Goal: Task Accomplishment & Management: Complete application form

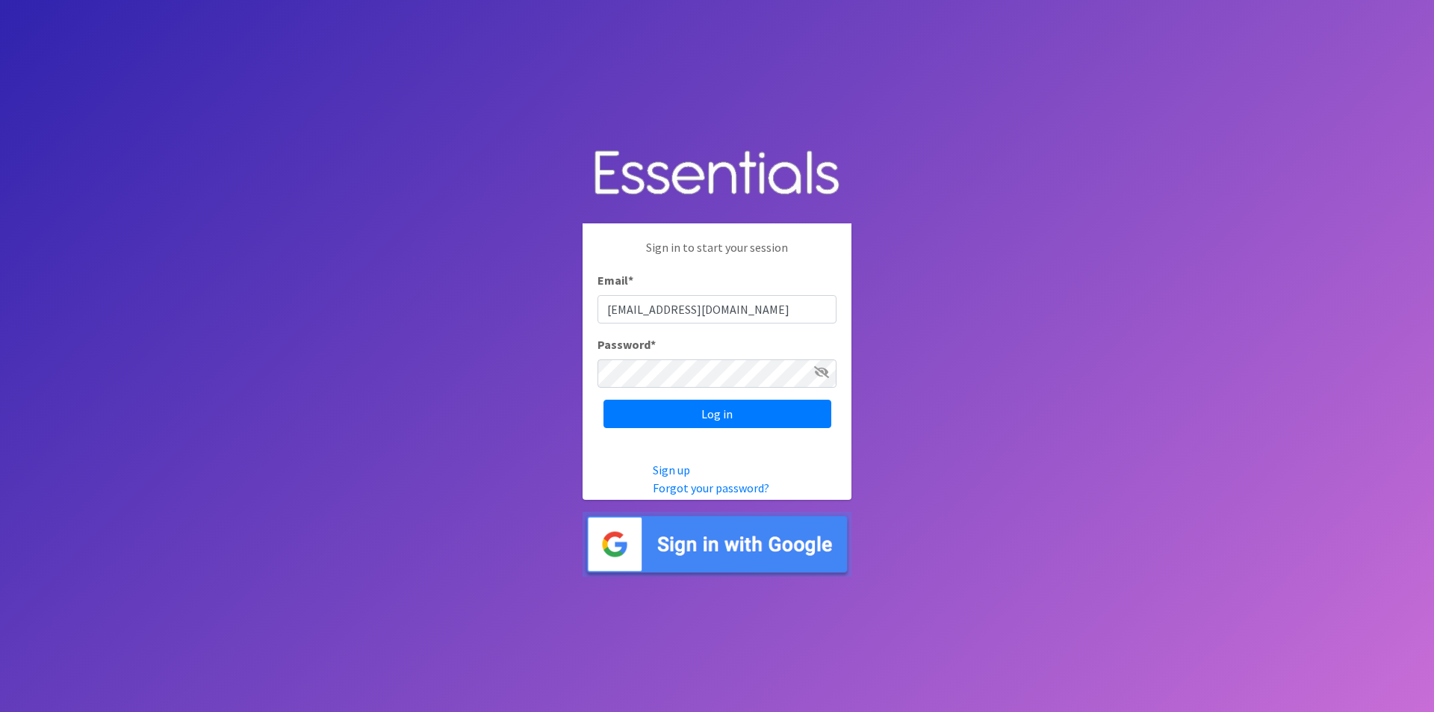
type input "[EMAIL_ADDRESS][DOMAIN_NAME]"
click at [604, 400] on input "Log in" at bounding box center [718, 414] width 228 height 28
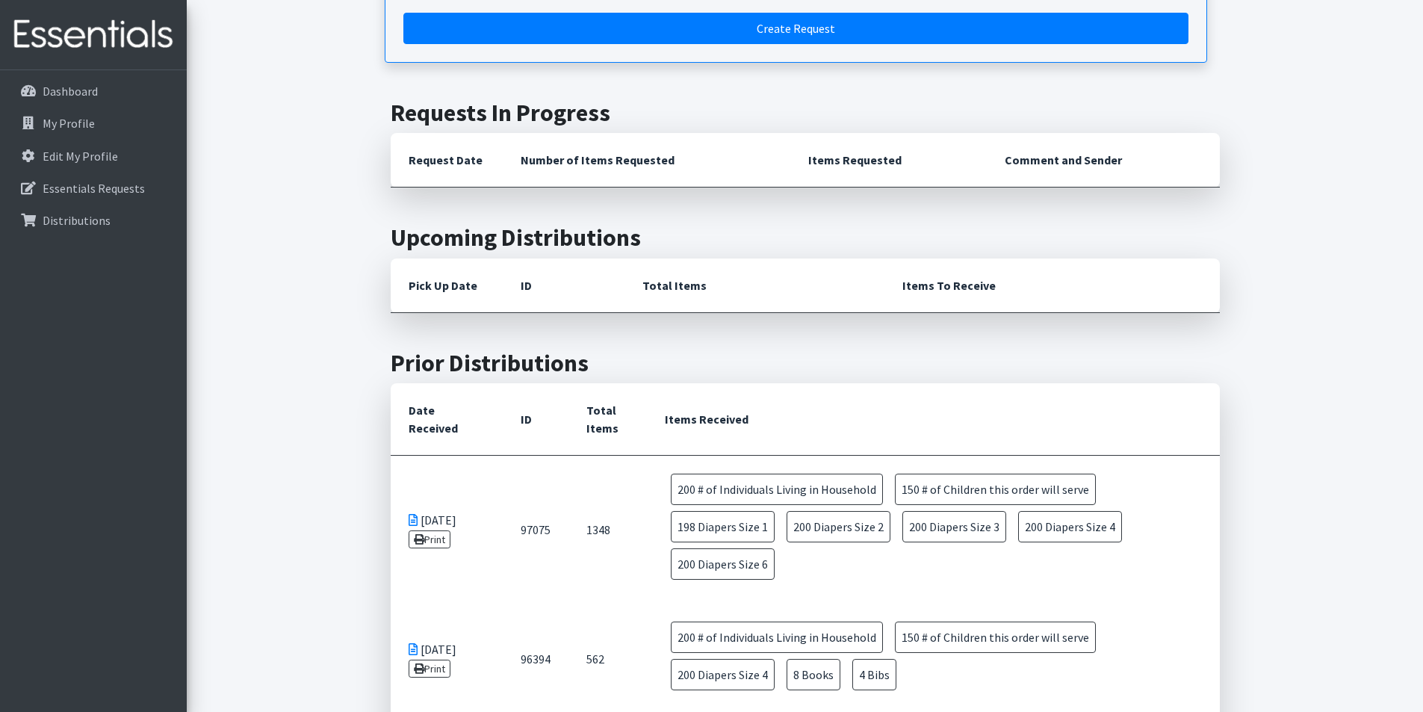
scroll to position [584, 0]
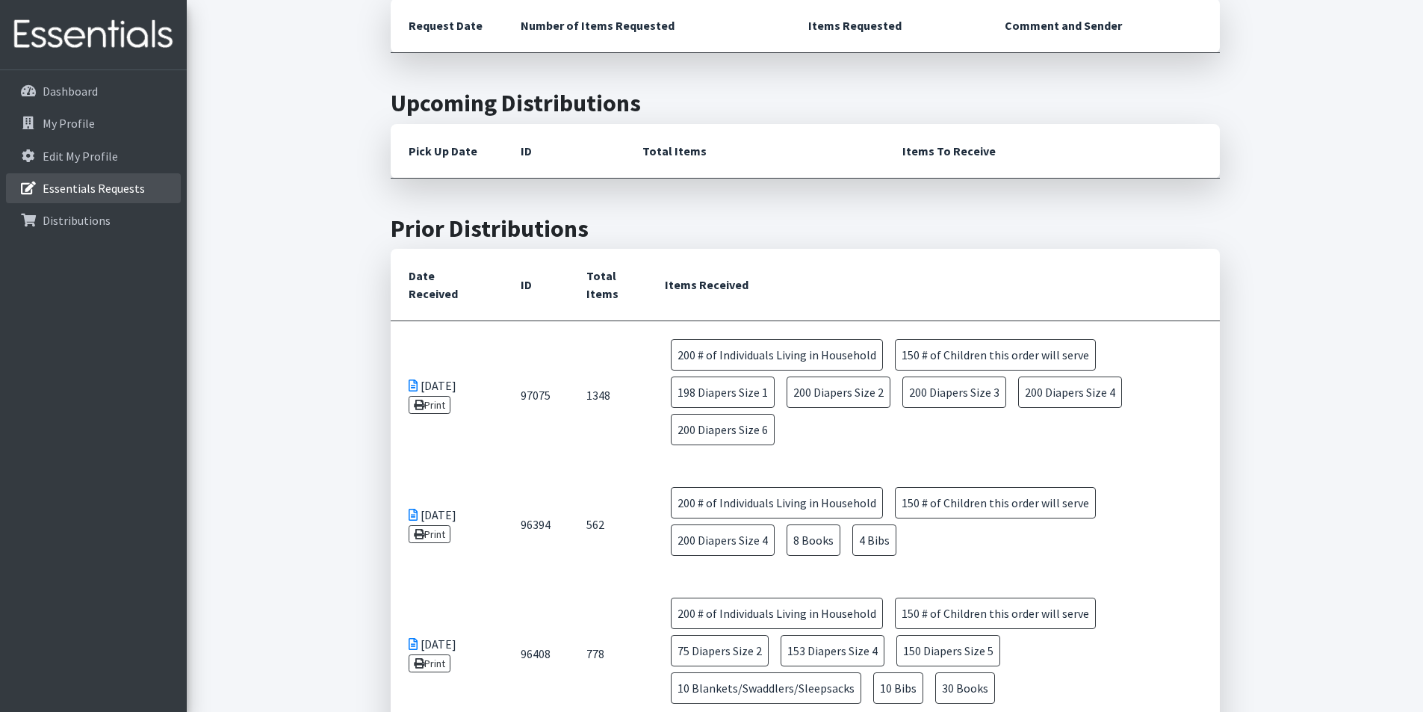
click at [98, 184] on p "Essentials Requests" at bounding box center [94, 188] width 102 height 15
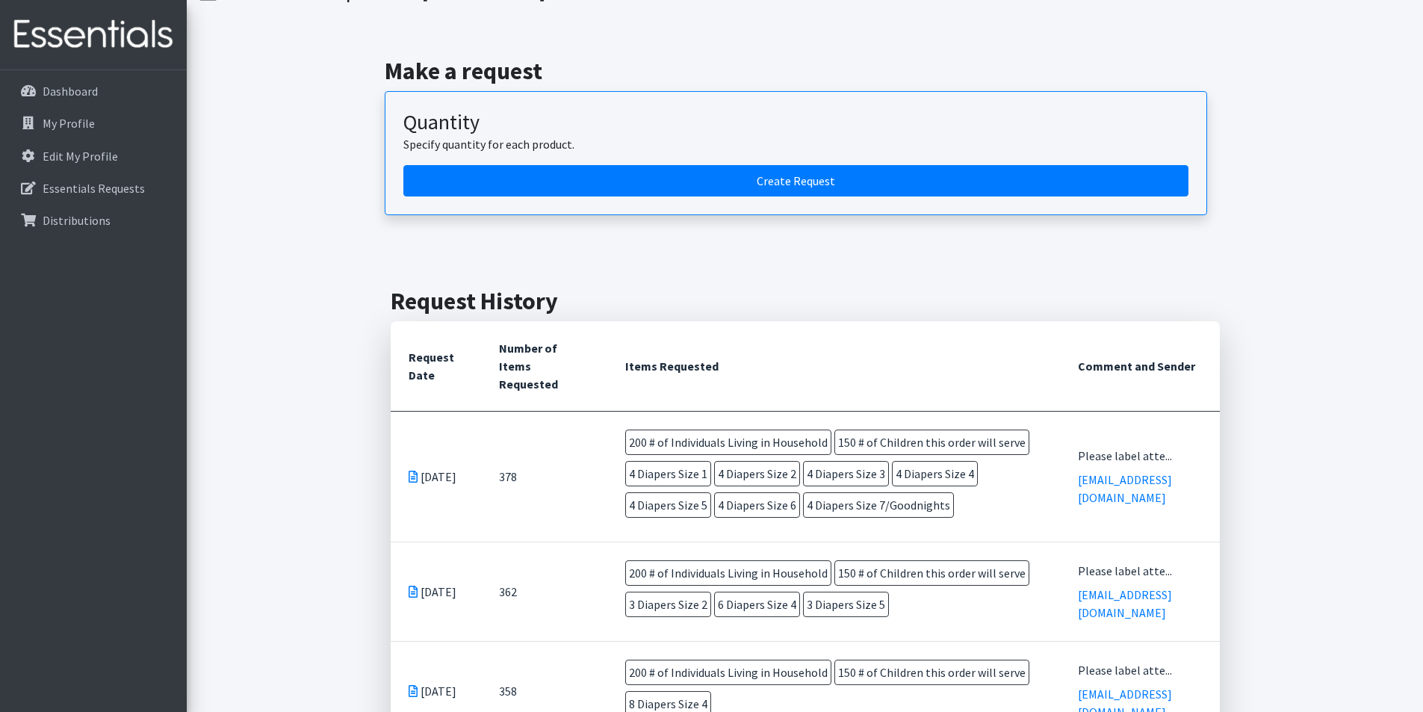
scroll to position [149, 0]
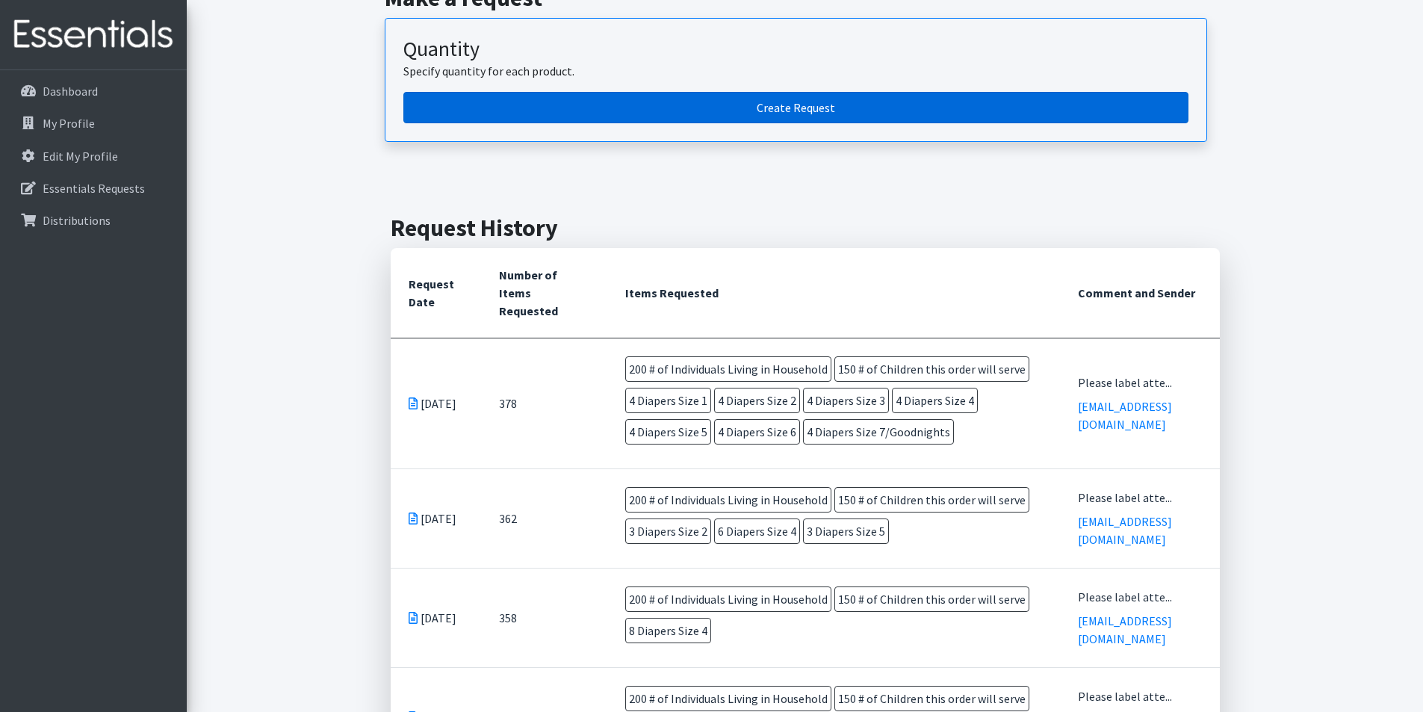
click at [559, 108] on link "Create Request" at bounding box center [795, 107] width 785 height 31
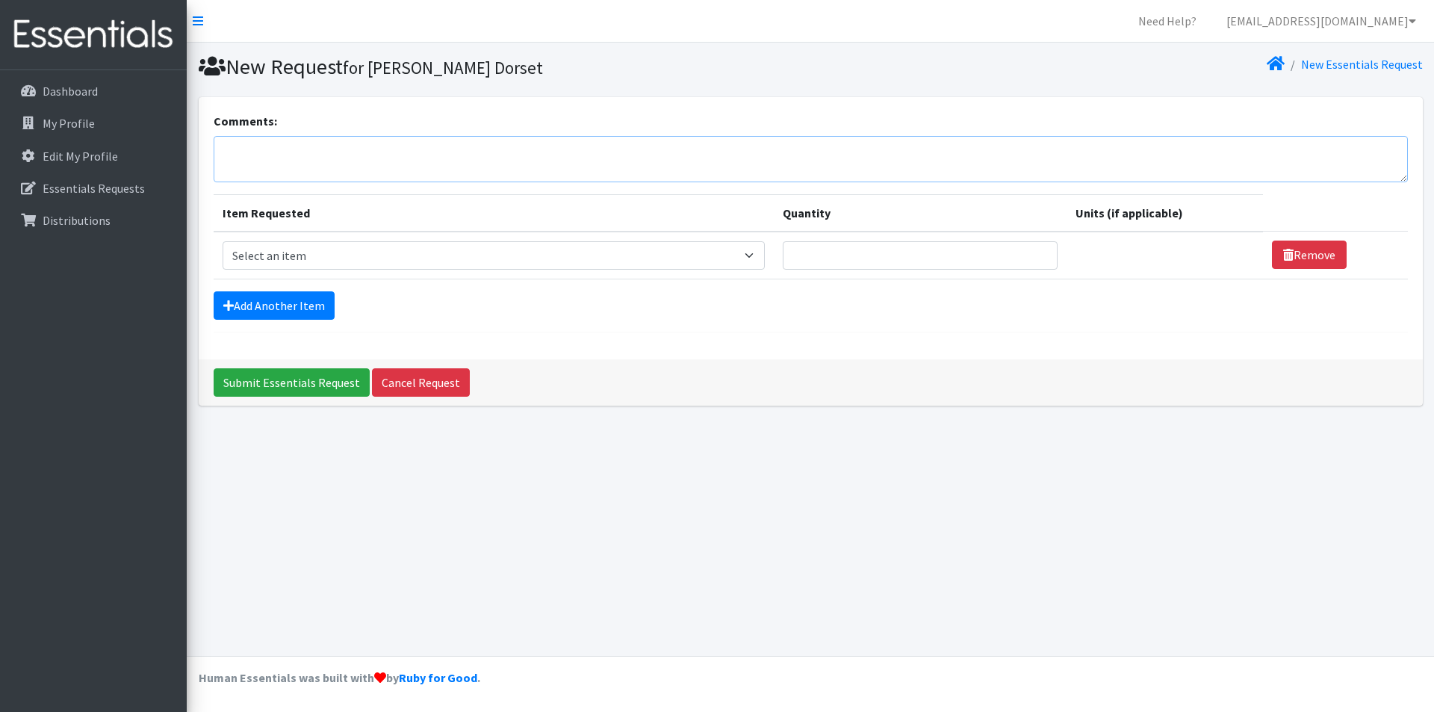
click at [485, 148] on textarea "Comments:" at bounding box center [811, 159] width 1194 height 46
type textarea "Please label attention to Shannon Swope/ Hamilton. Requesting one box each."
drag, startPoint x: 430, startPoint y: 260, endPoint x: 423, endPoint y: 267, distance: 10.6
click at [430, 260] on select "Select an item # of Children this order will serve # of Individuals Living in H…" at bounding box center [494, 255] width 542 height 28
select select "6076"
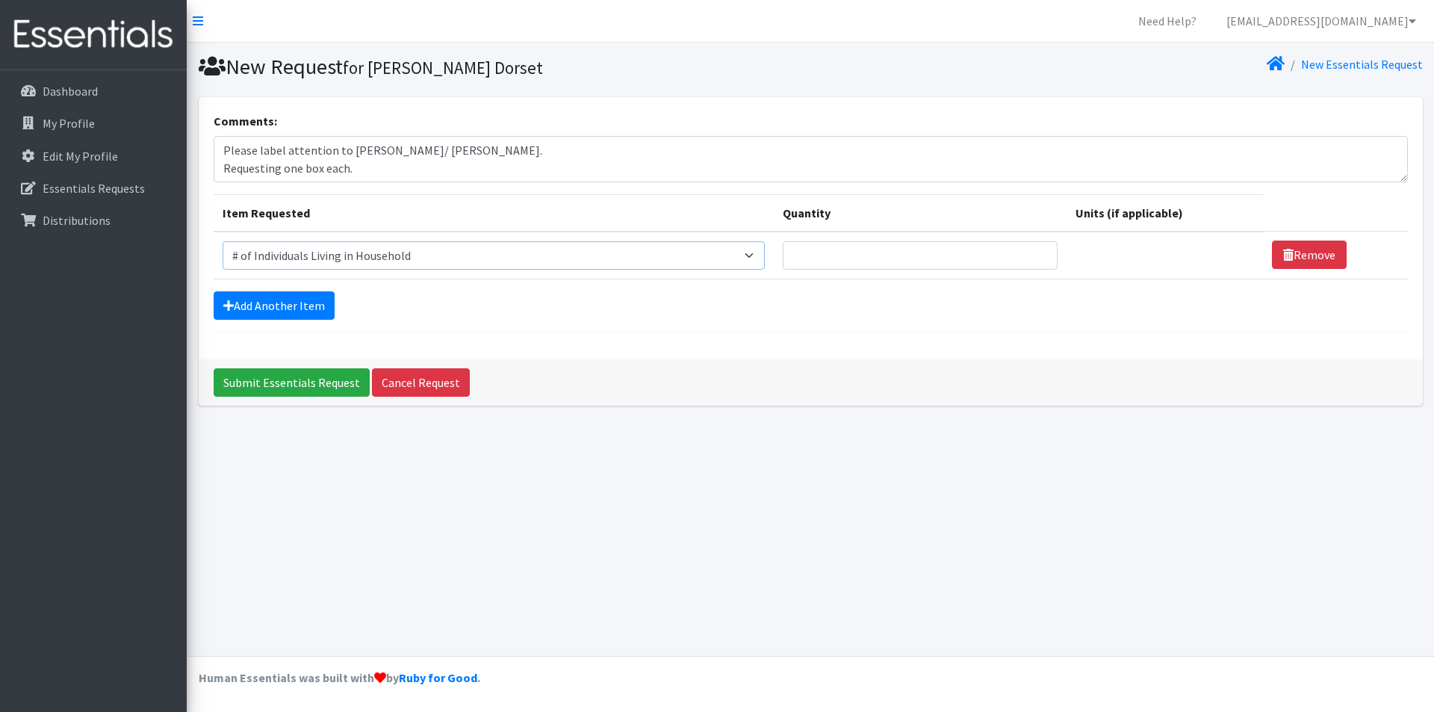
click at [223, 241] on select "Select an item # of Children this order will serve # of Individuals Living in H…" at bounding box center [494, 255] width 542 height 28
click at [285, 307] on link "Add Another Item" at bounding box center [274, 305] width 121 height 28
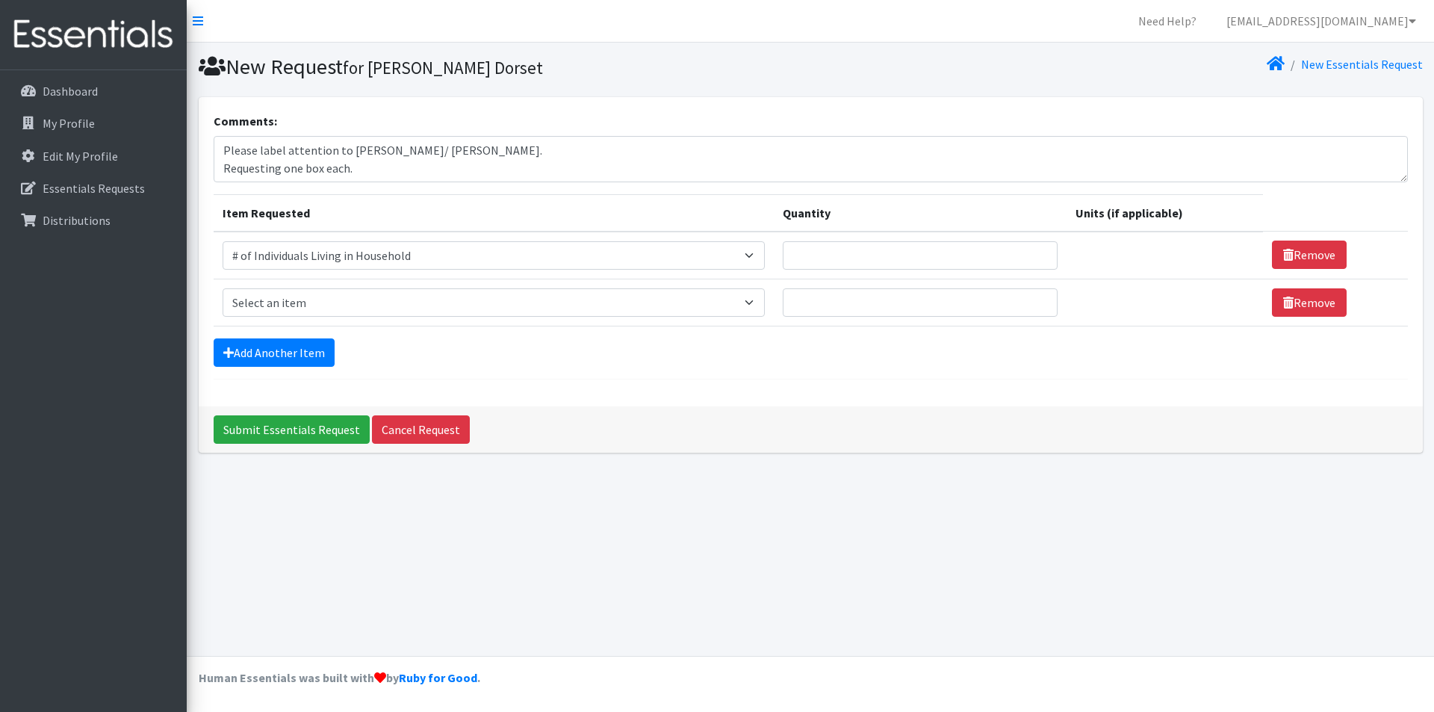
click at [285, 335] on form "Comments: Please label attention to Shannon Swope/ Hamilton. Requesting one box…" at bounding box center [811, 245] width 1194 height 267
click at [293, 348] on link "Add Another Item" at bounding box center [274, 352] width 121 height 28
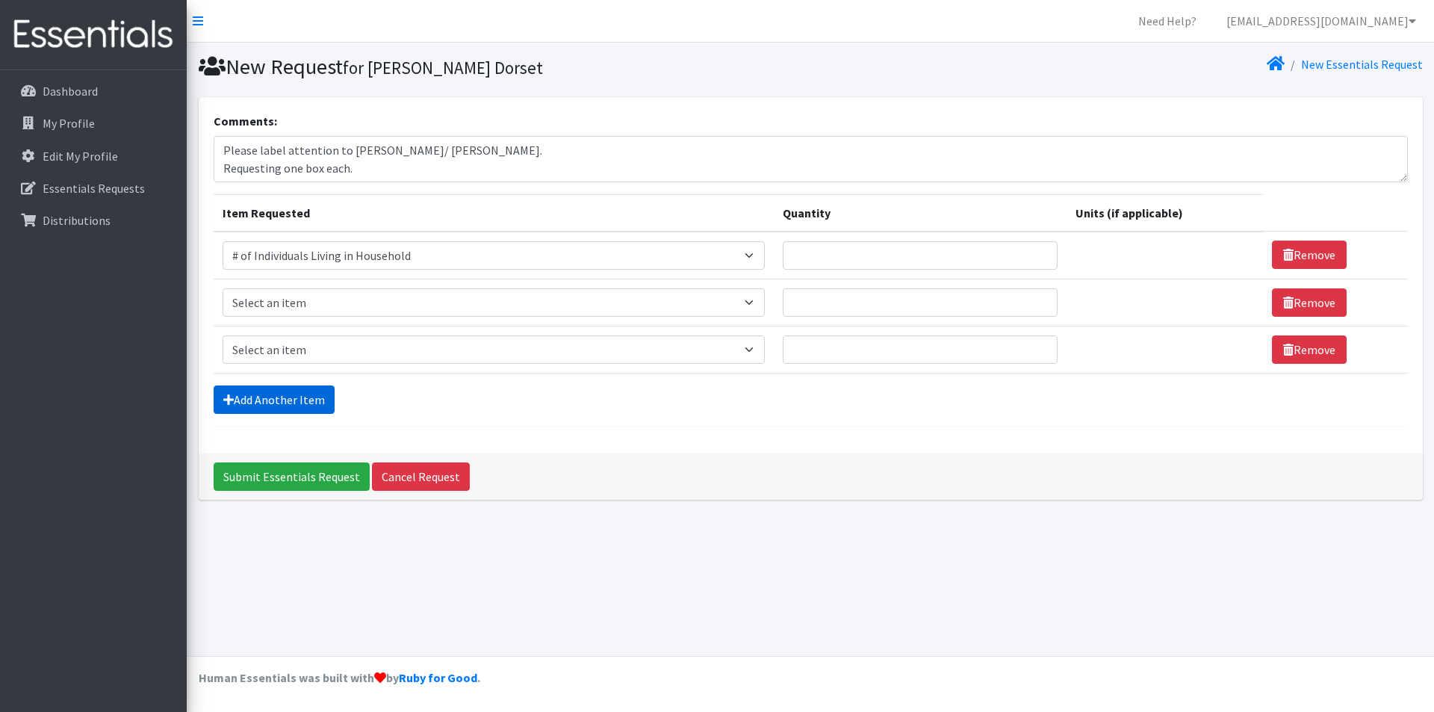
click at [269, 394] on link "Add Another Item" at bounding box center [274, 399] width 121 height 28
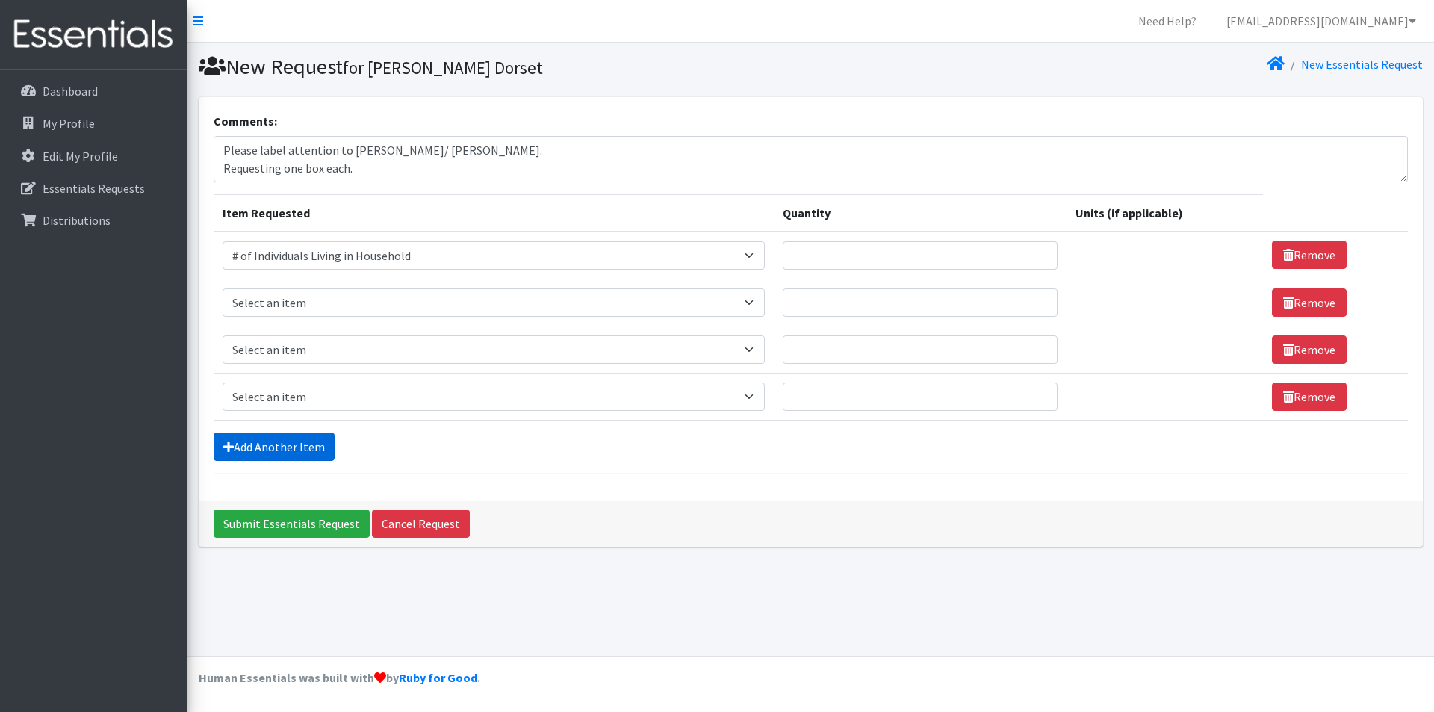
click at [289, 432] on link "Add Another Item" at bounding box center [274, 446] width 121 height 28
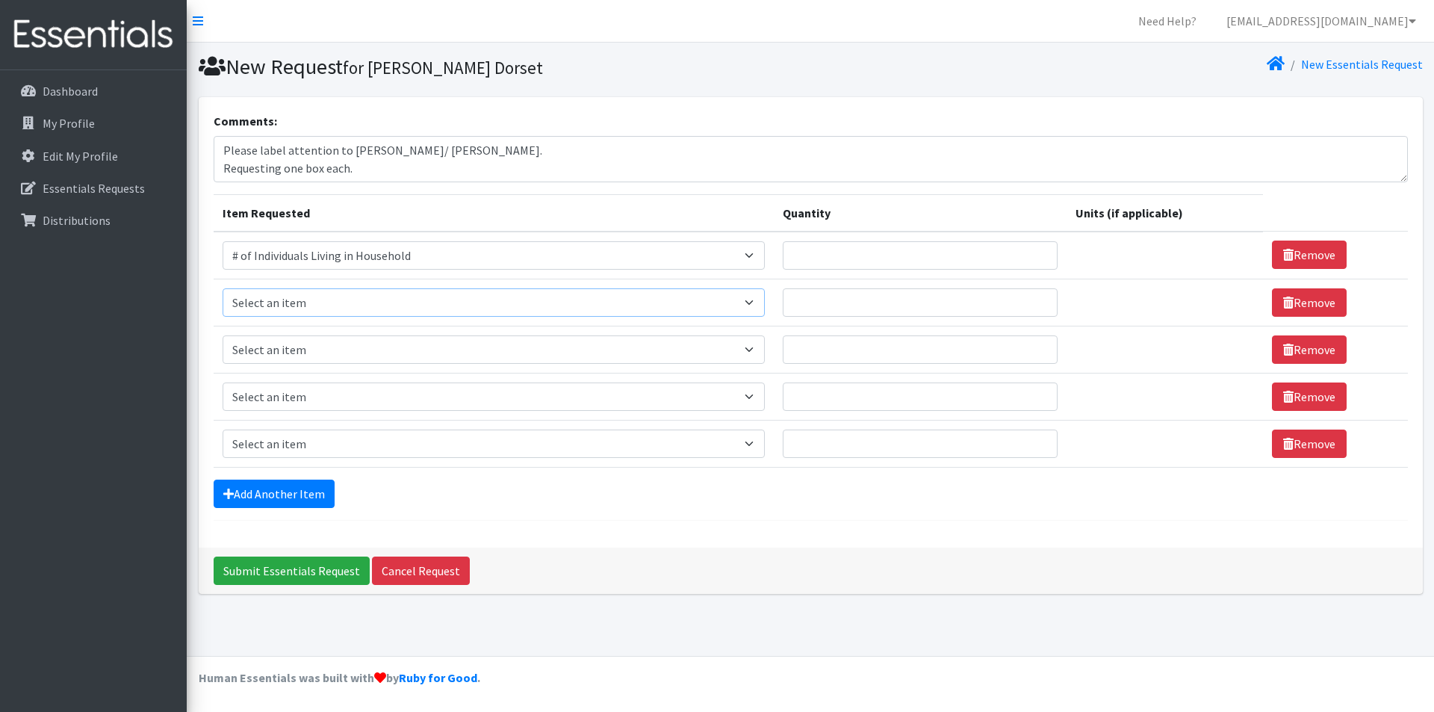
click at [306, 294] on select "Select an item # of Children this order will serve # of Individuals Living in H…" at bounding box center [494, 302] width 542 height 28
select select "13431"
click at [223, 288] on select "Select an item # of Children this order will serve # of Individuals Living in H…" at bounding box center [494, 302] width 542 height 28
click at [562, 497] on div "Add Another Item" at bounding box center [811, 494] width 1194 height 28
click at [878, 265] on input "Quantity" at bounding box center [920, 255] width 275 height 28
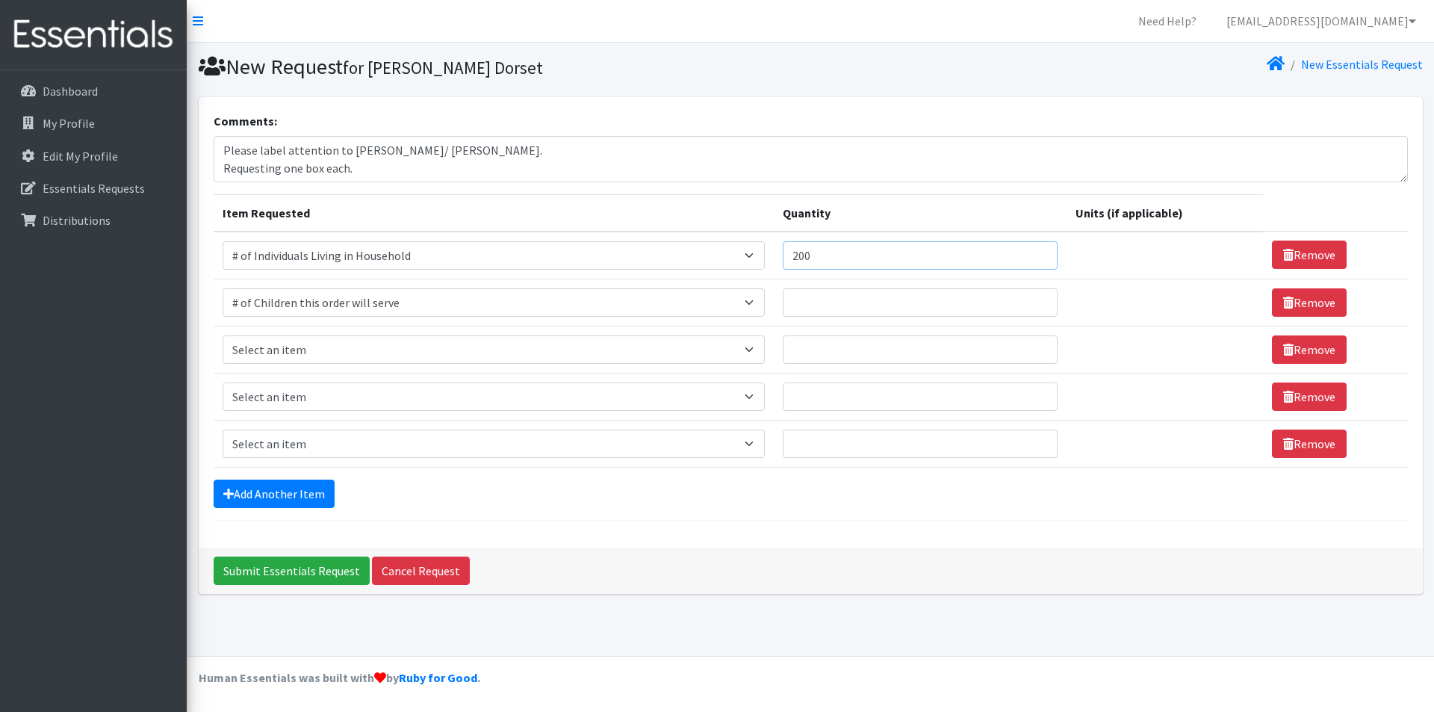
type input "200"
click at [931, 304] on input "Quantity" at bounding box center [920, 302] width 275 height 28
type input "150"
click at [863, 572] on div "Submit Essentials Request Cancel Request" at bounding box center [811, 571] width 1224 height 46
click at [839, 341] on input "Quantity" at bounding box center [920, 349] width 275 height 28
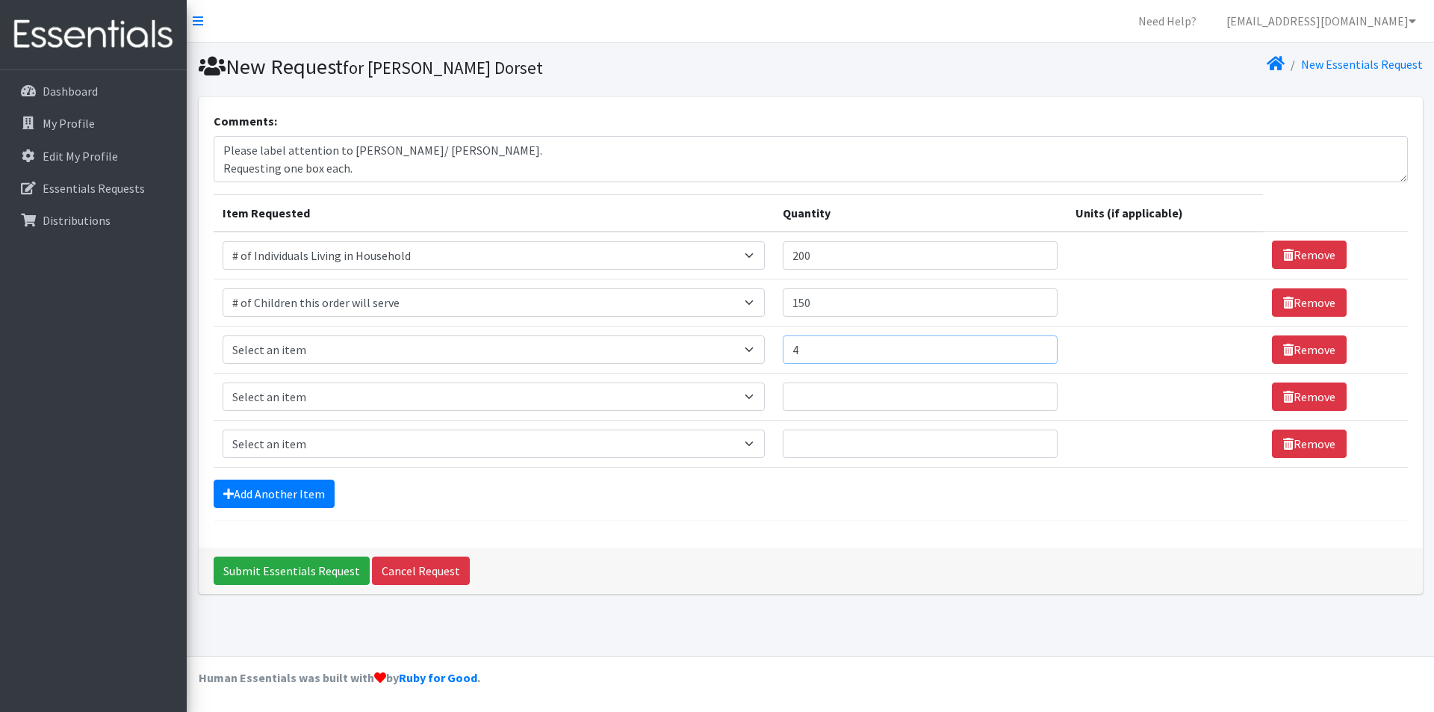
type input "4"
click at [713, 552] on div "Submit Essentials Request Cancel Request" at bounding box center [811, 571] width 1224 height 46
drag, startPoint x: 415, startPoint y: 356, endPoint x: 411, endPoint y: 402, distance: 46.5
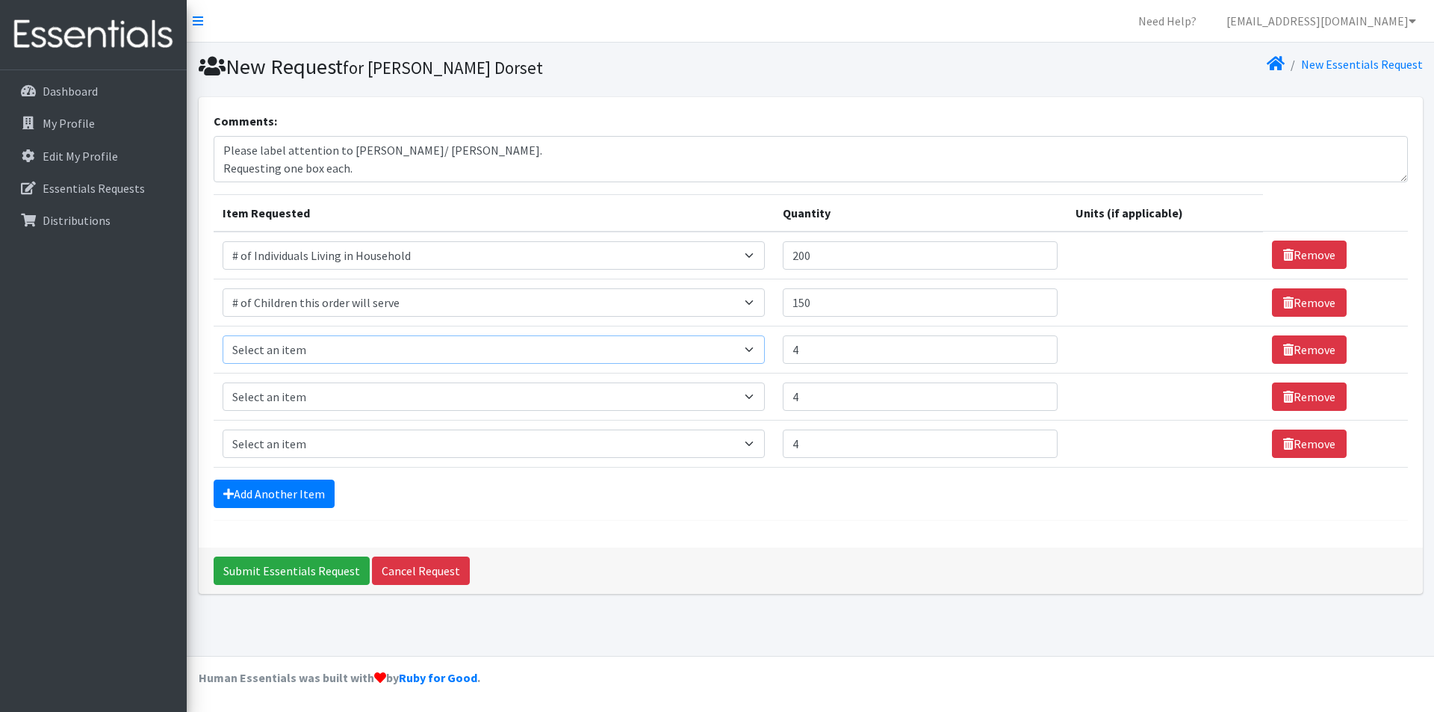
click at [415, 356] on select "Select an item # of Children this order will serve # of Individuals Living in H…" at bounding box center [494, 349] width 542 height 28
select select "1966"
click at [223, 335] on select "Select an item # of Children this order will serve # of Individuals Living in H…" at bounding box center [494, 349] width 542 height 28
drag, startPoint x: 274, startPoint y: 498, endPoint x: 345, endPoint y: 528, distance: 77.0
click at [275, 499] on link "Add Another Item" at bounding box center [274, 494] width 121 height 28
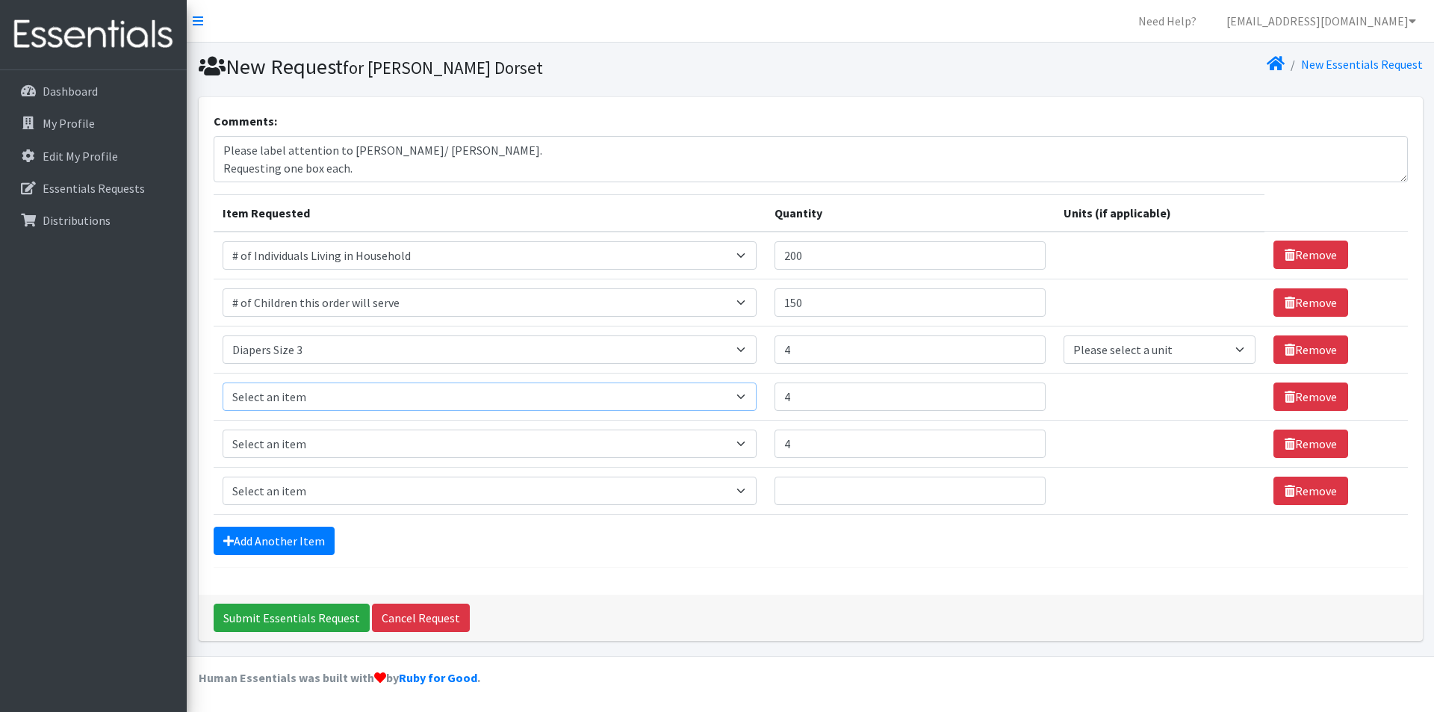
click at [280, 396] on select "Select an item # of Children this order will serve # of Individuals Living in H…" at bounding box center [490, 396] width 534 height 28
select select "1967"
click at [223, 382] on select "Select an item # of Children this order will serve # of Individuals Living in H…" at bounding box center [490, 396] width 534 height 28
drag, startPoint x: 285, startPoint y: 441, endPoint x: 299, endPoint y: 429, distance: 18.1
click at [285, 441] on select "Select an item # of Children this order will serve # of Individuals Living in H…" at bounding box center [490, 443] width 534 height 28
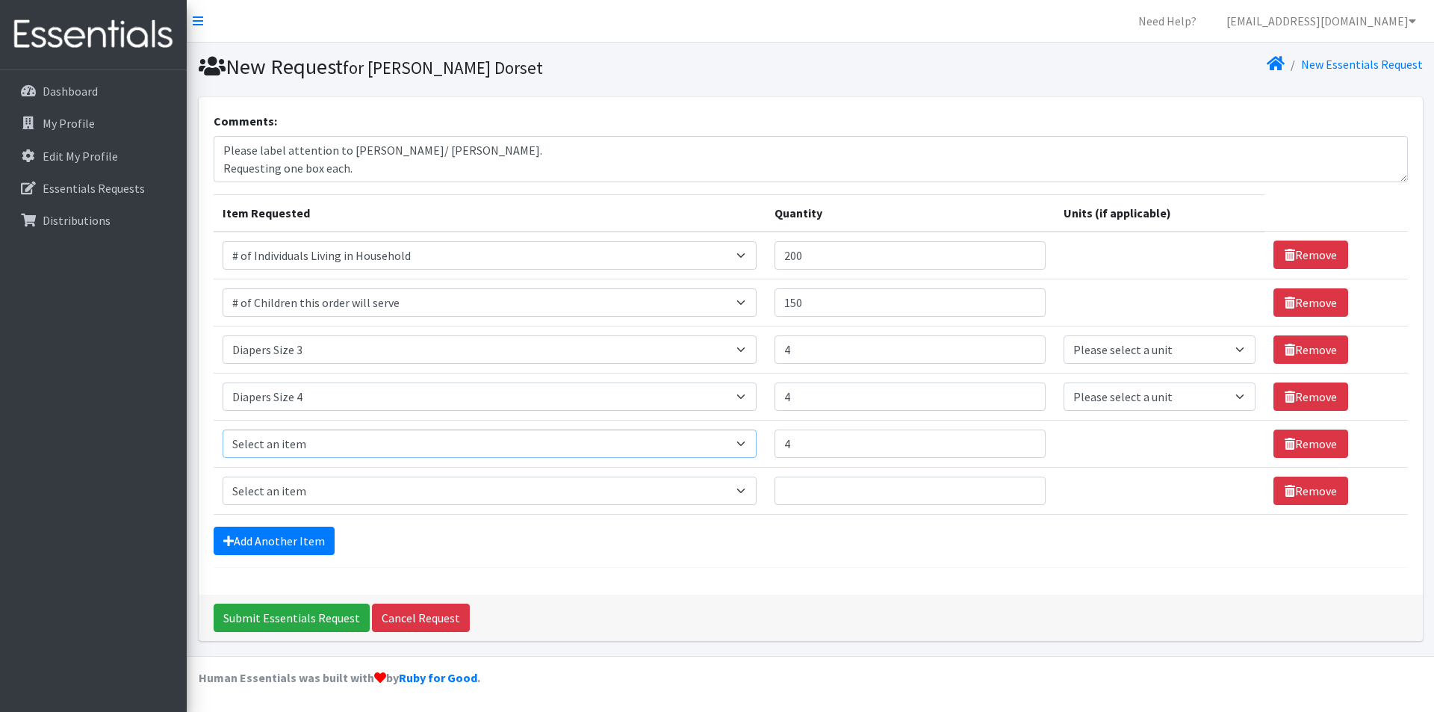
select select "1968"
click at [223, 429] on select "Select an item # of Children this order will serve # of Individuals Living in H…" at bounding box center [490, 443] width 534 height 28
click at [285, 544] on link "Add Another Item" at bounding box center [274, 541] width 121 height 28
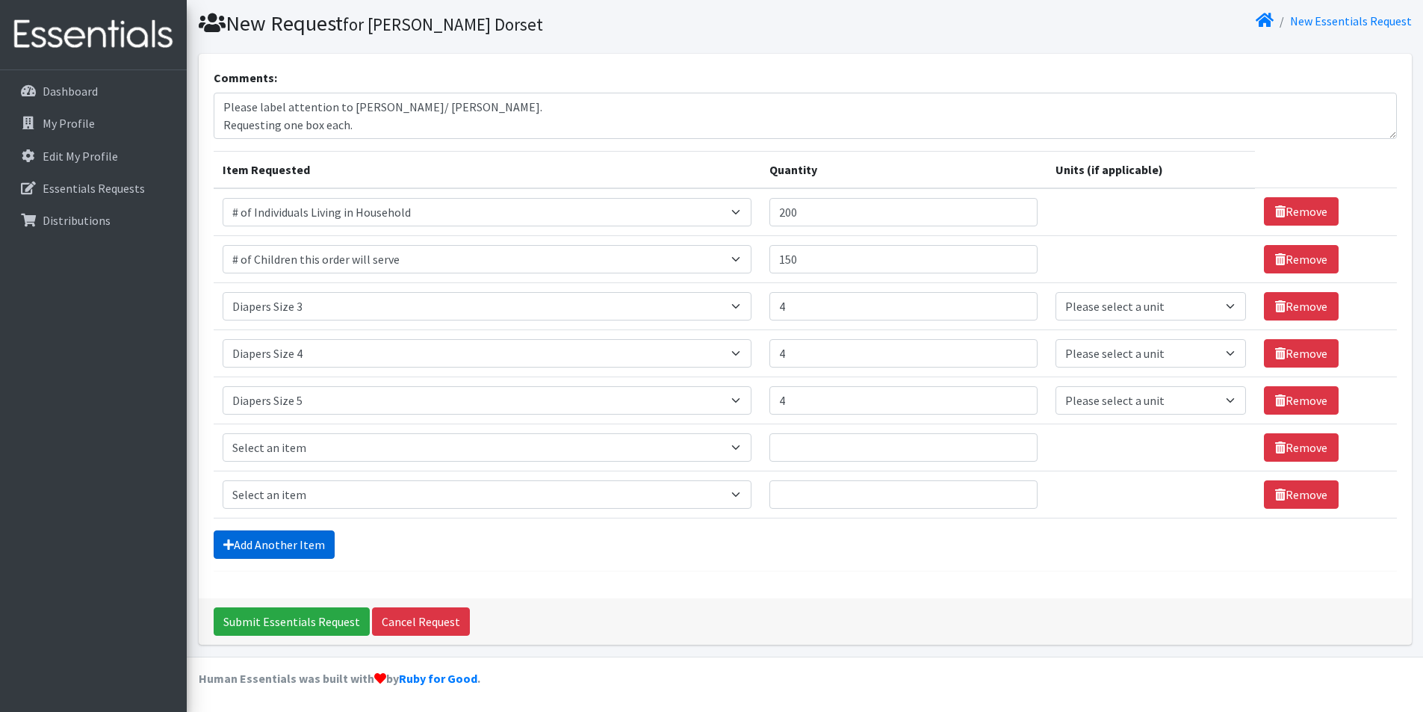
scroll to position [44, 0]
click at [290, 440] on select "Select an item # of Children this order will serve # of Individuals Living in H…" at bounding box center [487, 446] width 529 height 28
select select "1969"
click at [223, 432] on select "Select an item # of Children this order will serve # of Individuals Living in H…" at bounding box center [487, 446] width 529 height 28
click at [1275, 492] on icon at bounding box center [1280, 494] width 10 height 12
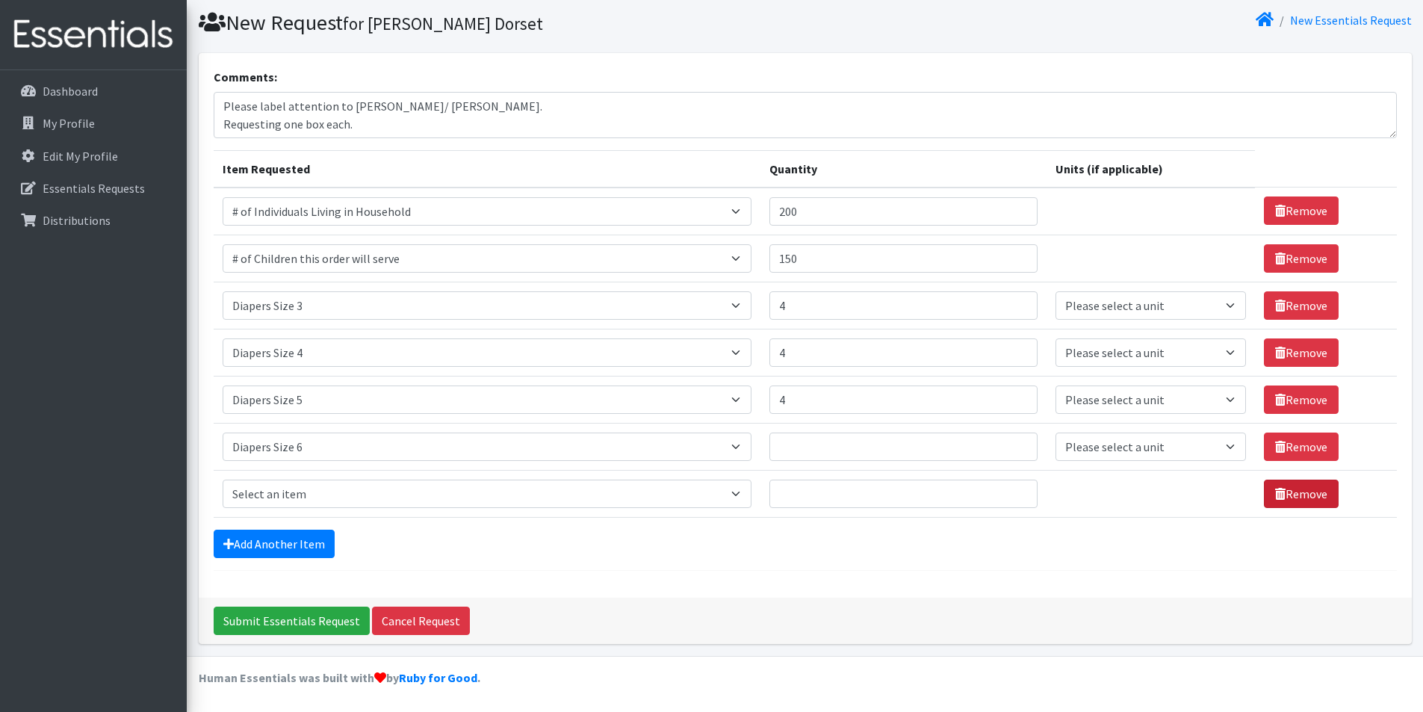
click at [1284, 492] on link "Remove" at bounding box center [1301, 494] width 75 height 28
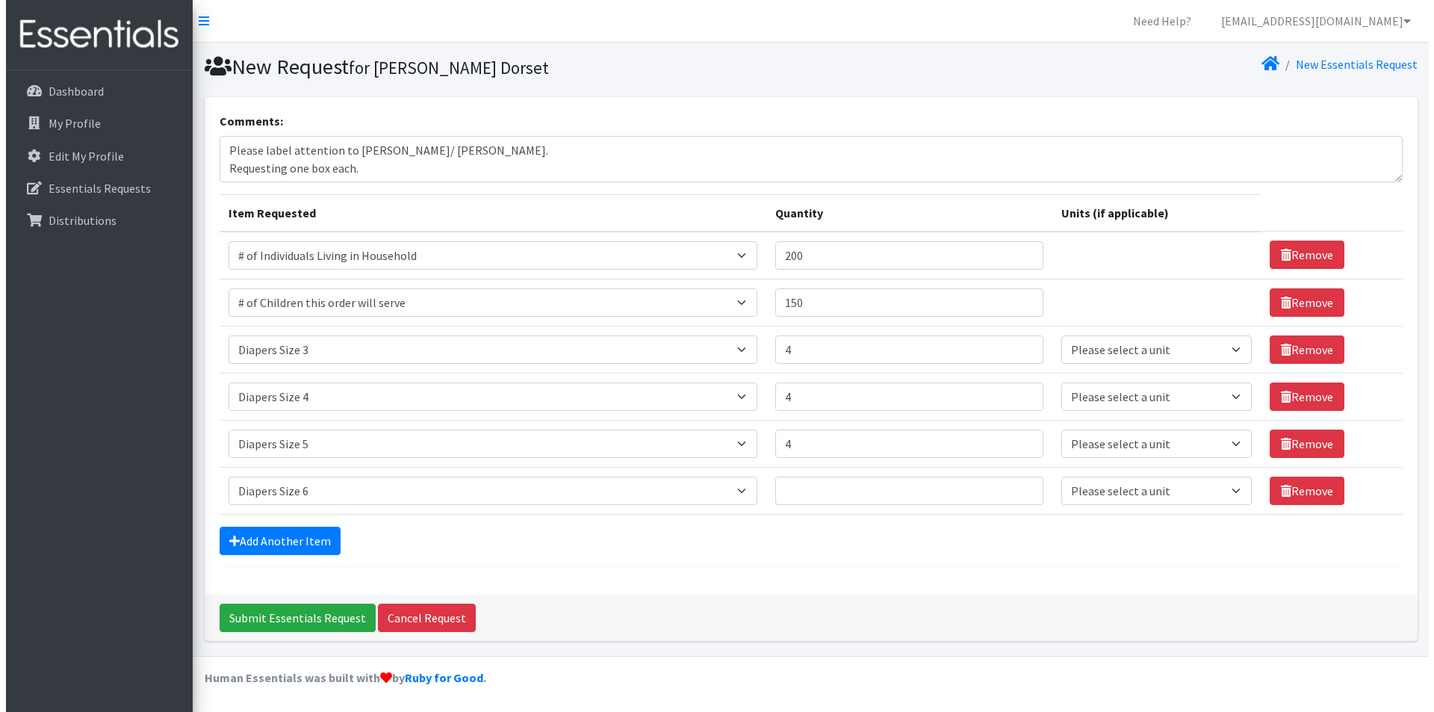
scroll to position [0, 0]
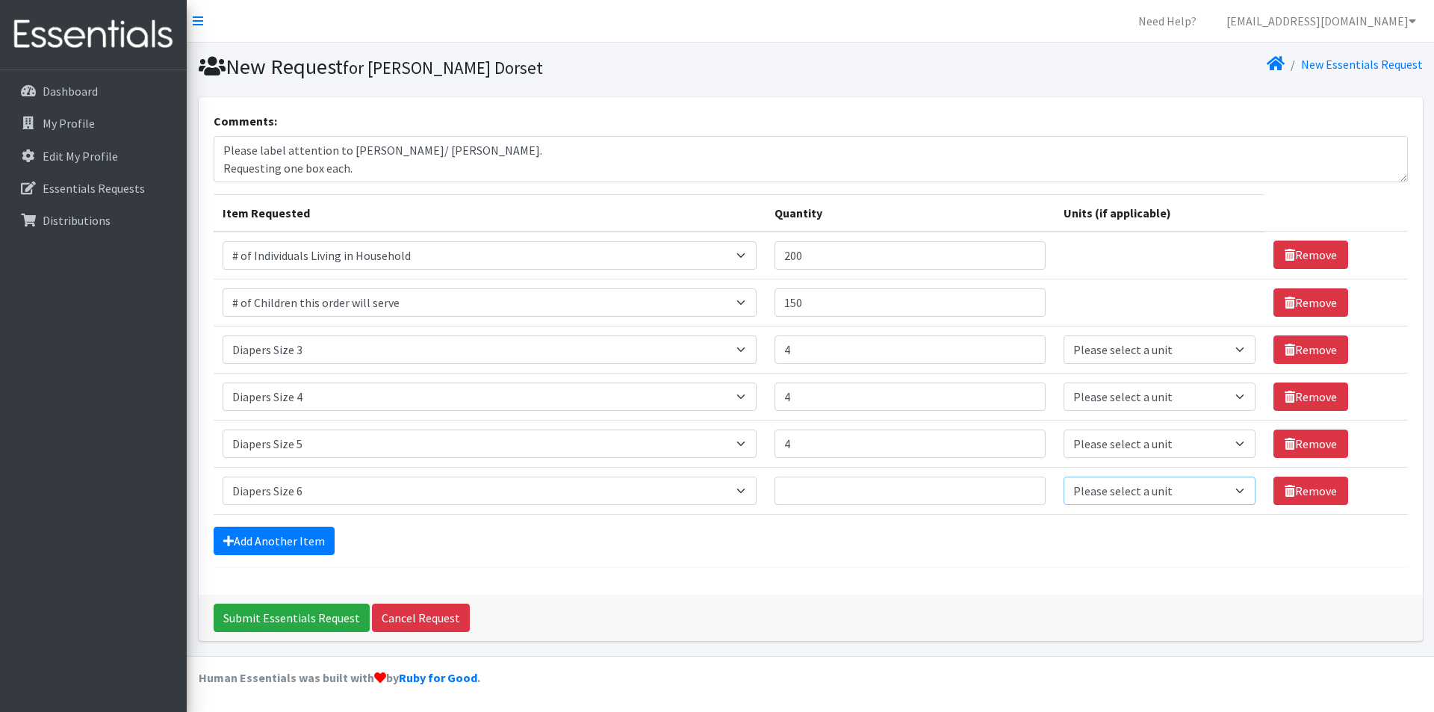
click at [1175, 494] on select "Please select a unit units Packs" at bounding box center [1160, 491] width 193 height 28
select select
click at [1064, 477] on select "Please select a unit units Packs" at bounding box center [1160, 491] width 193 height 28
drag, startPoint x: 1141, startPoint y: 441, endPoint x: 1141, endPoint y: 456, distance: 14.9
click at [1141, 441] on select "Please select a unit units Packs" at bounding box center [1160, 443] width 193 height 28
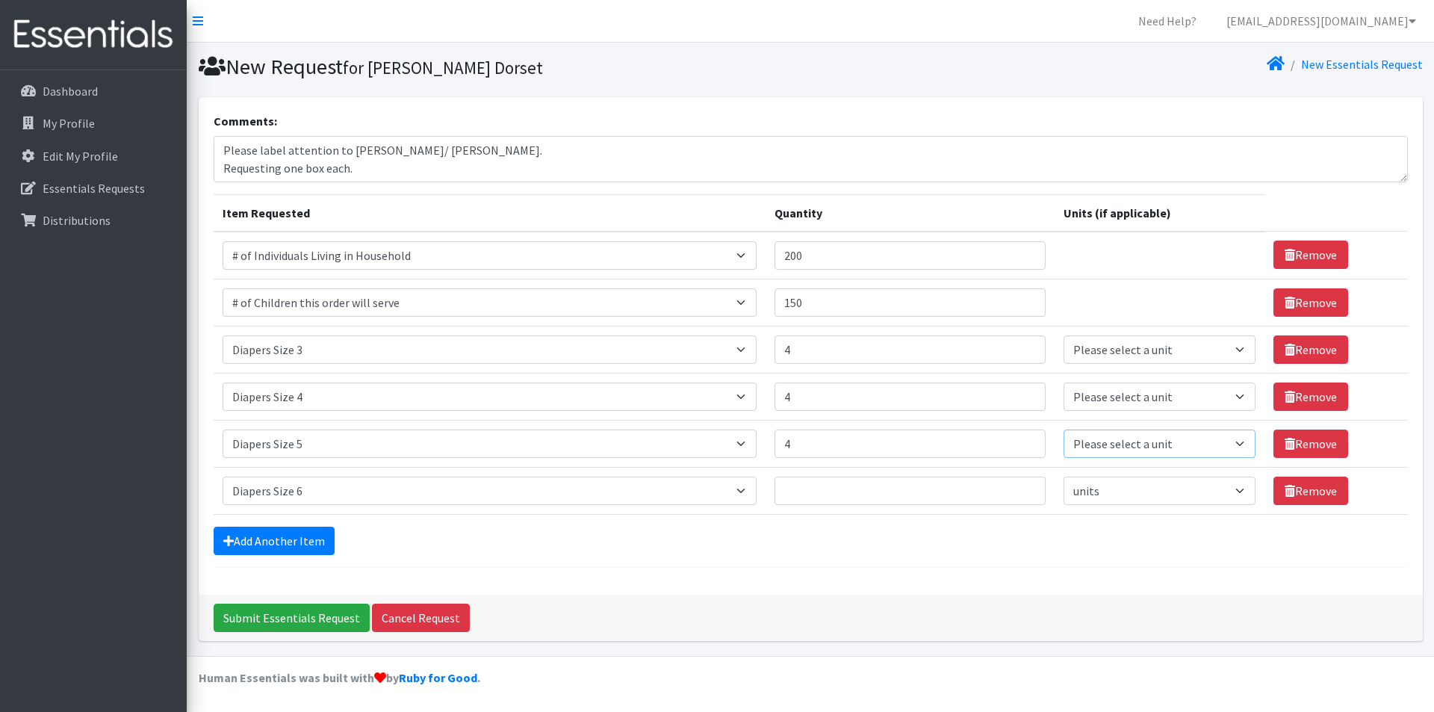
select select
click at [1064, 429] on select "Please select a unit units Packs" at bounding box center [1160, 443] width 193 height 28
click at [1114, 402] on select "Please select a unit units Packs" at bounding box center [1160, 396] width 193 height 28
select select
click at [1064, 382] on select "Please select a unit units Packs" at bounding box center [1160, 396] width 193 height 28
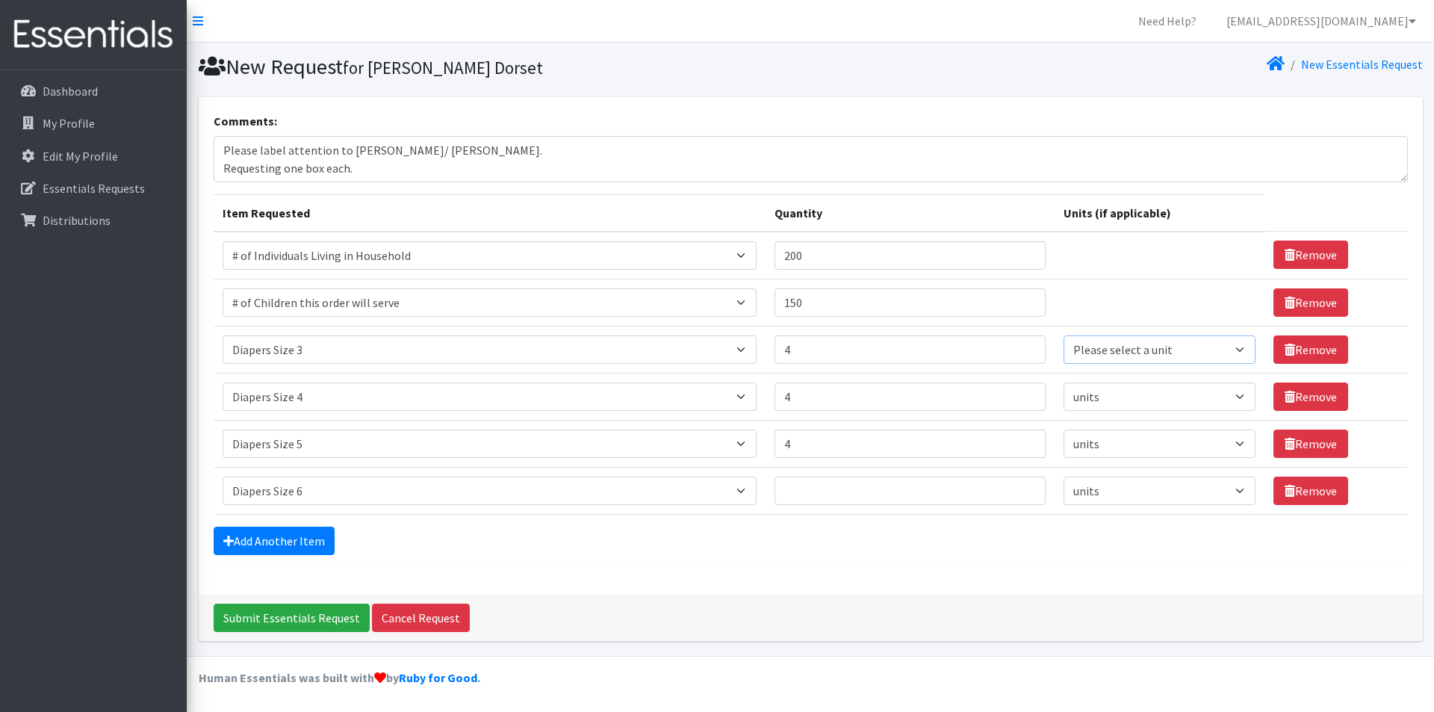
drag, startPoint x: 1094, startPoint y: 351, endPoint x: 1095, endPoint y: 363, distance: 12.0
click at [1094, 350] on select "Please select a unit units Packs" at bounding box center [1160, 349] width 193 height 28
select select
click at [1064, 335] on select "Please select a unit units Packs" at bounding box center [1160, 349] width 193 height 28
click at [928, 596] on div "Submit Essentials Request Cancel Request" at bounding box center [811, 618] width 1224 height 46
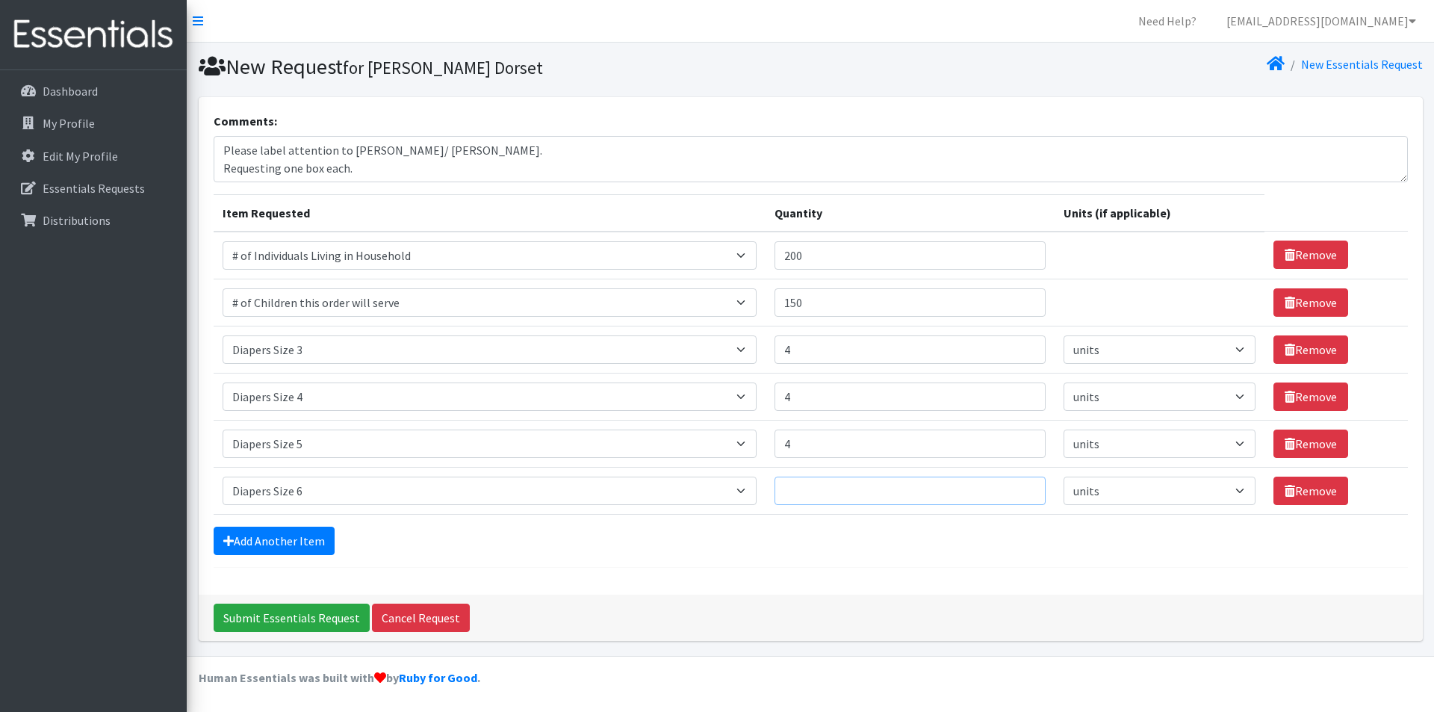
click at [813, 497] on input "Quantity" at bounding box center [910, 491] width 271 height 28
type input "4"
click at [778, 554] on div "Add Another Item" at bounding box center [811, 541] width 1194 height 28
click at [634, 568] on div "Comments: Please label attention to Shannon Swope/ Hamilton. Requesting one box…" at bounding box center [811, 345] width 1224 height 497
click at [259, 620] on input "Submit Essentials Request" at bounding box center [292, 618] width 156 height 28
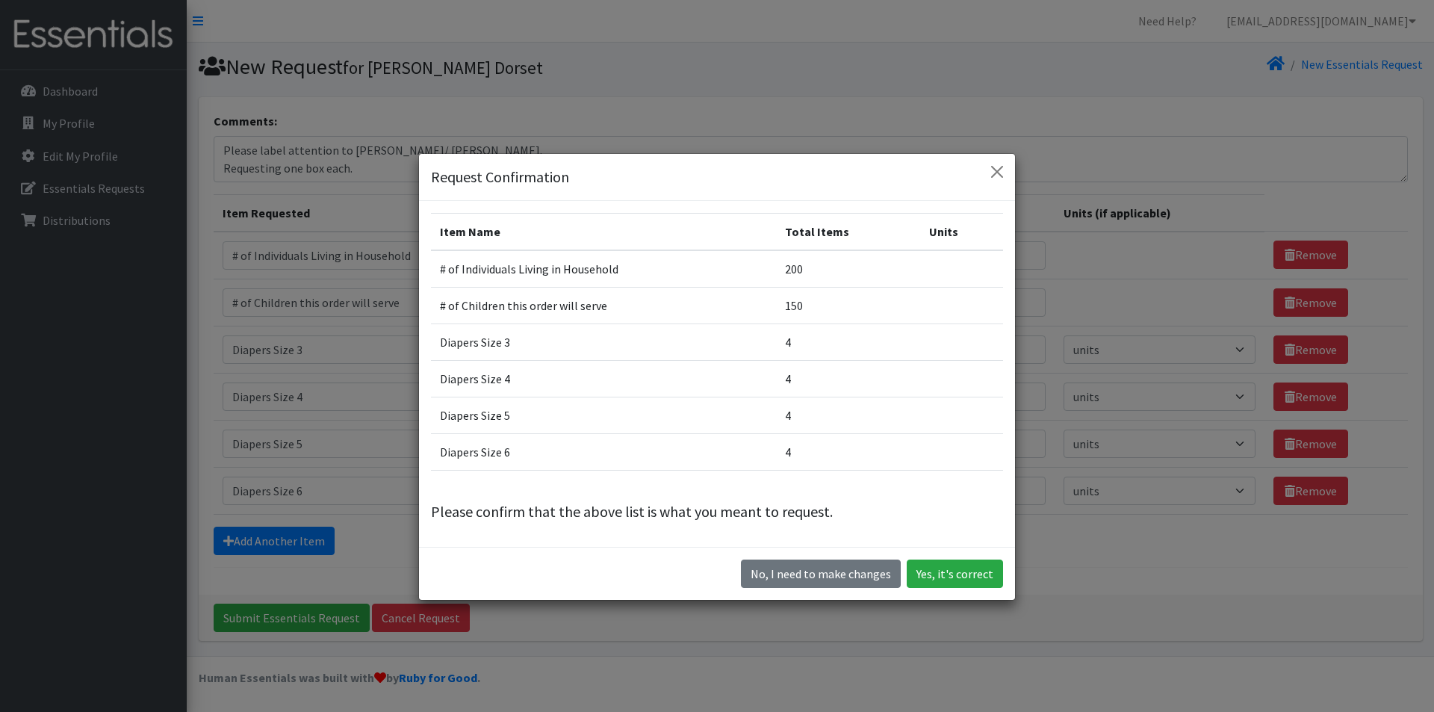
click at [965, 426] on td at bounding box center [961, 415] width 83 height 37
click at [946, 568] on button "Yes, it's correct" at bounding box center [955, 573] width 96 height 28
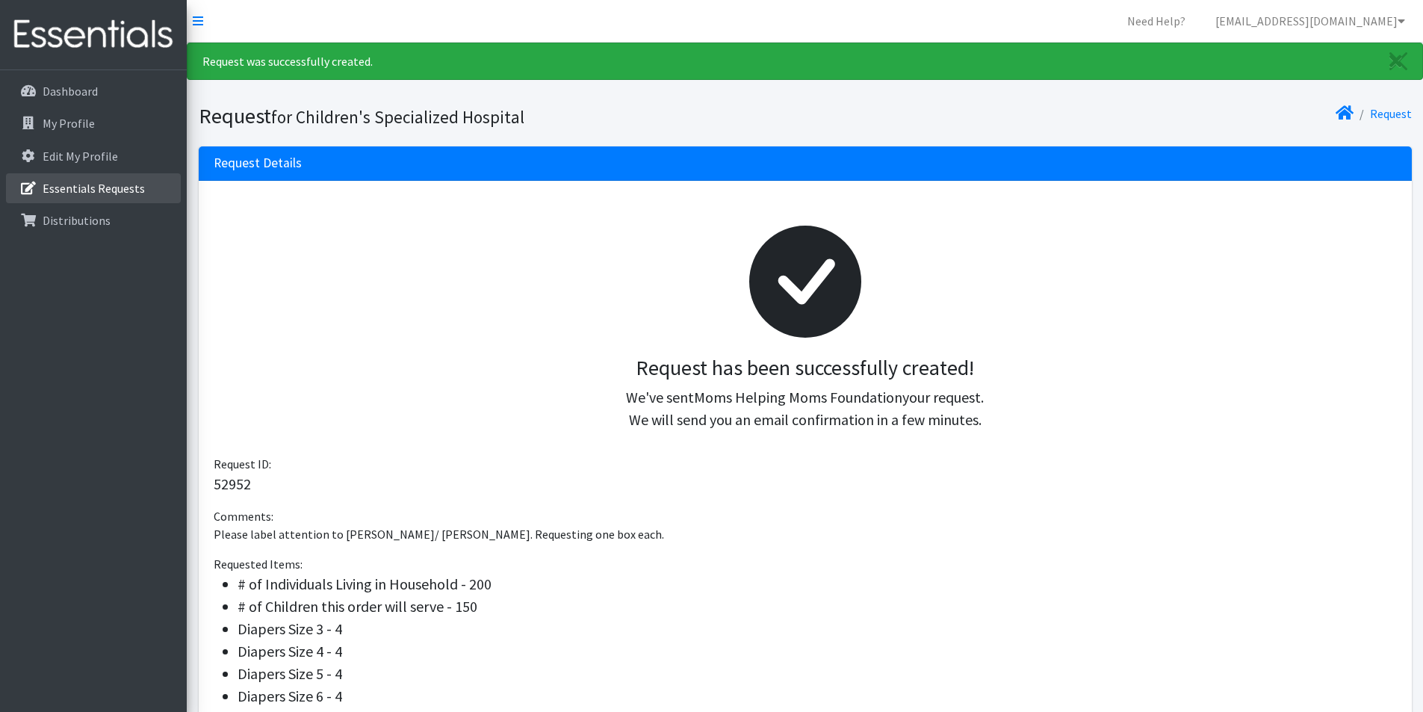
click at [73, 183] on p "Essentials Requests" at bounding box center [94, 188] width 102 height 15
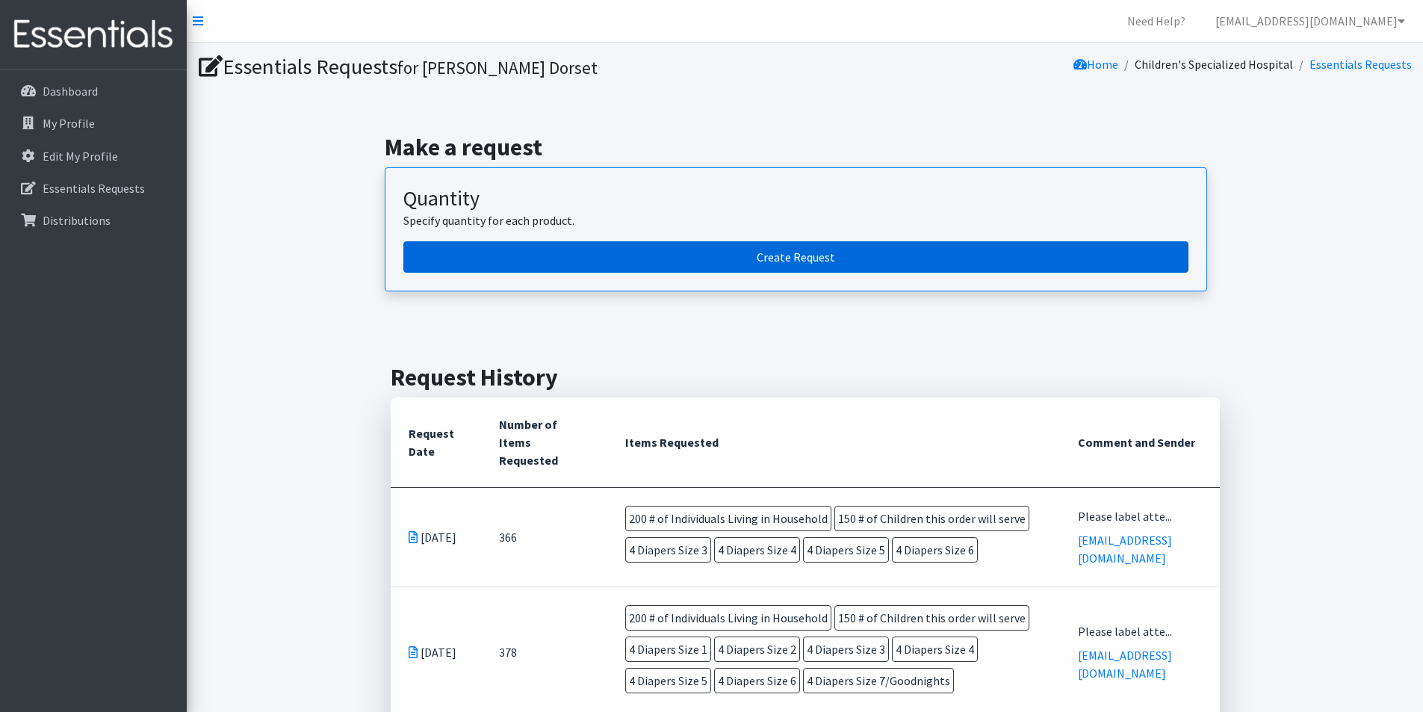
click at [837, 265] on link "Create Request" at bounding box center [795, 256] width 785 height 31
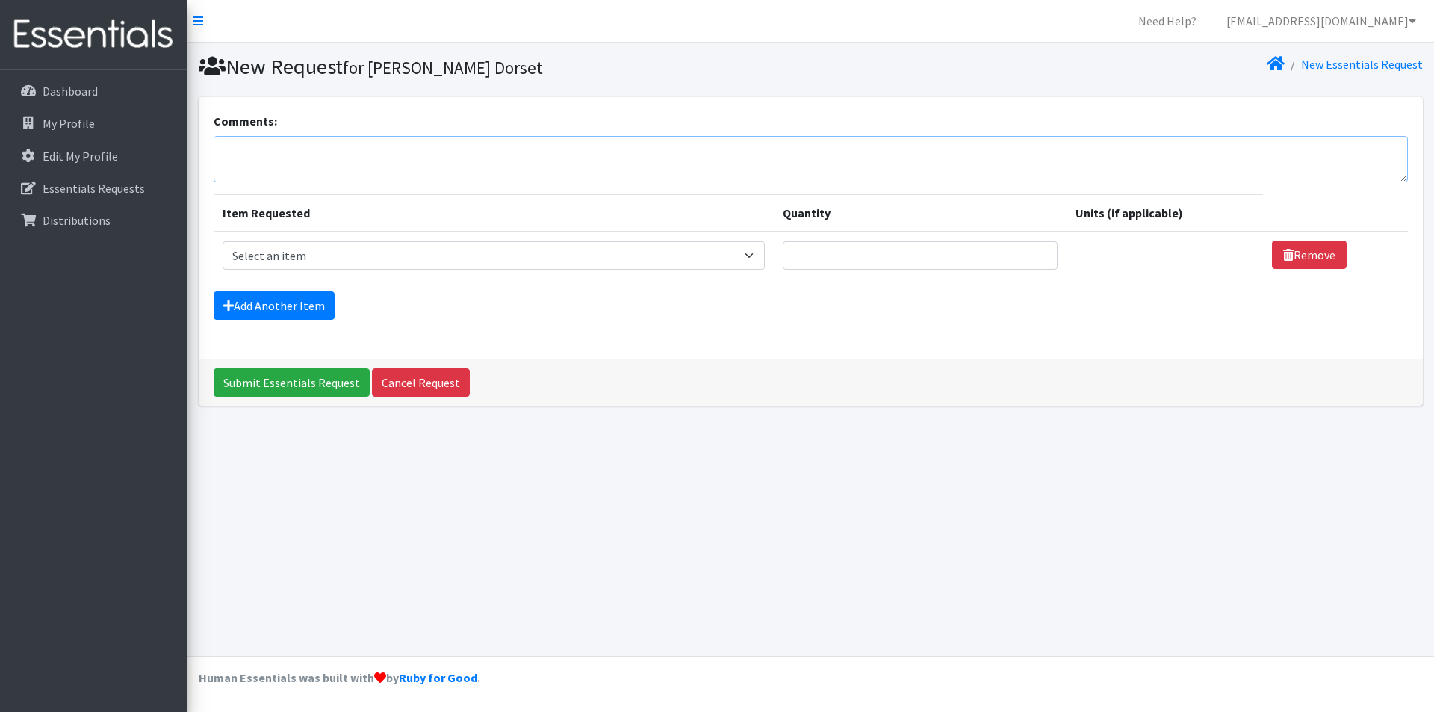
click at [395, 143] on textarea "Comments:" at bounding box center [811, 159] width 1194 height 46
type textarea "Please label attention to UNC Therapy Aides / Union 3rd Floor. Requesting one b…"
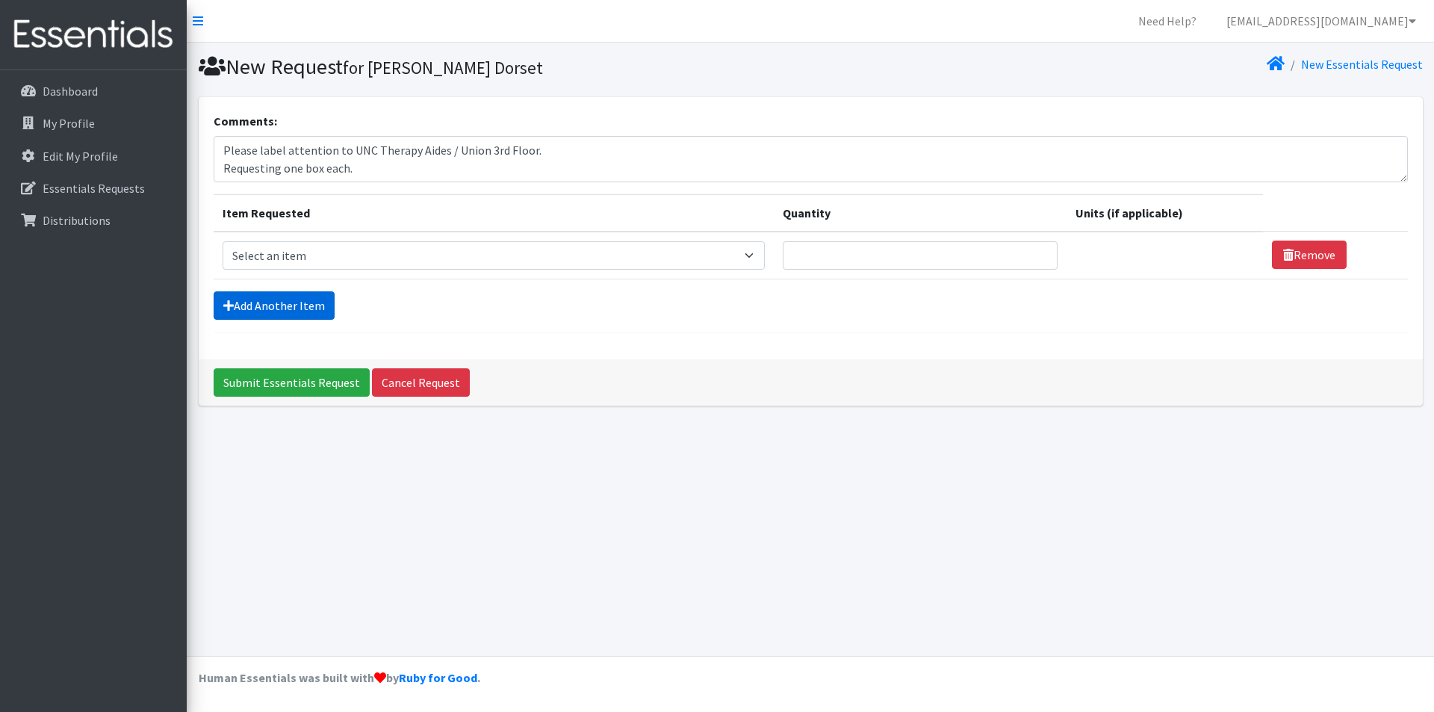
click at [288, 303] on link "Add Another Item" at bounding box center [274, 305] width 121 height 28
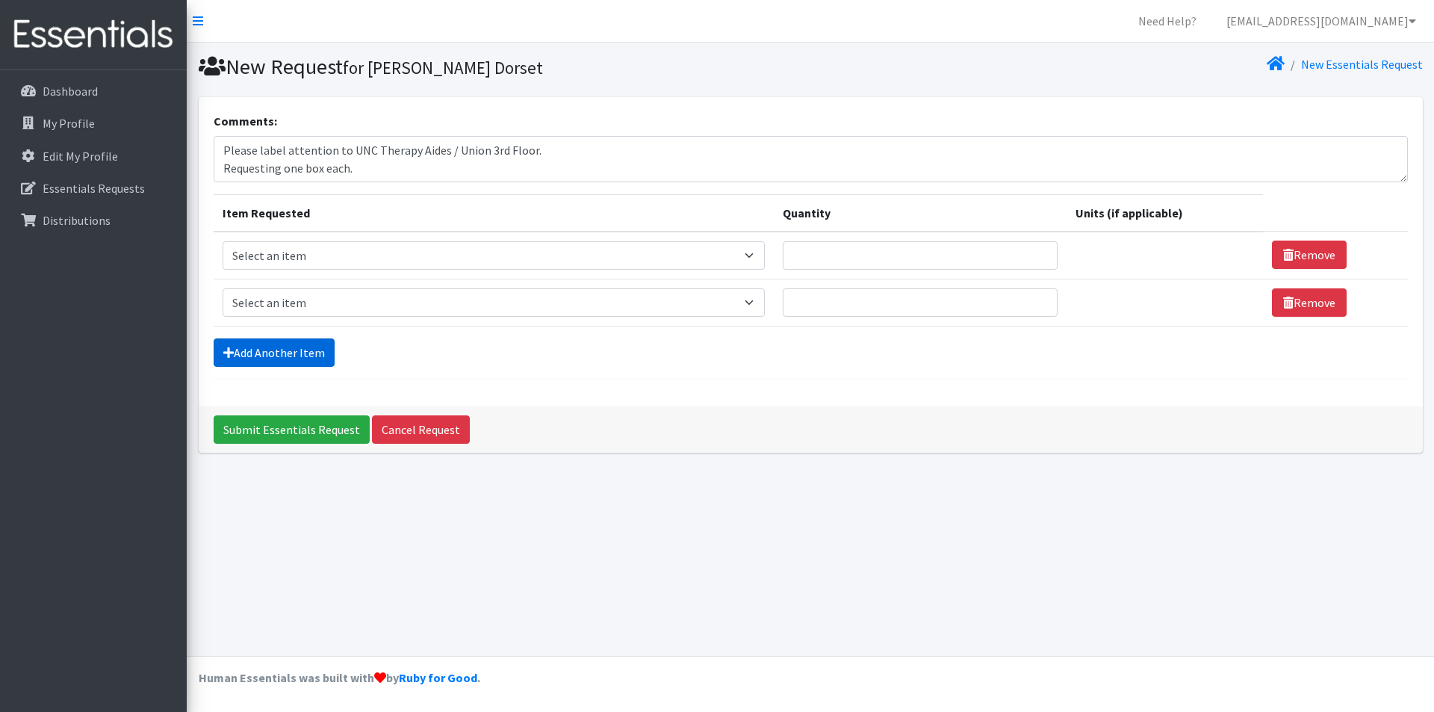
click at [263, 344] on link "Add Another Item" at bounding box center [274, 352] width 121 height 28
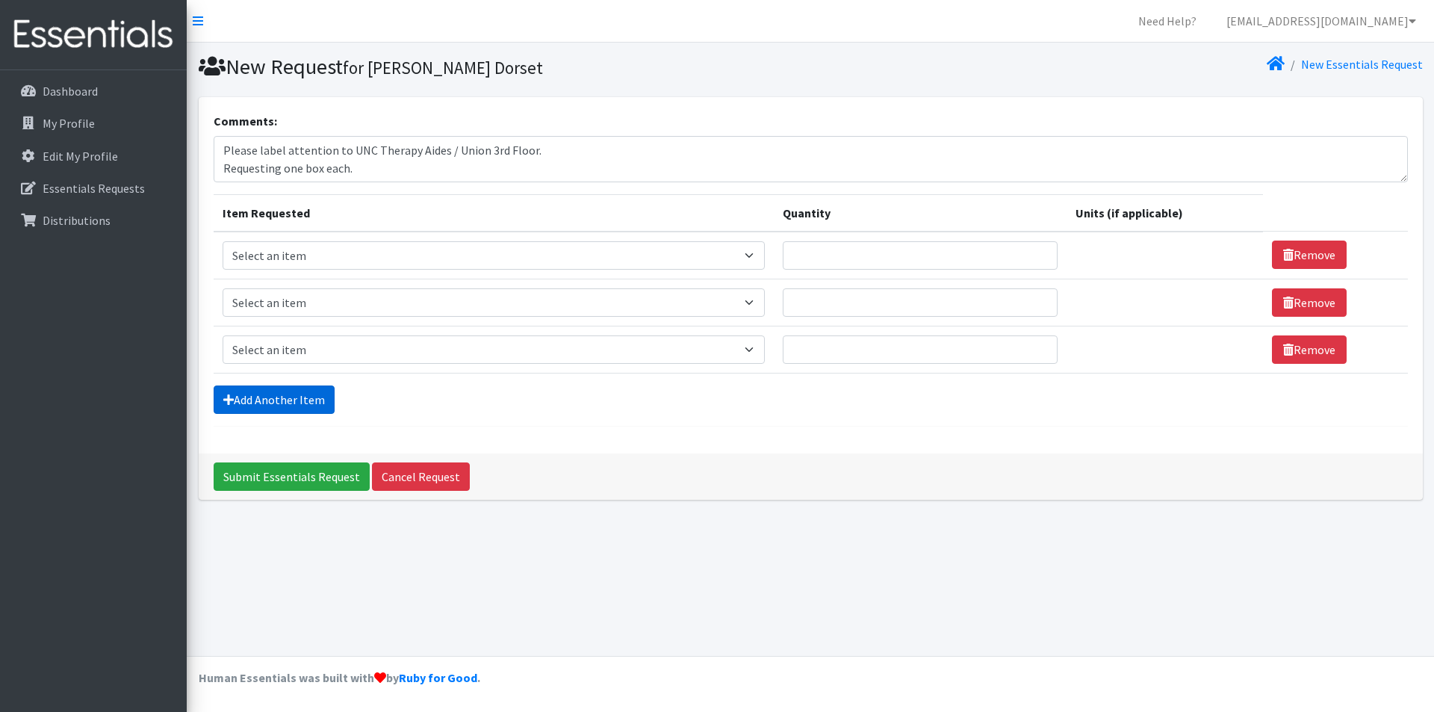
click at [268, 394] on link "Add Another Item" at bounding box center [274, 399] width 121 height 28
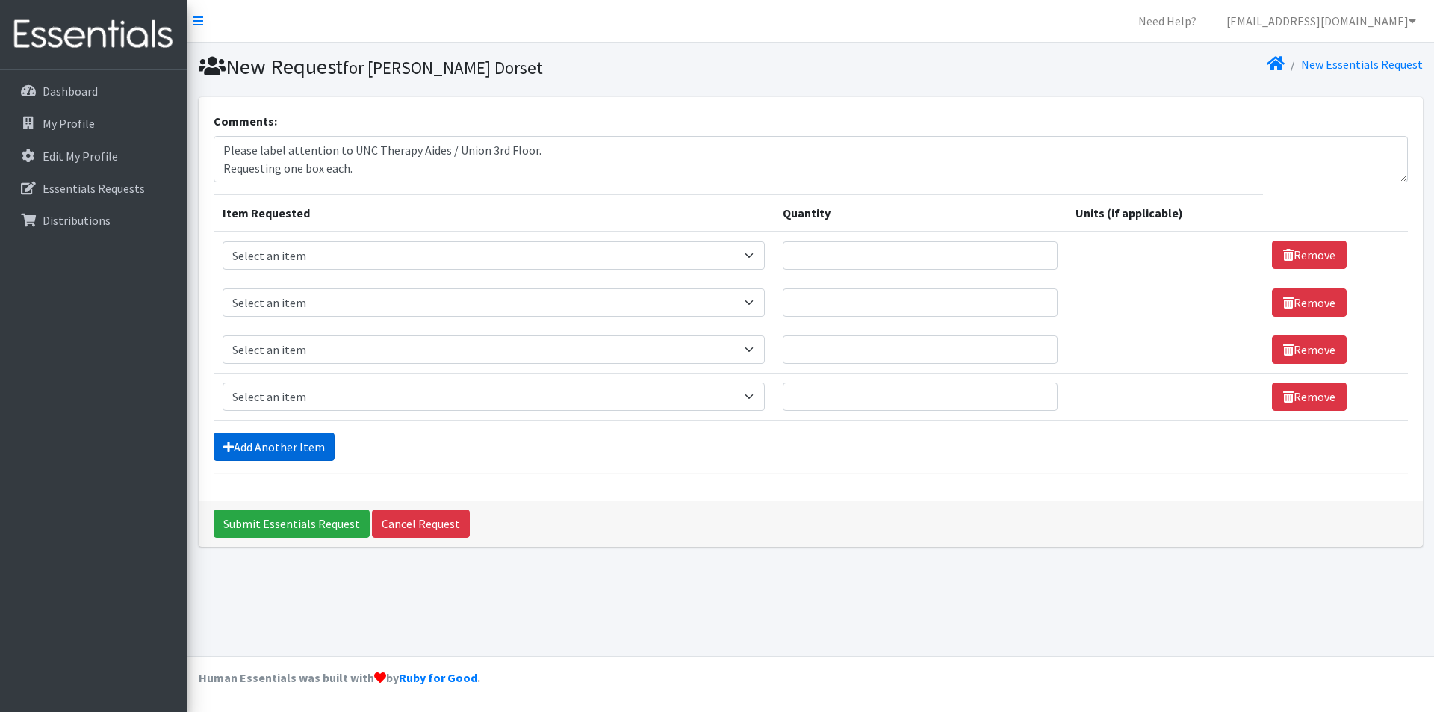
click at [282, 435] on link "Add Another Item" at bounding box center [274, 446] width 121 height 28
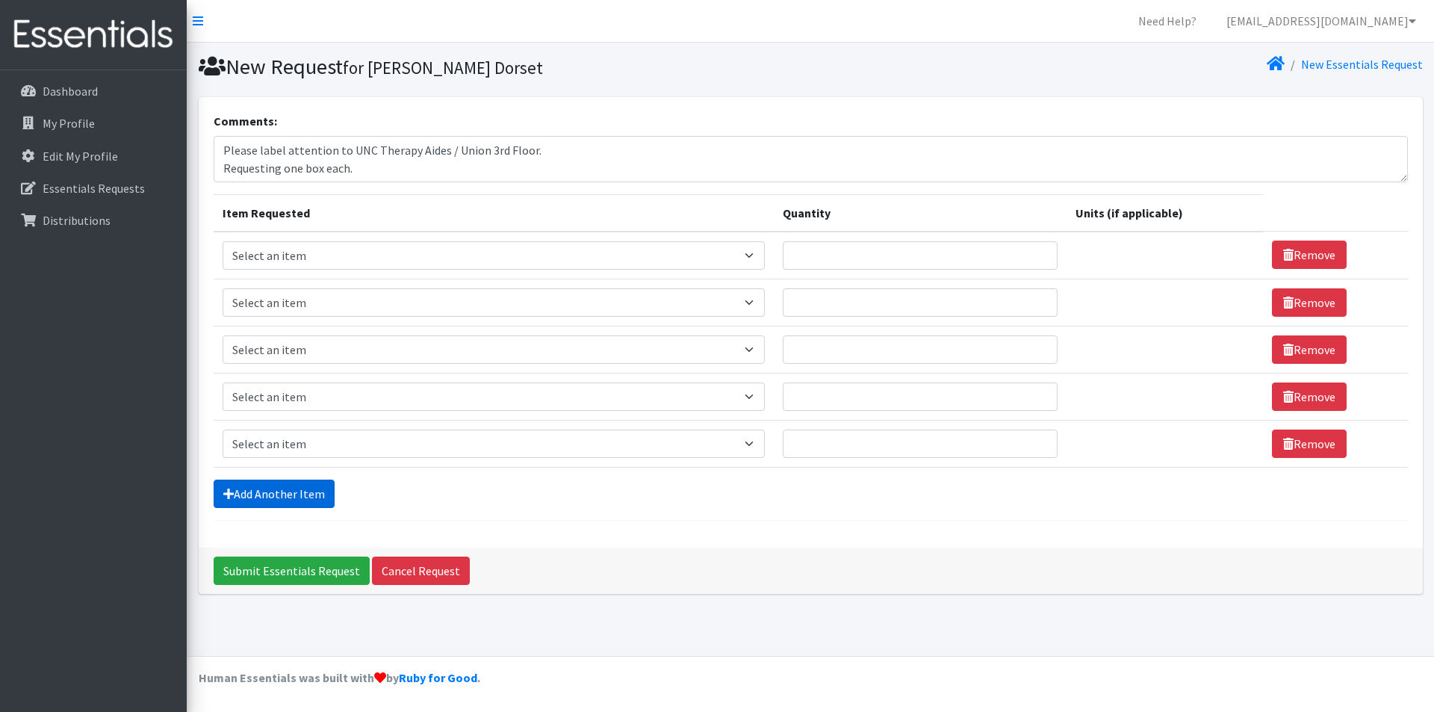
click at [277, 486] on link "Add Another Item" at bounding box center [274, 494] width 121 height 28
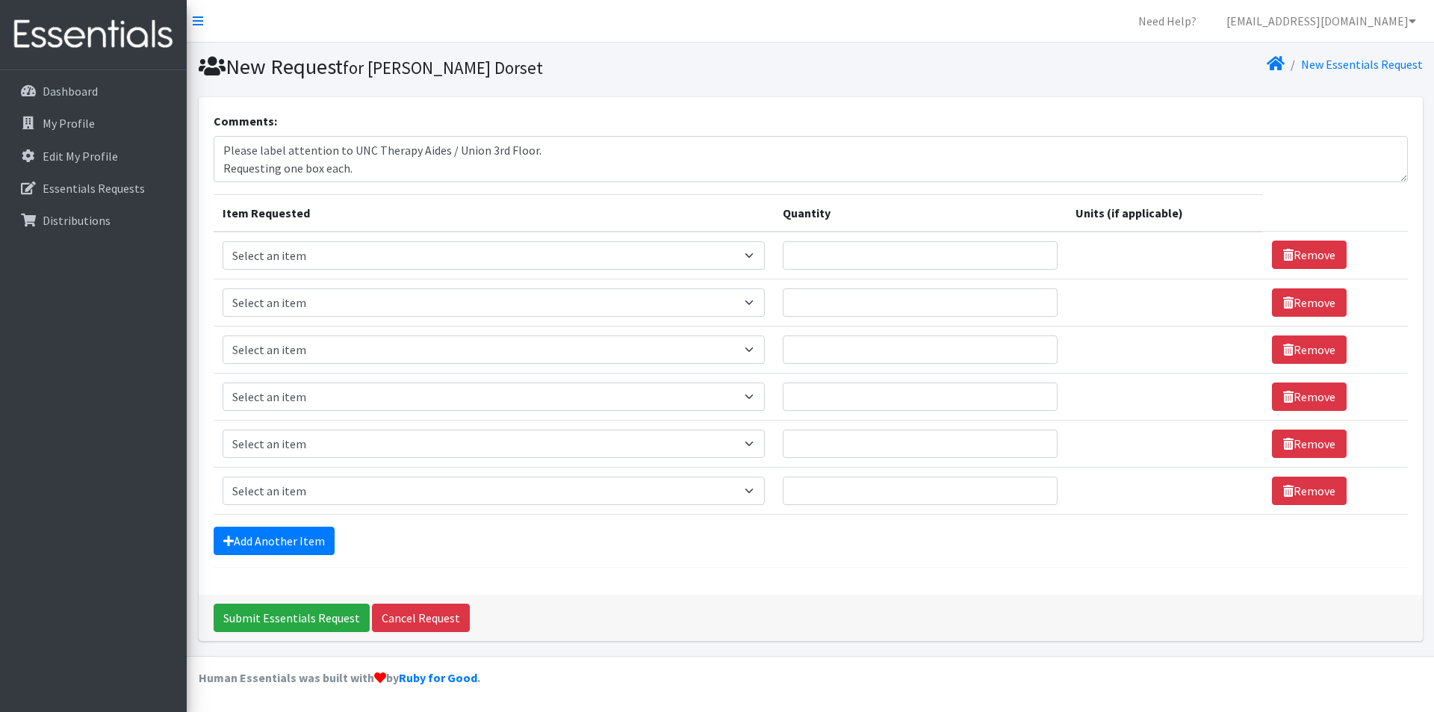
click at [122, 443] on div "Dashboard My Profile Edit My Profile Essentials Requests Distributions" at bounding box center [93, 404] width 187 height 669
click at [449, 246] on select "Select an item # of Children this order will serve # of Individuals Living in H…" at bounding box center [494, 255] width 542 height 28
select select "6076"
click at [223, 241] on select "Select an item # of Children this order will serve # of Individuals Living in H…" at bounding box center [494, 255] width 542 height 28
drag, startPoint x: 384, startPoint y: 304, endPoint x: 387, endPoint y: 315, distance: 11.6
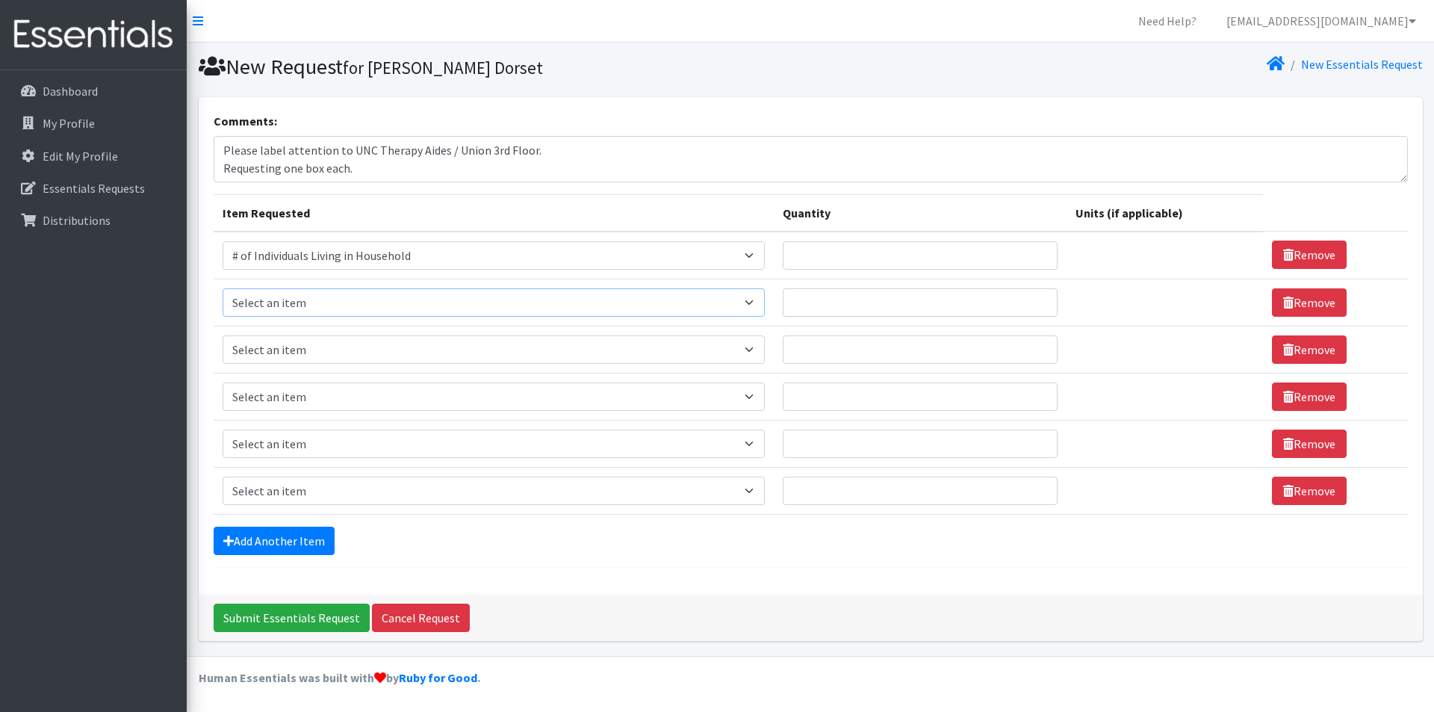
click at [384, 304] on select "Select an item # of Children this order will serve # of Individuals Living in H…" at bounding box center [494, 302] width 542 height 28
select select "13431"
click at [223, 288] on select "Select an item # of Children this order will serve # of Individuals Living in H…" at bounding box center [494, 302] width 542 height 28
drag, startPoint x: 355, startPoint y: 341, endPoint x: 359, endPoint y: 353, distance: 11.8
click at [355, 341] on select "Select an item # of Children this order will serve # of Individuals Living in H…" at bounding box center [494, 349] width 542 height 28
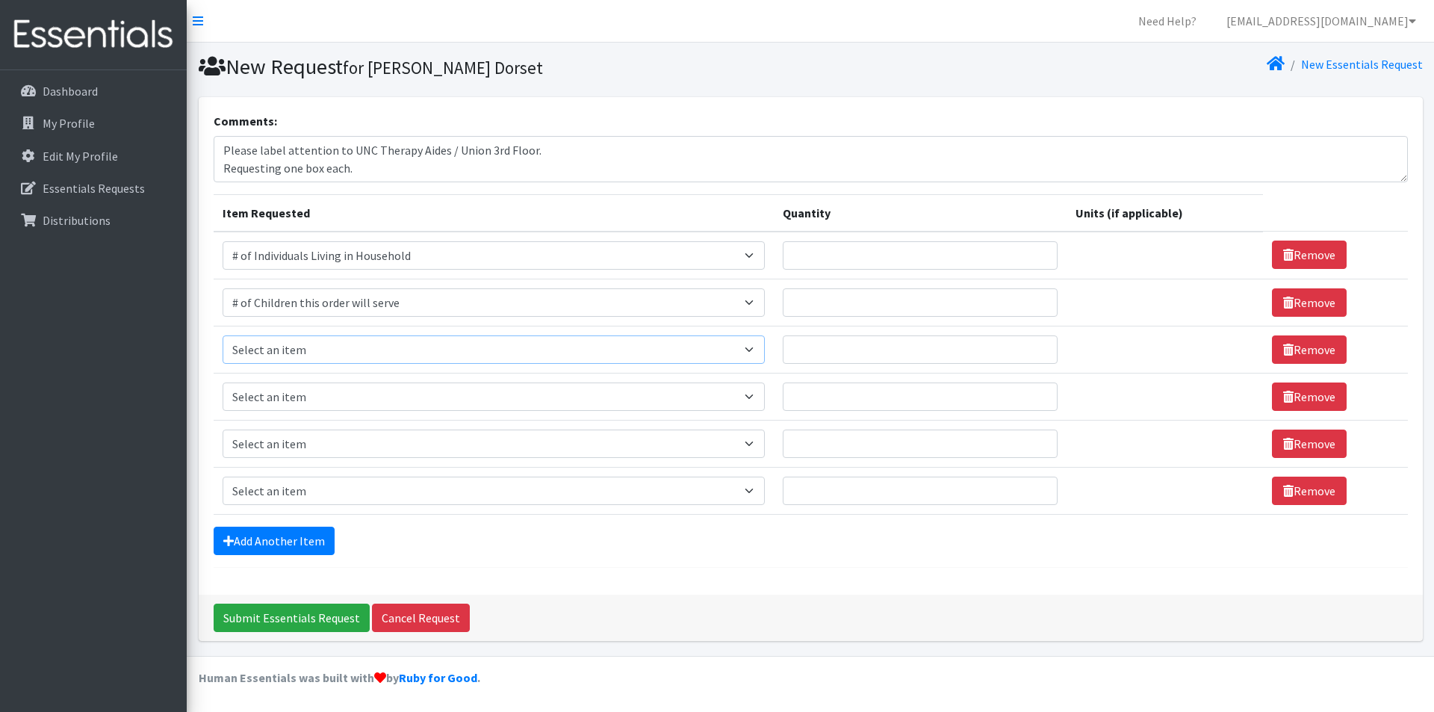
select select "1968"
click at [223, 335] on select "Select an item # of Children this order will serve # of Individuals Living in H…" at bounding box center [494, 349] width 542 height 28
click at [314, 398] on select "Select an item # of Children this order will serve # of Individuals Living in H…" at bounding box center [490, 396] width 534 height 28
select select "1969"
click at [223, 382] on select "Select an item # of Children this order will serve # of Individuals Living in H…" at bounding box center [490, 396] width 534 height 28
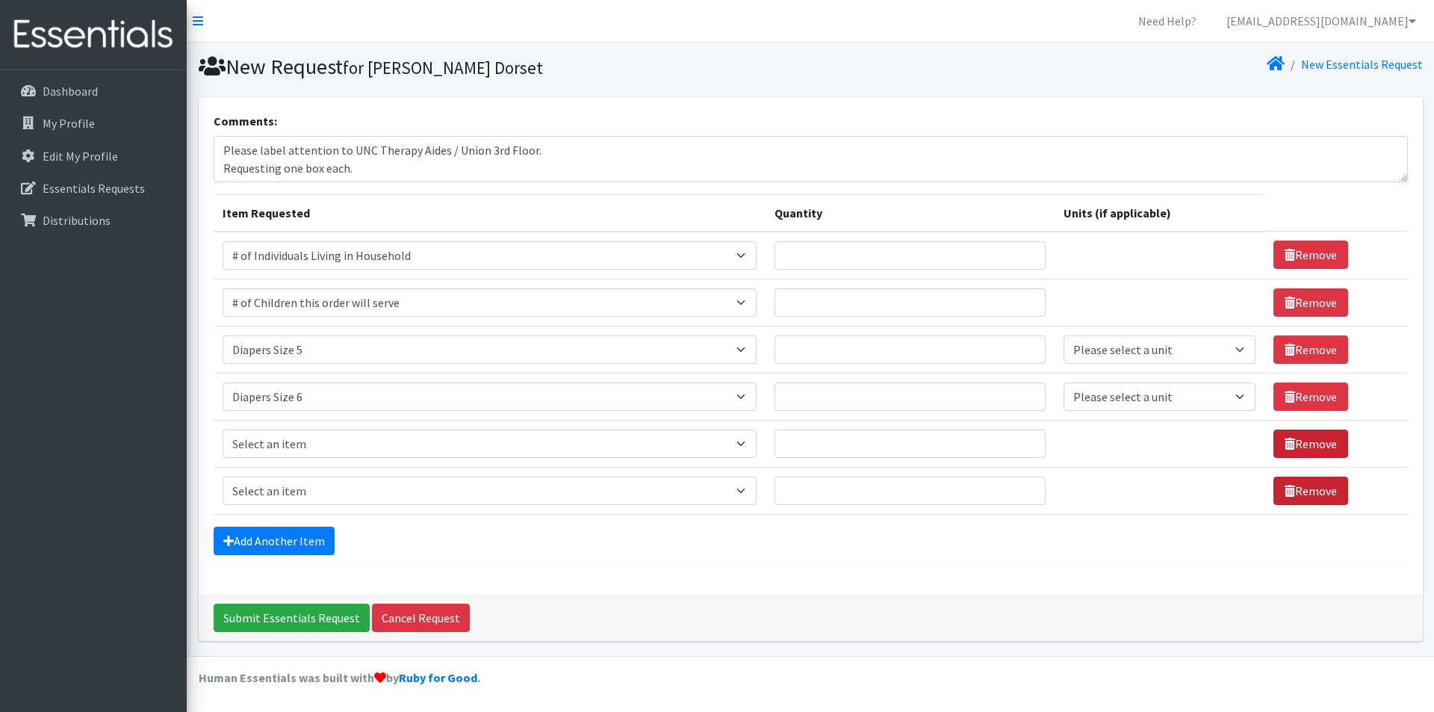
click at [1289, 446] on link "Remove" at bounding box center [1311, 443] width 75 height 28
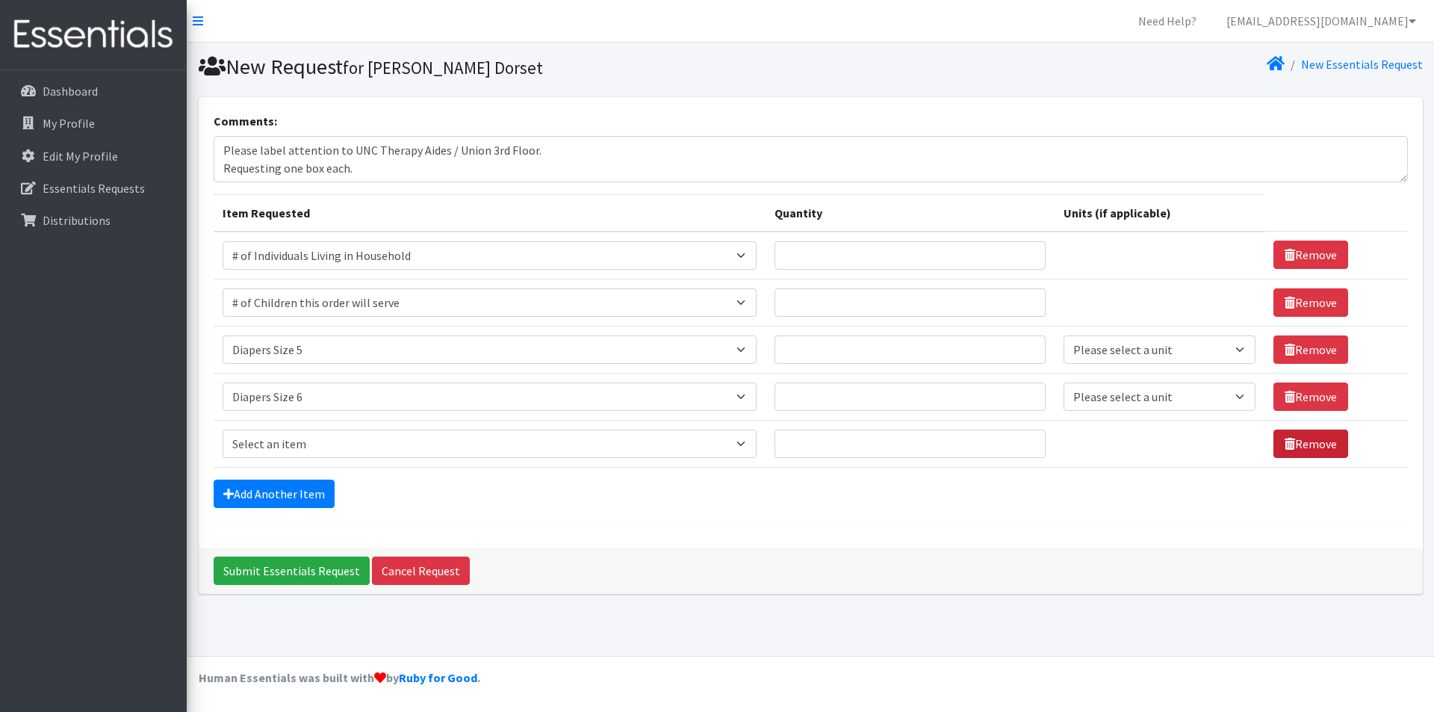
click at [1288, 441] on icon at bounding box center [1290, 444] width 10 height 12
click at [1281, 436] on link "Remove" at bounding box center [1311, 443] width 75 height 28
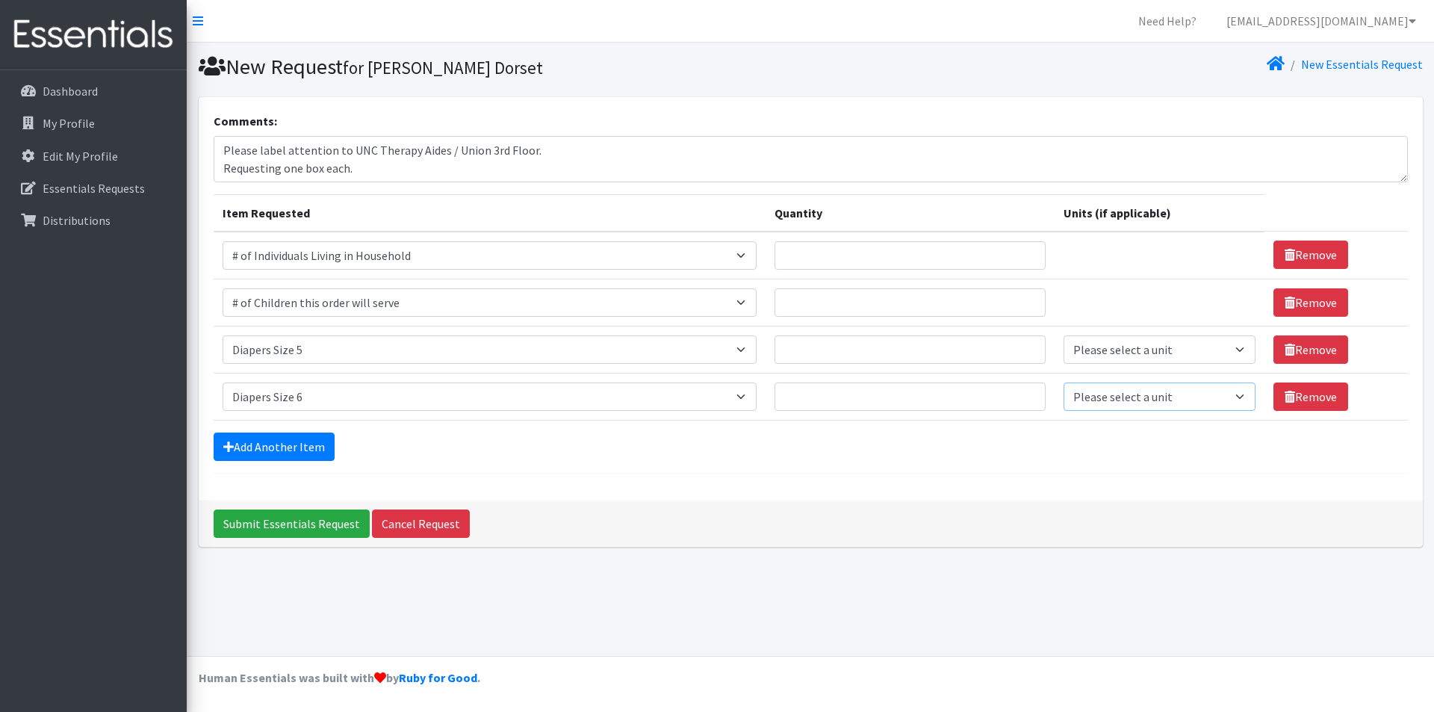
click at [1141, 403] on select "Please select a unit units Packs" at bounding box center [1160, 396] width 193 height 28
select select
click at [1064, 382] on select "Please select a unit units Packs" at bounding box center [1160, 396] width 193 height 28
click at [1123, 356] on select "Please select a unit units Packs" at bounding box center [1160, 349] width 193 height 28
select select
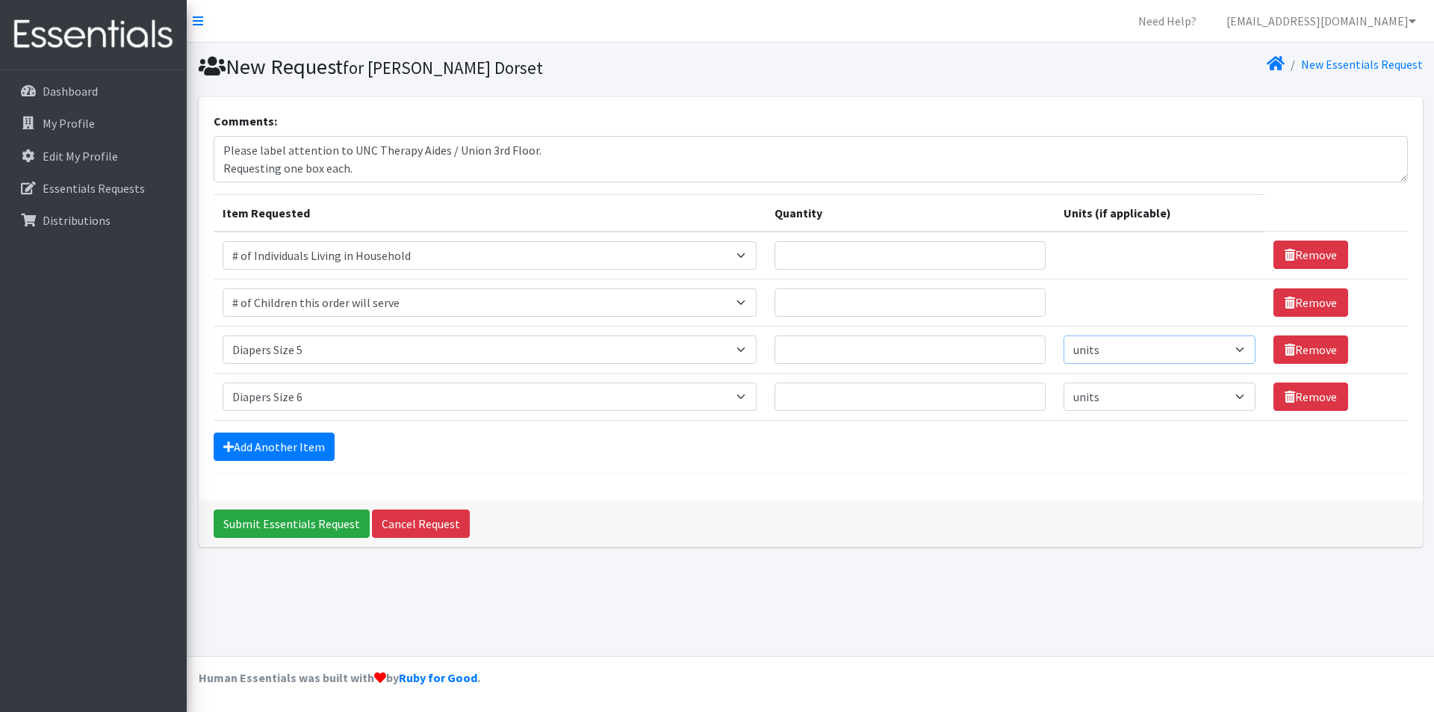
click at [1064, 335] on select "Please select a unit units Packs" at bounding box center [1160, 349] width 193 height 28
click at [915, 353] on input "Quantity" at bounding box center [910, 349] width 271 height 28
type input "4"
click at [926, 394] on input "Quantity" at bounding box center [910, 396] width 271 height 28
type input "4"
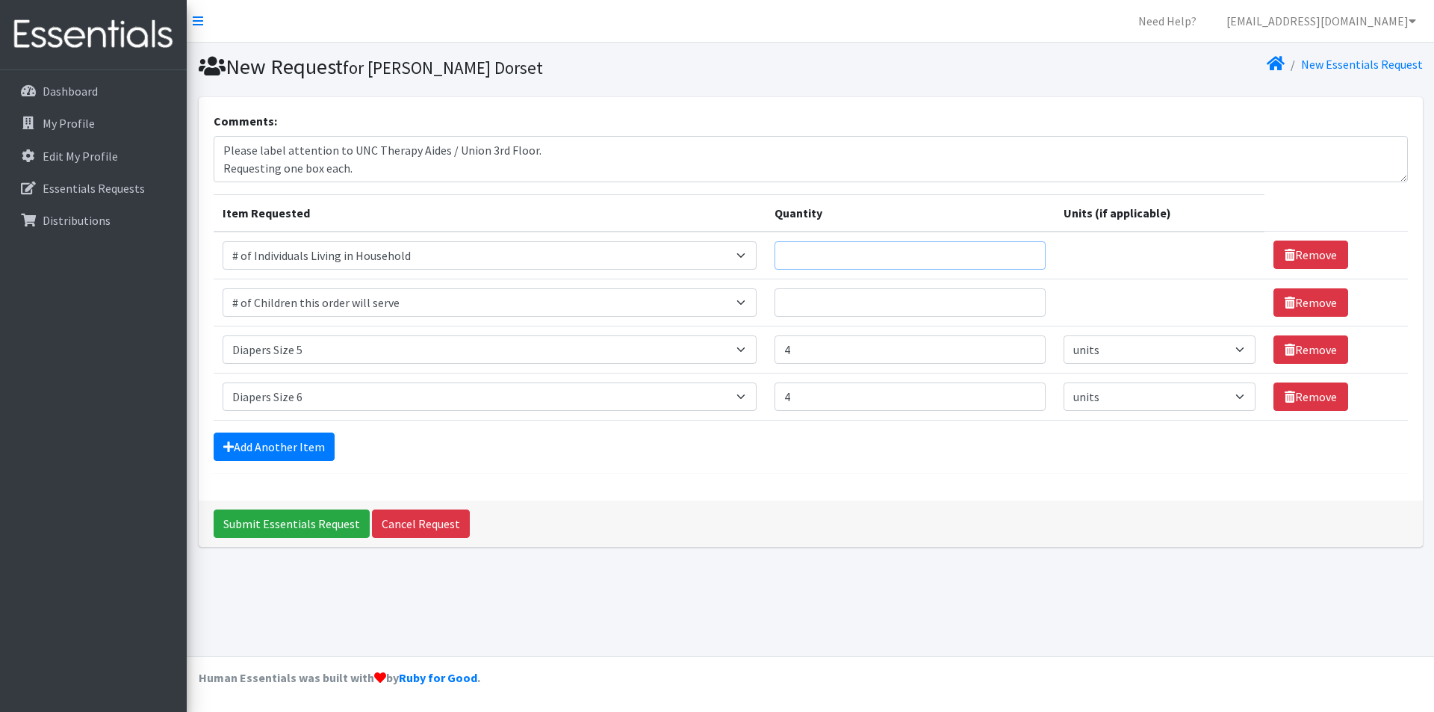
click at [827, 249] on input "Quantity" at bounding box center [910, 255] width 271 height 28
type input "200"
click at [800, 305] on input "Quantity" at bounding box center [910, 302] width 271 height 28
type input "150"
click at [793, 453] on div "Add Another Item" at bounding box center [811, 446] width 1194 height 28
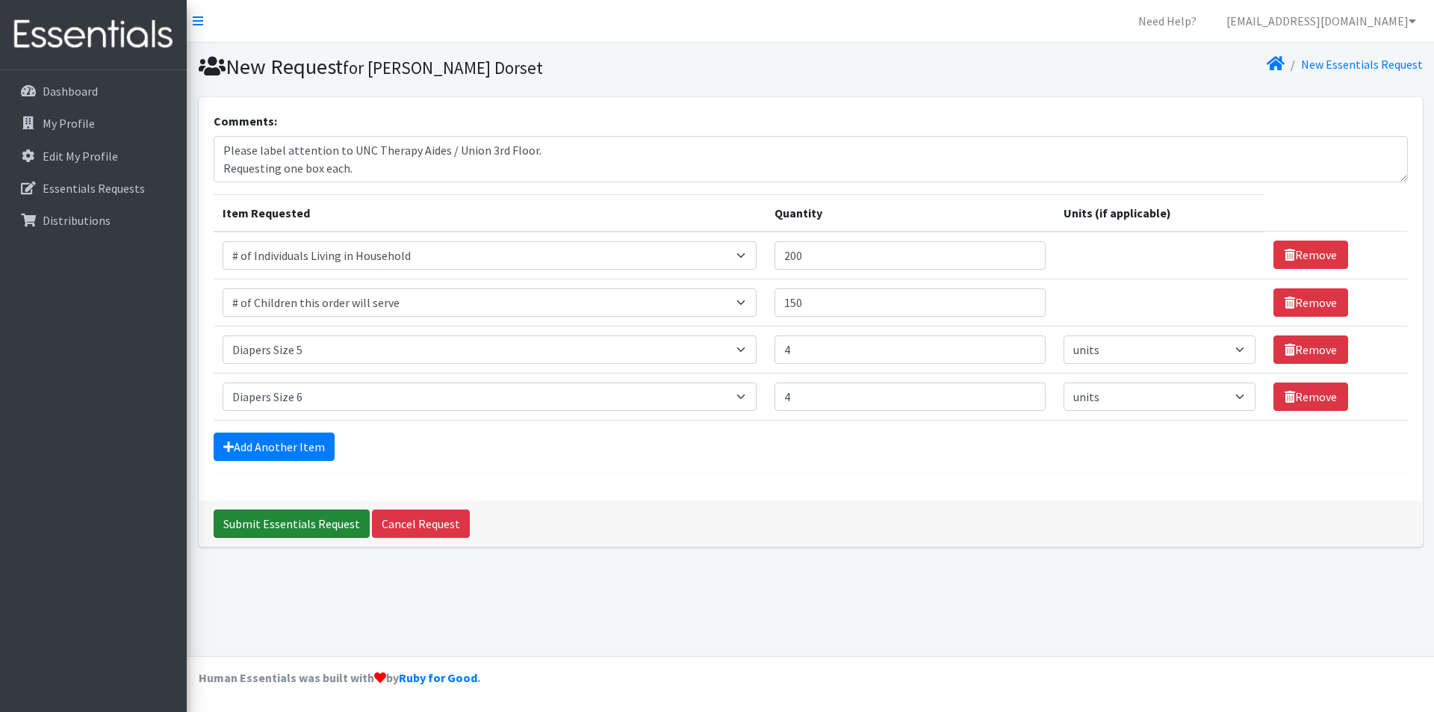
click at [294, 518] on input "Submit Essentials Request" at bounding box center [292, 523] width 156 height 28
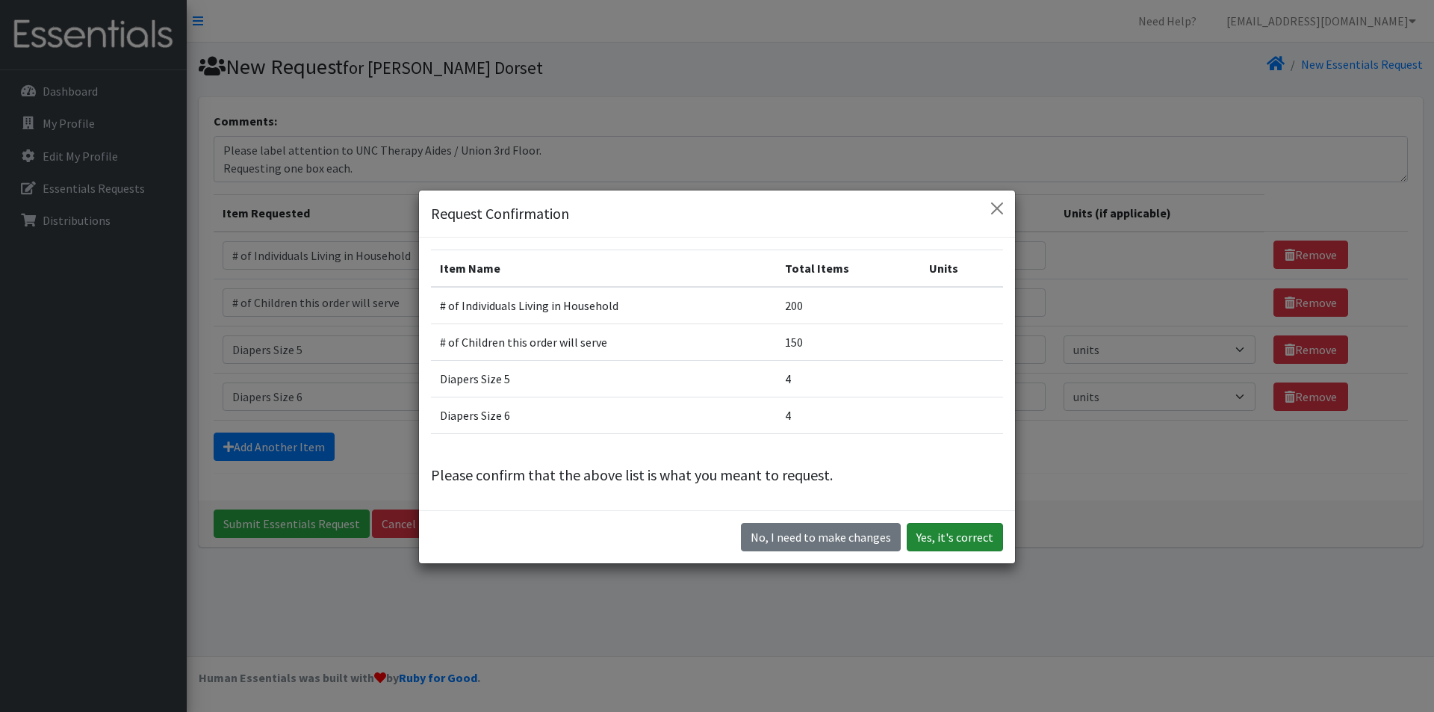
click at [934, 542] on button "Yes, it's correct" at bounding box center [955, 537] width 96 height 28
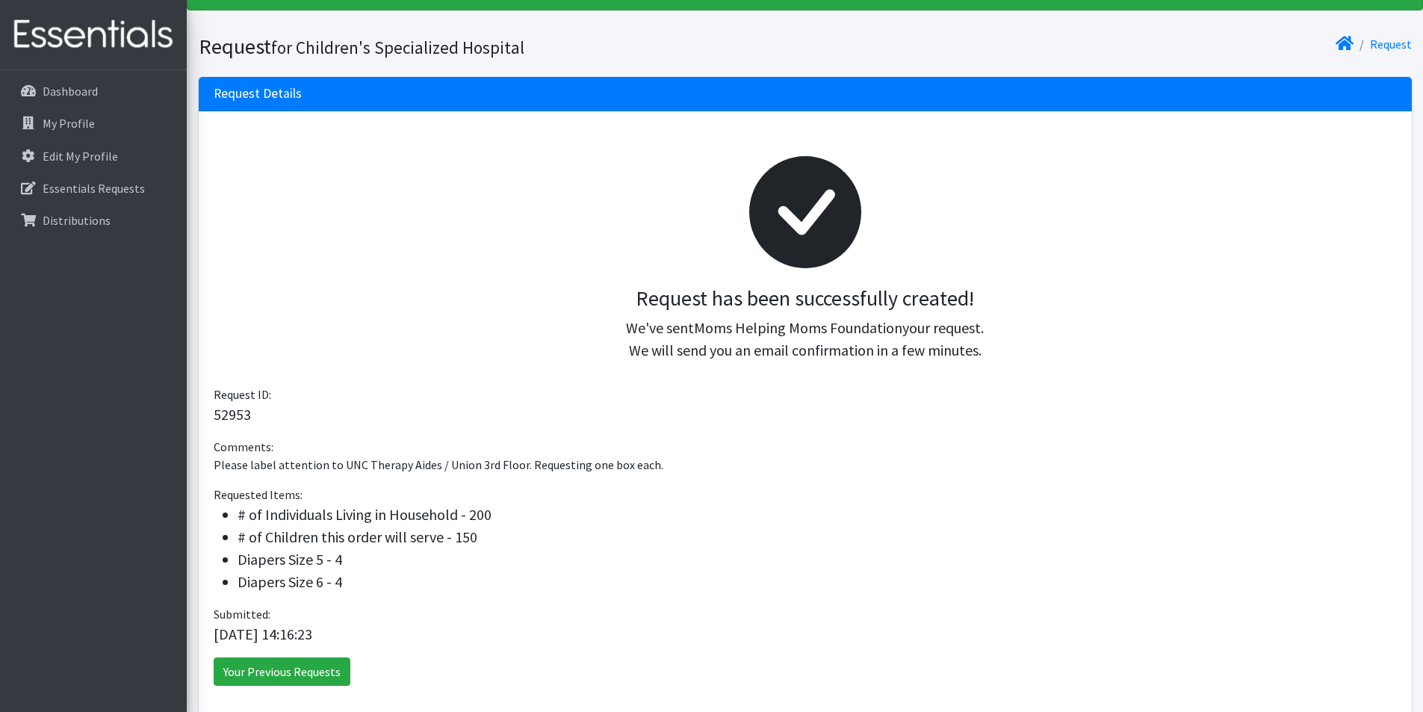
scroll to position [138, 0]
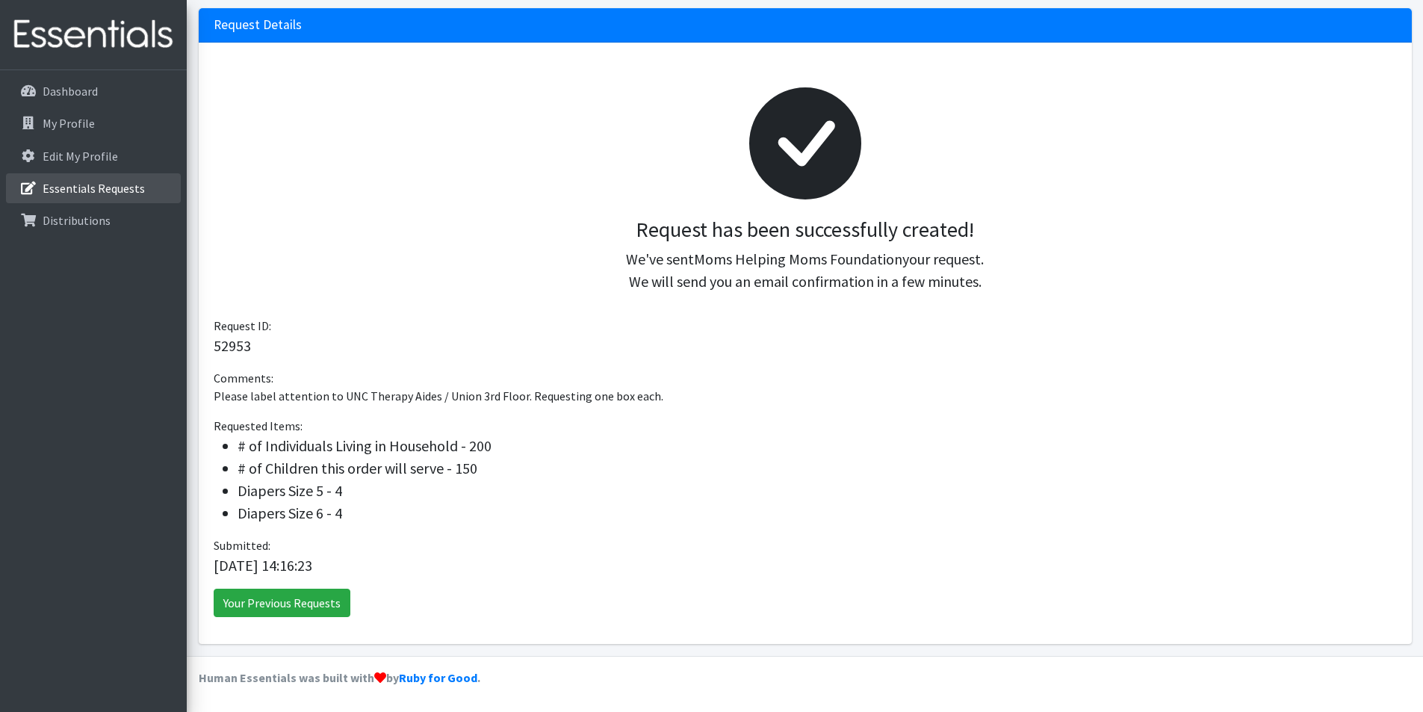
click at [84, 191] on p "Essentials Requests" at bounding box center [94, 188] width 102 height 15
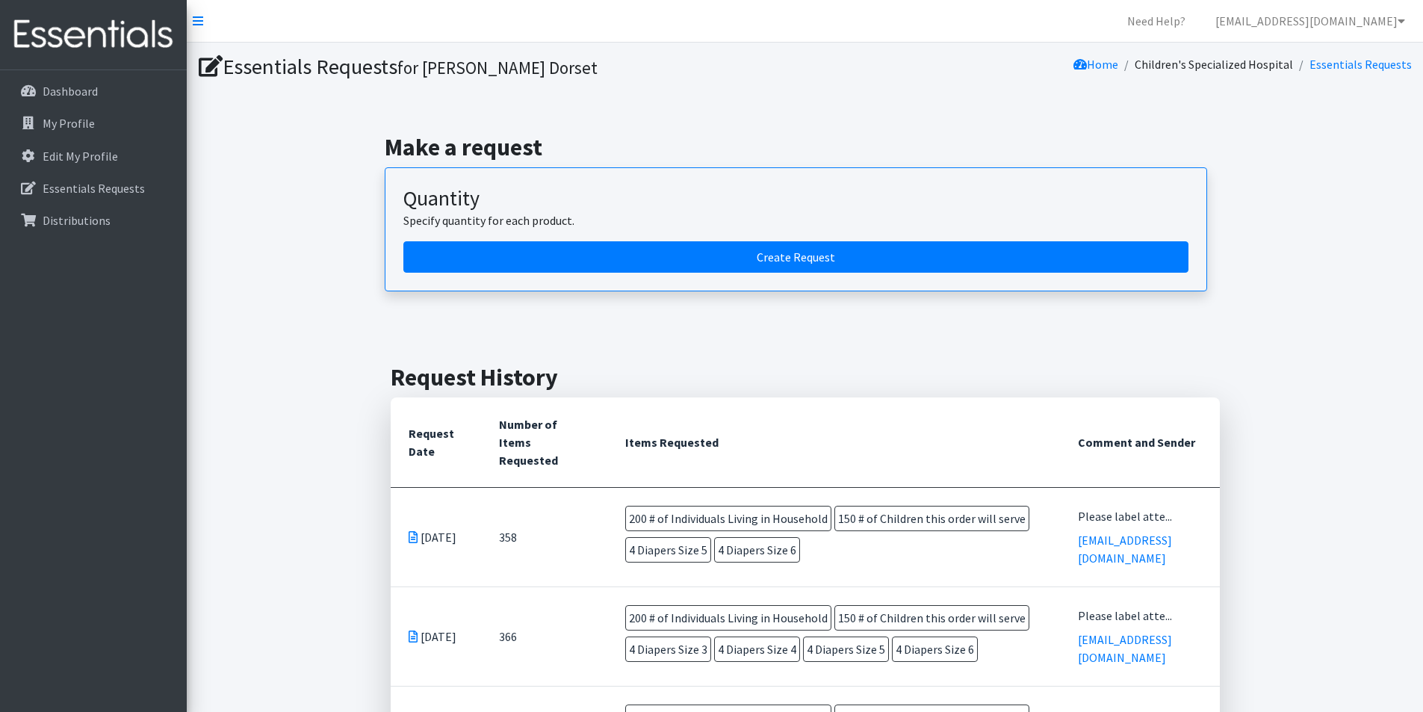
scroll to position [224, 0]
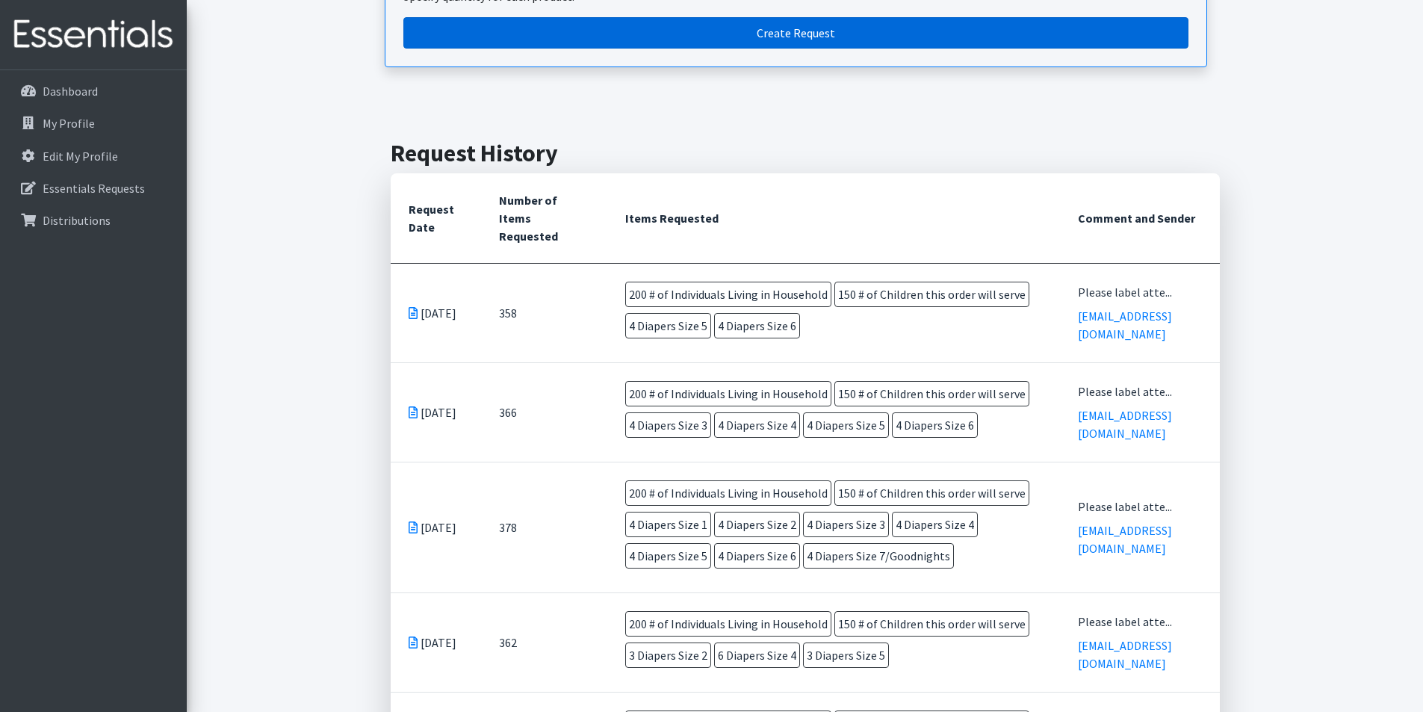
click at [492, 33] on link "Create Request" at bounding box center [795, 32] width 785 height 31
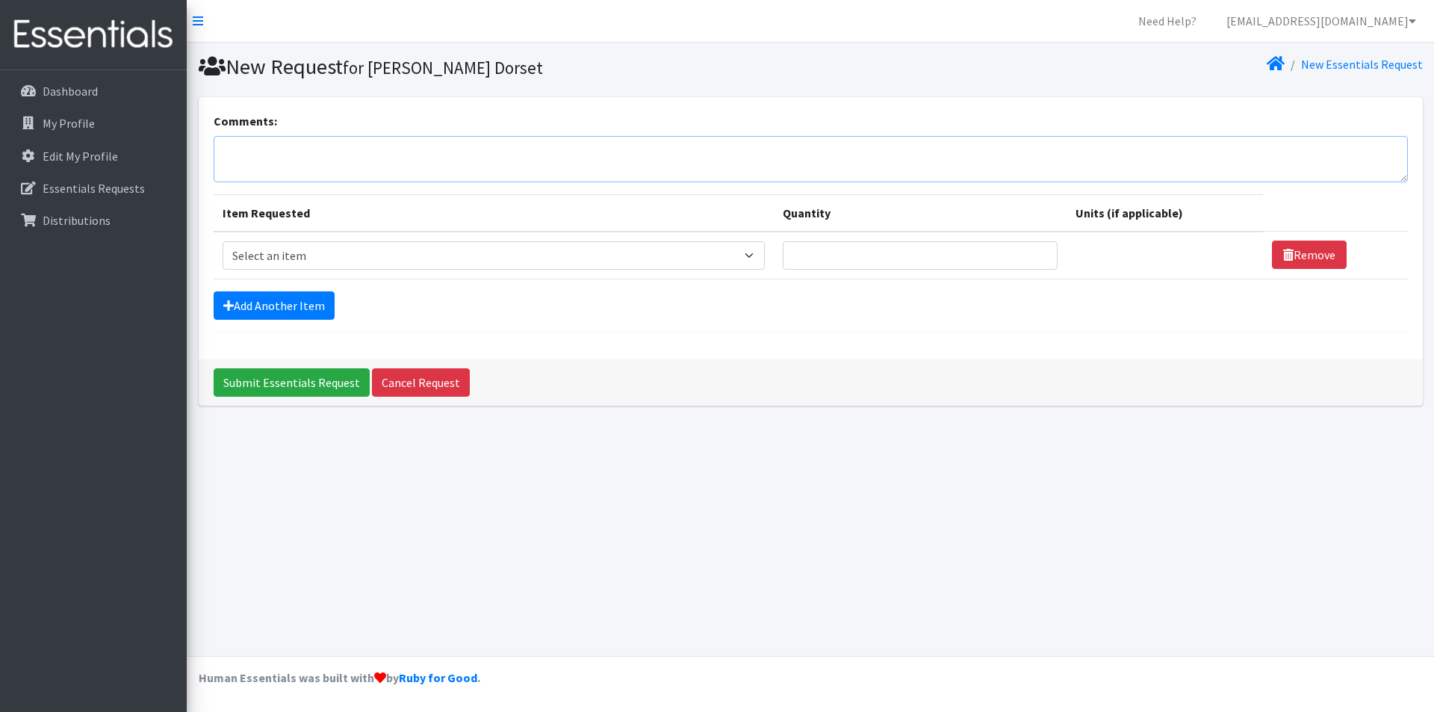
click at [305, 160] on textarea "Comments:" at bounding box center [811, 159] width 1194 height 46
click at [545, 157] on textarea "Please label attention to [PERSON_NAME]" at bounding box center [811, 159] width 1194 height 46
type textarea "Please label attention to [PERSON_NAME] / [GEOGRAPHIC_DATA]. Requesting one box…"
click at [467, 250] on select "Select an item # of Children this order will serve # of Individuals Living in H…" at bounding box center [494, 255] width 542 height 28
click at [223, 241] on select "Select an item # of Children this order will serve # of Individuals Living in H…" at bounding box center [494, 255] width 542 height 28
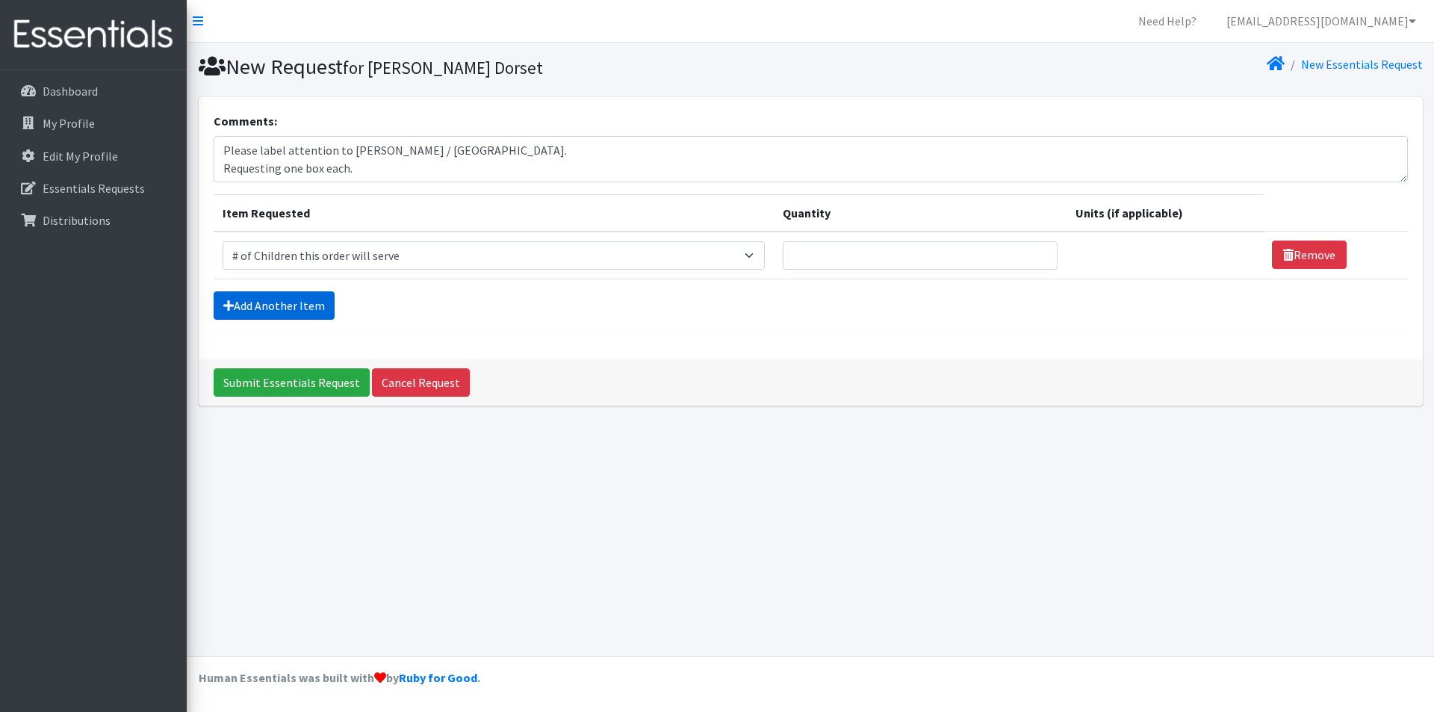
click at [299, 311] on link "Add Another Item" at bounding box center [274, 305] width 121 height 28
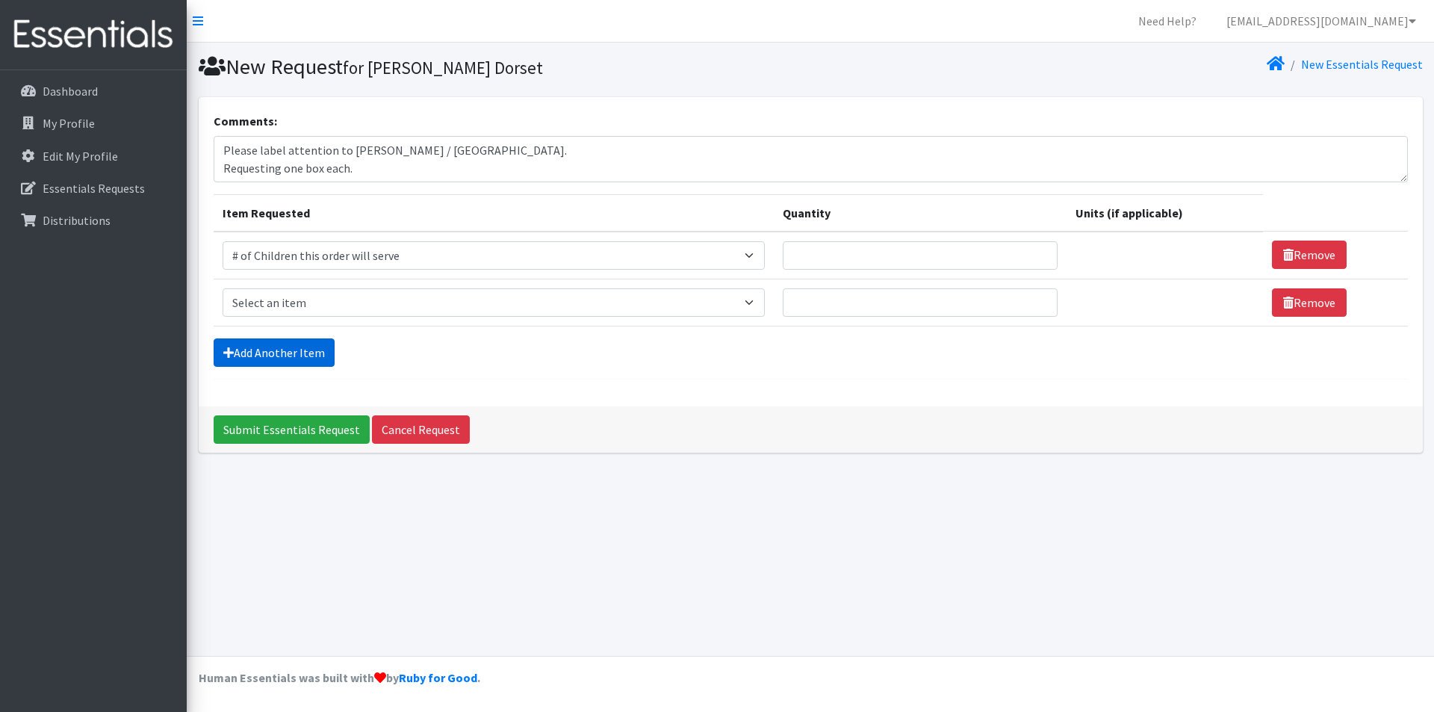
click at [293, 350] on link "Add Another Item" at bounding box center [274, 352] width 121 height 28
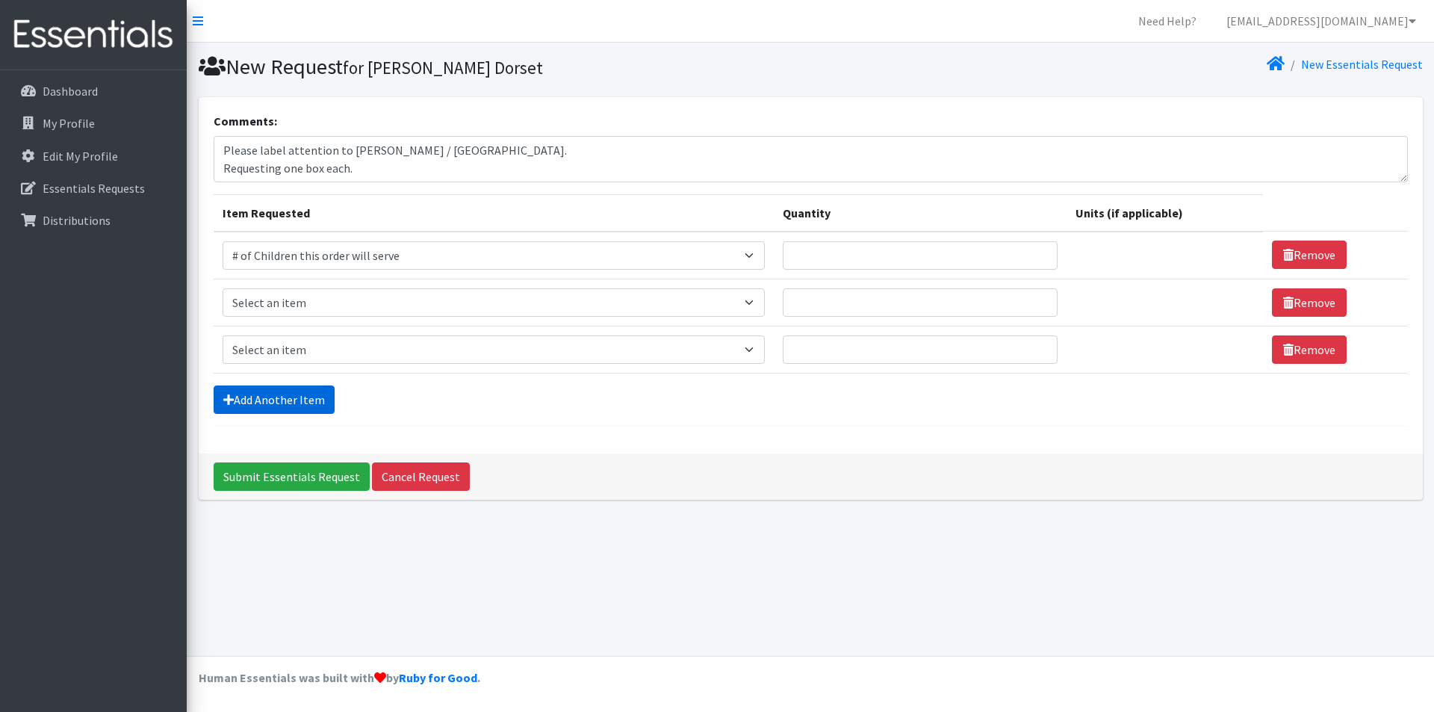
click at [286, 403] on link "Add Another Item" at bounding box center [274, 399] width 121 height 28
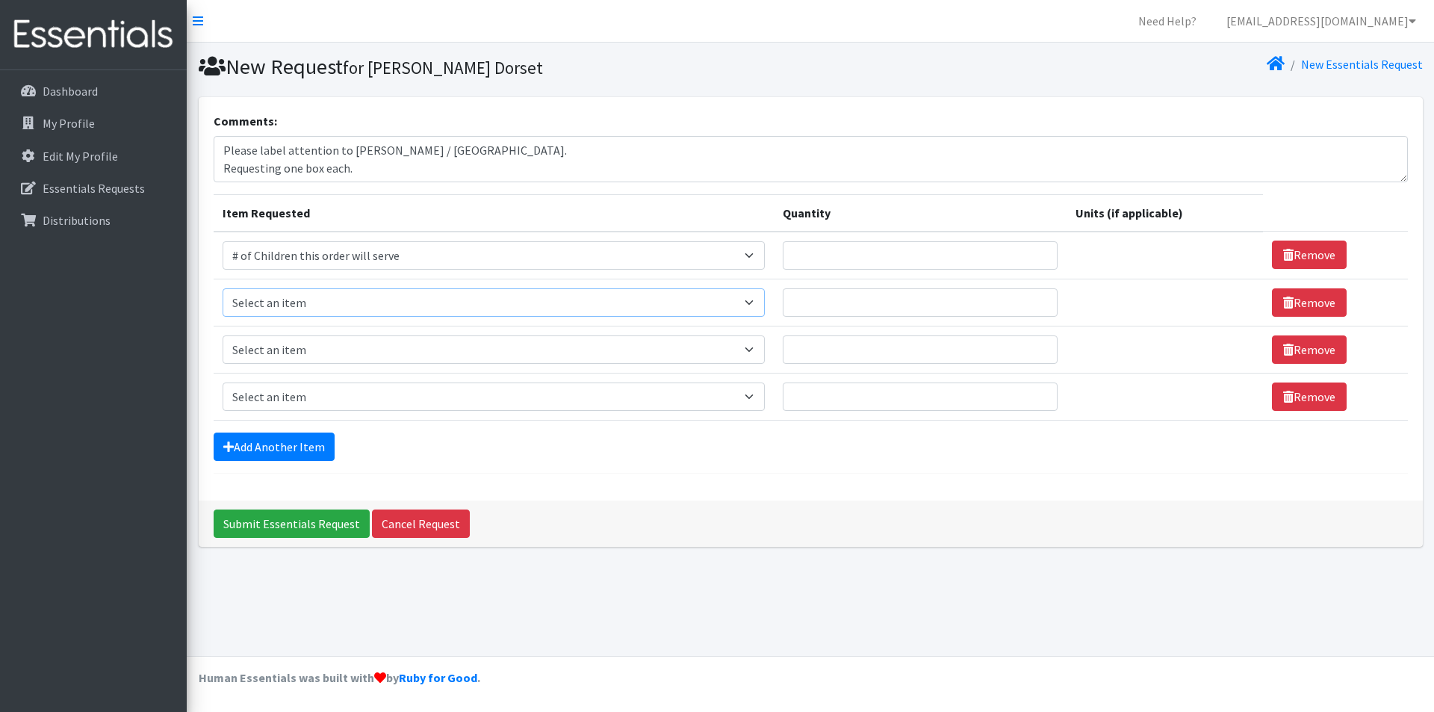
click at [305, 302] on select "Select an item # of Children this order will serve # of Individuals Living in H…" at bounding box center [494, 302] width 542 height 28
click at [328, 255] on select "Select an item # of Children this order will serve # of Individuals Living in H…" at bounding box center [494, 255] width 542 height 28
select select "6076"
click at [223, 241] on select "Select an item # of Children this order will serve # of Individuals Living in H…" at bounding box center [494, 255] width 542 height 28
click at [303, 293] on select "Select an item # of Children this order will serve # of Individuals Living in H…" at bounding box center [494, 302] width 542 height 28
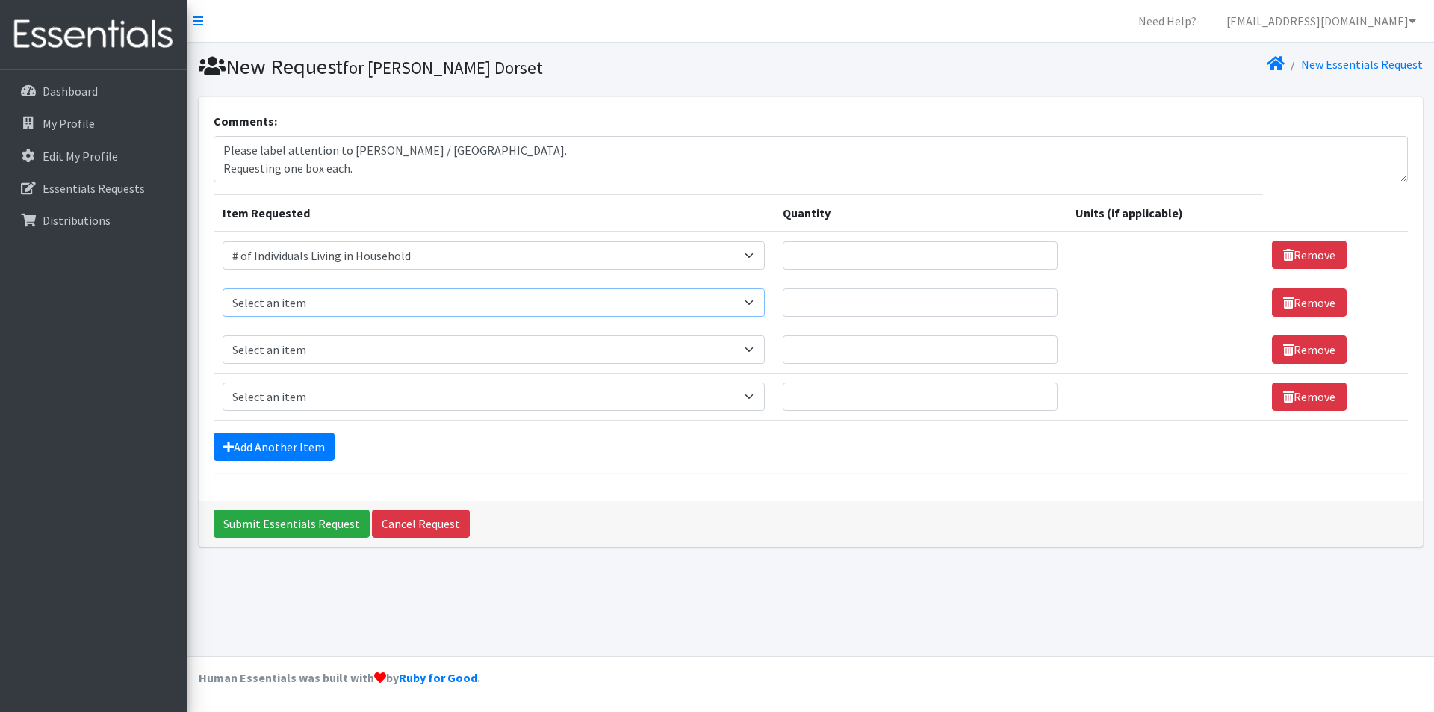
select select "13431"
click at [223, 288] on select "Select an item # of Children this order will serve # of Individuals Living in H…" at bounding box center [494, 302] width 542 height 28
click at [300, 352] on select "Select an item # of Children this order will serve # of Individuals Living in H…" at bounding box center [494, 349] width 542 height 28
click at [298, 452] on link "Add Another Item" at bounding box center [274, 446] width 121 height 28
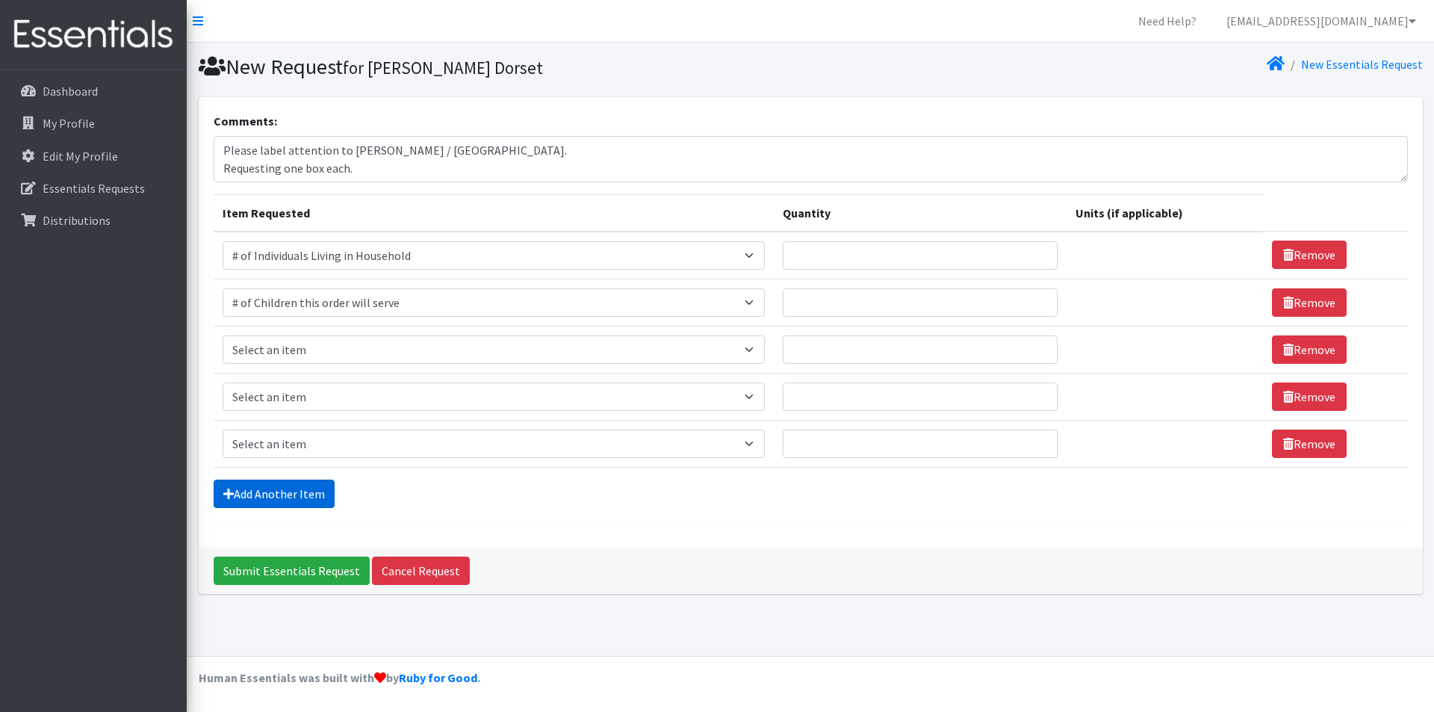
click at [296, 498] on link "Add Another Item" at bounding box center [274, 494] width 121 height 28
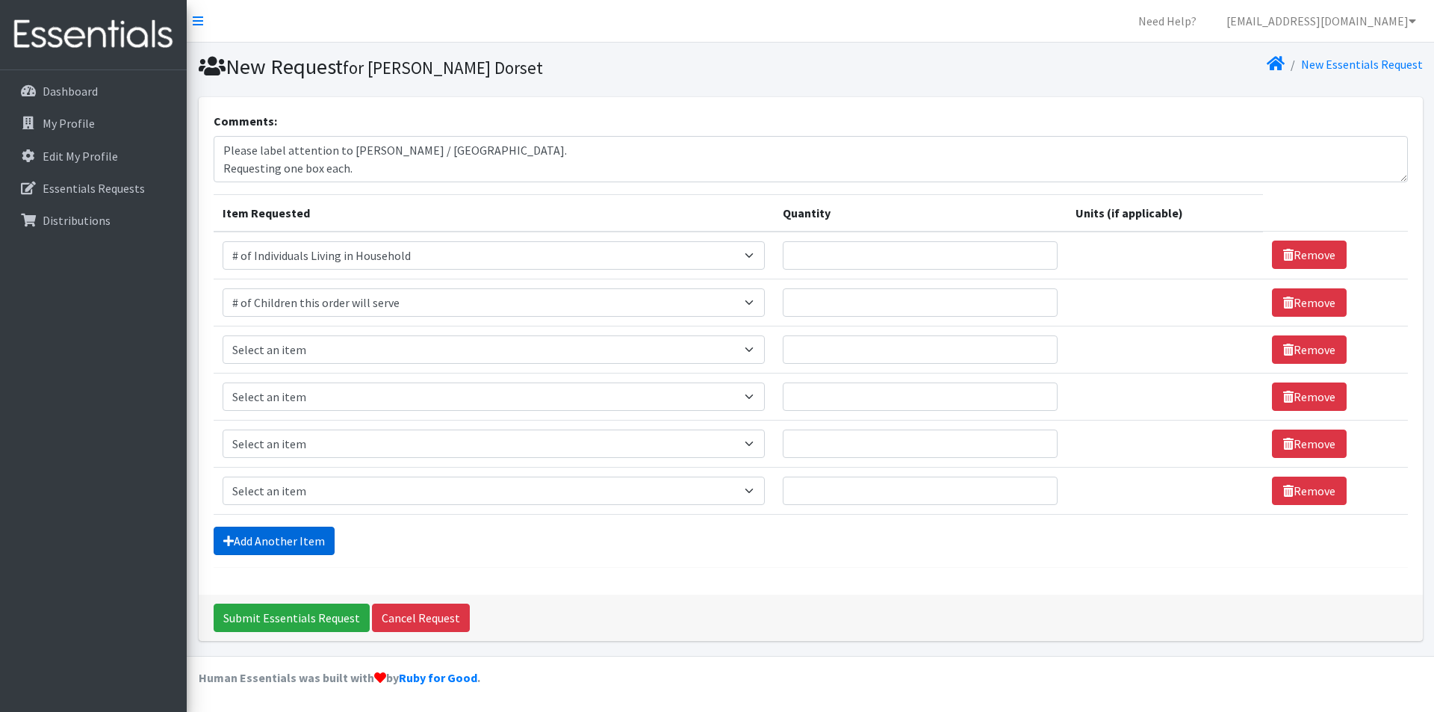
click at [291, 550] on link "Add Another Item" at bounding box center [274, 541] width 121 height 28
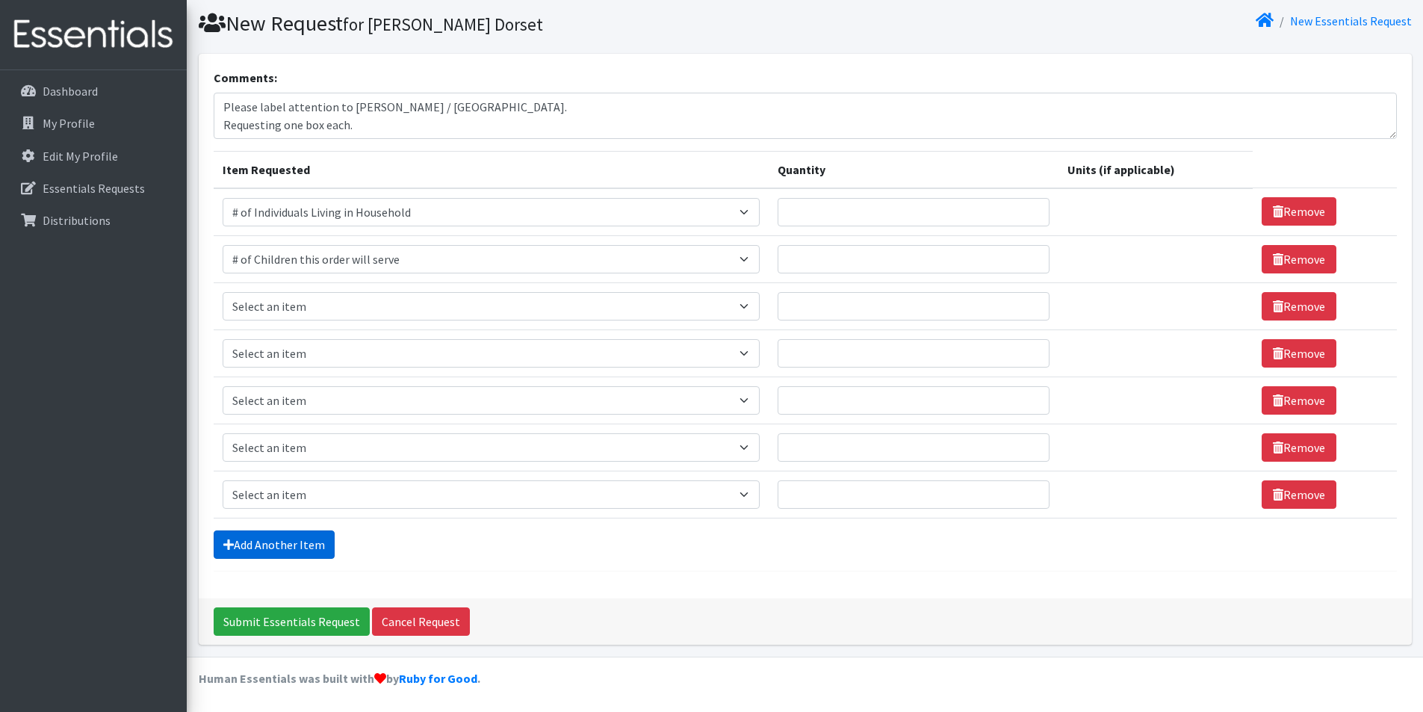
scroll to position [44, 0]
click at [303, 312] on select "Select an item # of Children this order will serve # of Individuals Living in H…" at bounding box center [491, 305] width 537 height 28
select select "1964"
click at [223, 291] on select "Select an item # of Children this order will serve # of Individuals Living in H…" at bounding box center [491, 305] width 537 height 28
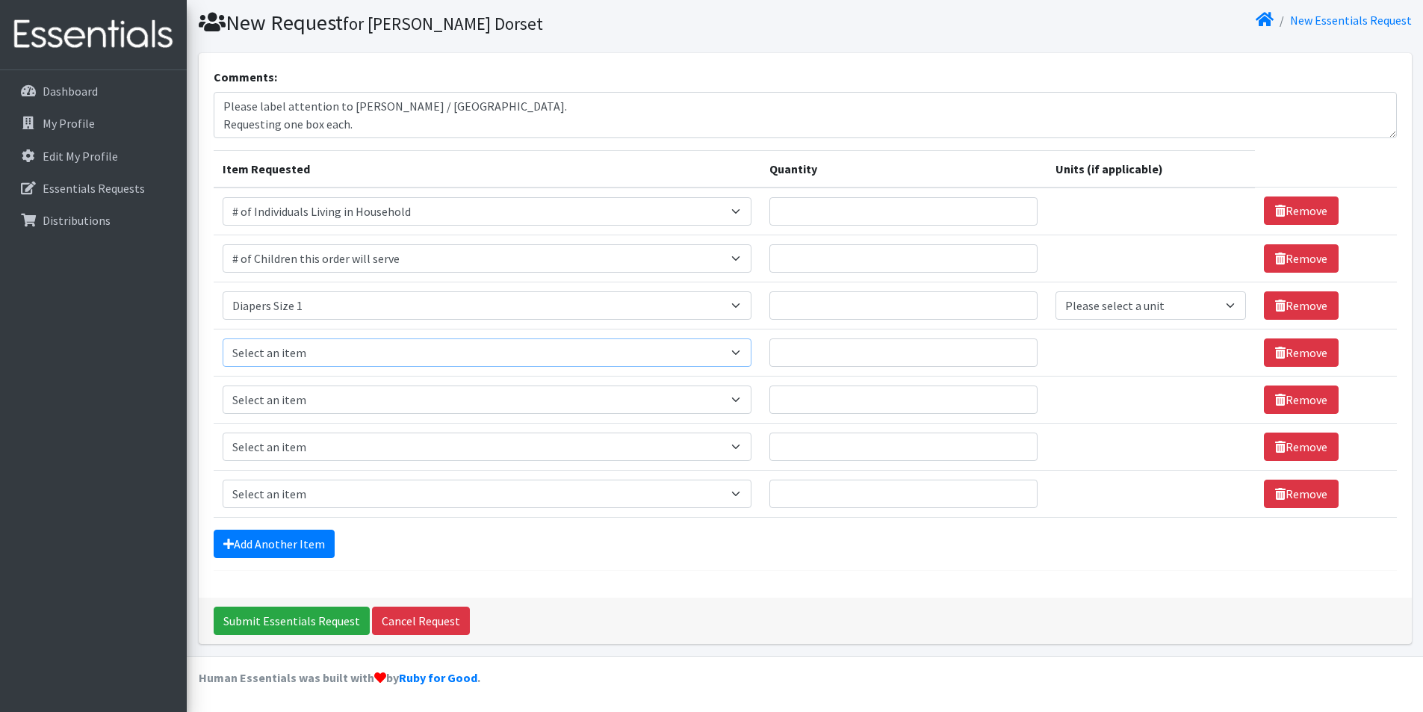
click at [318, 359] on select "Select an item # of Children this order will serve # of Individuals Living in H…" at bounding box center [487, 352] width 529 height 28
click at [417, 107] on textarea "Please label attention to Iretiogo Akinde / Newark. Requesting one box each." at bounding box center [805, 115] width 1183 height 46
drag, startPoint x: 423, startPoint y: 109, endPoint x: 347, endPoint y: 107, distance: 76.2
click at [347, 107] on textarea "Please label attention to Iretiogo Akinde / Newark. Requesting one box each." at bounding box center [805, 115] width 1183 height 46
type textarea "Please label attention to / Newark. Requesting one box each."
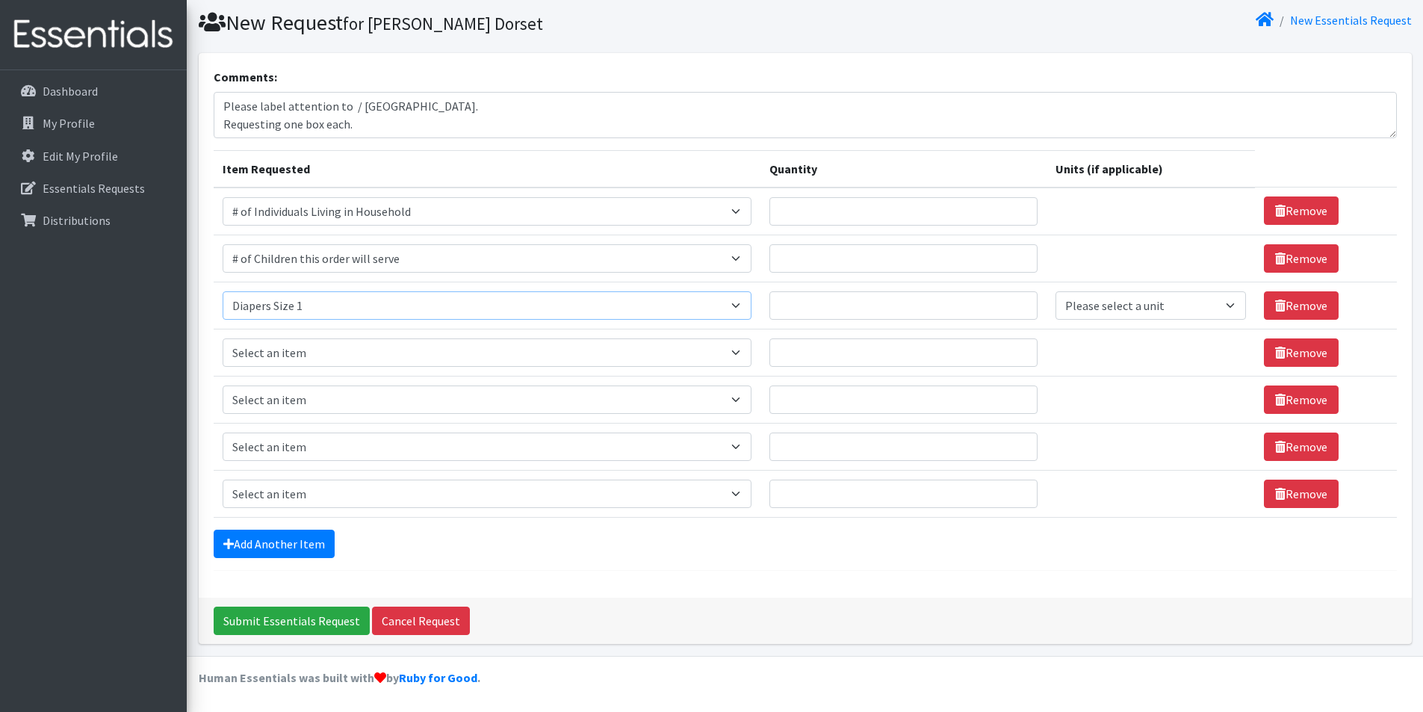
click at [360, 305] on select "Select an item # of Children this order will serve # of Individuals Living in H…" at bounding box center [487, 305] width 529 height 28
select select "1966"
click at [223, 291] on select "Select an item # of Children this order will serve # of Individuals Living in H…" at bounding box center [487, 305] width 529 height 28
click at [303, 335] on td "Item Requested Select an item # of Children this order will serve # of Individu…" at bounding box center [487, 352] width 547 height 47
drag, startPoint x: 303, startPoint y: 354, endPoint x: 305, endPoint y: 394, distance: 40.4
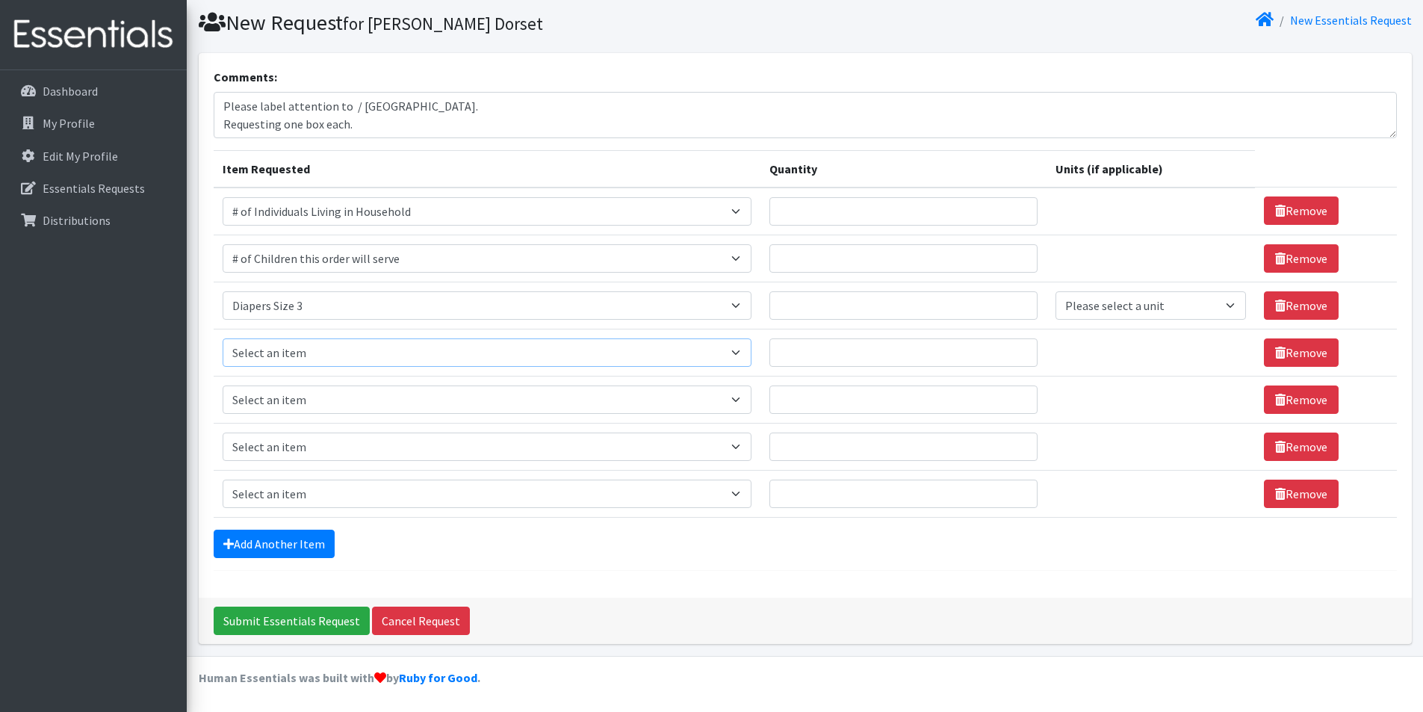
click at [303, 354] on select "Select an item # of Children this order will serve # of Individuals Living in H…" at bounding box center [487, 352] width 529 height 28
select select "1967"
click at [223, 338] on select "Select an item # of Children this order will serve # of Individuals Living in H…" at bounding box center [487, 352] width 529 height 28
click at [1306, 393] on link "Remove" at bounding box center [1301, 399] width 75 height 28
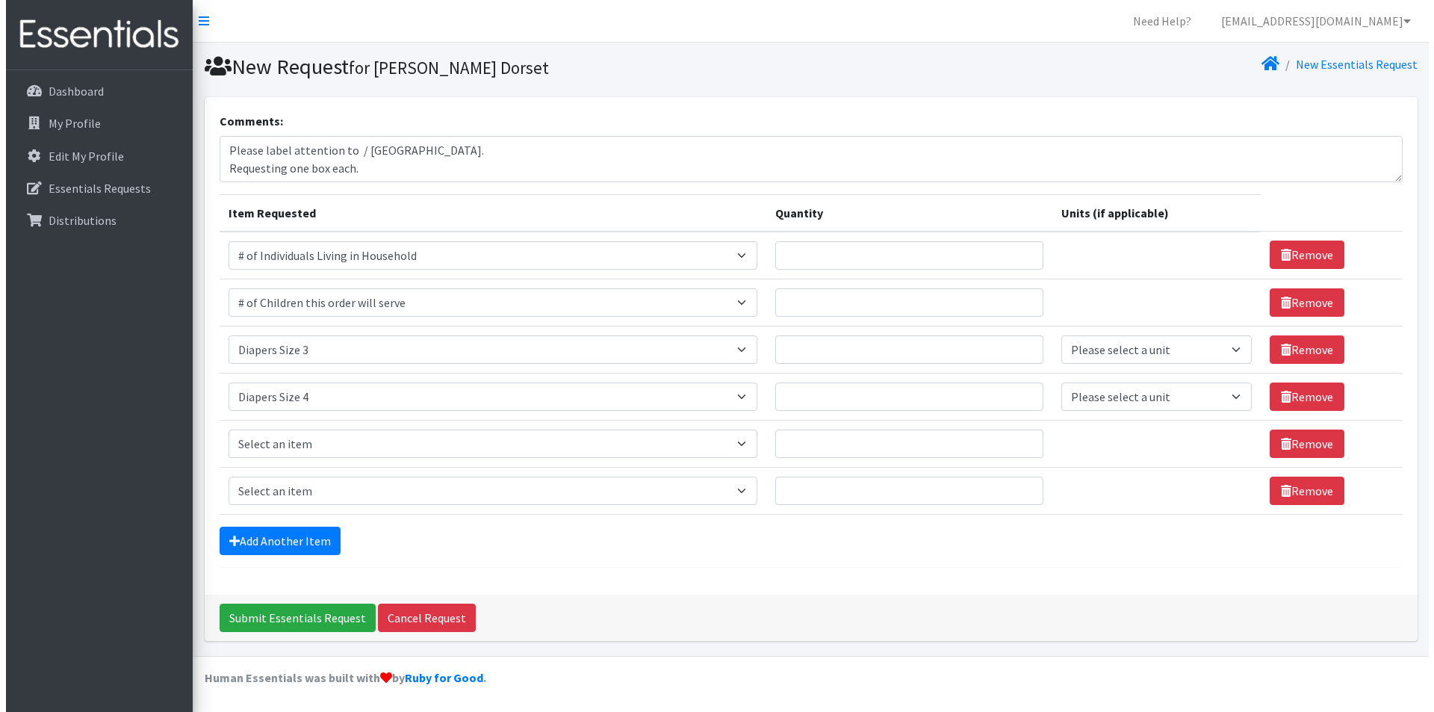
scroll to position [0, 0]
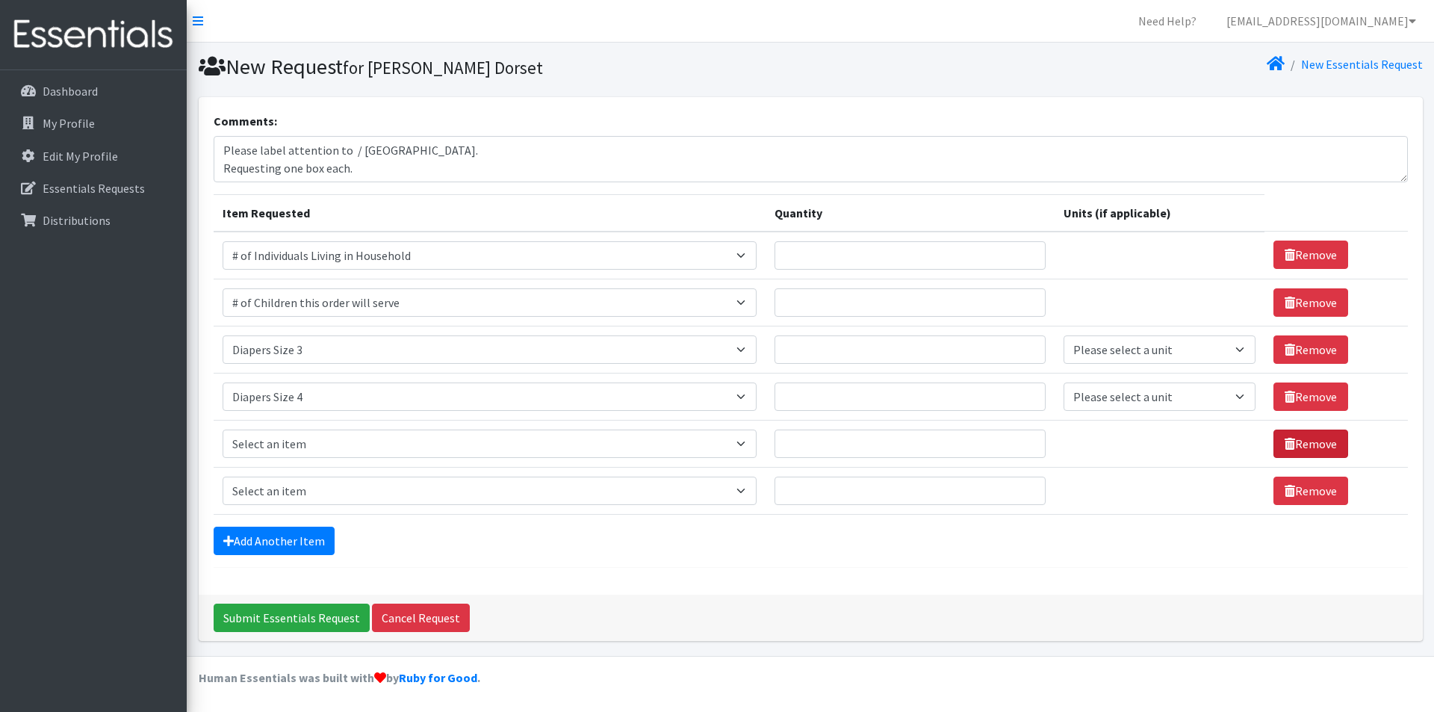
click at [1314, 445] on link "Remove" at bounding box center [1311, 443] width 75 height 28
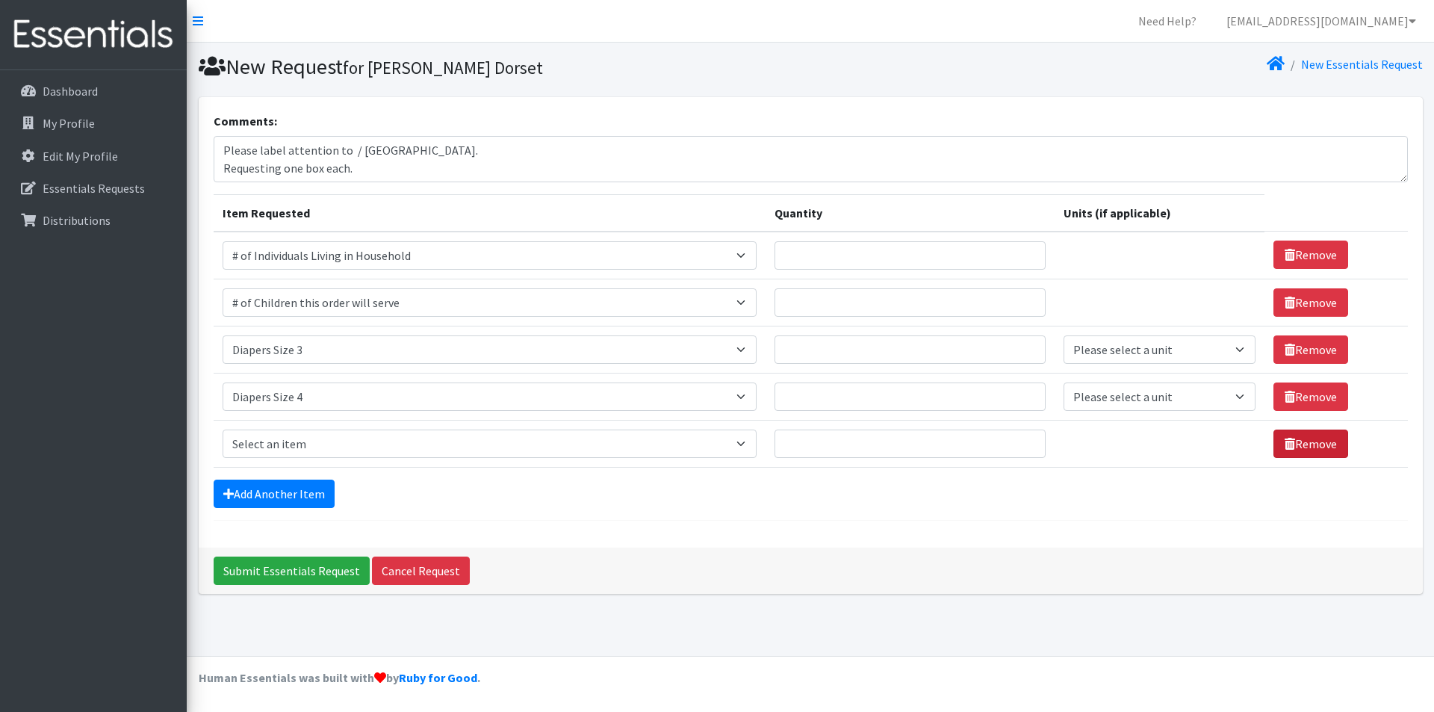
click at [1307, 454] on link "Remove" at bounding box center [1311, 443] width 75 height 28
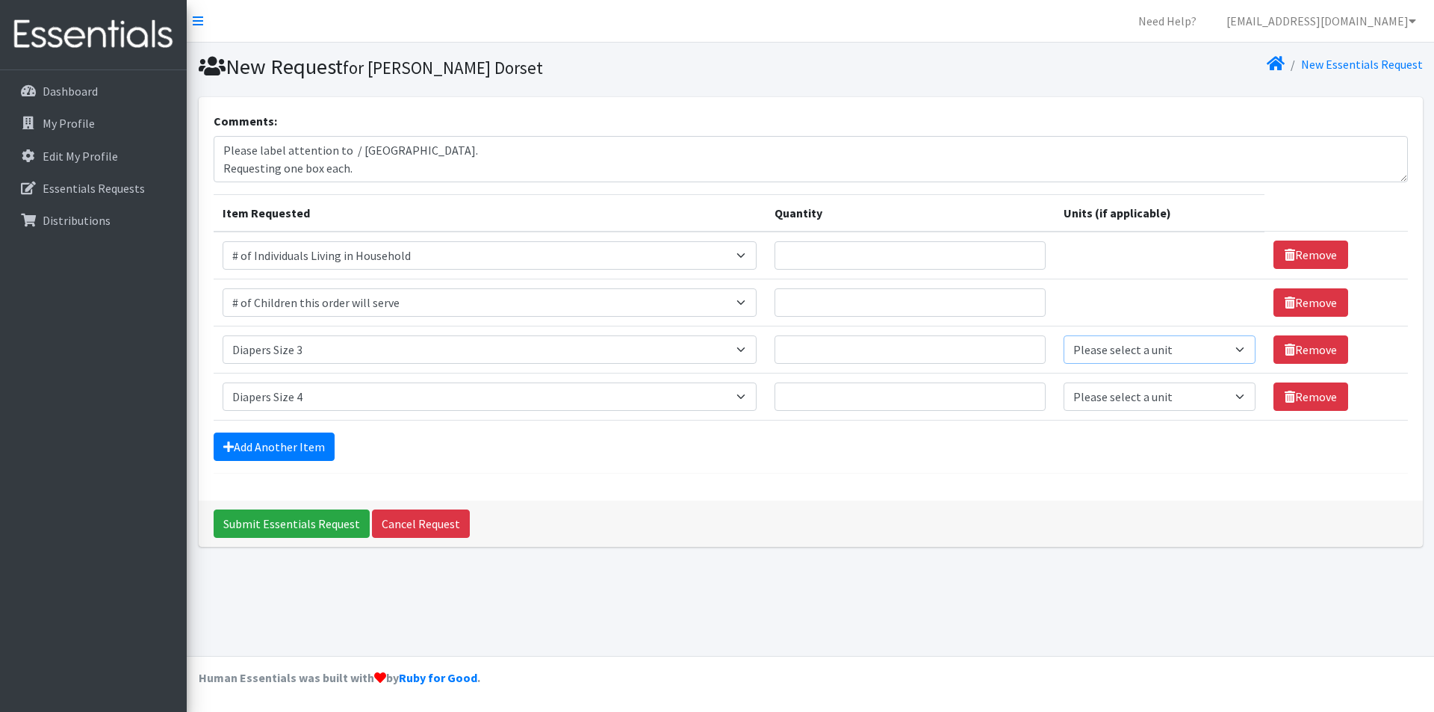
click at [1163, 356] on select "Please select a unit units Packs" at bounding box center [1160, 349] width 193 height 28
select select
click at [1064, 335] on select "Please select a unit units Packs" at bounding box center [1160, 349] width 193 height 28
click at [1141, 395] on select "Please select a unit units Packs" at bounding box center [1160, 396] width 193 height 28
select select
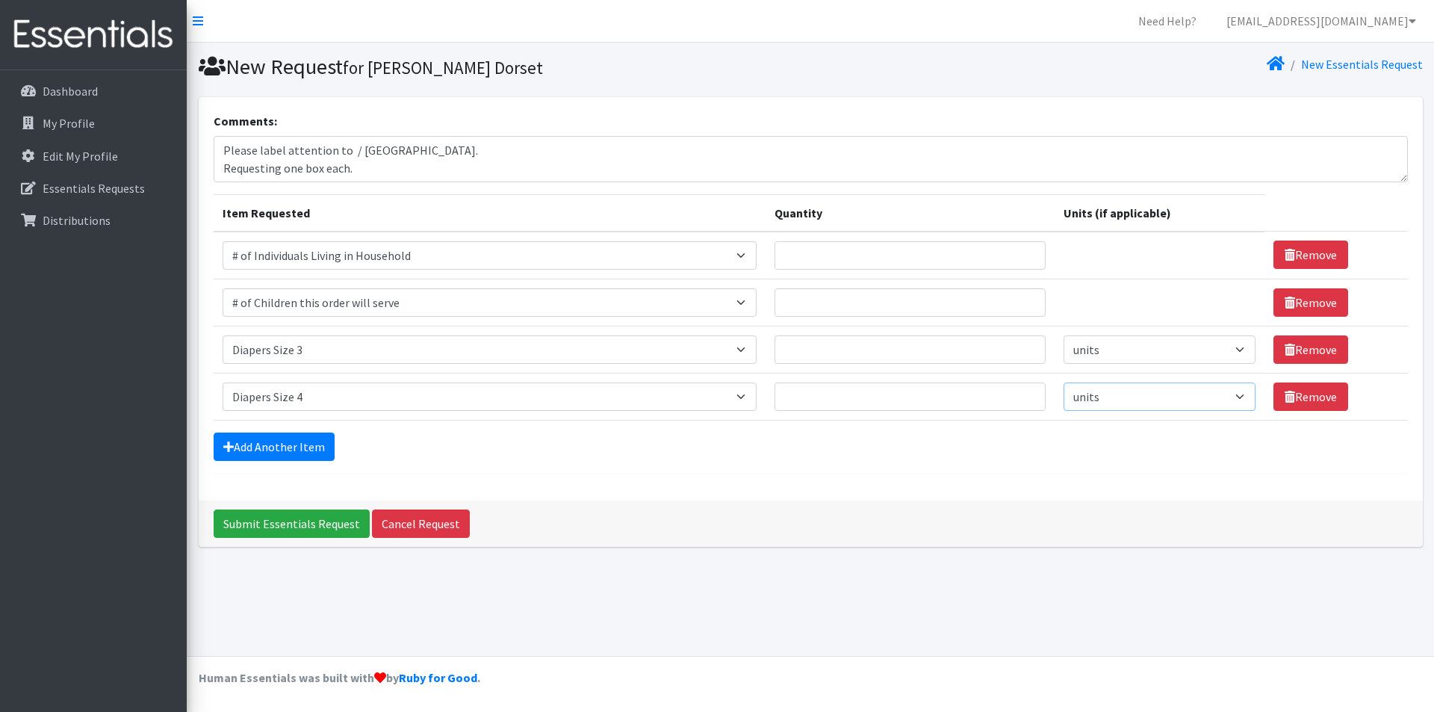
click at [1064, 382] on select "Please select a unit units Packs" at bounding box center [1160, 396] width 193 height 28
click at [913, 267] on input "Quantity" at bounding box center [910, 255] width 271 height 28
type input "200"
click at [861, 286] on td "Quantity" at bounding box center [910, 302] width 289 height 47
click at [853, 296] on input "Quantity" at bounding box center [910, 302] width 271 height 28
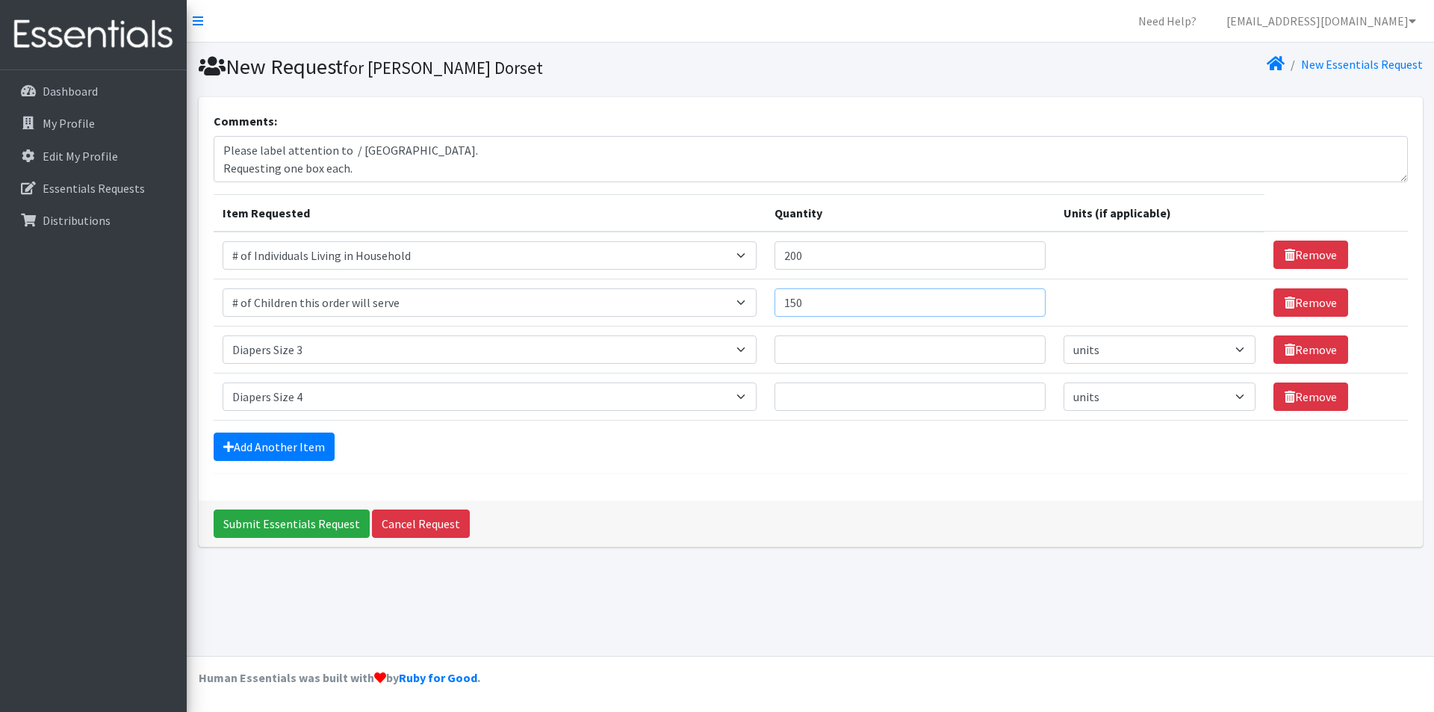
type input "150"
click at [891, 356] on input "Quantity" at bounding box center [910, 349] width 271 height 28
click at [1022, 347] on input "1" at bounding box center [910, 349] width 271 height 28
click at [1022, 347] on input "2" at bounding box center [910, 349] width 271 height 28
click at [1022, 347] on input "3" at bounding box center [910, 349] width 271 height 28
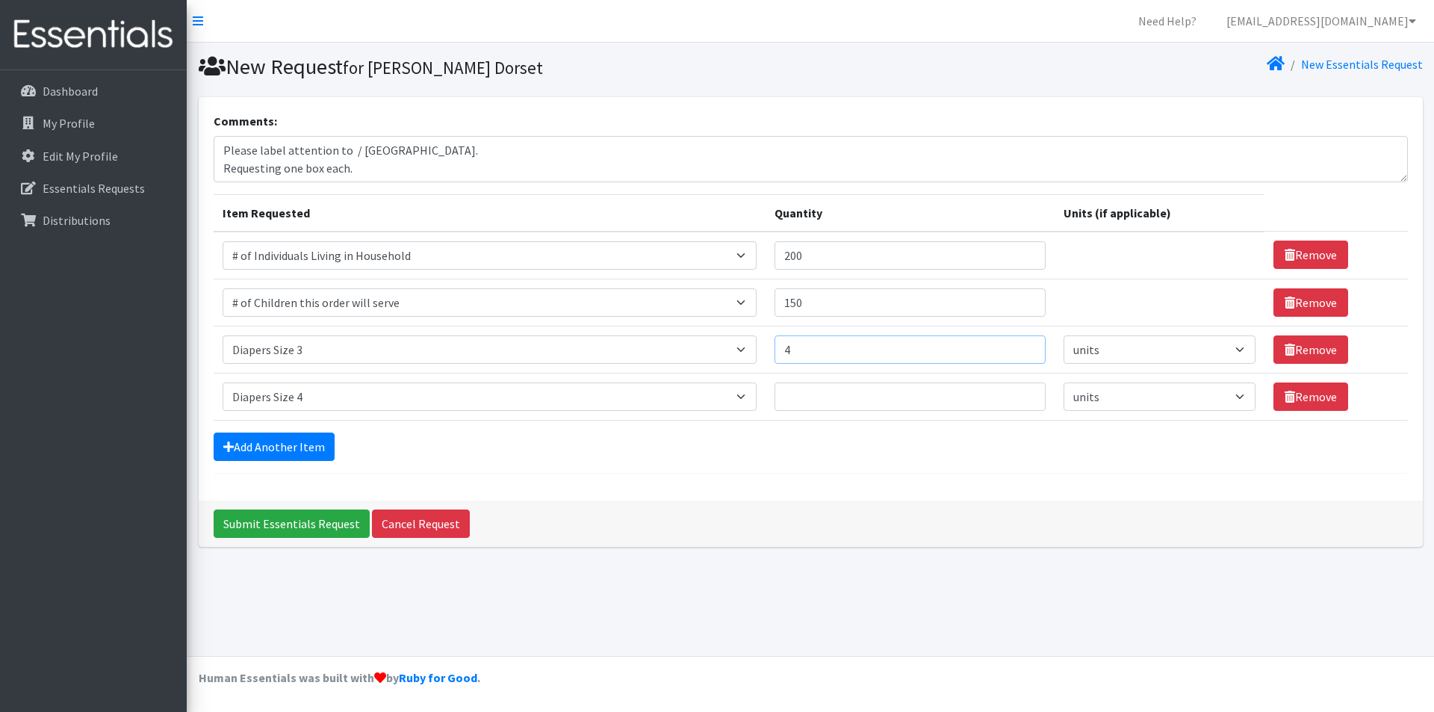
type input "4"
click at [1022, 347] on input "4" at bounding box center [910, 349] width 271 height 28
click at [1020, 395] on input "1" at bounding box center [910, 396] width 271 height 28
click at [1020, 395] on input "2" at bounding box center [910, 396] width 271 height 28
click at [1020, 395] on input "3" at bounding box center [910, 396] width 271 height 28
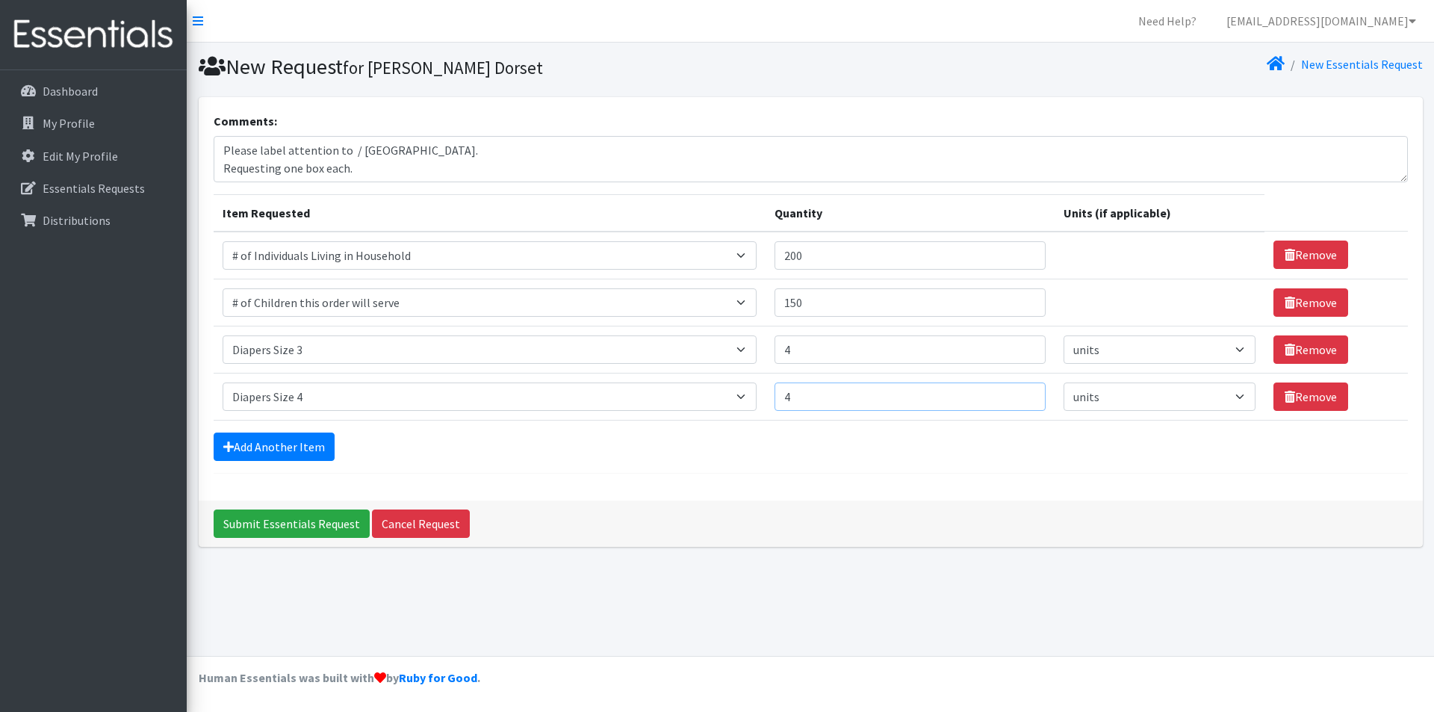
type input "4"
click at [1020, 395] on input "4" at bounding box center [910, 396] width 271 height 28
click at [928, 471] on form "Comments: Please label attention to / Newark. Requesting one box each. Item Req…" at bounding box center [811, 293] width 1194 height 362
drag, startPoint x: 404, startPoint y: 152, endPoint x: 356, endPoint y: 152, distance: 47.8
click at [356, 152] on textarea "Please label attention to / Newark. Requesting one box each." at bounding box center [811, 159] width 1194 height 46
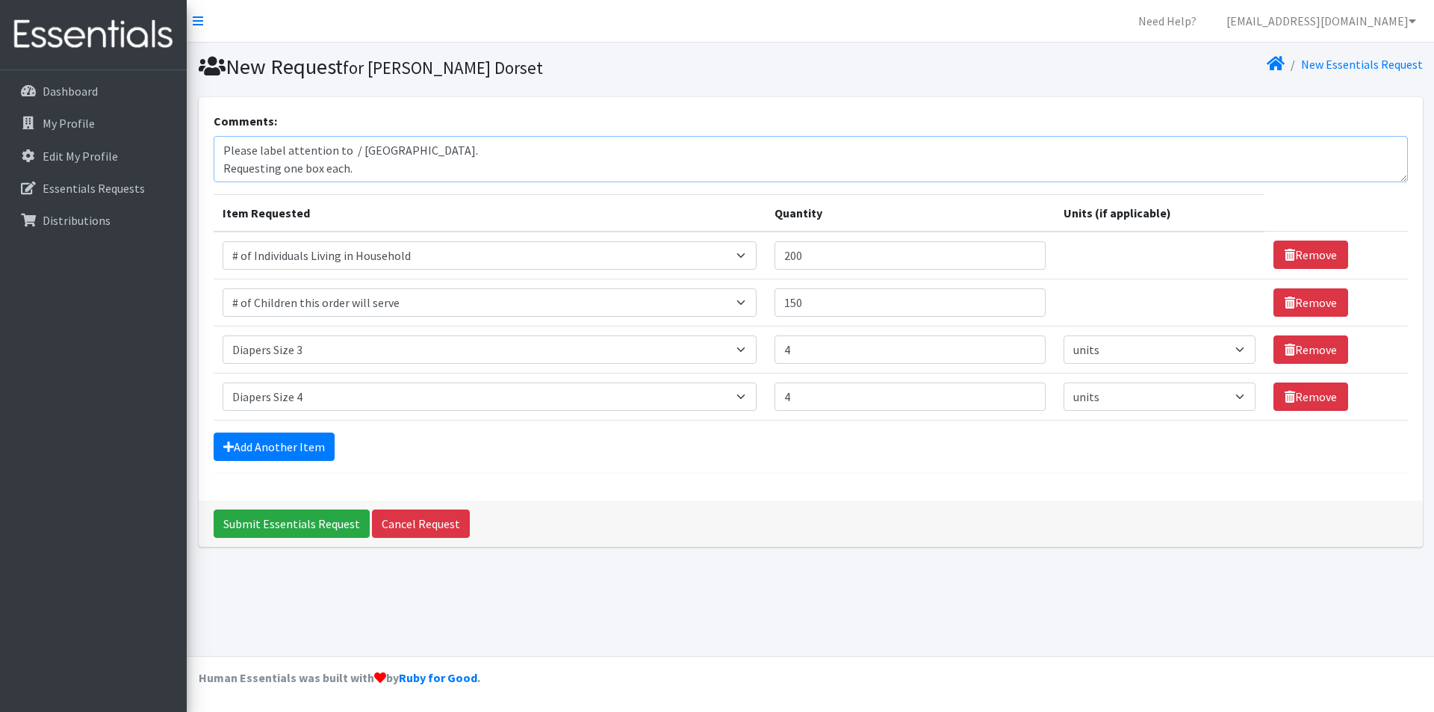
click at [346, 155] on textarea "Please label attention to / East Brunswick. Requesting one box each." at bounding box center [811, 159] width 1194 height 46
type textarea "Please label attention to Jennifer Gilbride & Andrea Ward / East Brunswick. Req…"
click at [603, 559] on div "New Request for Kendra Dorset New Essentials Request Comments: Please label att…" at bounding box center [810, 349] width 1247 height 613
click at [267, 515] on input "Submit Essentials Request" at bounding box center [292, 523] width 156 height 28
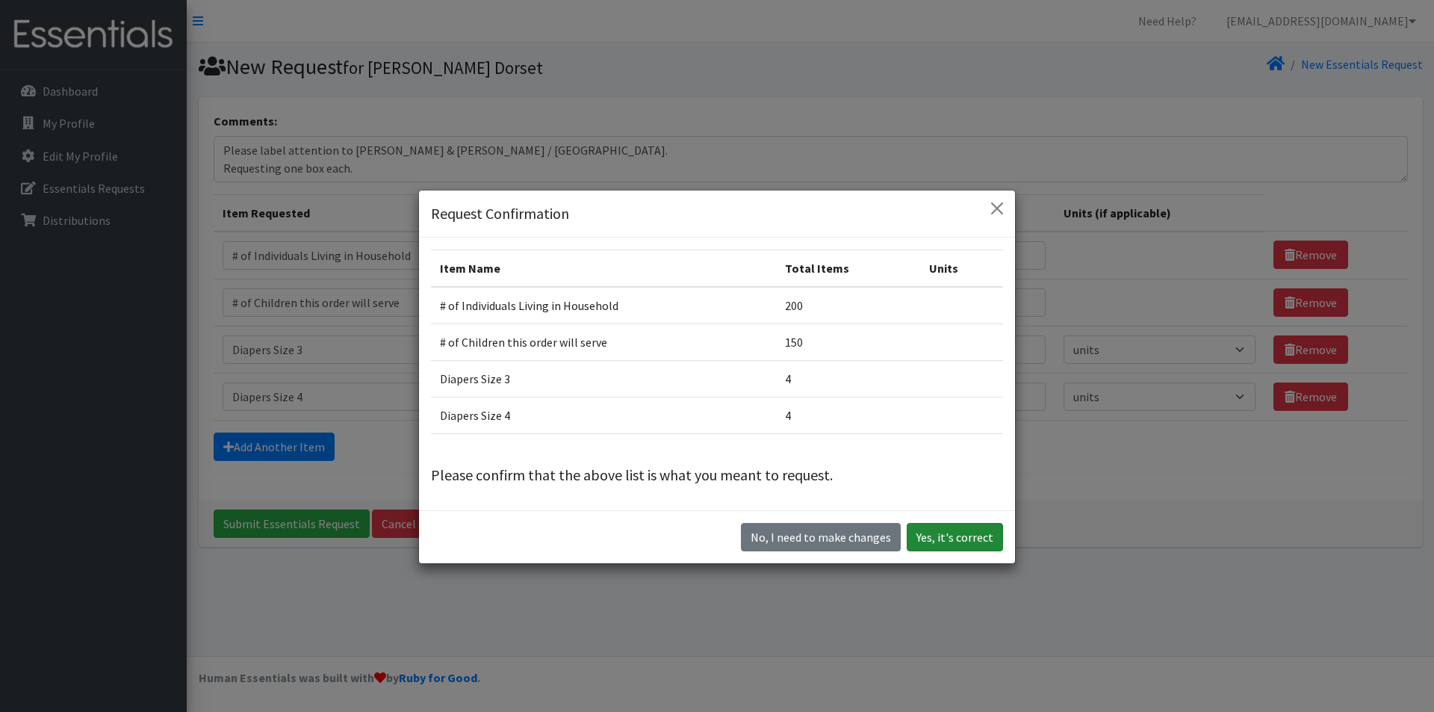
click at [952, 539] on button "Yes, it's correct" at bounding box center [955, 537] width 96 height 28
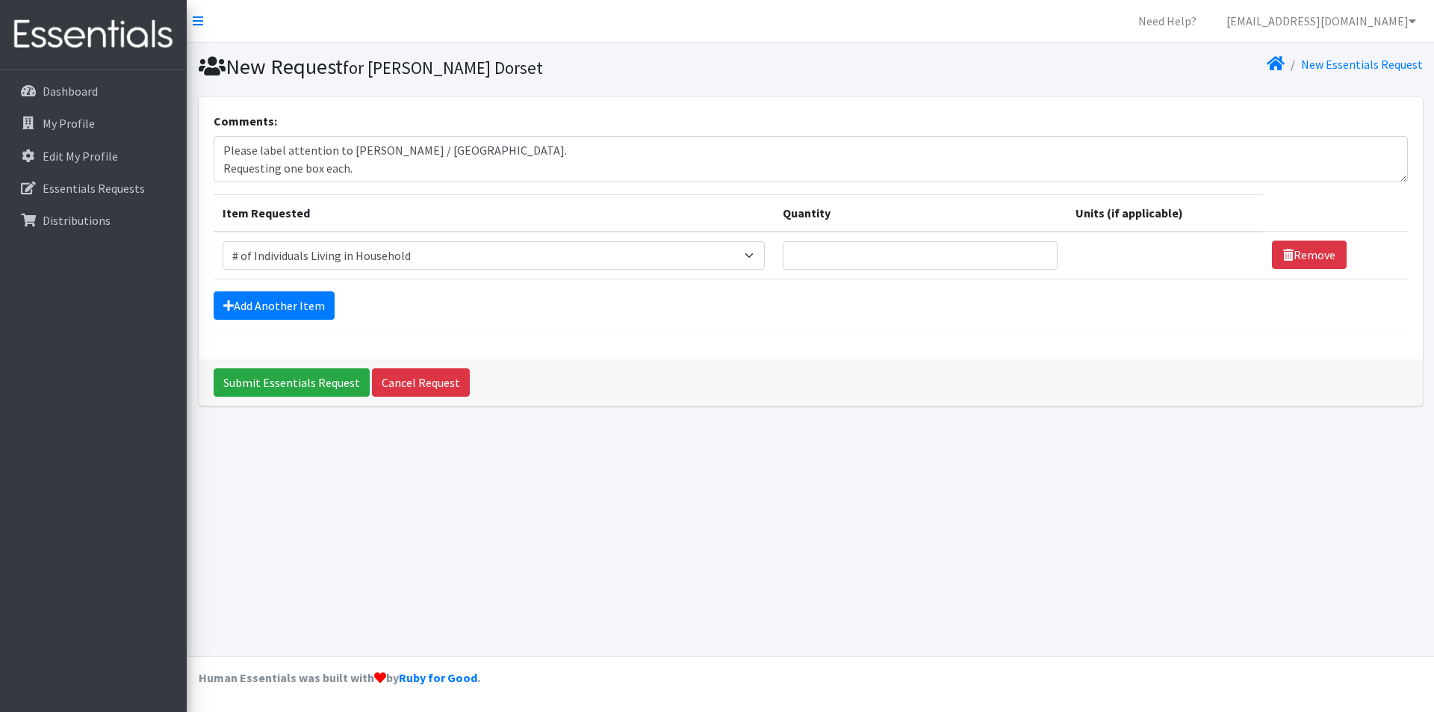
select select "6076"
click at [273, 296] on link "Add Another Item" at bounding box center [274, 305] width 121 height 28
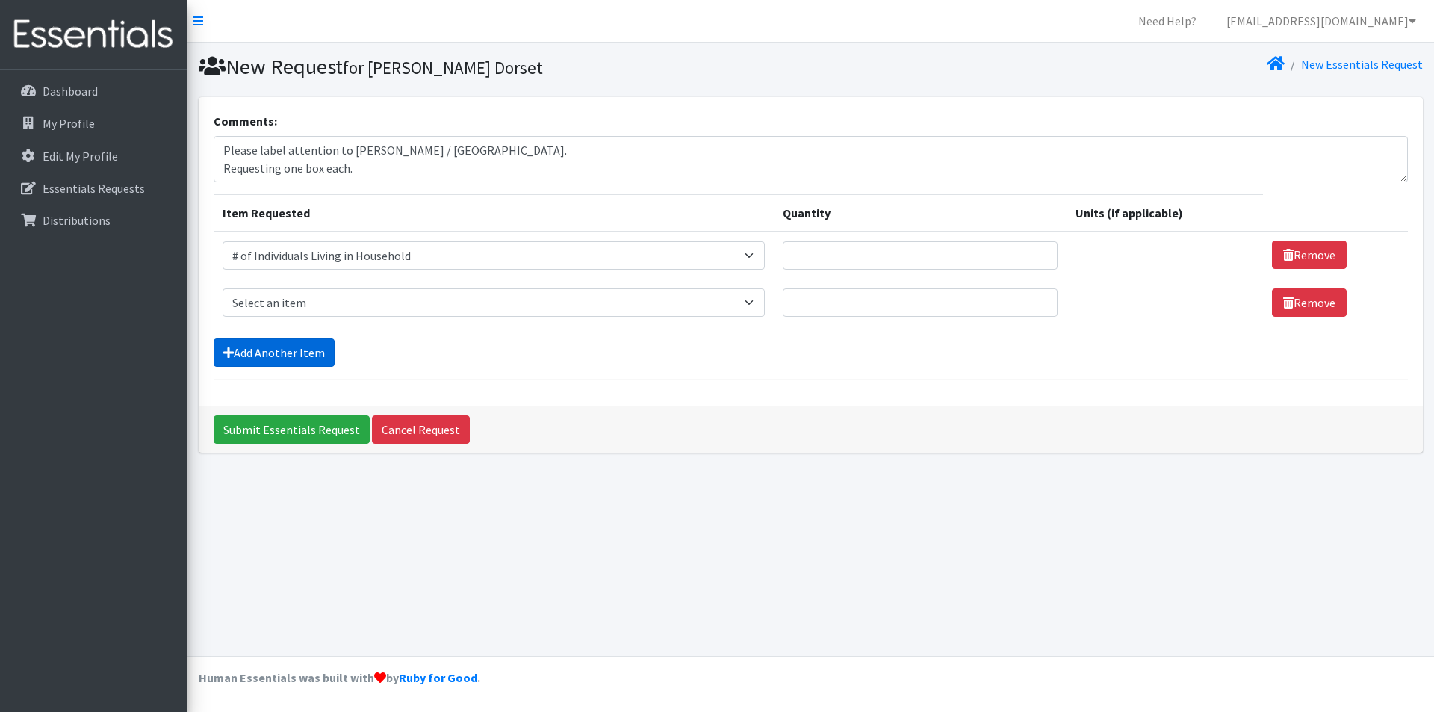
click at [267, 353] on link "Add Another Item" at bounding box center [274, 352] width 121 height 28
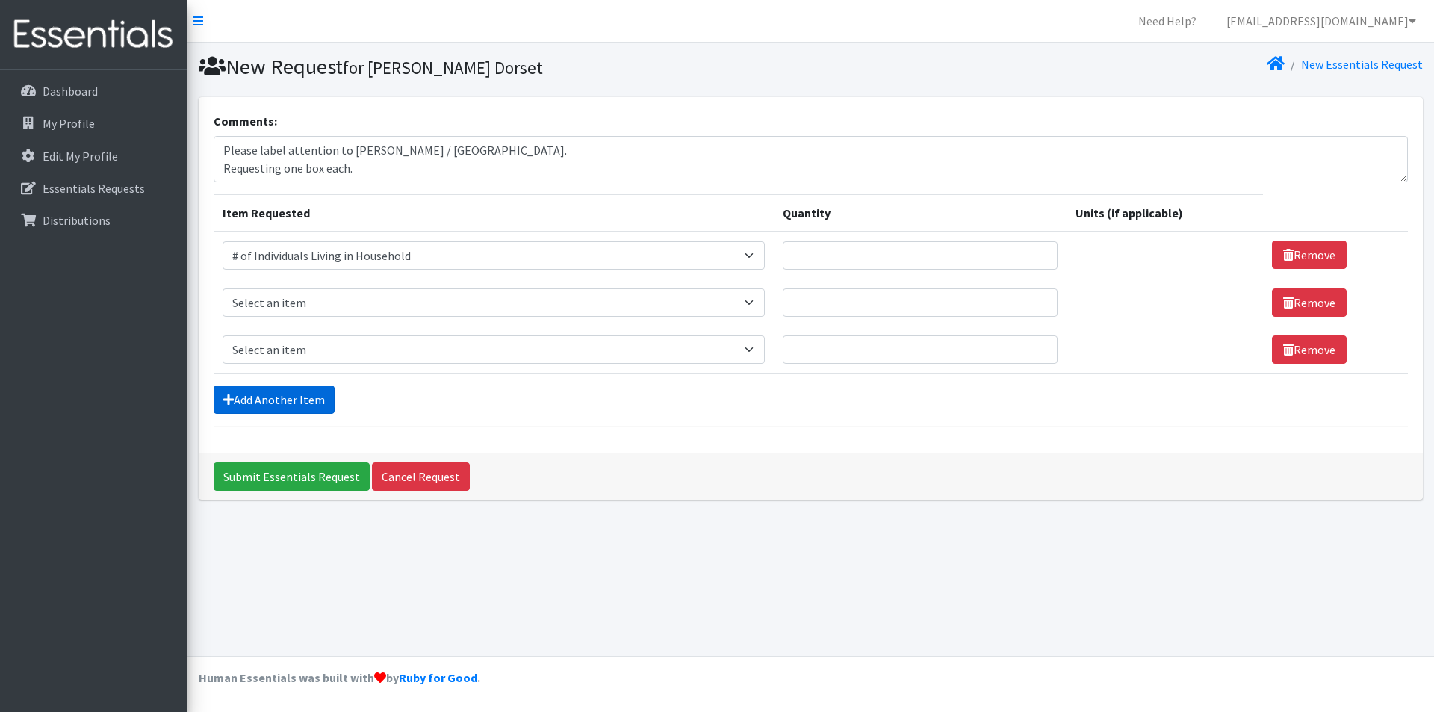
click at [270, 404] on link "Add Another Item" at bounding box center [274, 399] width 121 height 28
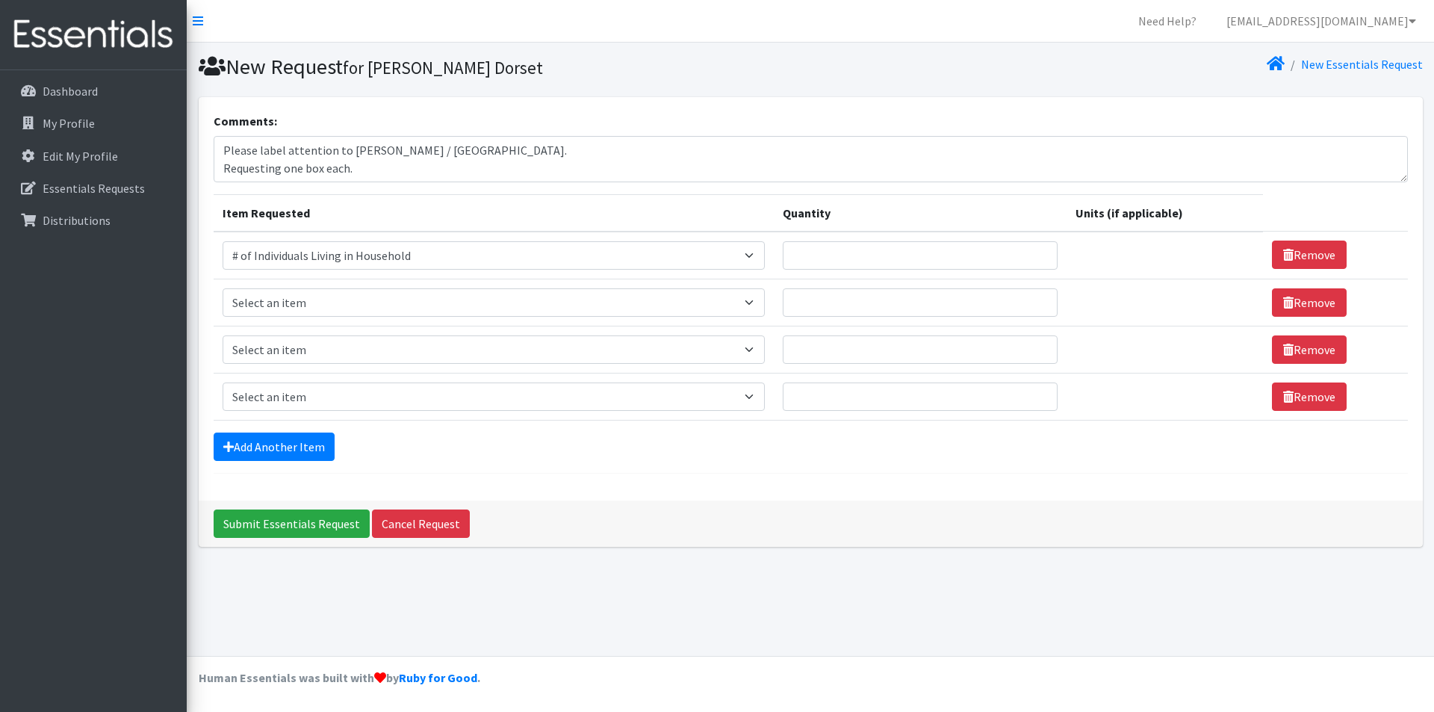
click at [278, 462] on form "Comments: Please label attention to Iretiogo Akinde / Newark. Requesting one bo…" at bounding box center [811, 293] width 1194 height 362
click at [298, 444] on link "Add Another Item" at bounding box center [274, 446] width 121 height 28
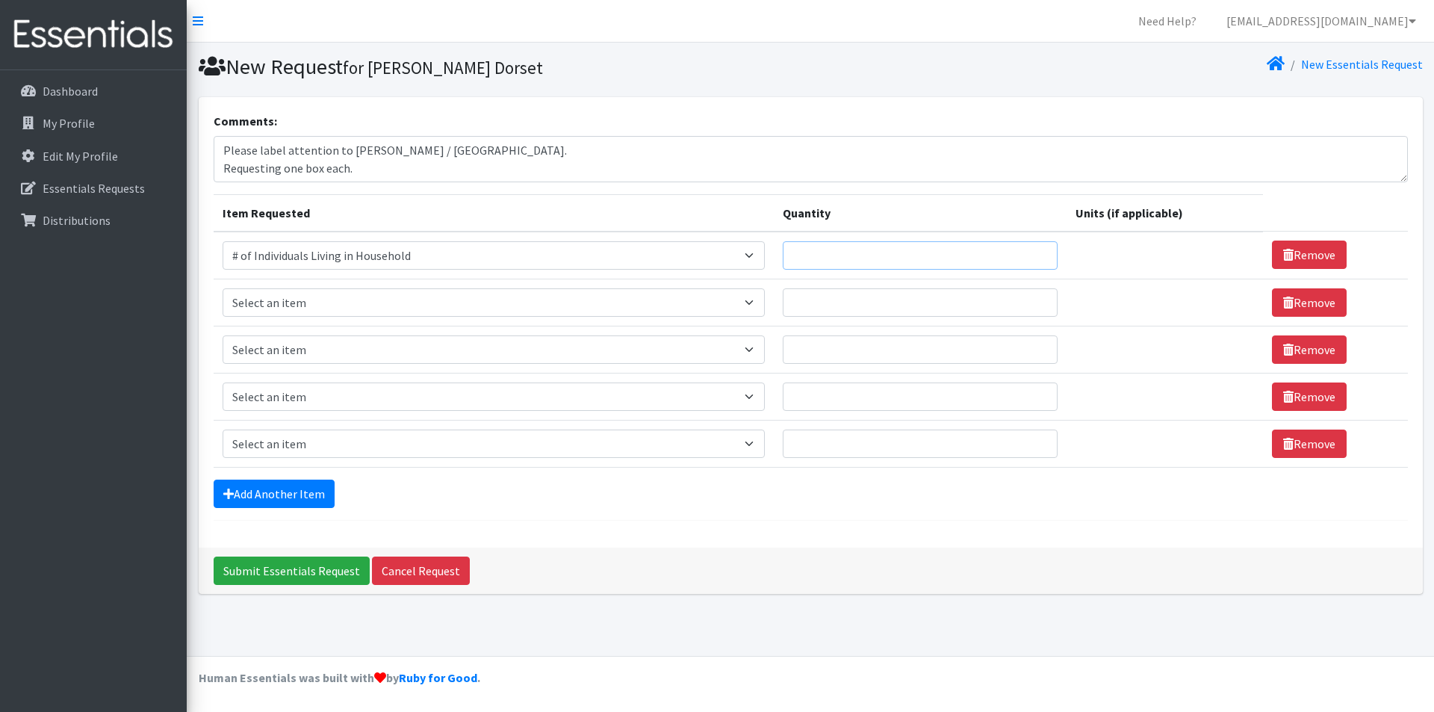
click at [982, 261] on input "Quantity" at bounding box center [920, 255] width 275 height 28
type input "200"
click at [868, 298] on input "Quantity" at bounding box center [920, 302] width 275 height 28
type input "150"
click at [834, 356] on input "Quantity" at bounding box center [920, 349] width 275 height 28
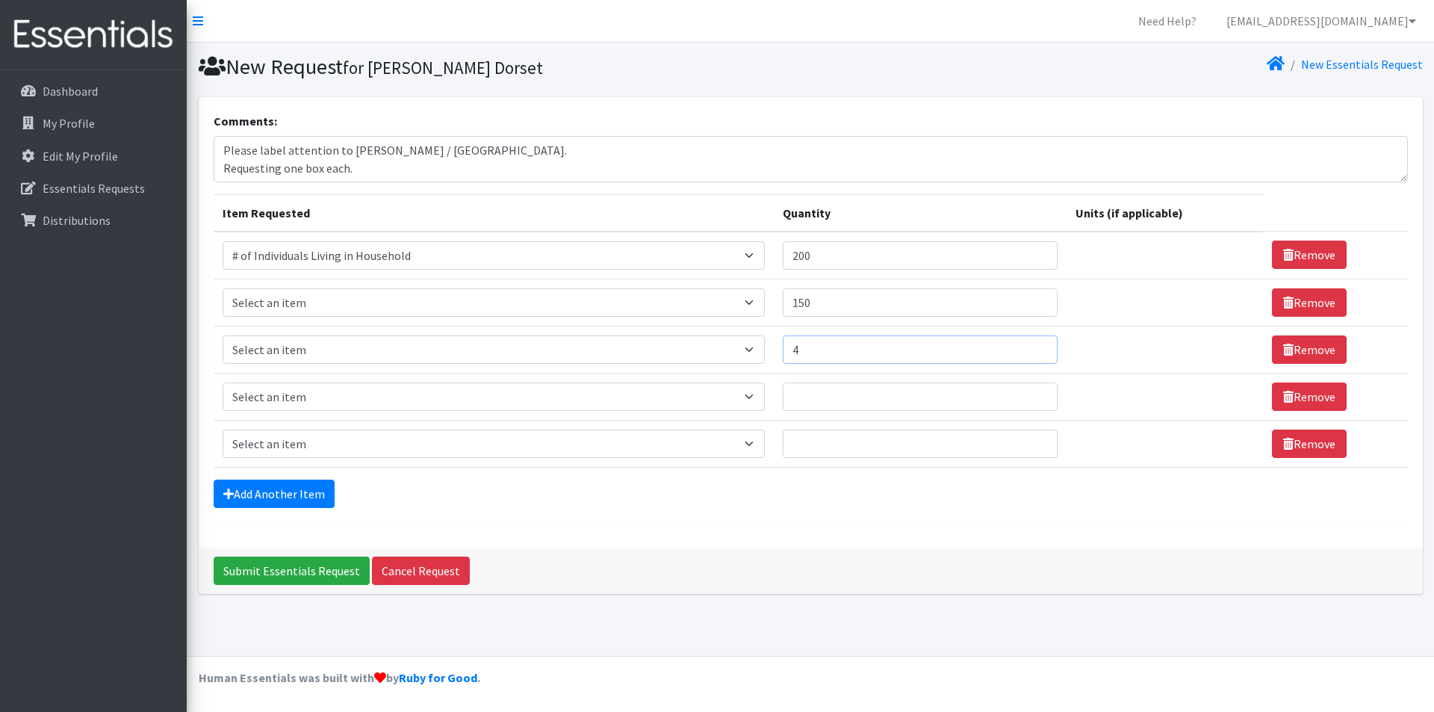
type input "4"
click at [834, 402] on input "Quantity" at bounding box center [920, 396] width 275 height 28
type input "4"
click at [835, 425] on td "Quantity" at bounding box center [920, 443] width 293 height 47
click at [832, 444] on input "Quantity" at bounding box center [920, 443] width 275 height 28
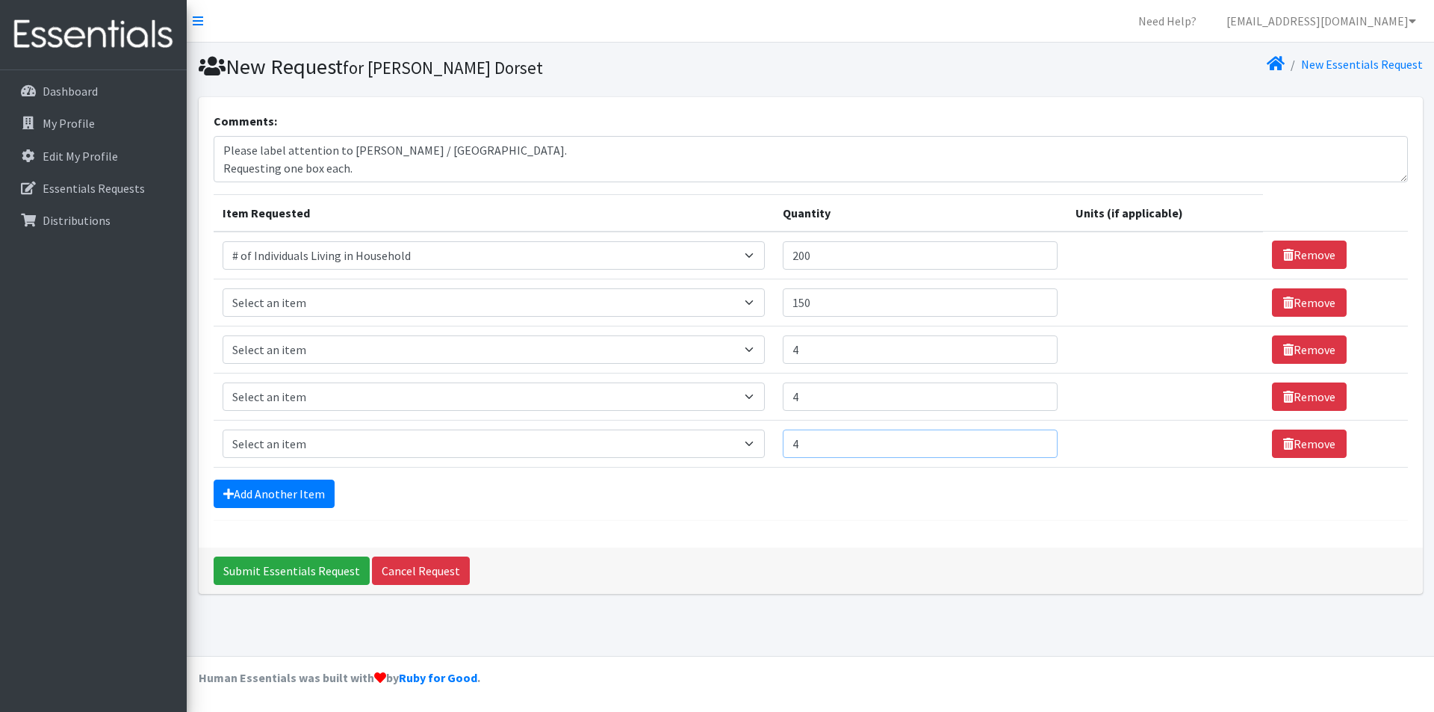
type input "4"
click at [281, 317] on td "Item Requested Select an item # of Children this order will serve # of Individu…" at bounding box center [494, 302] width 560 height 47
click at [291, 300] on select "Select an item # of Children this order will serve # of Individuals Living in H…" at bounding box center [494, 302] width 542 height 28
select select "13431"
click at [223, 288] on select "Select an item # of Children this order will serve # of Individuals Living in H…" at bounding box center [494, 302] width 542 height 28
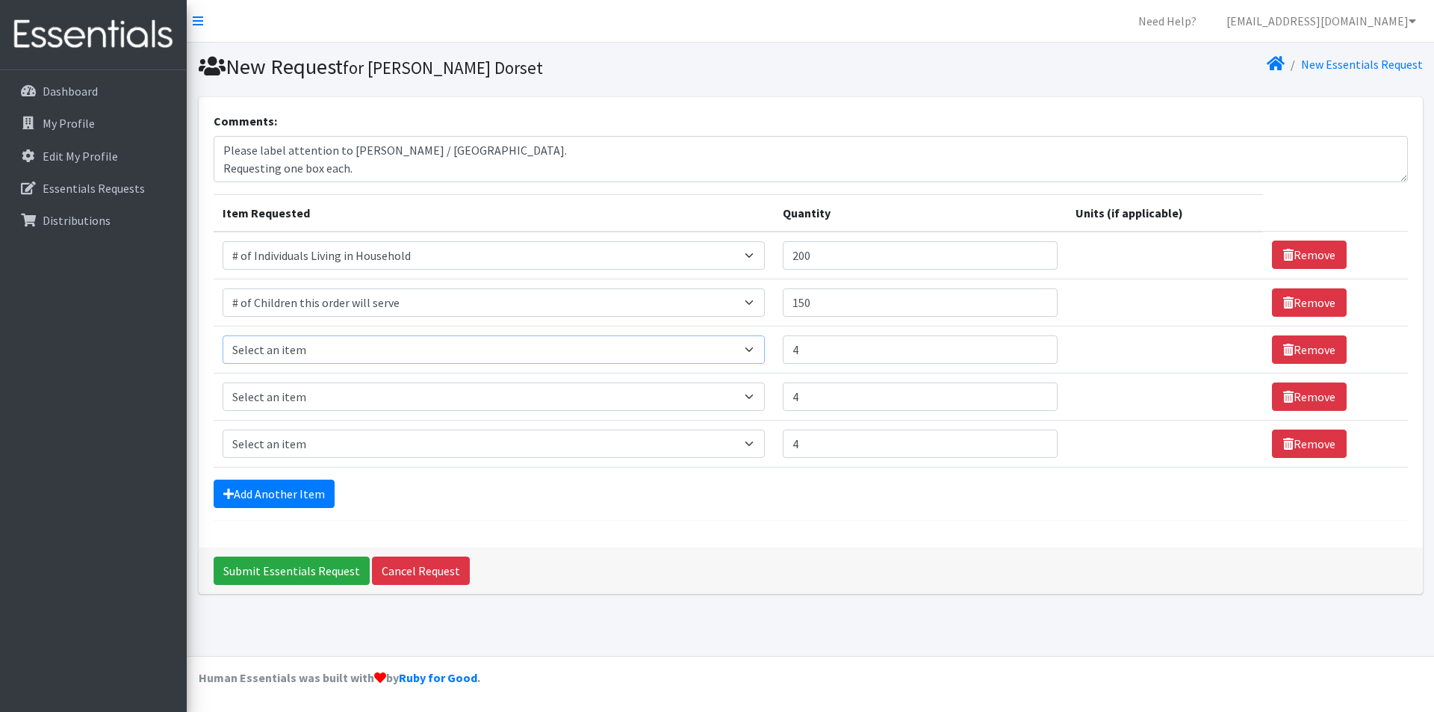
drag, startPoint x: 283, startPoint y: 355, endPoint x: 284, endPoint y: 368, distance: 13.5
click at [283, 355] on select "Select an item # of Children this order will serve # of Individuals Living in H…" at bounding box center [494, 349] width 542 height 28
select select "1964"
click at [223, 335] on select "Select an item # of Children this order will serve # of Individuals Living in H…" at bounding box center [494, 349] width 542 height 28
click at [262, 478] on form "Comments: Please label attention to Iretiogo Akinde / Newark. Requesting one bo…" at bounding box center [811, 316] width 1194 height 409
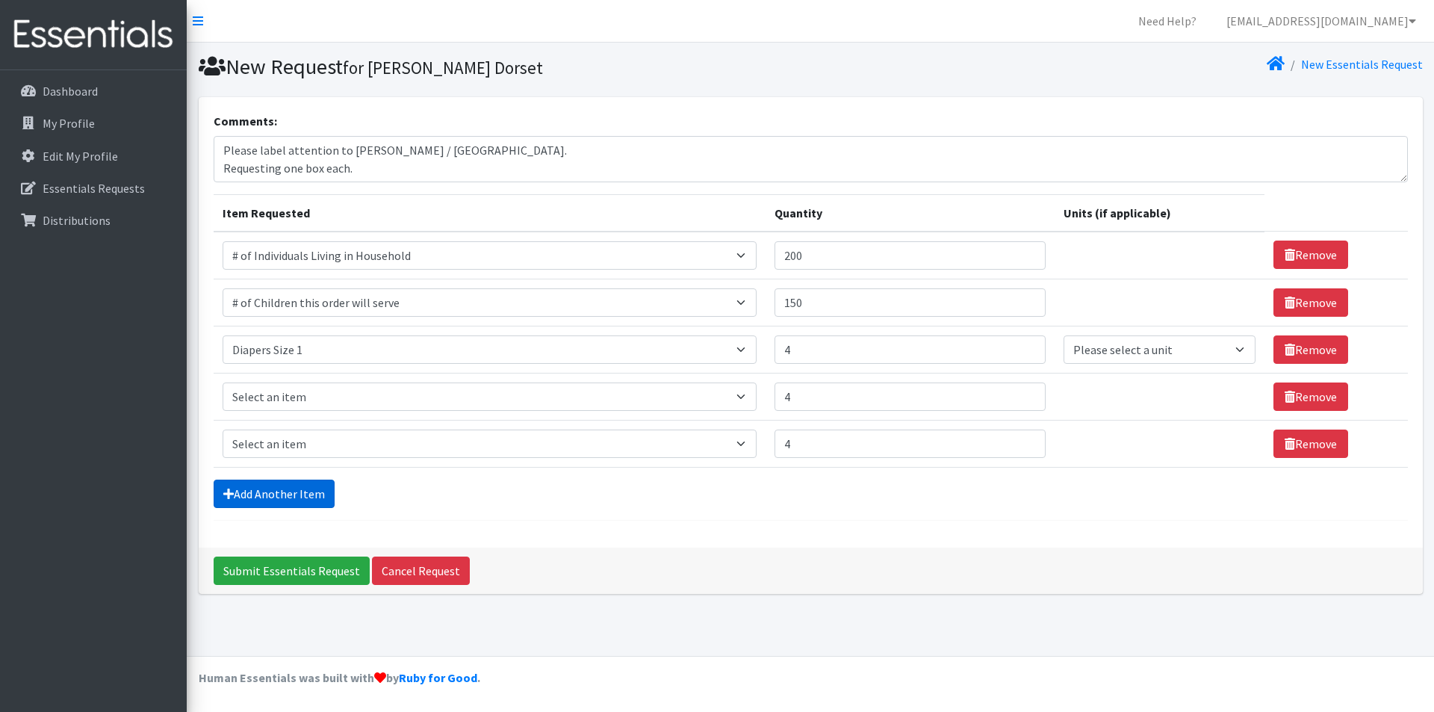
click at [254, 490] on link "Add Another Item" at bounding box center [274, 494] width 121 height 28
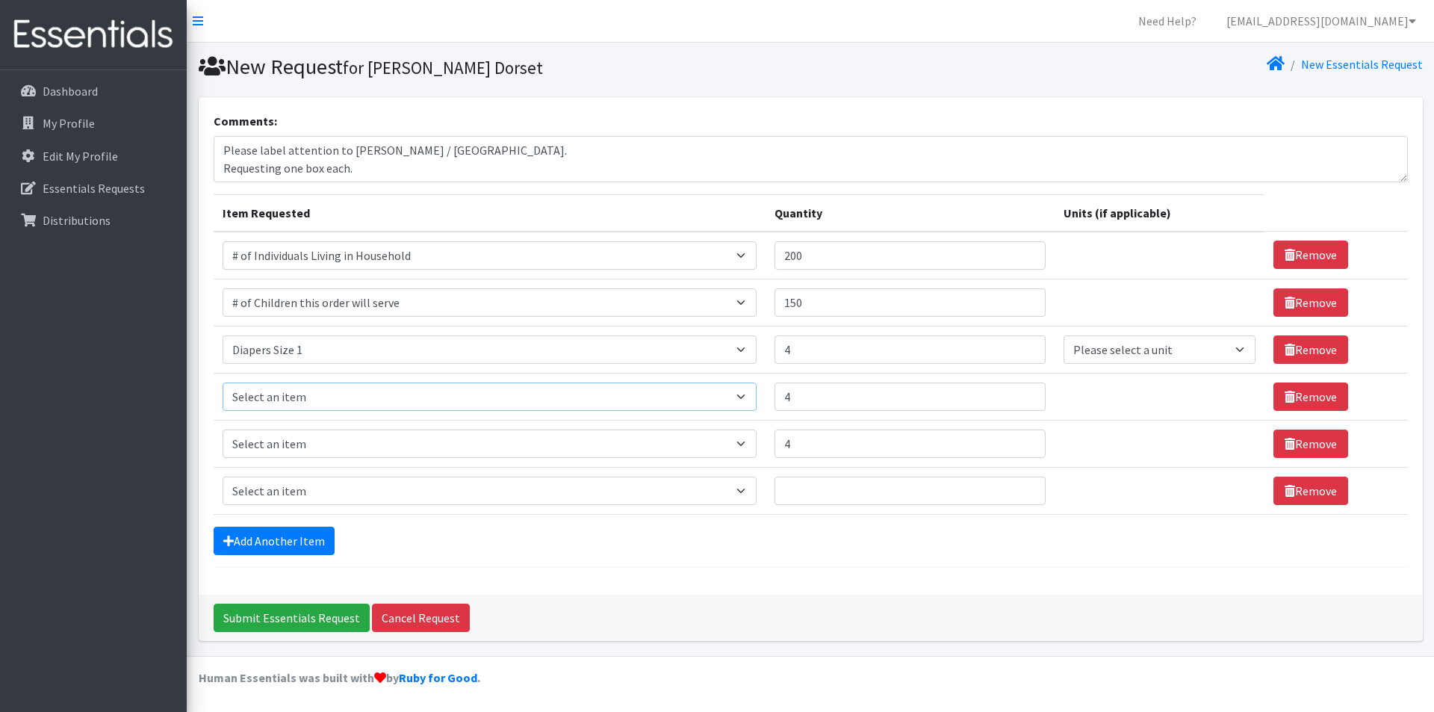
click at [260, 391] on select "Select an item # of Children this order will serve # of Individuals Living in H…" at bounding box center [490, 396] width 534 height 28
select select "1968"
click at [223, 382] on select "Select an item # of Children this order will serve # of Individuals Living in H…" at bounding box center [490, 396] width 534 height 28
drag, startPoint x: 284, startPoint y: 449, endPoint x: 288, endPoint y: 433, distance: 16.1
click at [284, 449] on select "Select an item # of Children this order will serve # of Individuals Living in H…" at bounding box center [490, 443] width 534 height 28
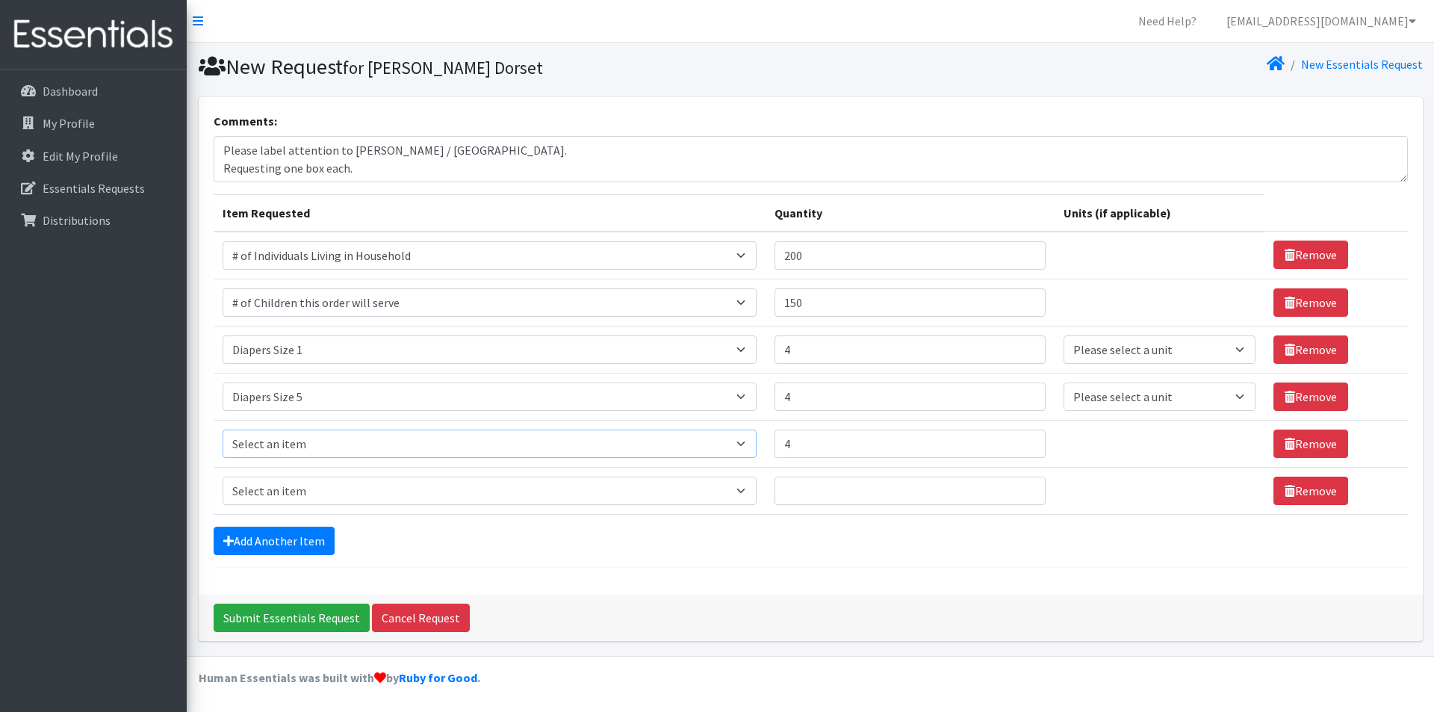
select select "1968"
click at [223, 429] on select "Select an item # of Children this order will serve # of Individuals Living in H…" at bounding box center [490, 443] width 534 height 28
click at [289, 497] on select "Select an item # of Children this order will serve # of Individuals Living in H…" at bounding box center [490, 491] width 534 height 28
select select "1969"
click at [223, 477] on select "Select an item # of Children this order will serve # of Individuals Living in H…" at bounding box center [490, 491] width 534 height 28
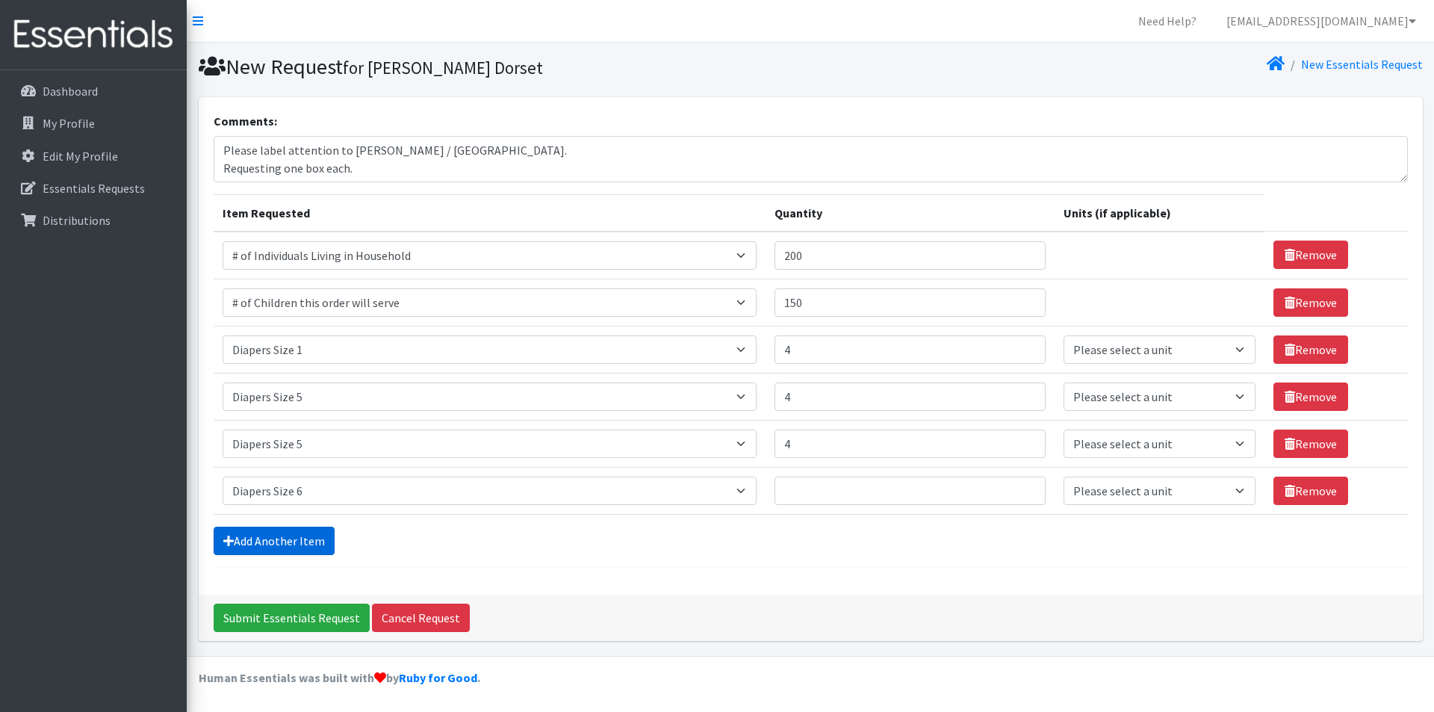
click at [291, 534] on link "Add Another Item" at bounding box center [274, 541] width 121 height 28
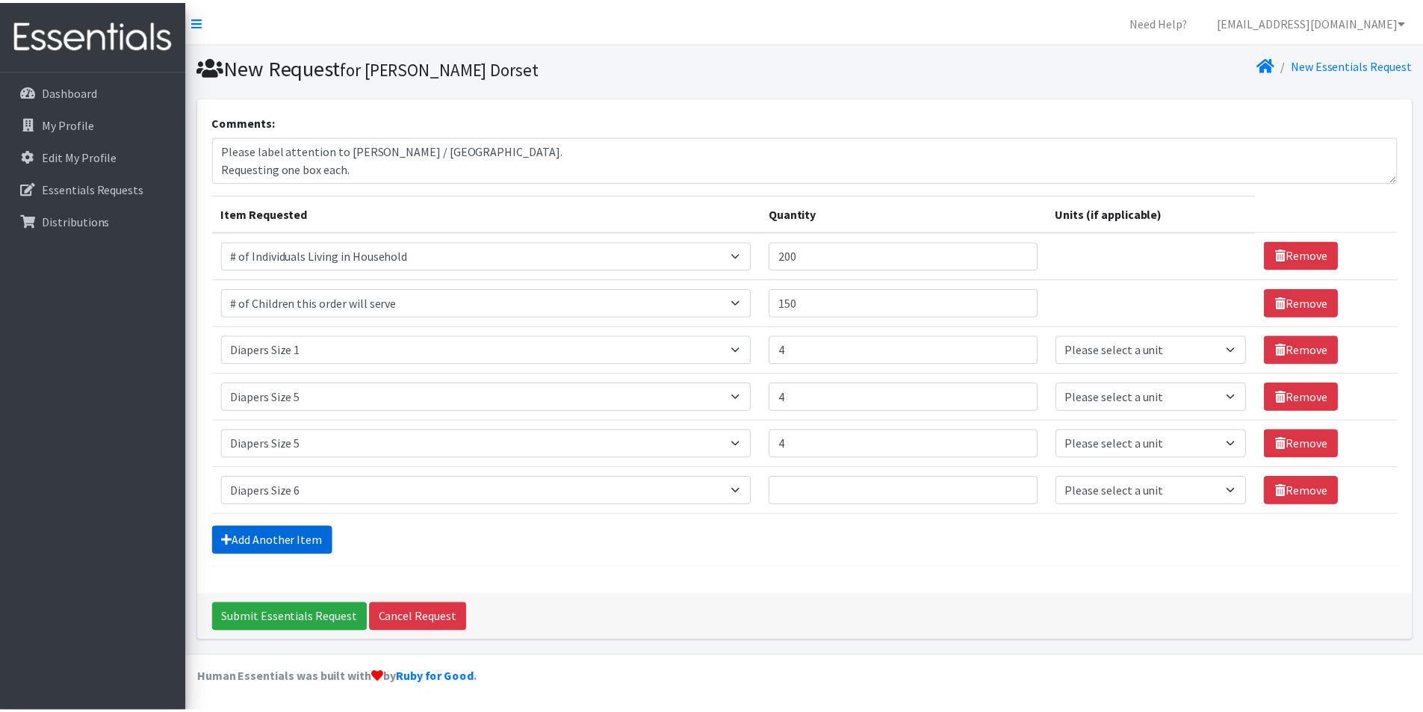
scroll to position [44, 0]
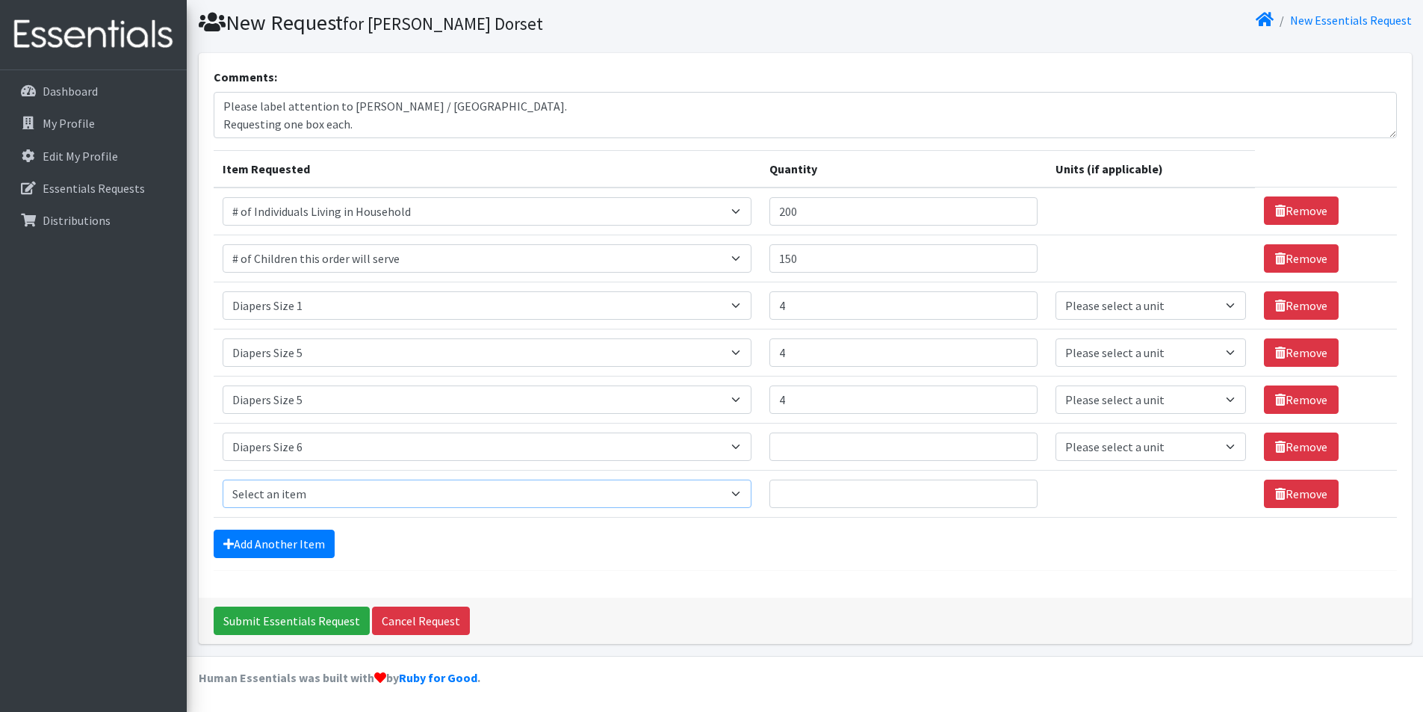
drag, startPoint x: 286, startPoint y: 491, endPoint x: 290, endPoint y: 485, distance: 7.7
click at [286, 491] on select "Select an item # of Children this order will serve # of Individuals Living in H…" at bounding box center [487, 494] width 529 height 28
select select "1970"
click at [223, 480] on select "Select an item # of Children this order will serve # of Individuals Living in H…" at bounding box center [487, 494] width 529 height 28
click at [417, 527] on form "Comments: Please label attention to Iretiogo Akinde / Newark. Requesting one bo…" at bounding box center [805, 319] width 1183 height 503
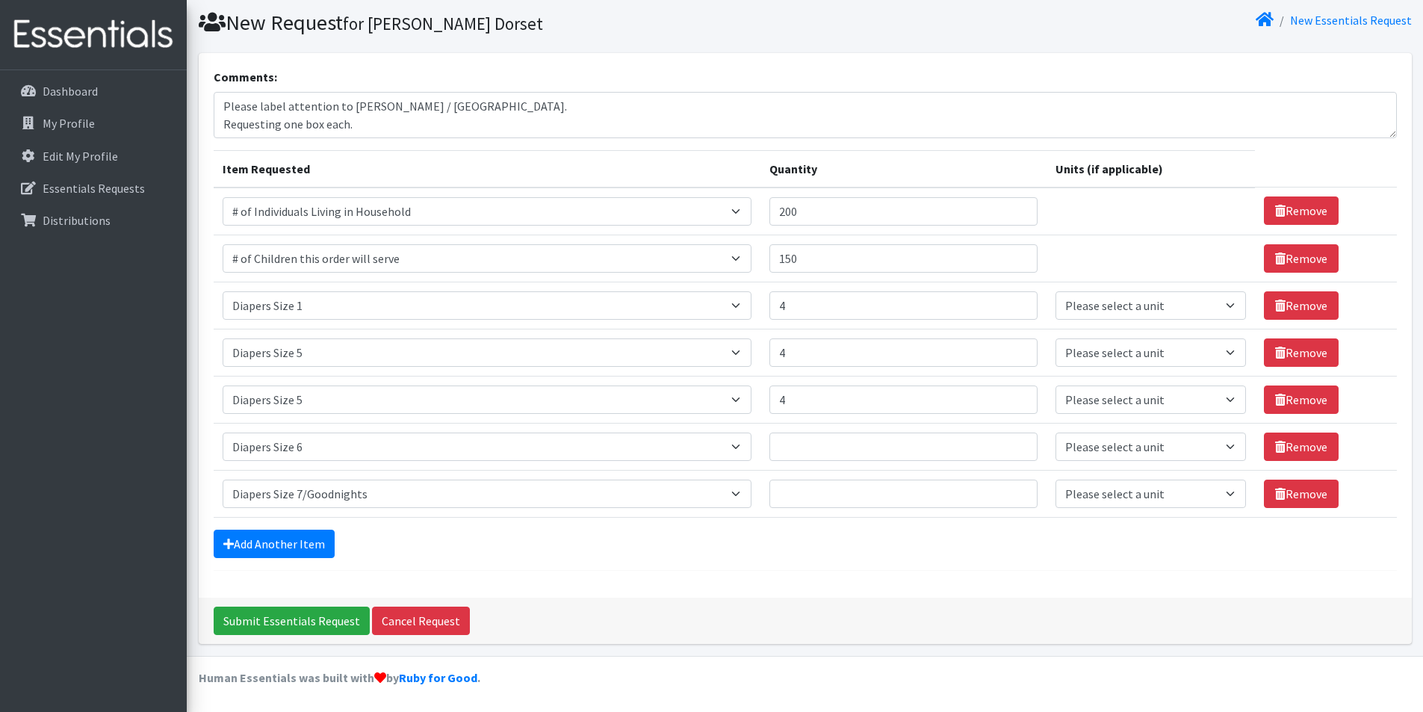
click at [857, 424] on td "Quantity" at bounding box center [903, 446] width 286 height 47
click at [857, 449] on input "Quantity" at bounding box center [903, 446] width 268 height 28
type input "4"
click at [853, 497] on input "Quantity" at bounding box center [903, 494] width 268 height 28
type input "4"
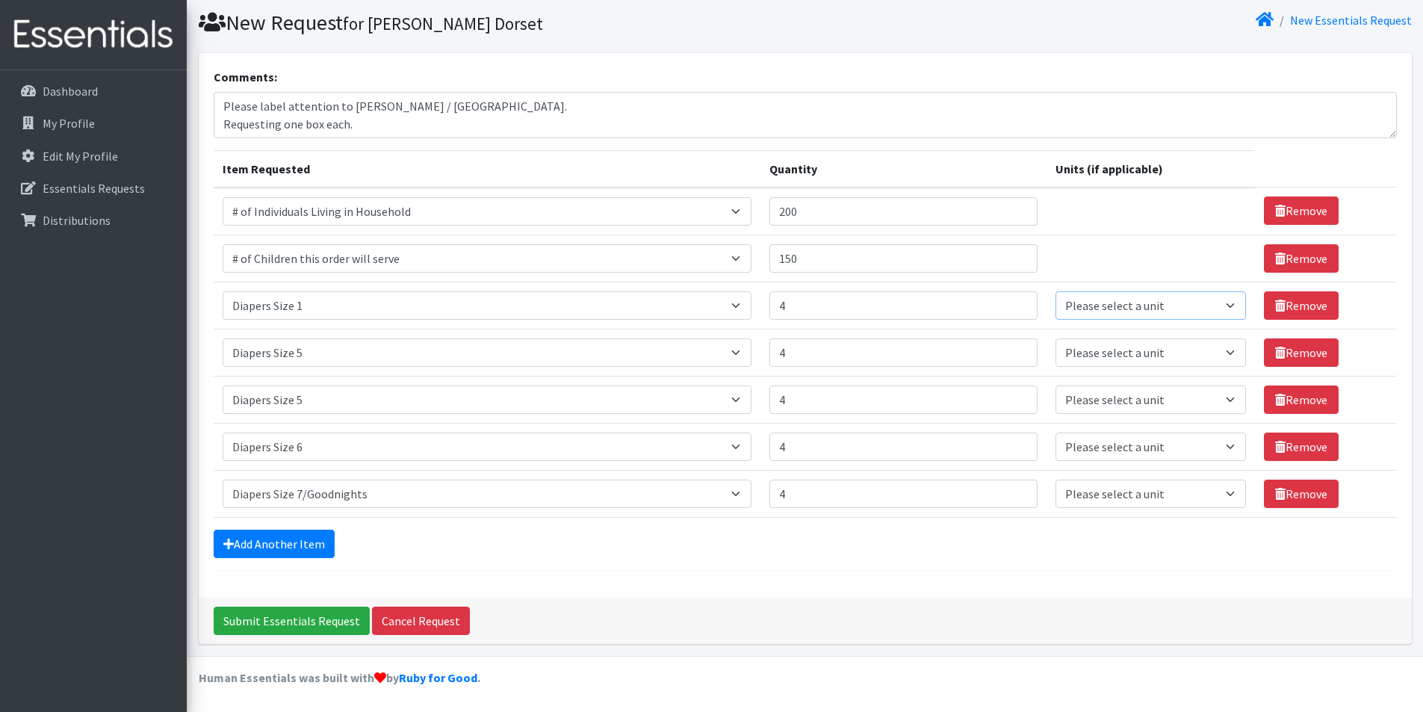
drag, startPoint x: 1091, startPoint y: 301, endPoint x: 1091, endPoint y: 319, distance: 17.9
click at [1091, 301] on select "Please select a unit units Packs" at bounding box center [1150, 305] width 190 height 28
select select
click at [1055, 291] on select "Please select a unit units Packs" at bounding box center [1150, 305] width 190 height 28
drag, startPoint x: 1085, startPoint y: 352, endPoint x: 1085, endPoint y: 363, distance: 11.2
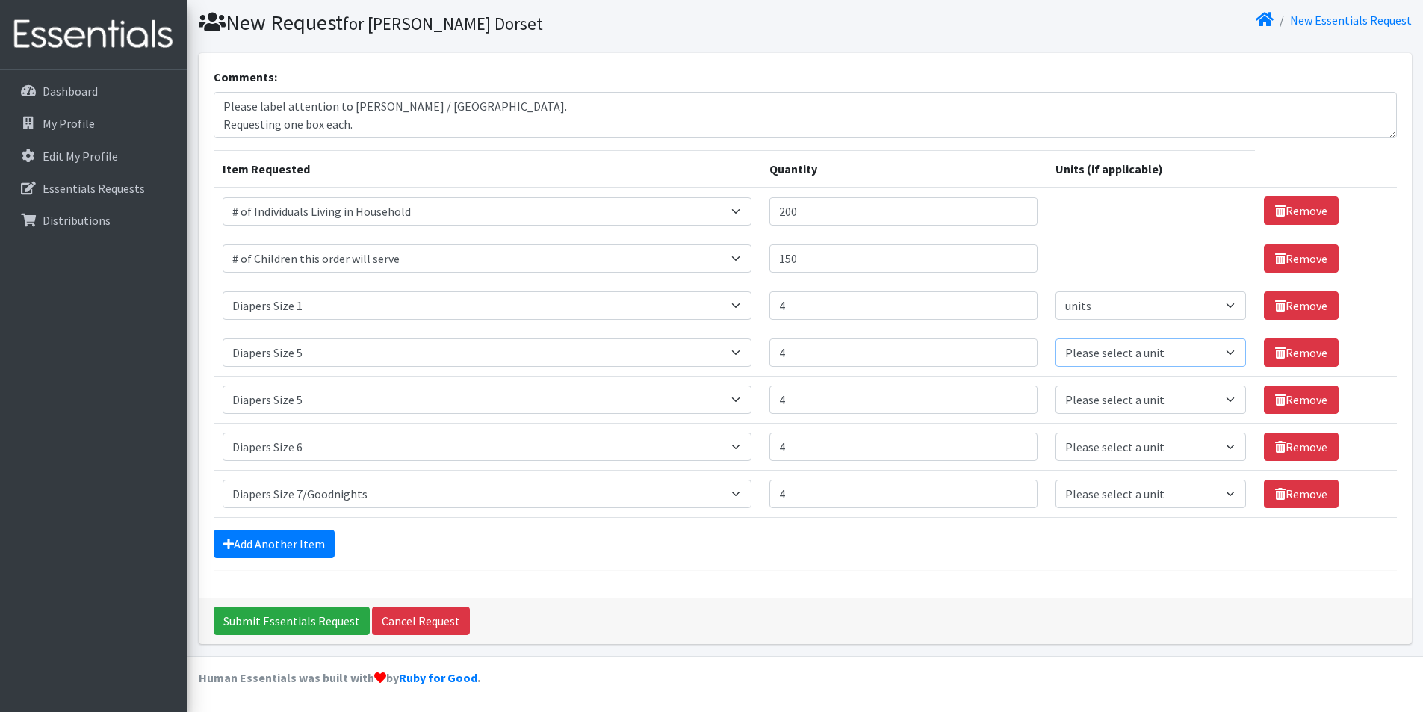
click at [1085, 352] on select "Please select a unit units Packs" at bounding box center [1150, 352] width 190 height 28
select select
click at [1055, 338] on select "Please select a unit units Packs" at bounding box center [1150, 352] width 190 height 28
click at [1086, 400] on select "Please select a unit units Packs" at bounding box center [1150, 399] width 190 height 28
select select
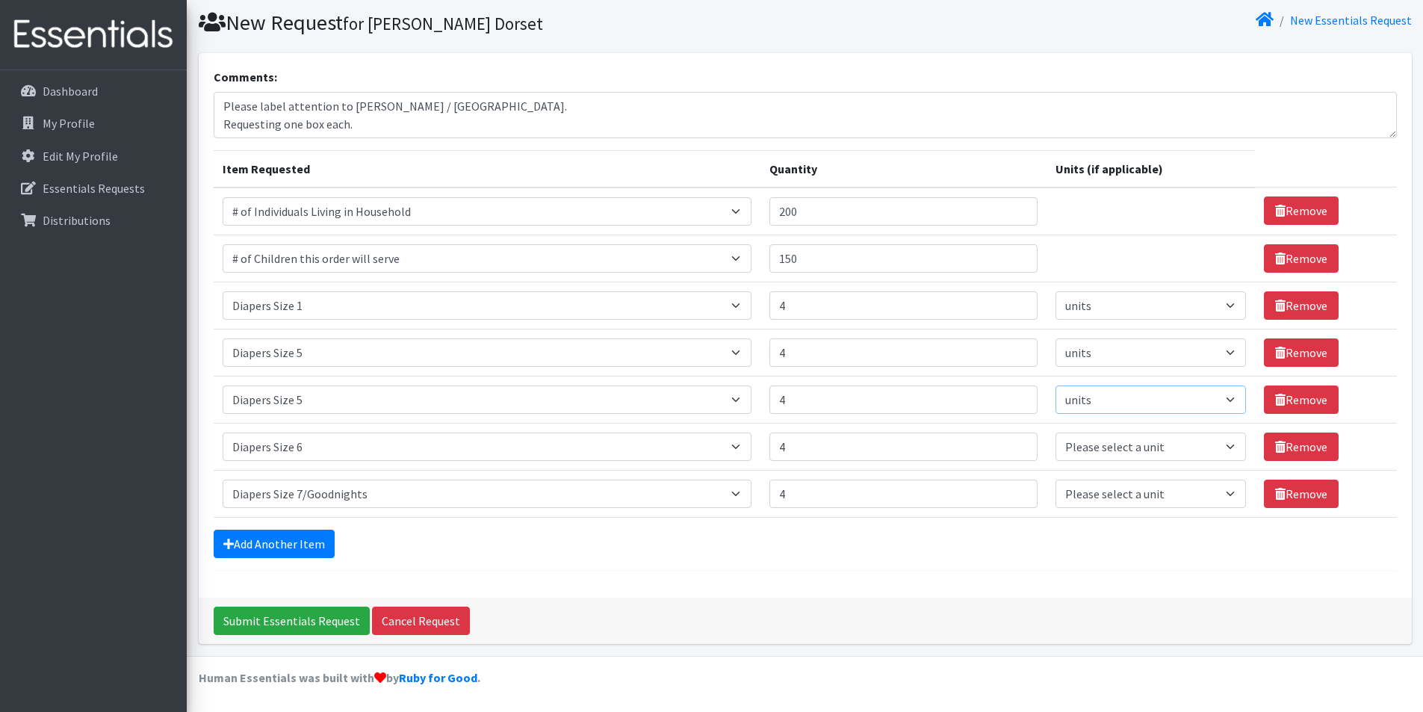
click at [1055, 385] on select "Please select a unit units Packs" at bounding box center [1150, 399] width 190 height 28
drag, startPoint x: 1088, startPoint y: 449, endPoint x: 1088, endPoint y: 459, distance: 9.7
click at [1088, 449] on select "Please select a unit units Packs" at bounding box center [1150, 446] width 190 height 28
select select
click at [1055, 432] on select "Please select a unit units Packs" at bounding box center [1150, 446] width 190 height 28
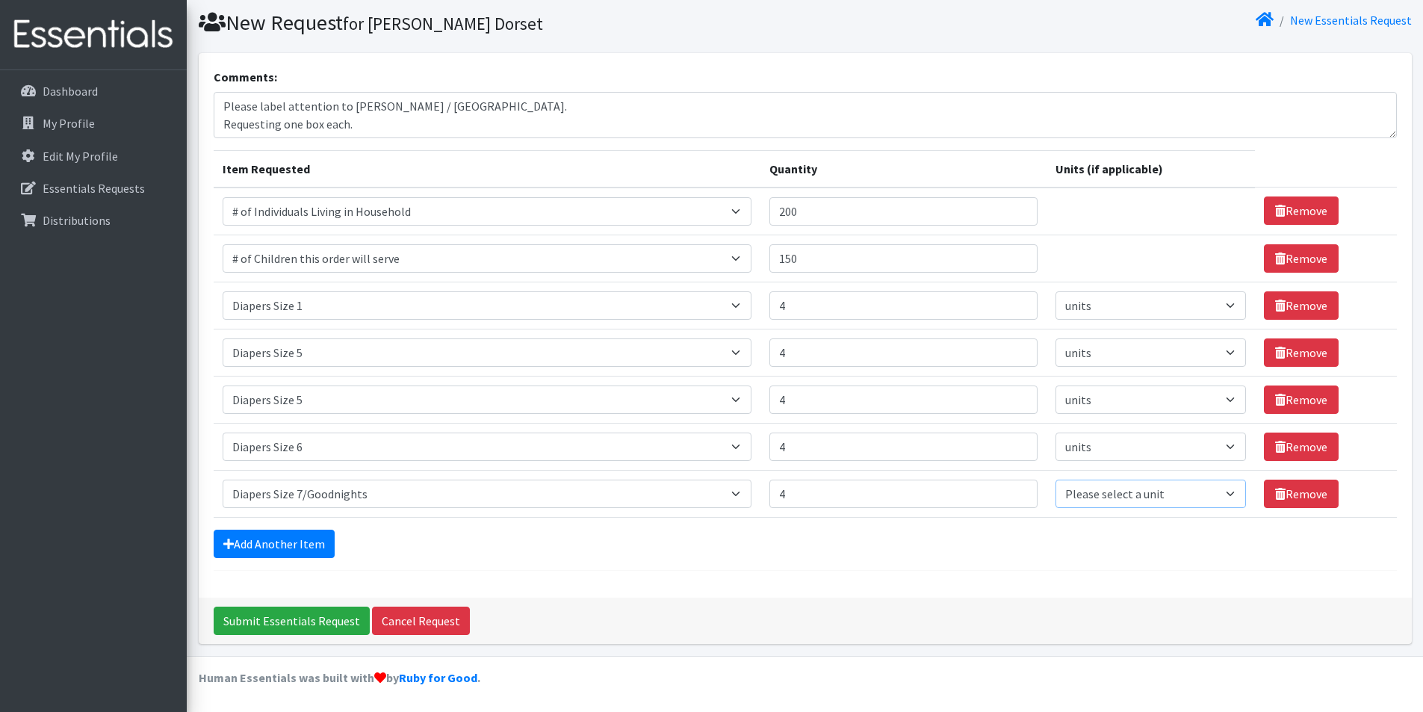
drag, startPoint x: 1080, startPoint y: 489, endPoint x: 1081, endPoint y: 501, distance: 12.0
click at [1080, 489] on select "Please select a unit units Packs" at bounding box center [1150, 494] width 190 height 28
select select
click at [1055, 480] on select "Please select a unit units Packs" at bounding box center [1150, 494] width 190 height 28
click at [967, 561] on form "Comments: Please label attention to Iretiogo Akinde / Newark. Requesting one bo…" at bounding box center [805, 319] width 1183 height 503
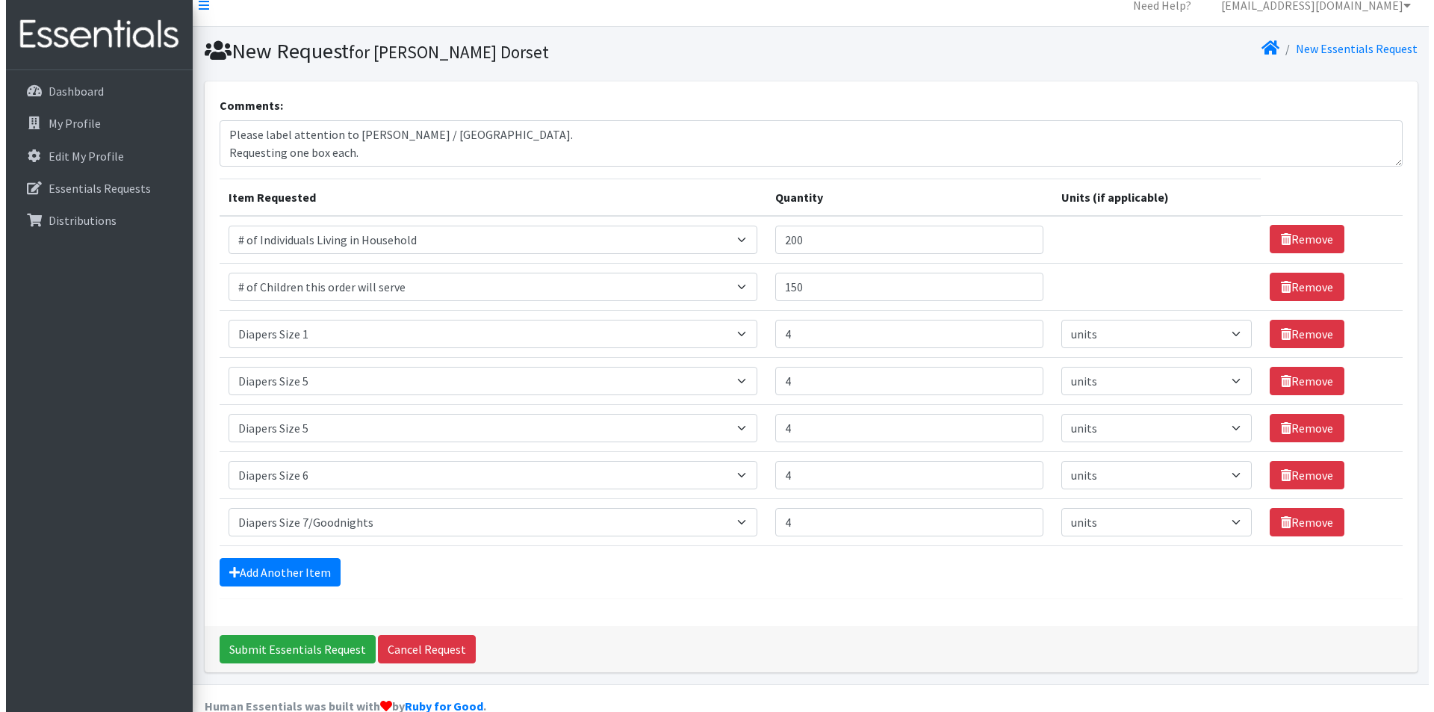
scroll to position [0, 0]
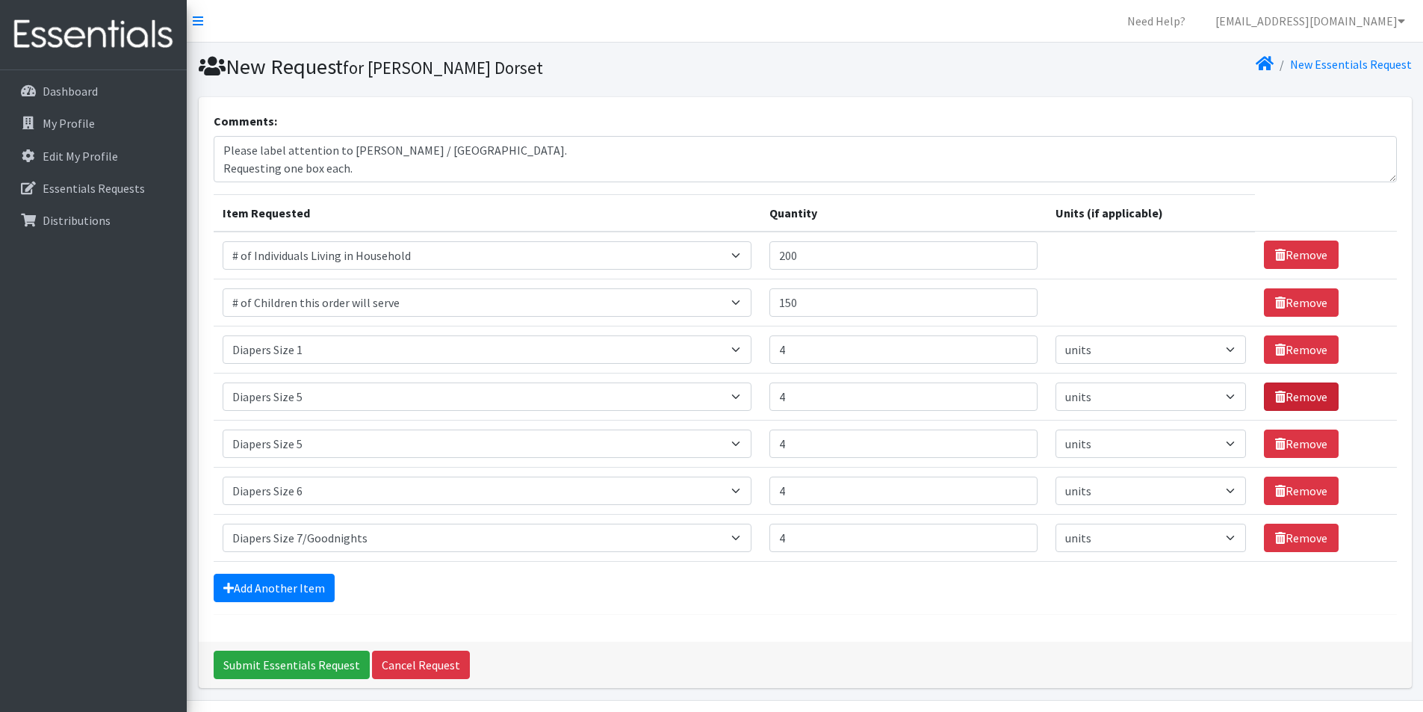
click at [1276, 394] on icon at bounding box center [1280, 397] width 10 height 12
click at [1294, 403] on link "Remove" at bounding box center [1301, 396] width 75 height 28
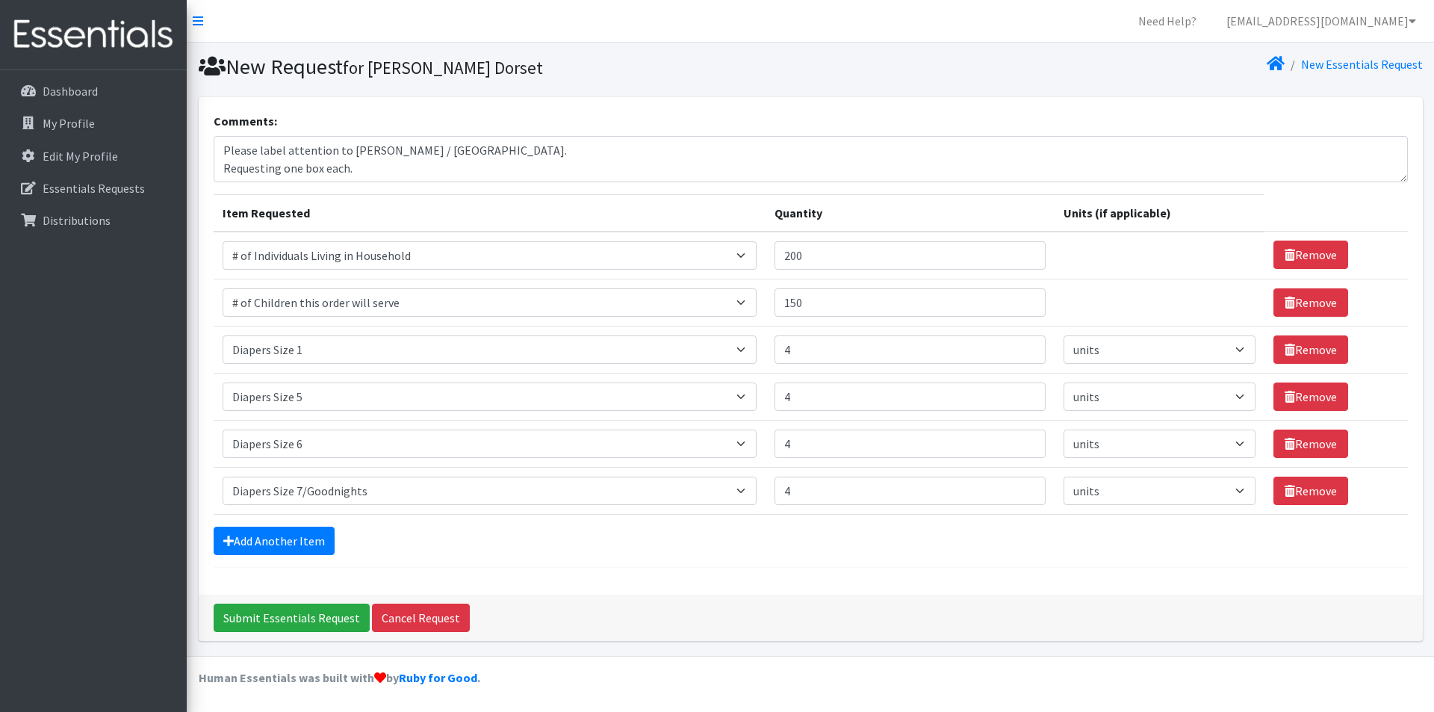
click at [57, 627] on div "Dashboard My Profile Edit My Profile Essentials Requests Distributions" at bounding box center [93, 404] width 187 height 669
click at [307, 619] on input "Submit Essentials Request" at bounding box center [292, 618] width 156 height 28
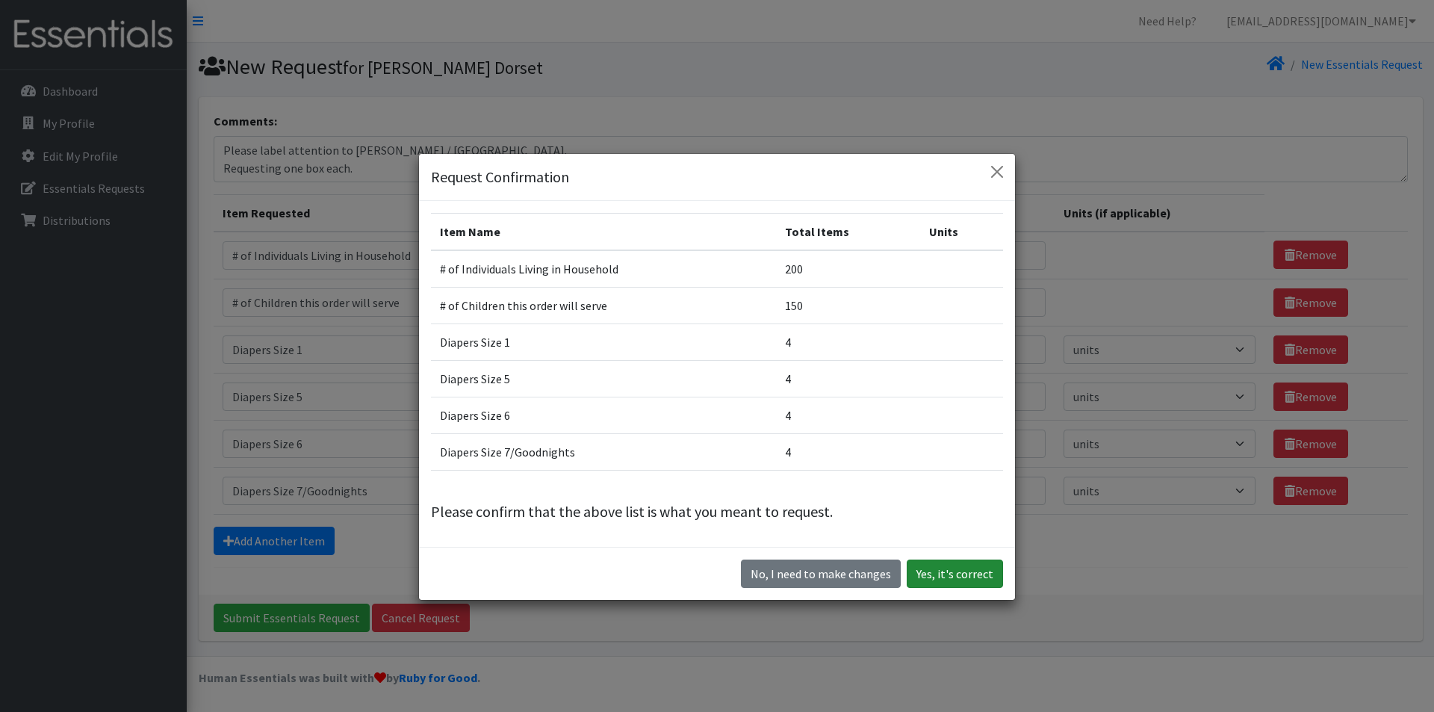
click at [947, 582] on button "Yes, it's correct" at bounding box center [955, 573] width 96 height 28
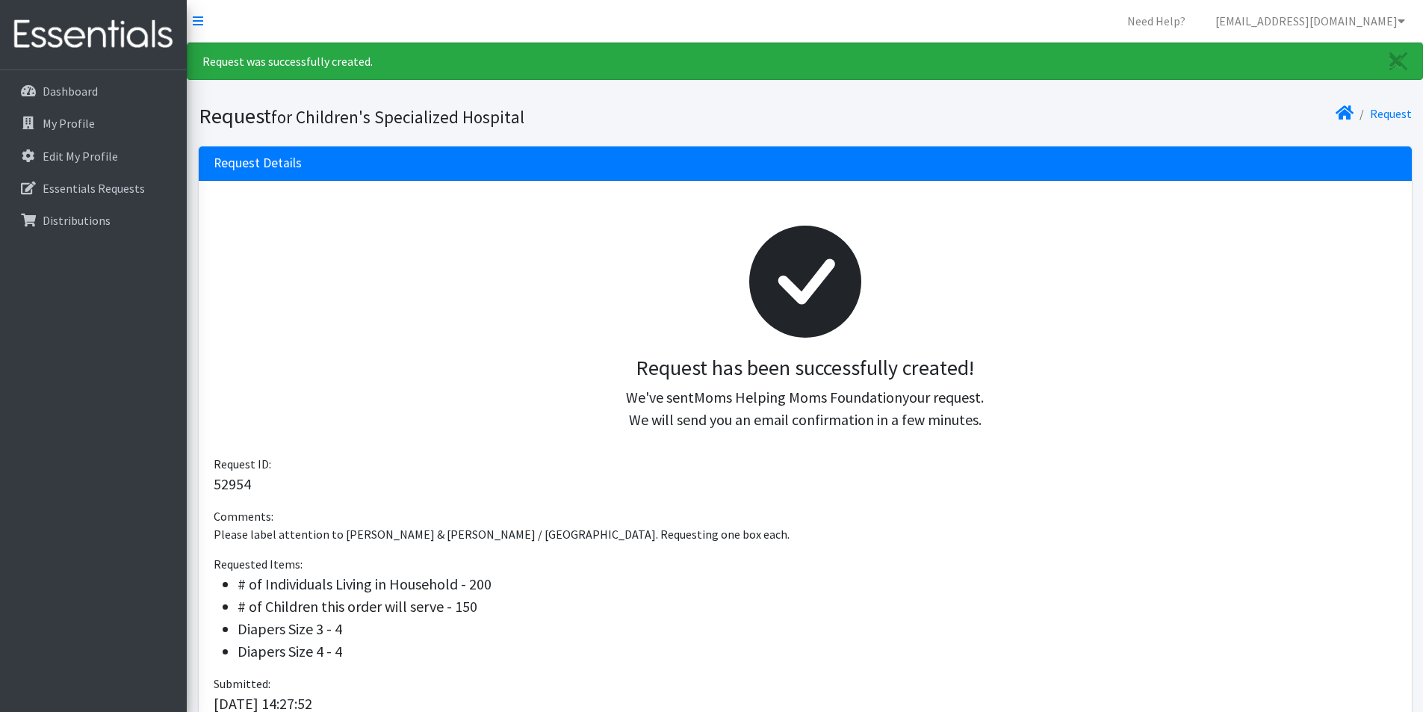
click at [84, 487] on div "Dashboard My Profile Edit My Profile Essentials Requests Distributions" at bounding box center [93, 404] width 187 height 669
click at [52, 383] on div "Dashboard My Profile Edit My Profile Essentials Requests Distributions" at bounding box center [93, 404] width 187 height 669
click at [63, 508] on div "Dashboard My Profile Edit My Profile Essentials Requests Distributions" at bounding box center [93, 404] width 187 height 669
click at [120, 196] on link "Essentials Requests" at bounding box center [93, 188] width 175 height 30
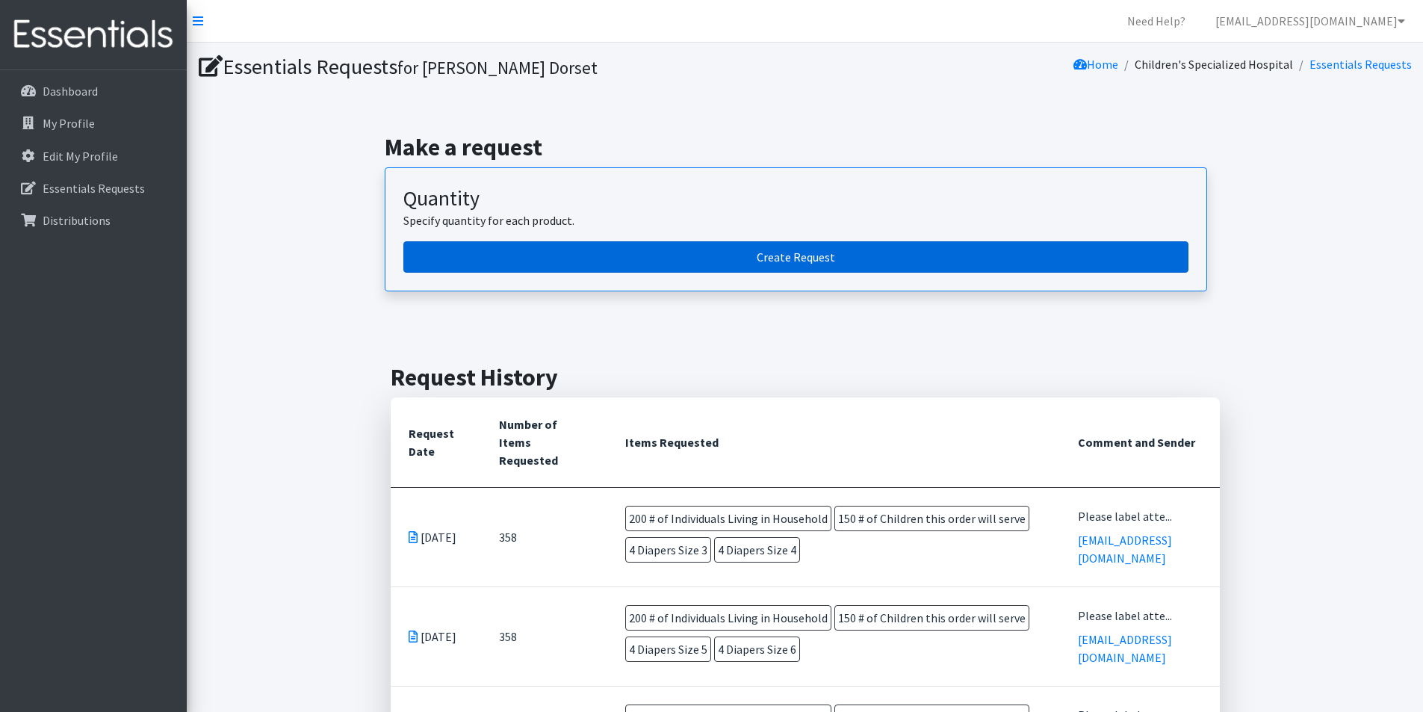
click at [623, 256] on link "Create Request" at bounding box center [795, 256] width 785 height 31
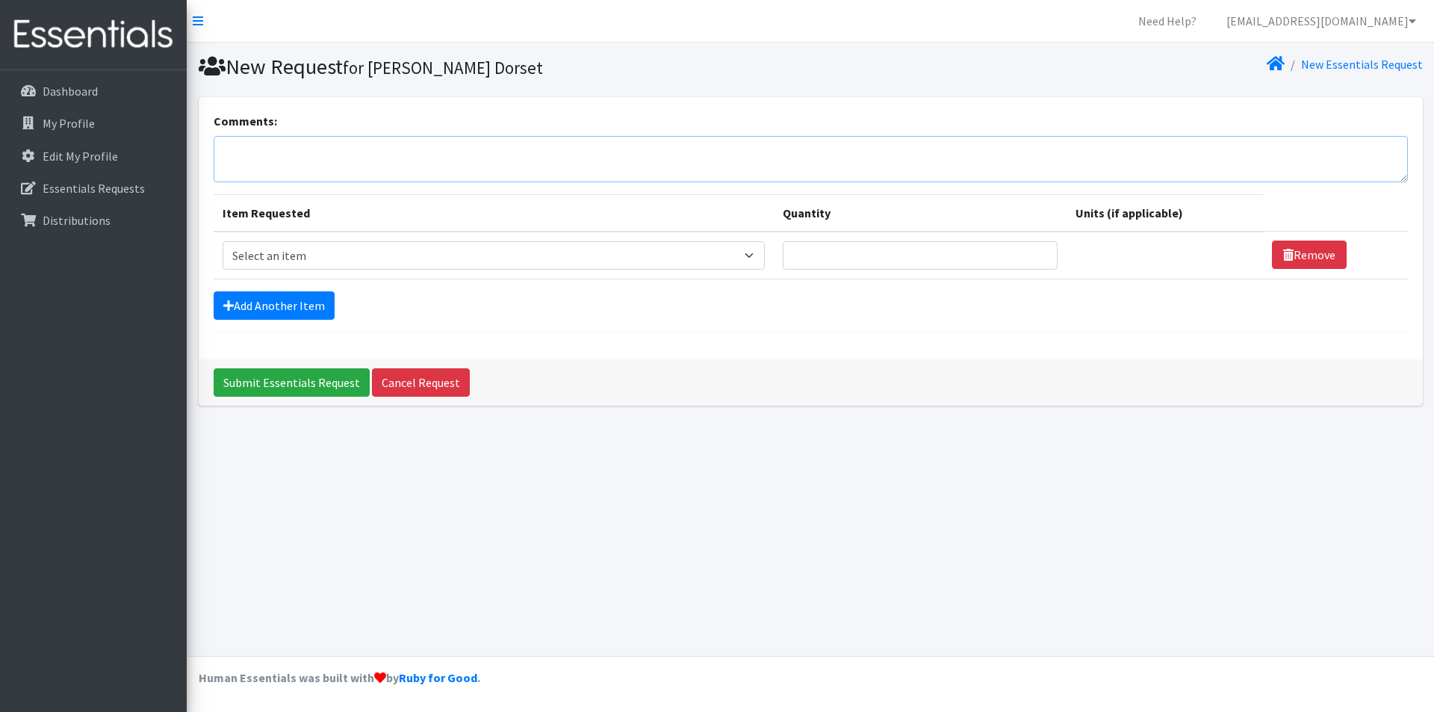
click at [587, 158] on textarea "Comments:" at bounding box center [811, 159] width 1194 height 46
type textarea "Please label attention to [PERSON_NAME] / [PERSON_NAME]. Requesting one box eac…"
click at [445, 261] on select "Select an item # of Children this order will serve # of Individuals Living in H…" at bounding box center [494, 255] width 542 height 28
click at [223, 241] on select "Select an item # of Children this order will serve # of Individuals Living in H…" at bounding box center [494, 255] width 542 height 28
click at [423, 267] on select "Select an item # of Children this order will serve # of Individuals Living in H…" at bounding box center [494, 255] width 542 height 28
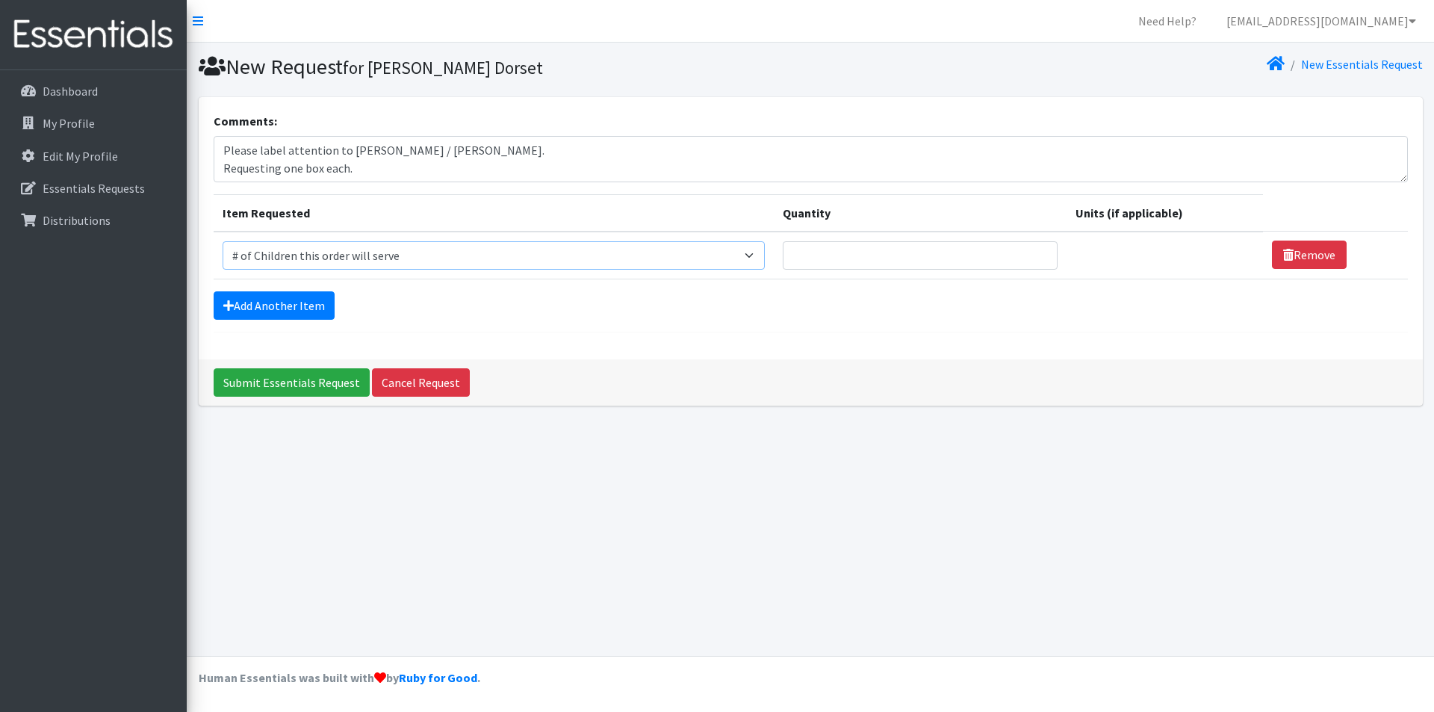
select select "6076"
click at [223, 241] on select "Select an item # of Children this order will serve # of Individuals Living in H…" at bounding box center [494, 255] width 542 height 28
click at [300, 305] on link "Add Another Item" at bounding box center [274, 305] width 121 height 28
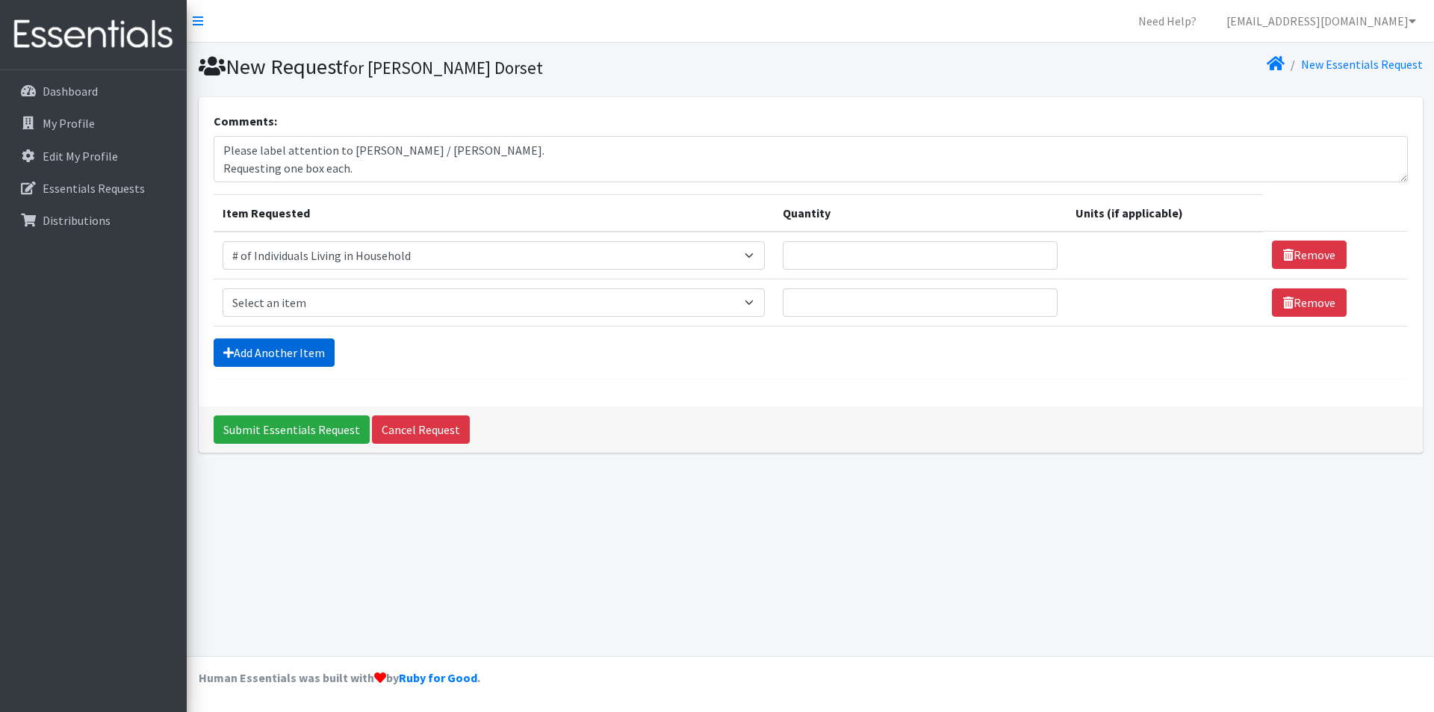
click at [303, 341] on link "Add Another Item" at bounding box center [274, 352] width 121 height 28
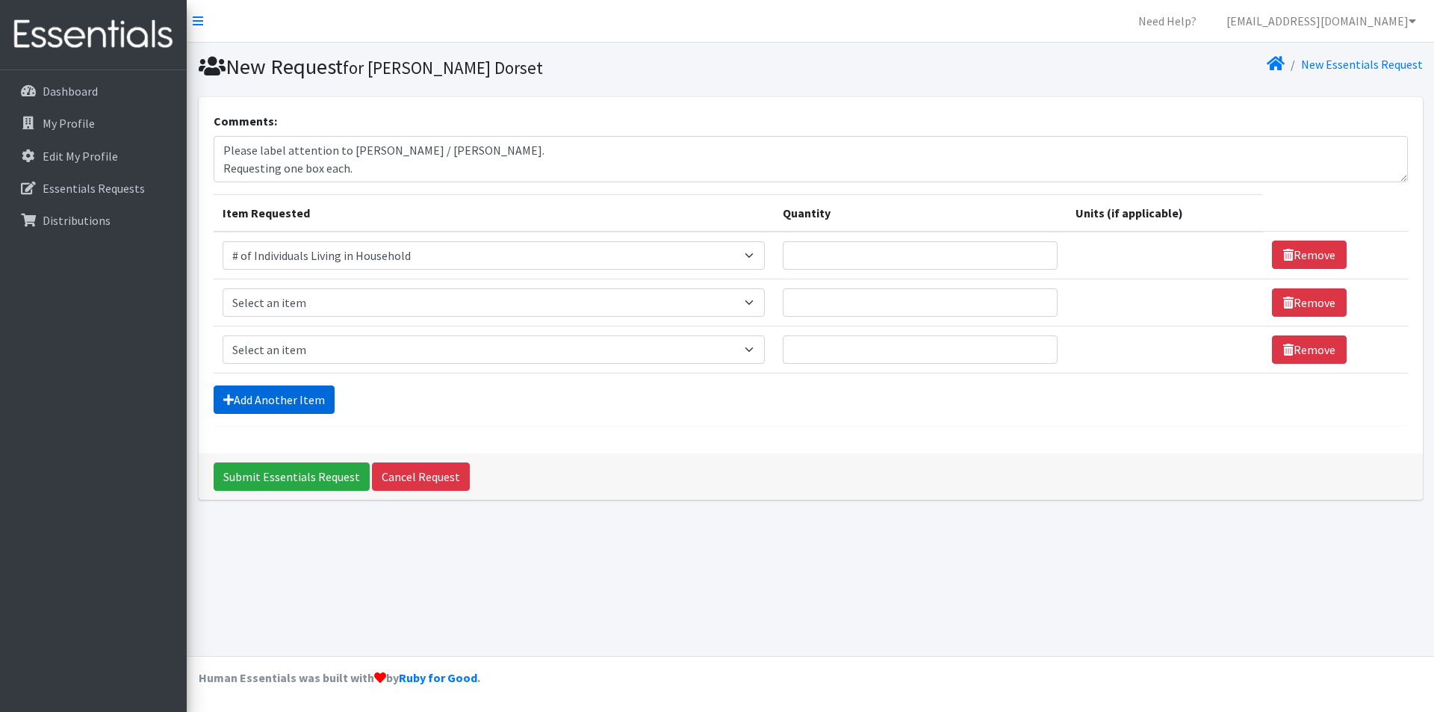
click at [303, 395] on link "Add Another Item" at bounding box center [274, 399] width 121 height 28
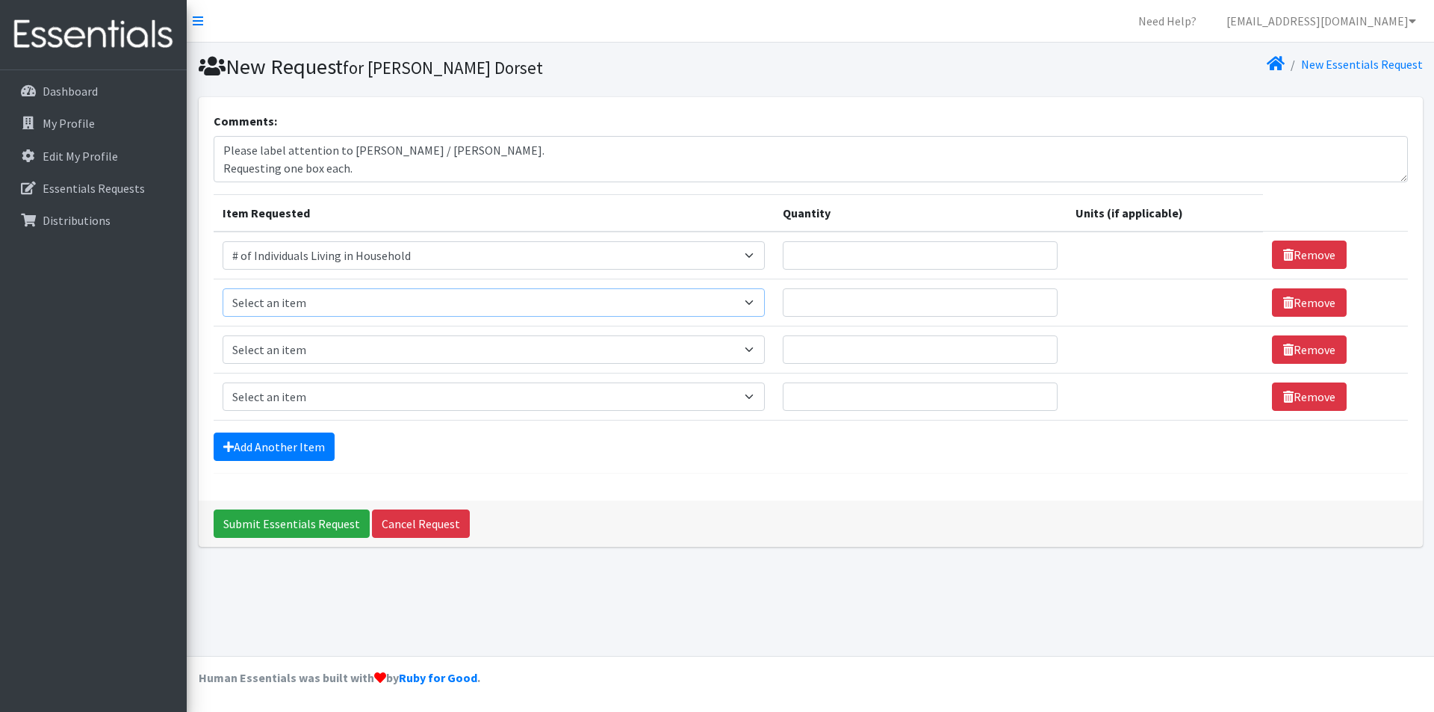
click at [333, 288] on select "Select an item # of Children this order will serve # of Individuals Living in H…" at bounding box center [494, 302] width 542 height 28
select select "6076"
click at [223, 288] on select "Select an item # of Children this order will serve # of Individuals Living in H…" at bounding box center [494, 302] width 542 height 28
drag, startPoint x: 331, startPoint y: 348, endPoint x: 350, endPoint y: 381, distance: 37.8
click at [331, 348] on select "Select an item # of Children this order will serve # of Individuals Living in H…" at bounding box center [494, 349] width 542 height 28
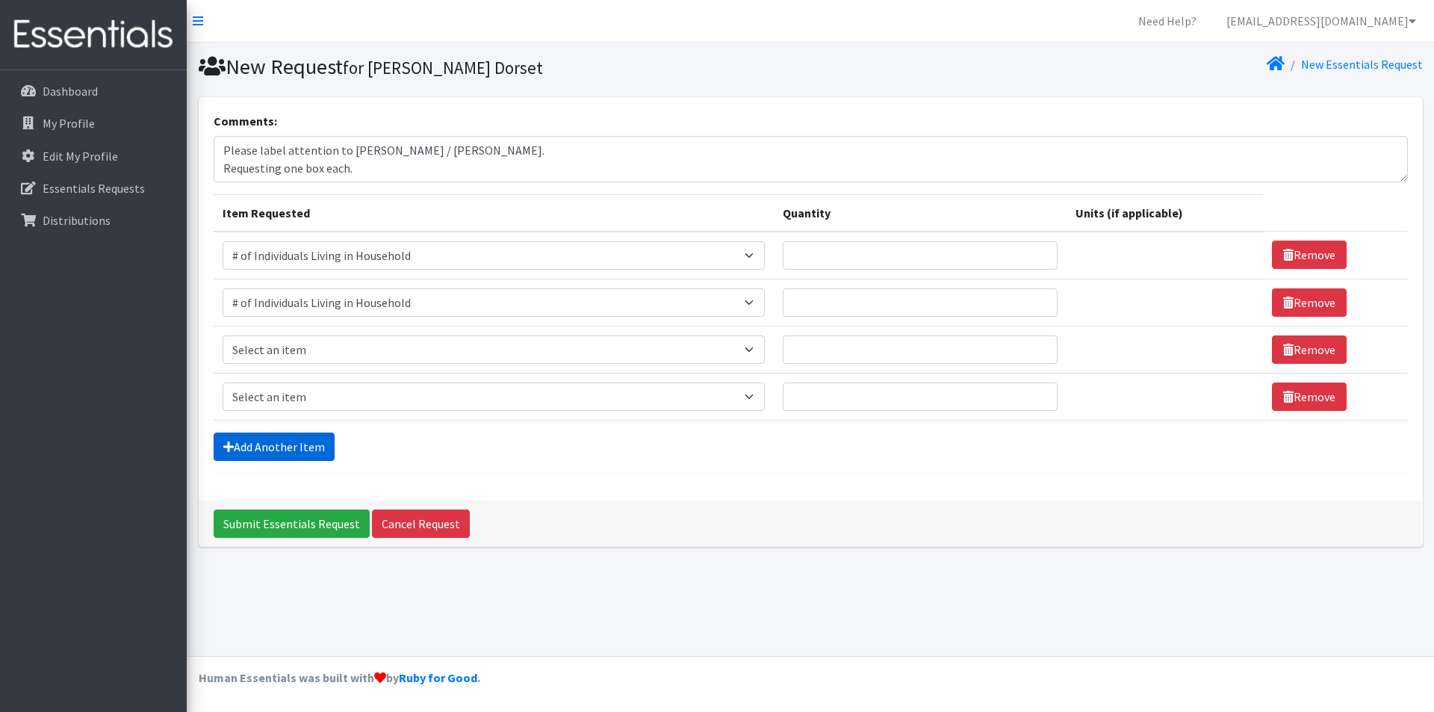
click at [303, 440] on link "Add Another Item" at bounding box center [274, 446] width 121 height 28
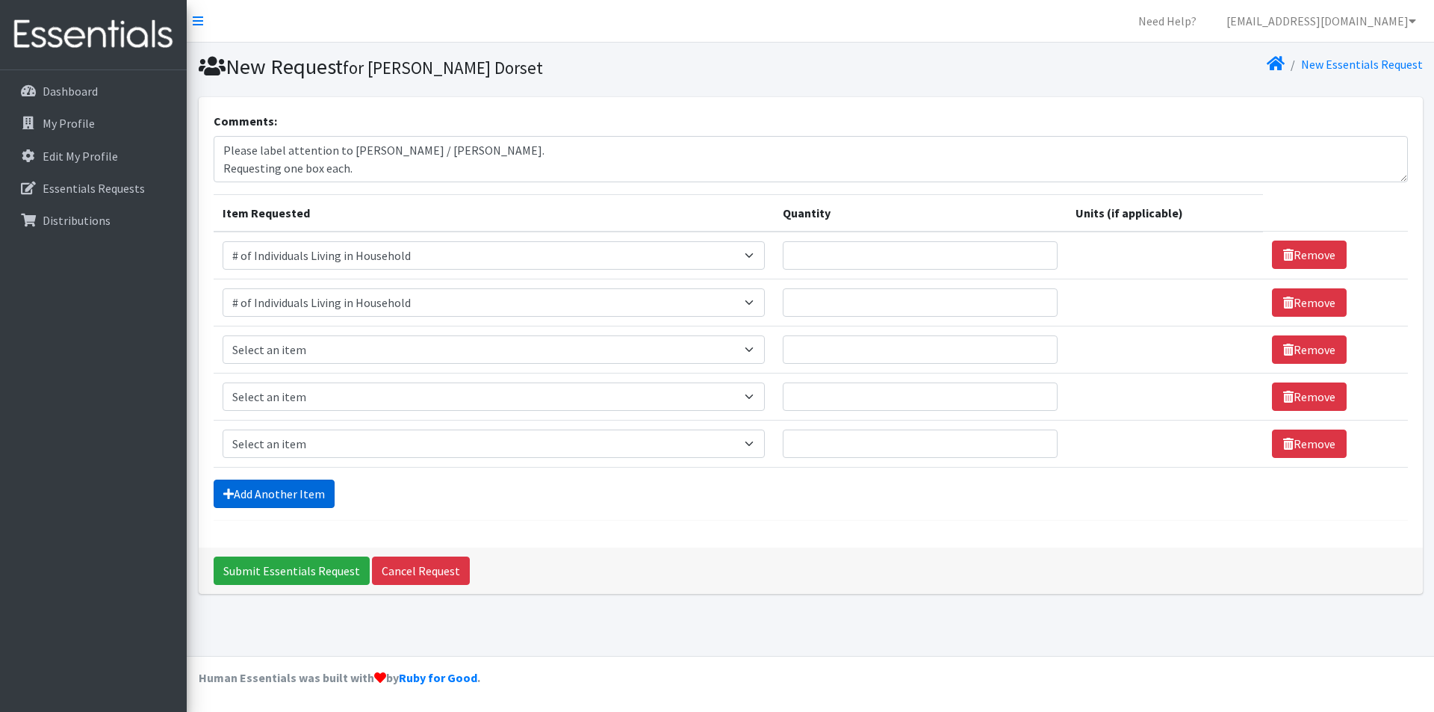
click at [303, 496] on link "Add Another Item" at bounding box center [274, 494] width 121 height 28
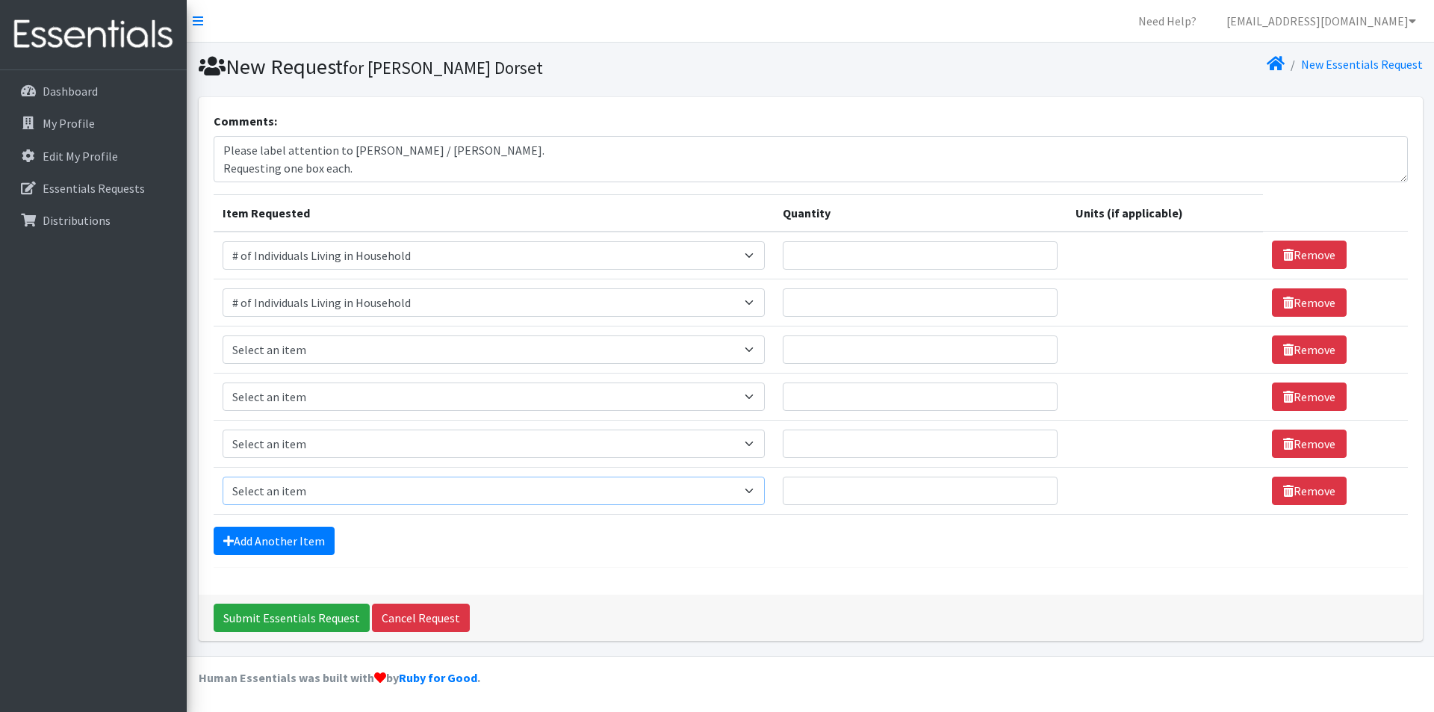
click at [430, 504] on select "Select an item # of Children this order will serve # of Individuals Living in H…" at bounding box center [494, 491] width 542 height 28
drag, startPoint x: 536, startPoint y: 551, endPoint x: 539, endPoint y: 583, distance: 31.5
click at [537, 553] on div "Add Another Item" at bounding box center [811, 541] width 1194 height 28
click at [422, 151] on textarea "Please label attention to Bethan Ferreira / Clifton. Requesting one box each." at bounding box center [811, 159] width 1194 height 46
type textarea "Please label attention to Bethan Ferreira or Therapy Aides / Clifton. Requestin…"
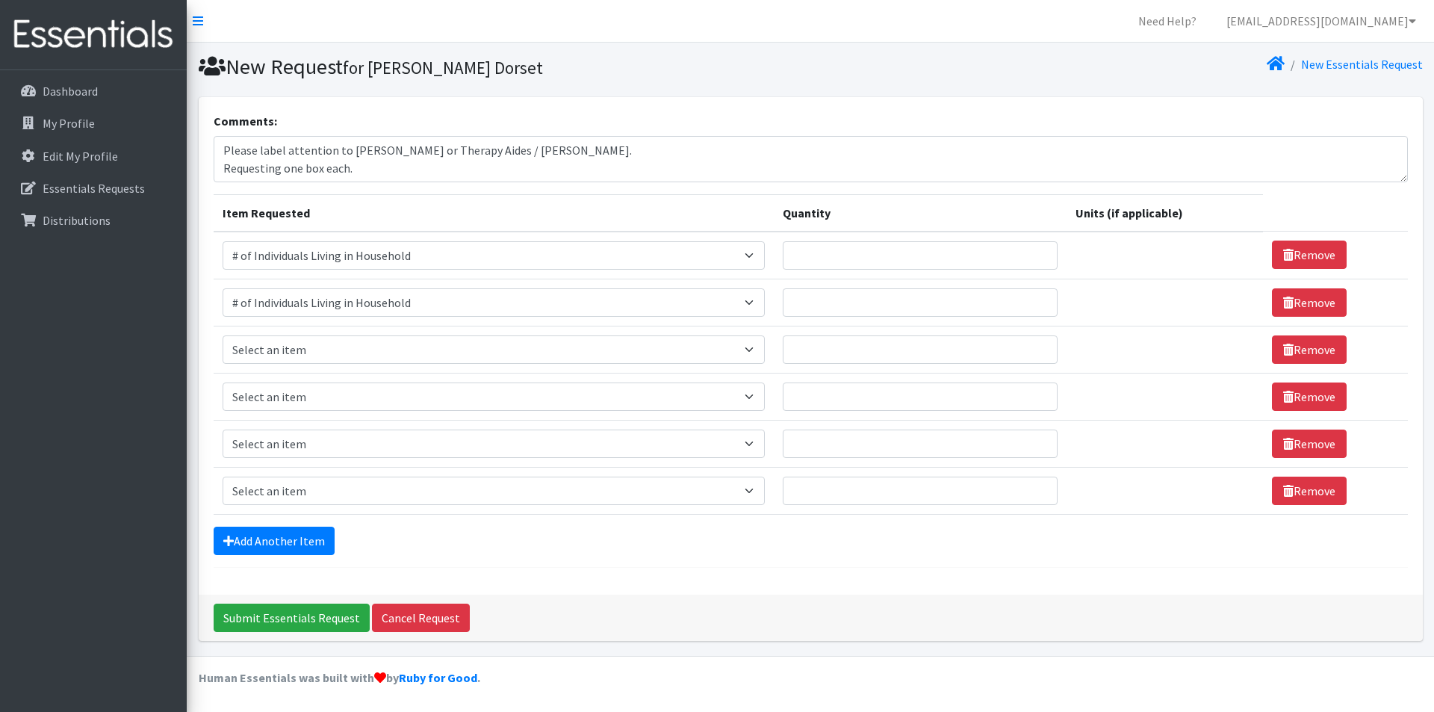
click at [631, 197] on th "Item Requested" at bounding box center [494, 212] width 560 height 37
click at [629, 189] on form "Comments: Please label attention to Bethan Ferreira or Therapy Aides / Clifton.…" at bounding box center [811, 340] width 1194 height 456
drag, startPoint x: 303, startPoint y: 350, endPoint x: 306, endPoint y: 361, distance: 11.6
click at [303, 350] on select "Select an item # of Children this order will serve # of Individuals Living in H…" at bounding box center [494, 349] width 542 height 28
drag, startPoint x: 579, startPoint y: 579, endPoint x: 595, endPoint y: 639, distance: 61.8
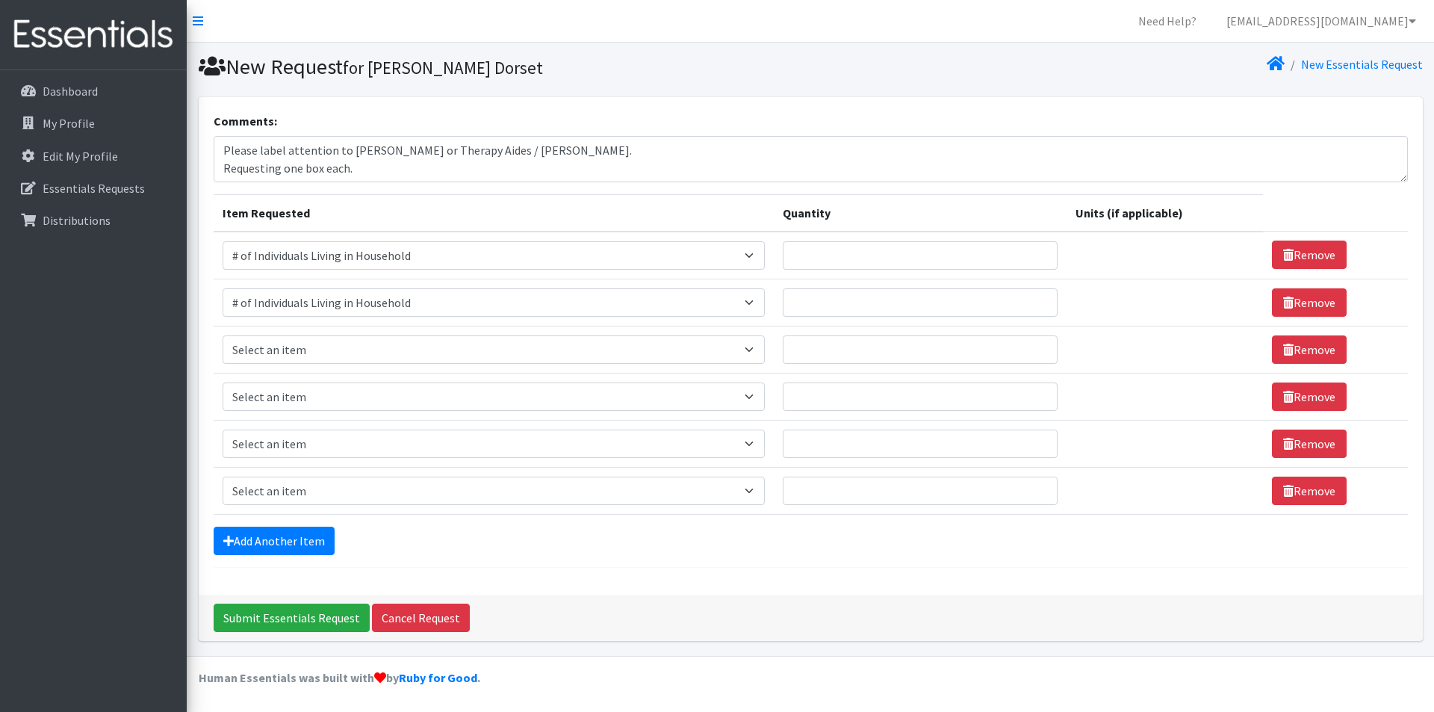
click at [579, 579] on div "Comments: Please label attention to Bethan Ferreira or Therapy Aides / Clifton.…" at bounding box center [811, 345] width 1224 height 497
click at [941, 629] on div "Submit Essentials Request Cancel Request" at bounding box center [811, 618] width 1224 height 46
click at [808, 262] on input "Quantity" at bounding box center [920, 255] width 275 height 28
type input "200"
click at [834, 304] on input "Quantity" at bounding box center [920, 302] width 275 height 28
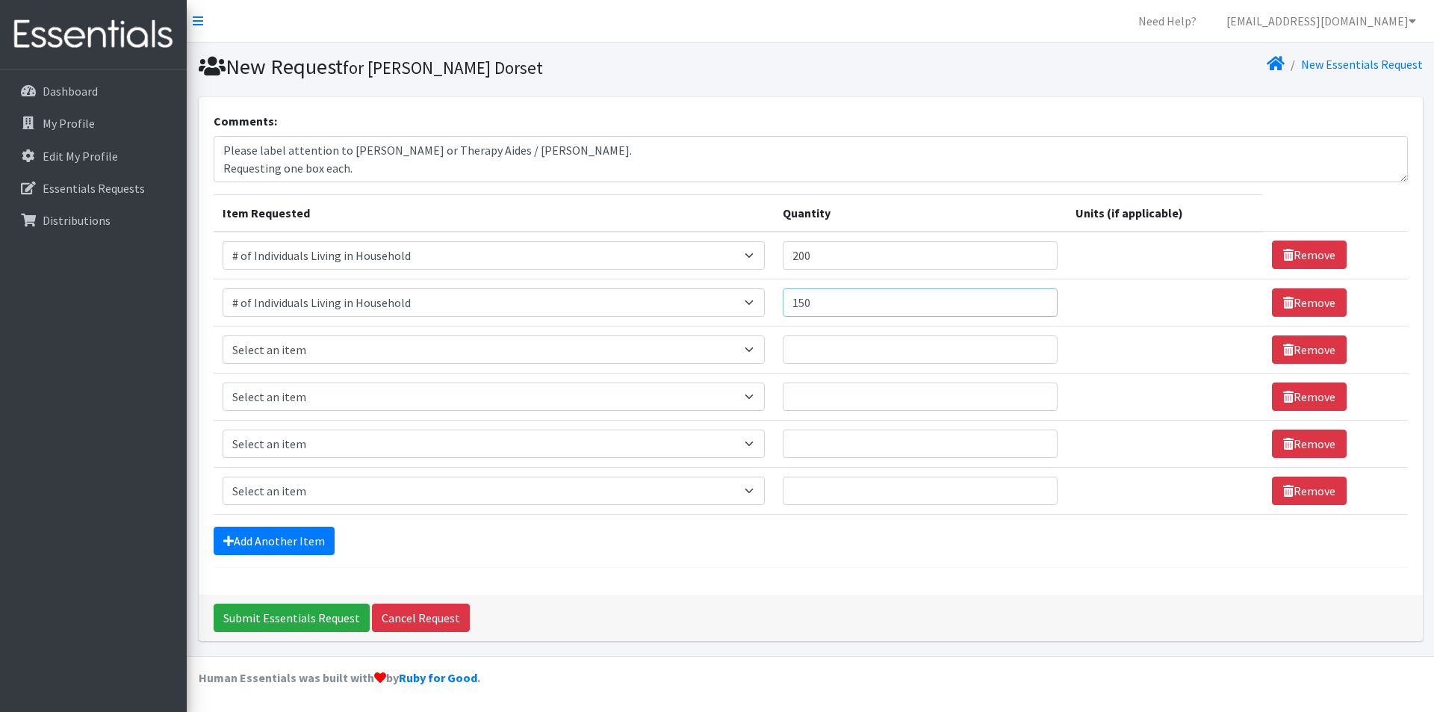
type input "150"
click at [828, 586] on div "Comments: Please label attention to Bethan Ferreira or Therapy Aides / Clifton.…" at bounding box center [811, 345] width 1224 height 497
click at [804, 358] on input "Quantity" at bounding box center [920, 349] width 275 height 28
type input "4"
click at [834, 395] on input "Quantity" at bounding box center [920, 396] width 275 height 28
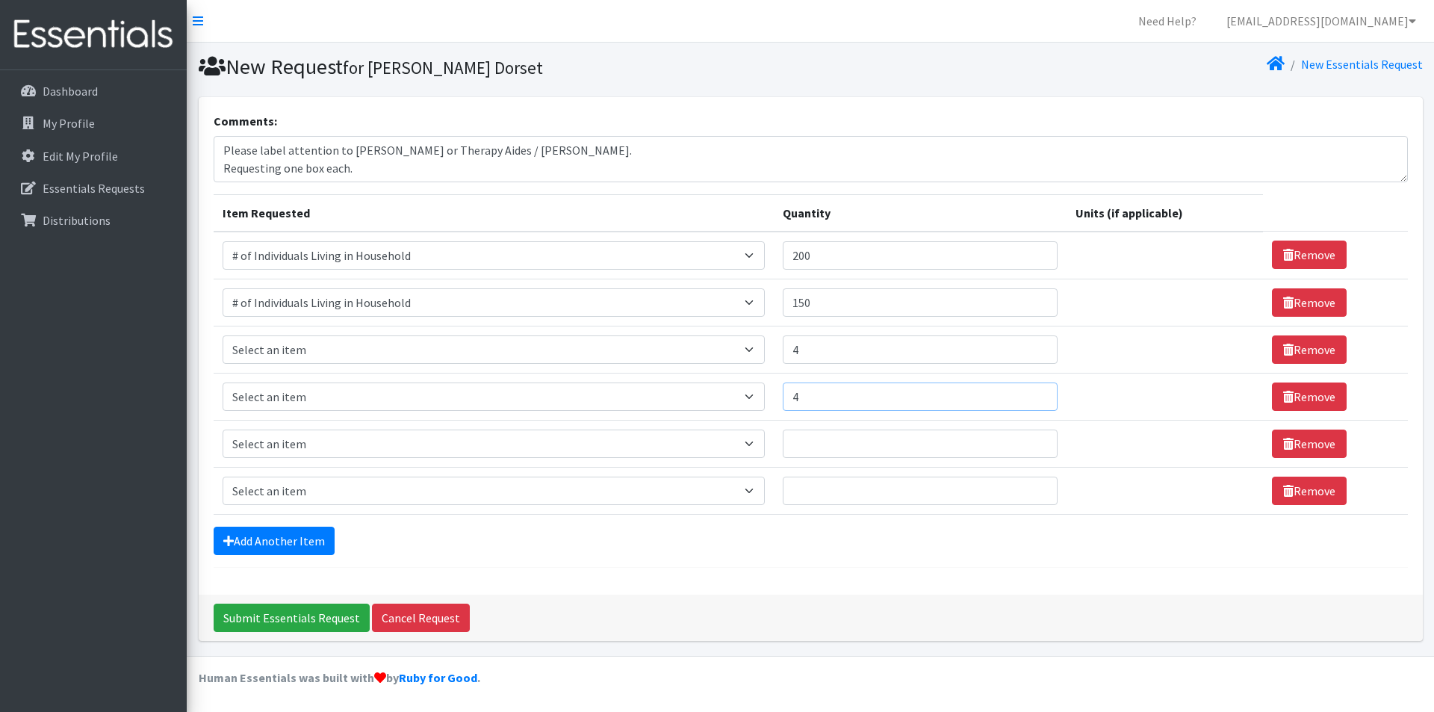
type input "4"
click at [406, 406] on select "Select an item # of Children this order will serve # of Individuals Living in H…" at bounding box center [494, 396] width 542 height 28
select select "1968"
click at [223, 382] on select "Select an item # of Children this order will serve # of Individuals Living in H…" at bounding box center [494, 396] width 542 height 28
drag, startPoint x: 315, startPoint y: 353, endPoint x: 340, endPoint y: 352, distance: 24.7
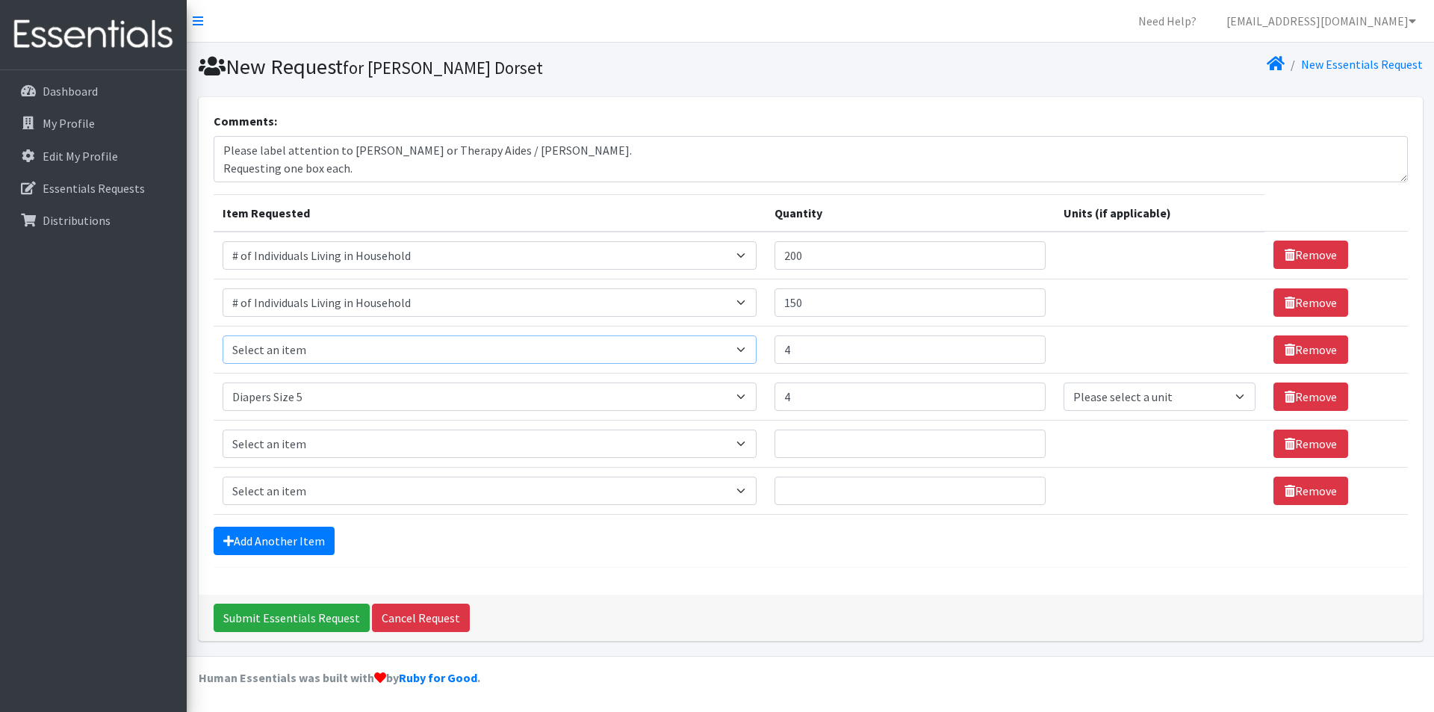
click at [315, 353] on select "Select an item # of Children this order will serve # of Individuals Living in H…" at bounding box center [490, 349] width 534 height 28
select select "1967"
click at [223, 335] on select "Select an item # of Children this order will serve # of Individuals Living in H…" at bounding box center [490, 349] width 534 height 28
click at [298, 442] on select "Select an item # of Children this order will serve # of Individuals Living in H…" at bounding box center [490, 443] width 534 height 28
select select "1971"
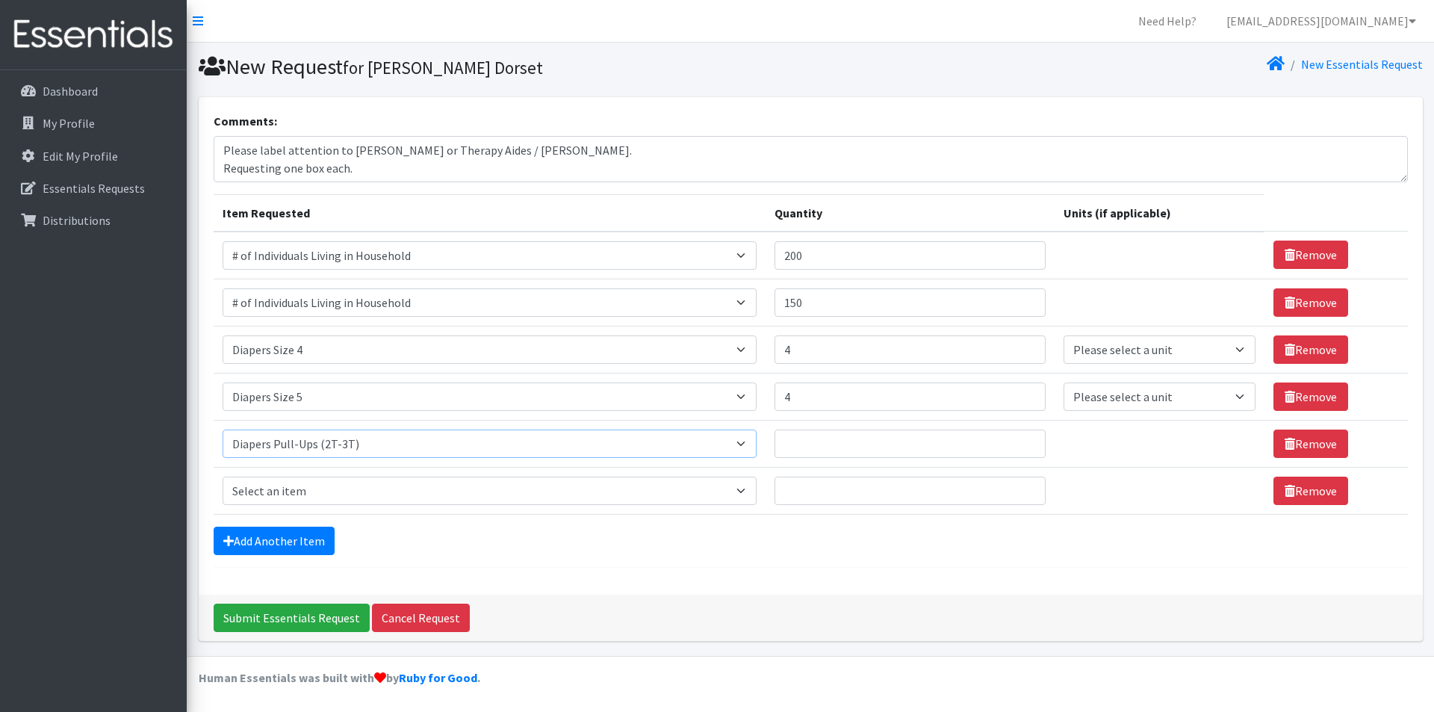
click at [223, 429] on select "Select an item # of Children this order will serve # of Individuals Living in H…" at bounding box center [490, 443] width 534 height 28
click at [294, 487] on select "Select an item # of Children this order will serve # of Individuals Living in H…" at bounding box center [490, 491] width 534 height 28
select select "1972"
click at [223, 477] on select "Select an item # of Children this order will serve # of Individuals Living in H…" at bounding box center [490, 491] width 534 height 28
click at [909, 452] on input "Quantity" at bounding box center [910, 443] width 271 height 28
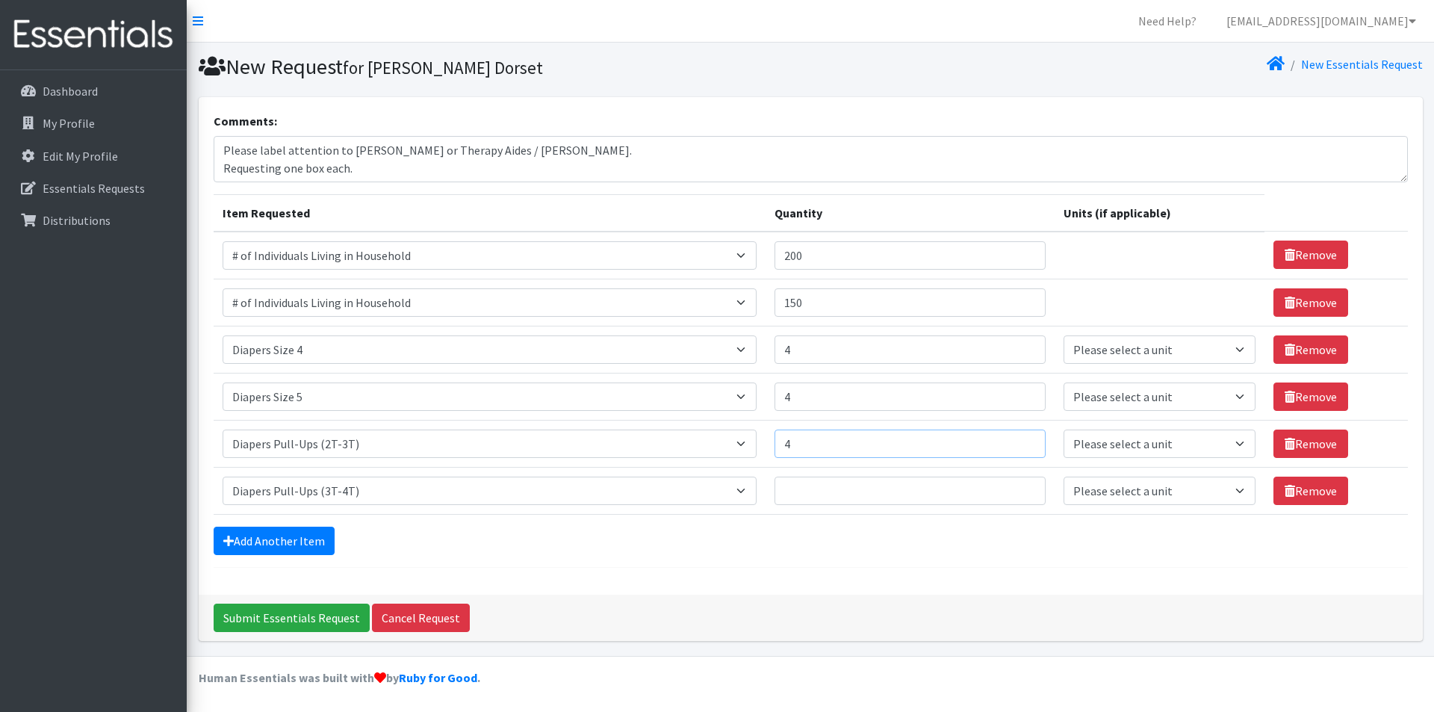
type input "4"
click at [907, 493] on input "Quantity" at bounding box center [910, 491] width 271 height 28
type input "4"
click at [914, 581] on div "Comments: Please label attention to Bethan Ferreira or Therapy Aides / Clifton.…" at bounding box center [811, 345] width 1224 height 497
drag, startPoint x: 1116, startPoint y: 346, endPoint x: 1117, endPoint y: 360, distance: 14.2
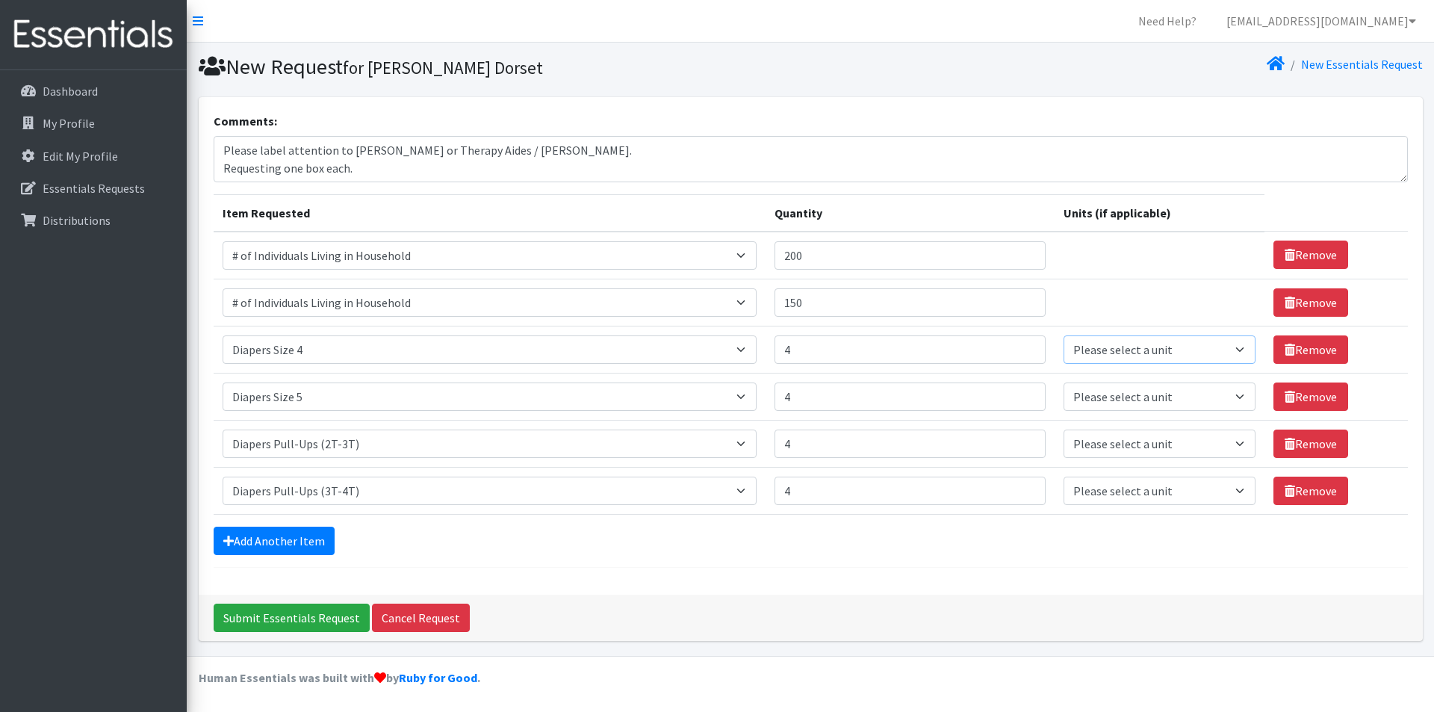
click at [1116, 346] on select "Please select a unit units Packs" at bounding box center [1160, 349] width 193 height 28
select select
click at [1064, 335] on select "Please select a unit units Packs" at bounding box center [1160, 349] width 193 height 28
click at [1102, 406] on select "Please select a unit units Packs" at bounding box center [1160, 396] width 193 height 28
select select
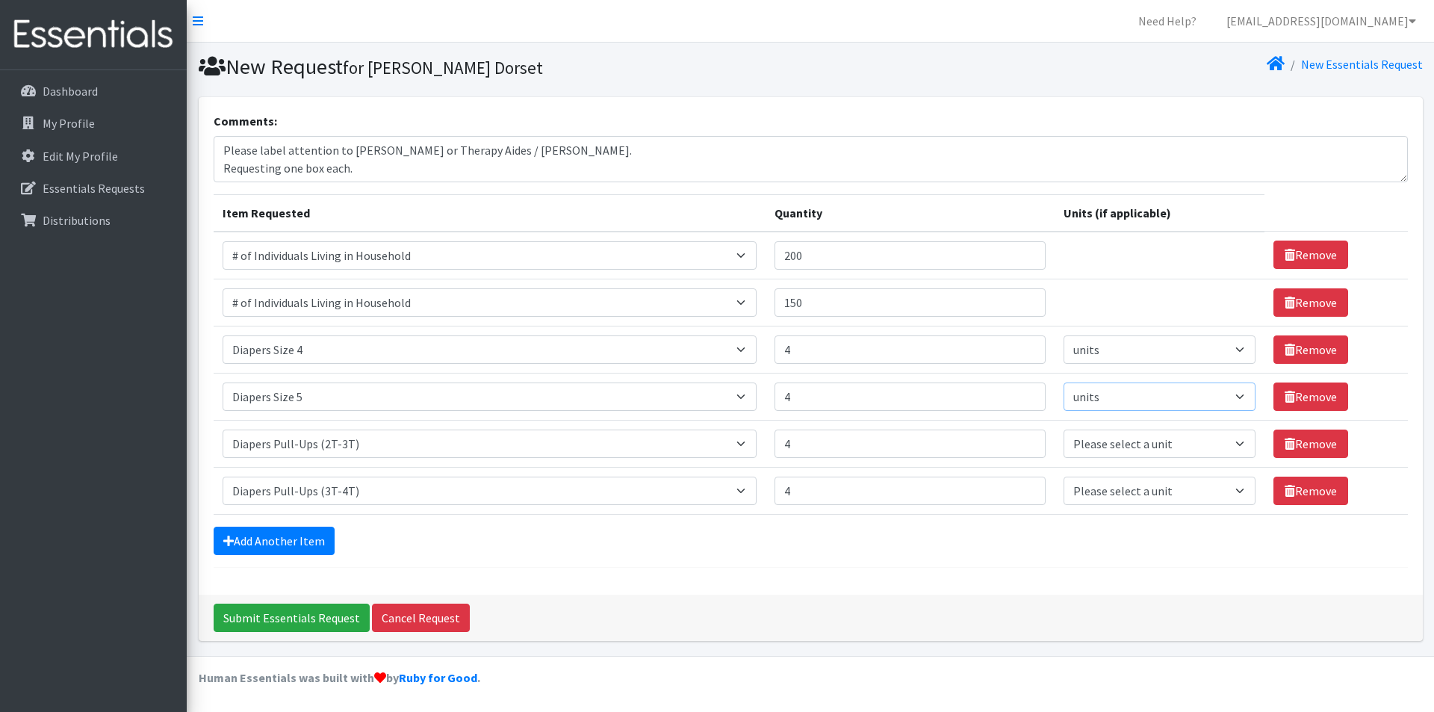
click at [1064, 382] on select "Please select a unit units Packs" at bounding box center [1160, 396] width 193 height 28
click at [1088, 438] on select "Please select a unit units Packs" at bounding box center [1160, 443] width 193 height 28
select select
click at [1064, 429] on select "Please select a unit units Packs" at bounding box center [1160, 443] width 193 height 28
click at [1084, 490] on select "Please select a unit units Packs" at bounding box center [1160, 491] width 193 height 28
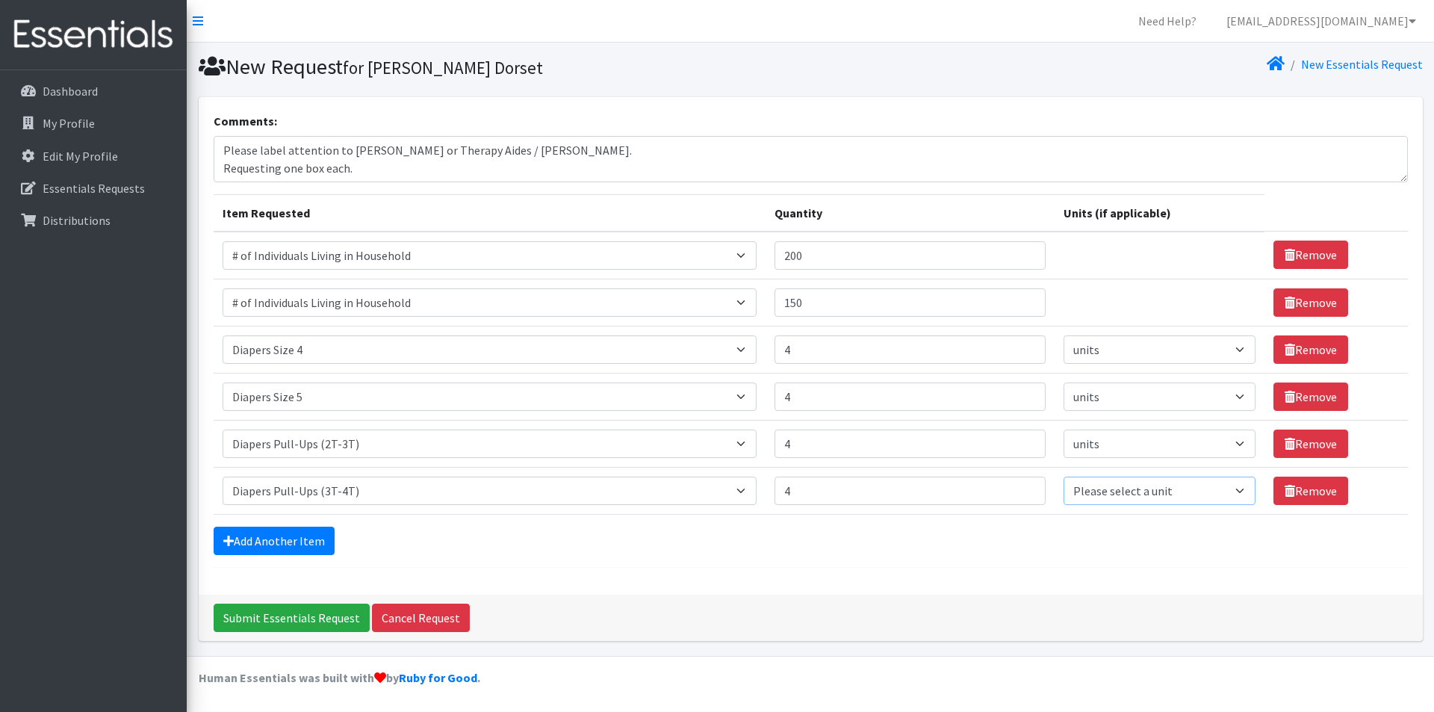
select select
click at [1064, 477] on select "Please select a unit units Packs" at bounding box center [1160, 491] width 193 height 28
click at [963, 573] on div "Comments: Please label attention to Bethan Ferreira or Therapy Aides / Clifton.…" at bounding box center [811, 345] width 1224 height 497
click at [298, 623] on input "Submit Essentials Request" at bounding box center [292, 618] width 156 height 28
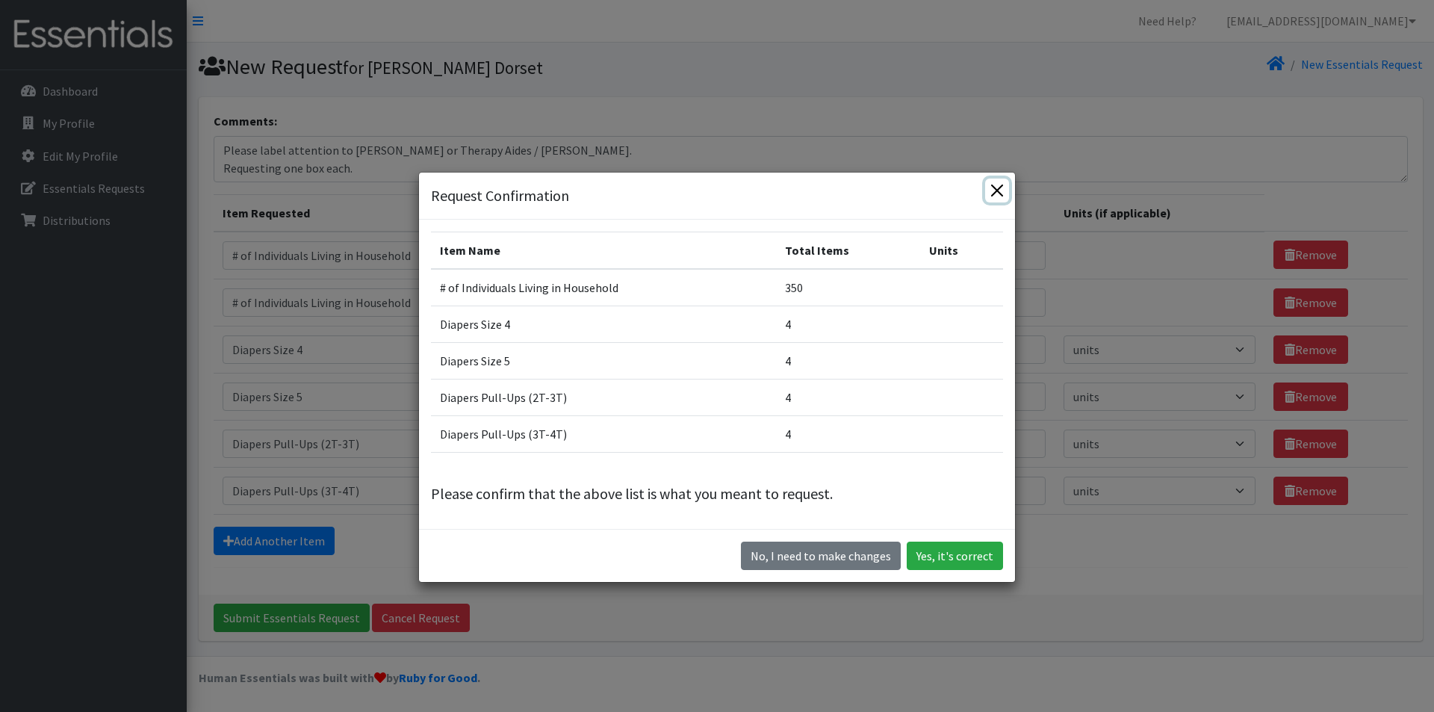
click at [999, 187] on button "Close" at bounding box center [997, 191] width 24 height 24
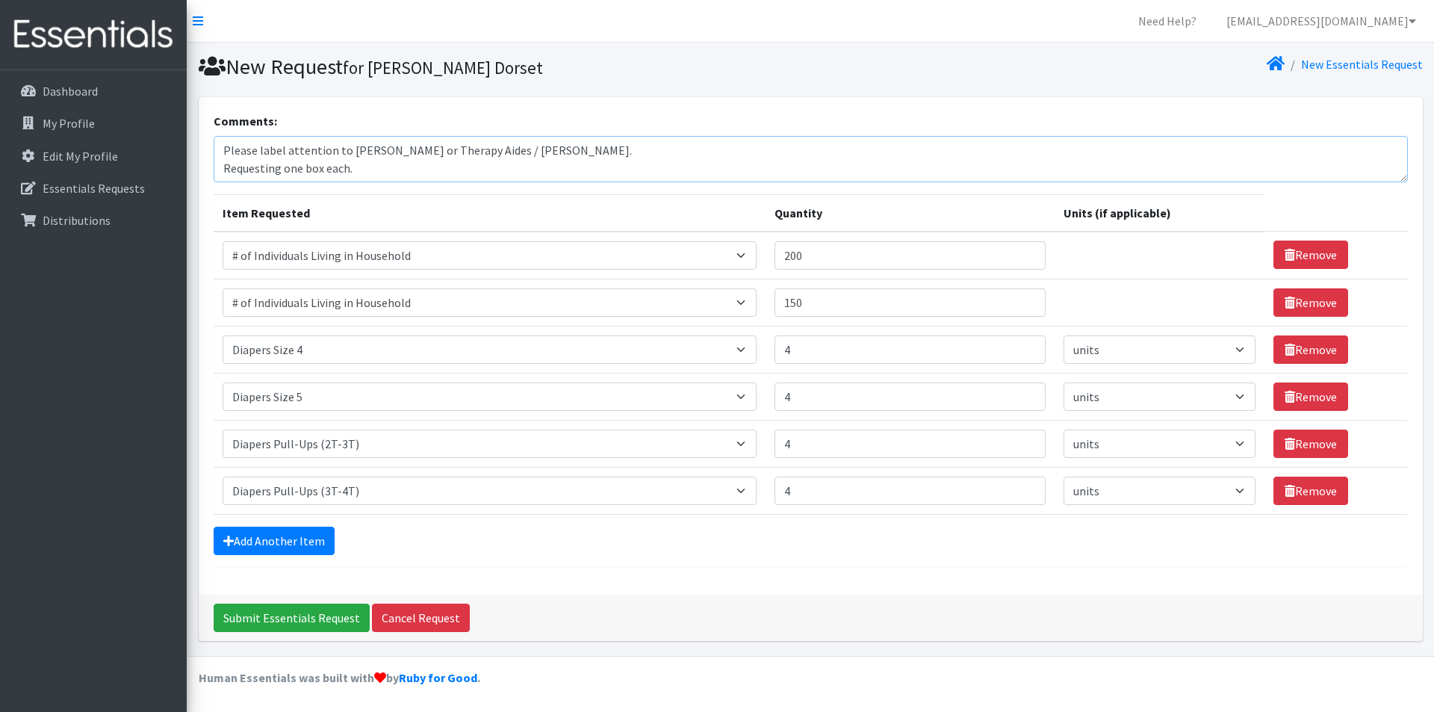
click at [508, 152] on textarea "Please label attention to Bethan Ferreira or Therapy Aides / Clifton. Requestin…" at bounding box center [811, 159] width 1194 height 46
click at [438, 153] on textarea "Please label attention to Bethan Ferreira or Therapy Aides) / Clifton. Requesti…" at bounding box center [811, 159] width 1194 height 46
click at [511, 150] on textarea "Please label attention to Bethan Ferreira or Therapy Aides) / Clifton. Requesti…" at bounding box center [811, 159] width 1194 height 46
type textarea "Please label attention to Bethan Ferreira or Therapy Aides / Clifton. Requestin…"
click at [295, 620] on input "Submit Essentials Request" at bounding box center [292, 618] width 156 height 28
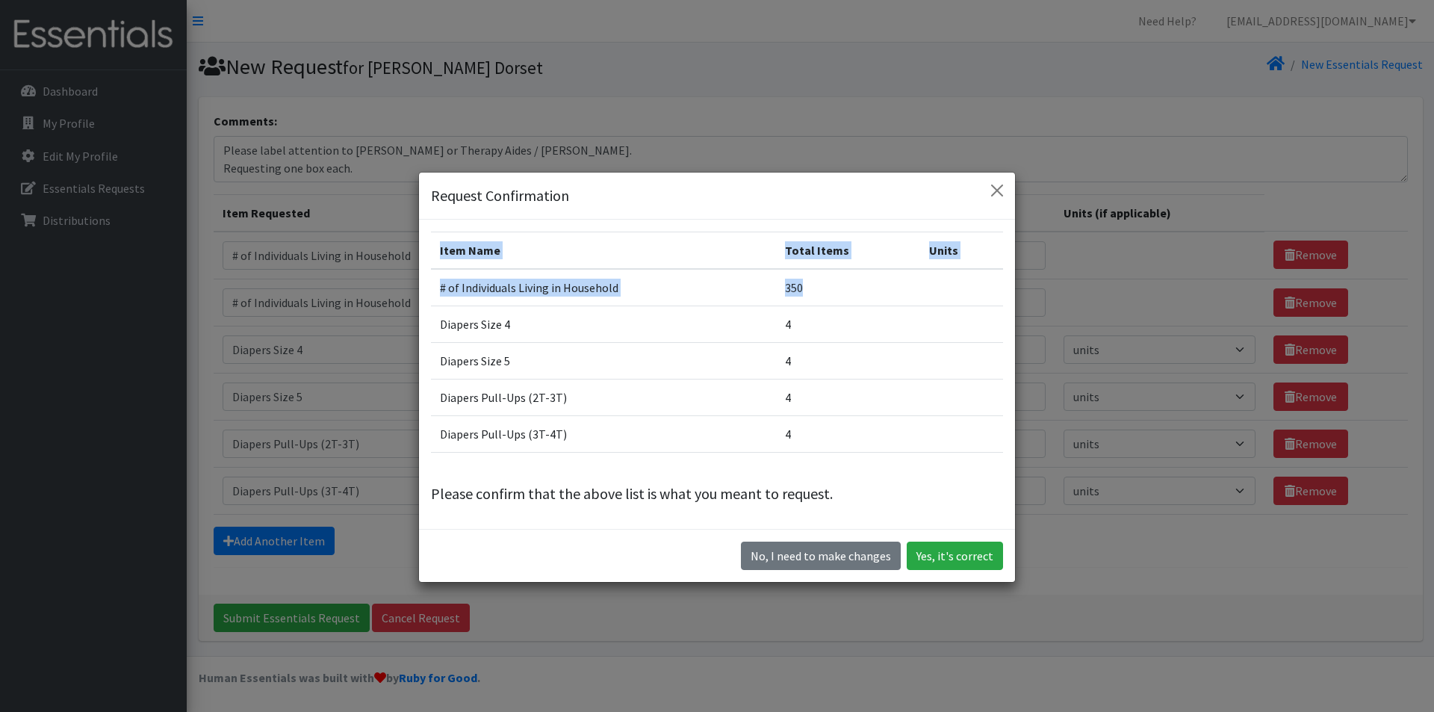
drag, startPoint x: 847, startPoint y: 189, endPoint x: 855, endPoint y: 267, distance: 78.1
click at [855, 267] on div "Request Confirmation Item Name Total Items Units # of Individuals Living in Hou…" at bounding box center [717, 377] width 598 height 411
click at [866, 242] on th "Total Items" at bounding box center [848, 250] width 144 height 37
click at [985, 188] on button "Close" at bounding box center [997, 191] width 24 height 24
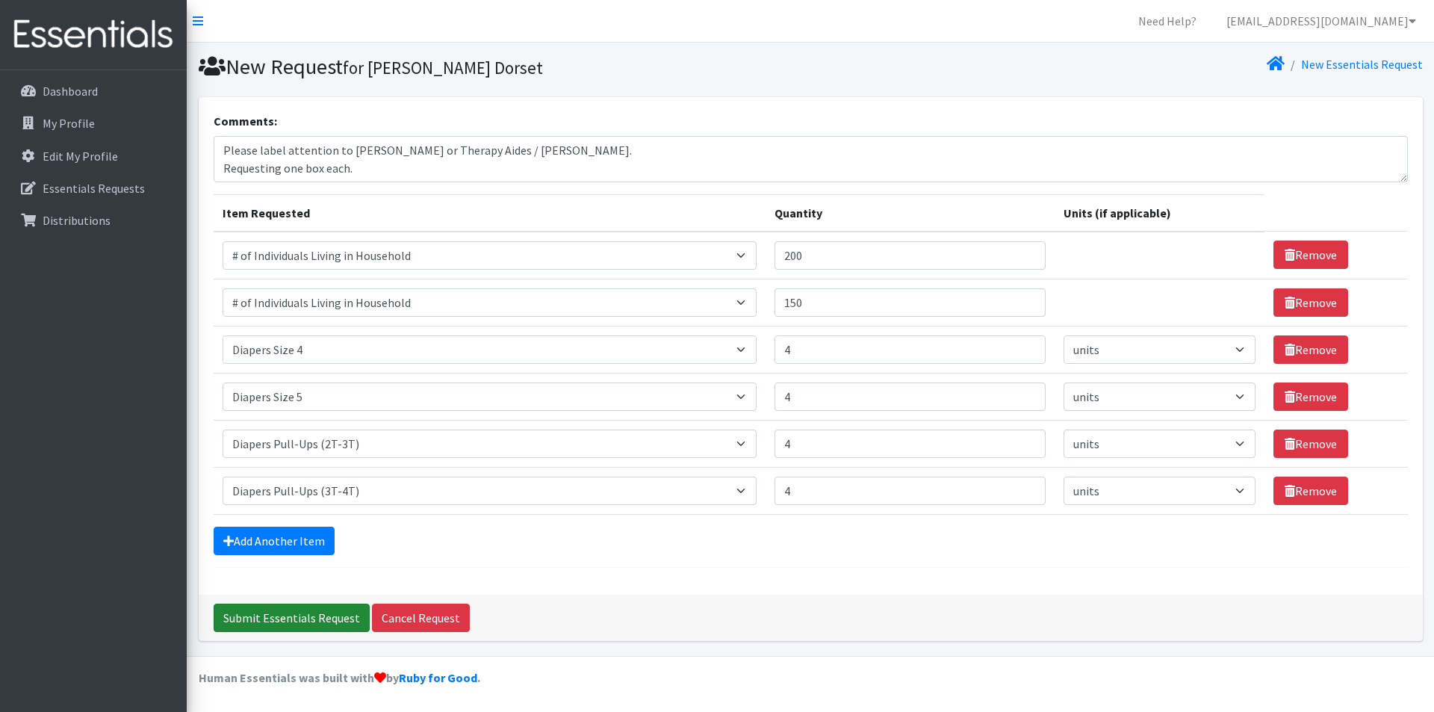
click at [277, 616] on input "Submit Essentials Request" at bounding box center [292, 618] width 156 height 28
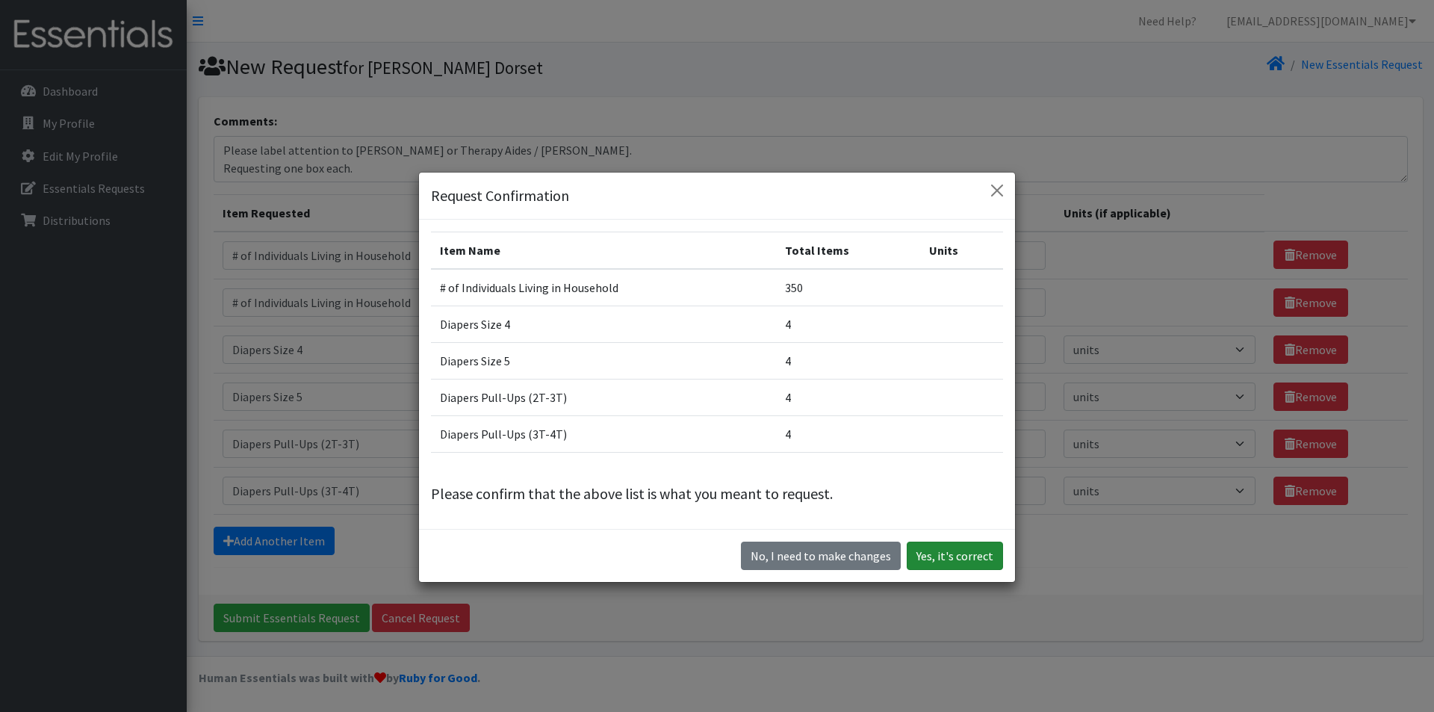
click at [940, 562] on button "Yes, it's correct" at bounding box center [955, 556] width 96 height 28
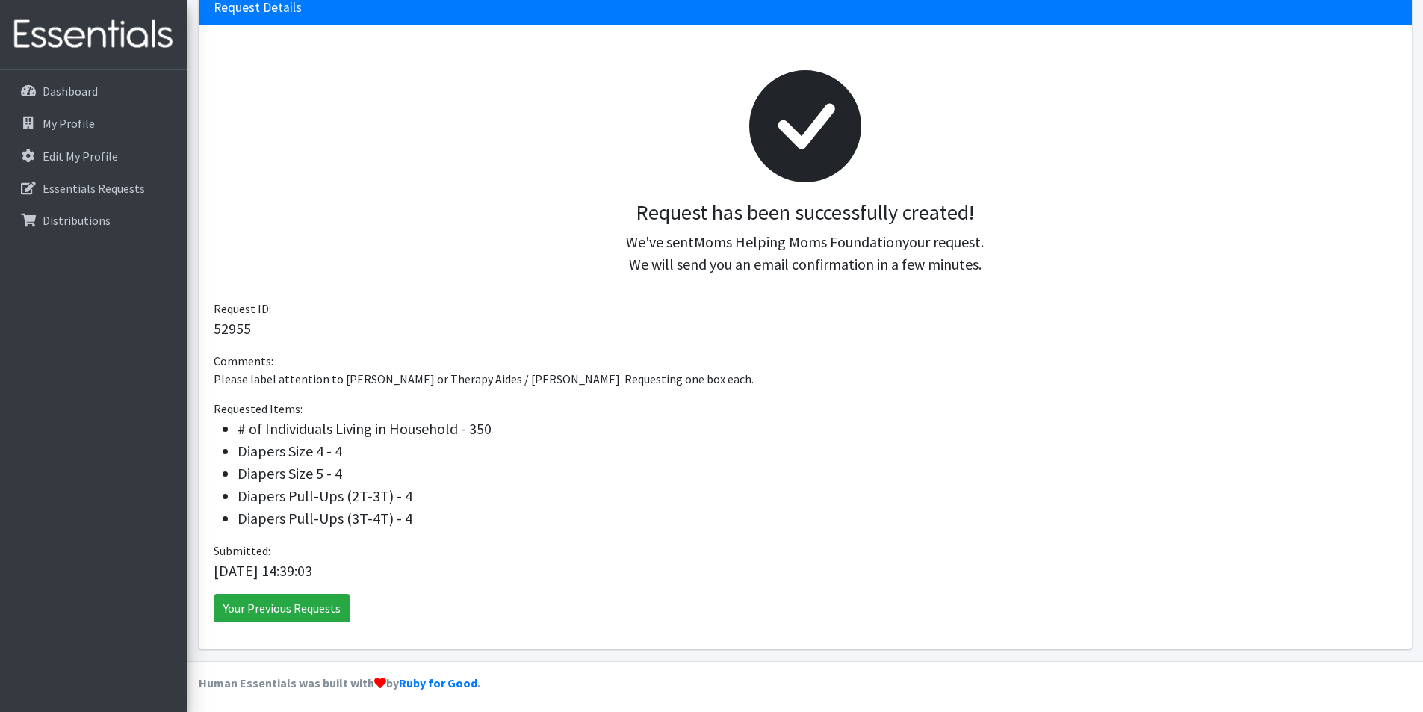
scroll to position [161, 0]
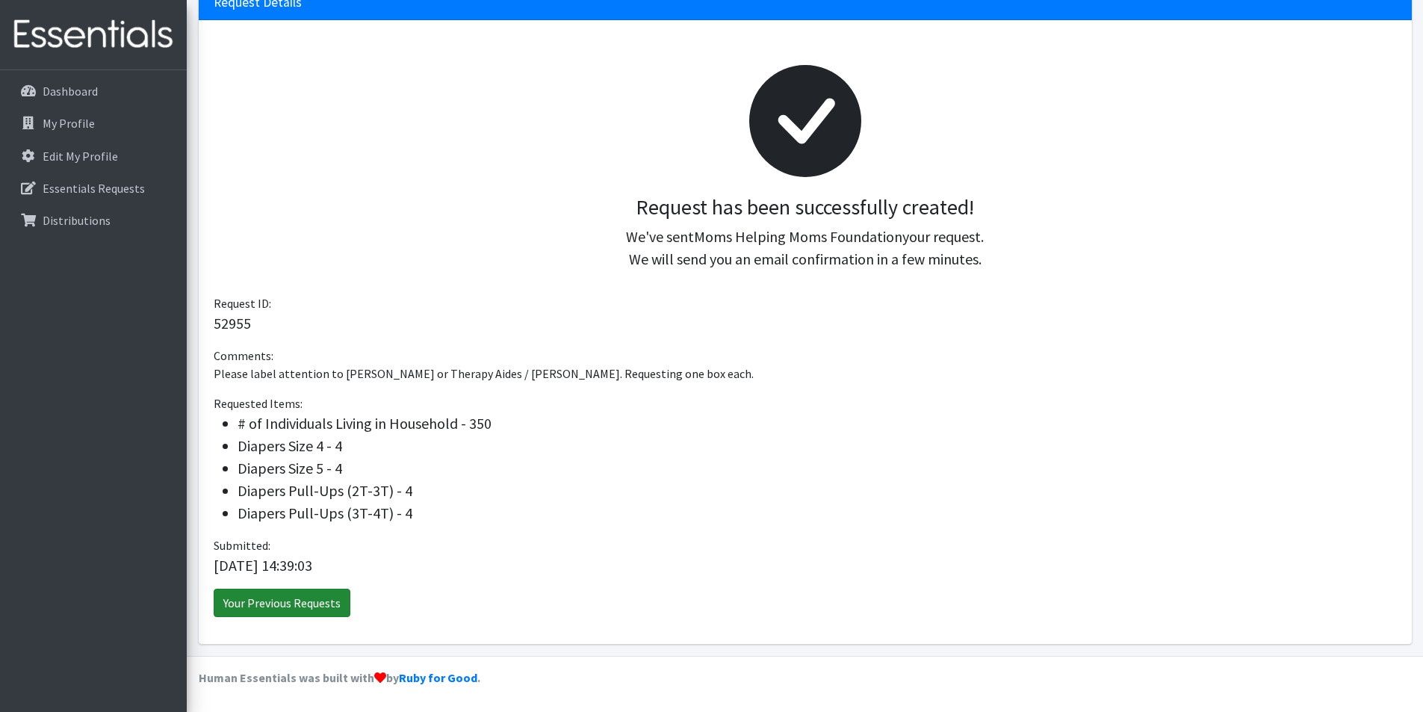
click at [291, 611] on link "Your Previous Requests" at bounding box center [282, 603] width 137 height 28
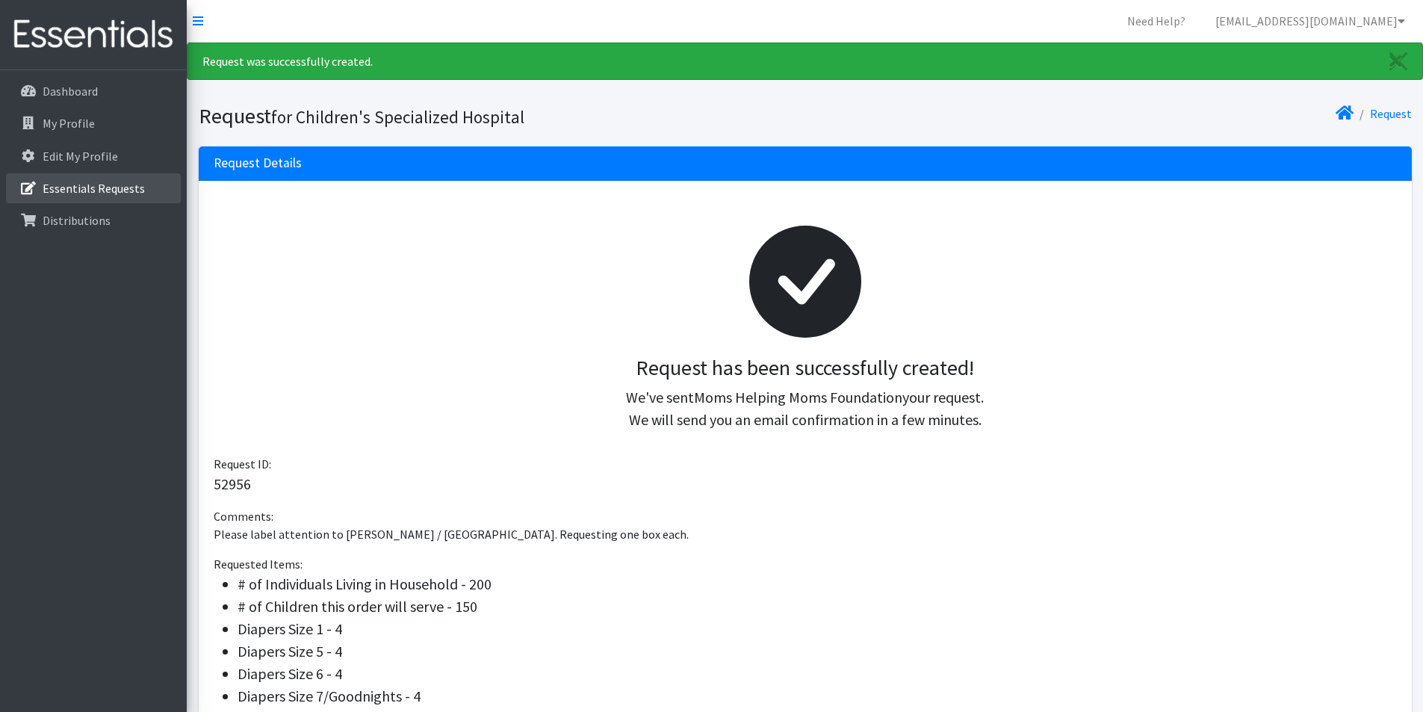
click at [98, 184] on p "Essentials Requests" at bounding box center [94, 188] width 102 height 15
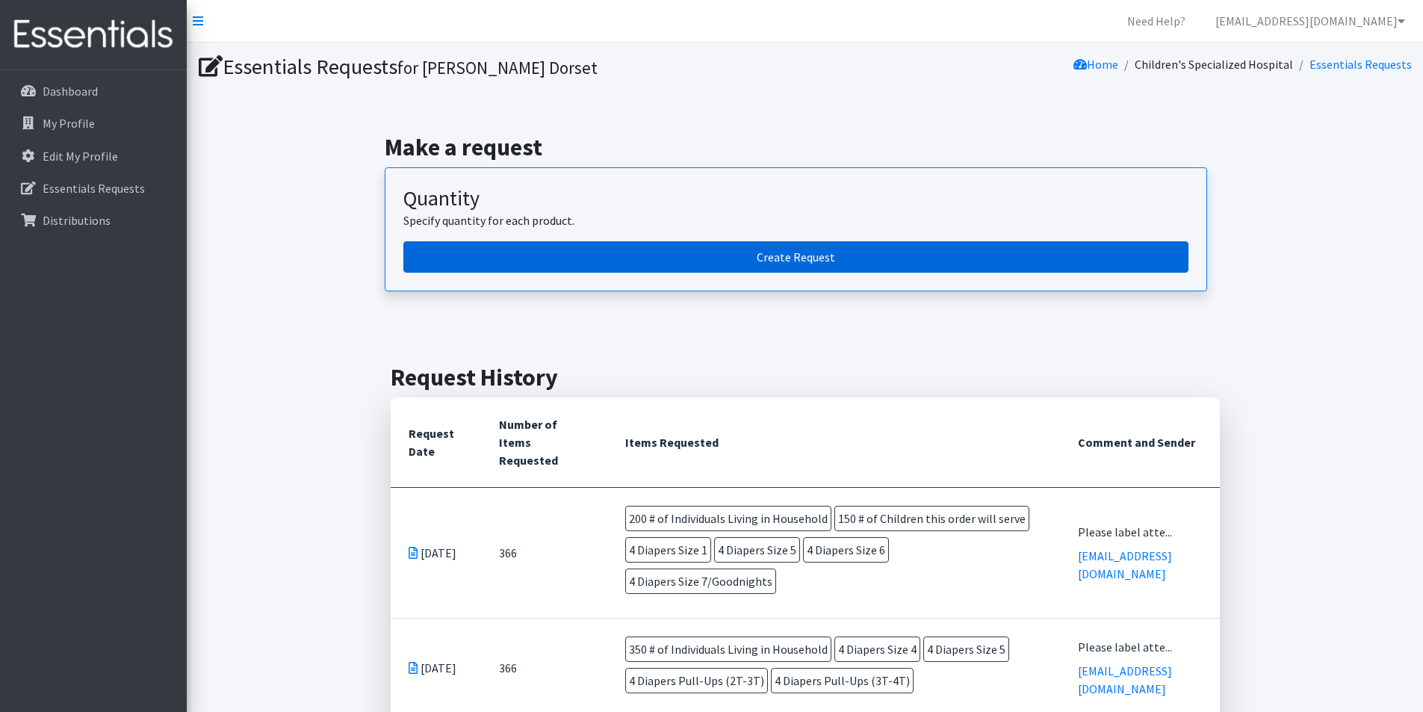
click at [837, 255] on link "Create Request" at bounding box center [795, 256] width 785 height 31
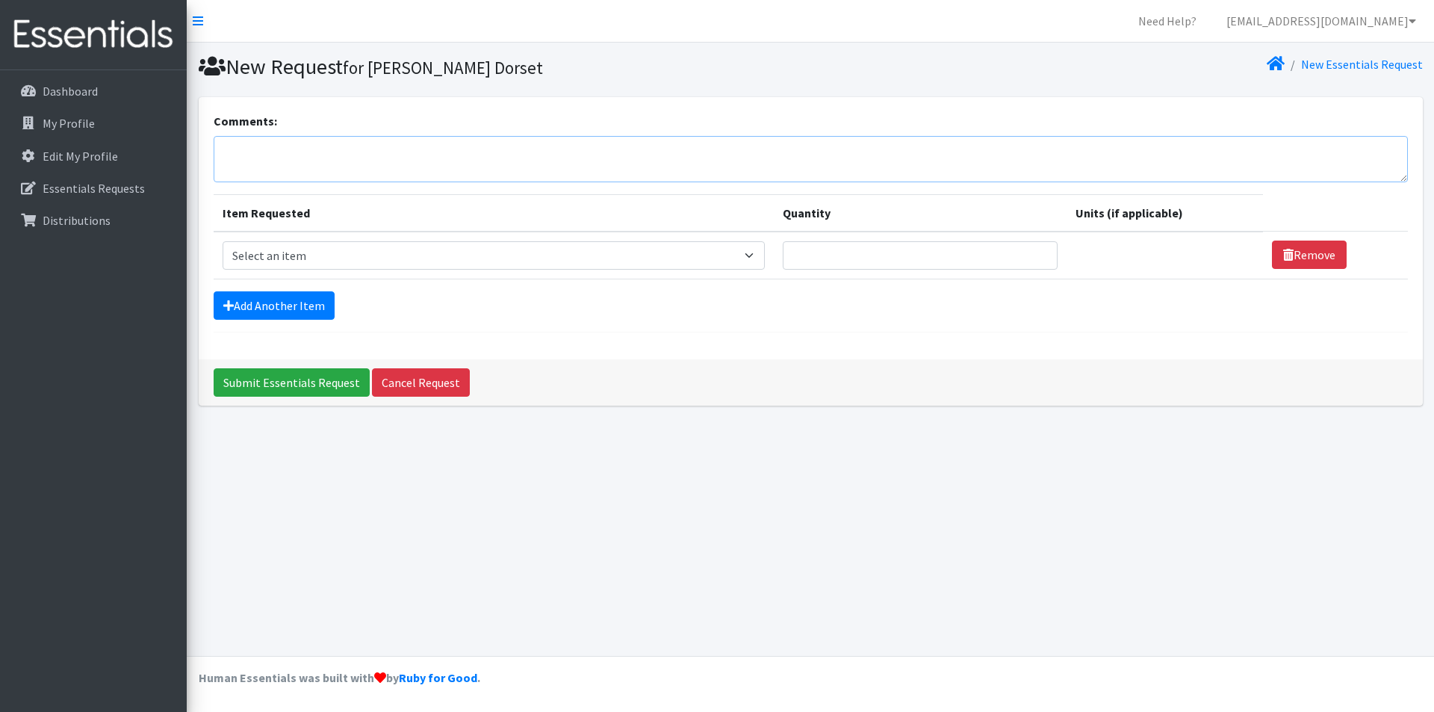
click at [300, 157] on textarea "Comments:" at bounding box center [811, 159] width 1194 height 46
click at [418, 154] on textarea "Please label attention to [PERSON_NAME]" at bounding box center [811, 159] width 1194 height 46
click at [456, 154] on textarea "Please label attention to [PERSON_NAME]" at bounding box center [811, 159] width 1194 height 46
type textarea "Please label attention to [PERSON_NAME] / [GEOGRAPHIC_DATA]. Requesting one box…"
click at [258, 249] on select "Select an item # of Children this order will serve # of Individuals Living in H…" at bounding box center [494, 255] width 542 height 28
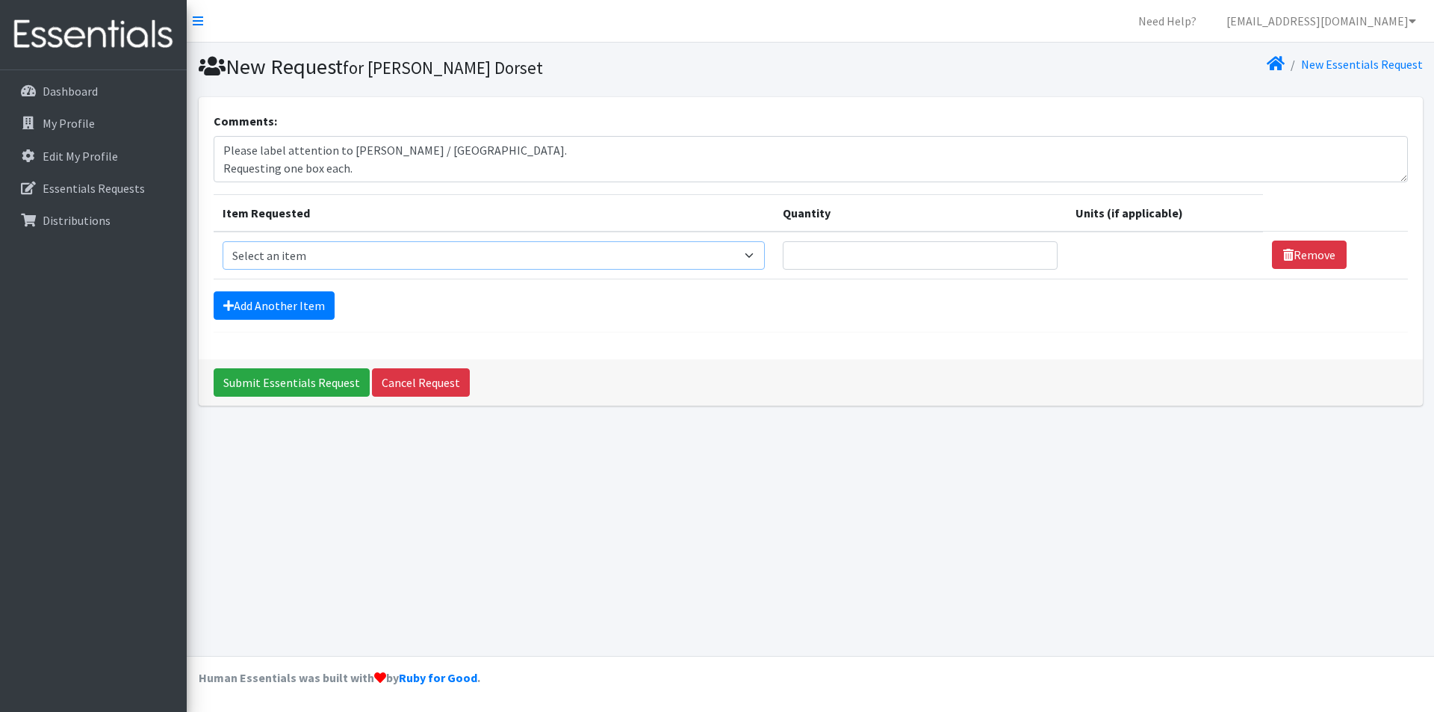
select select "6076"
click at [223, 241] on select "Select an item # of Children this order will serve # of Individuals Living in H…" at bounding box center [494, 255] width 542 height 28
click at [264, 311] on link "Add Another Item" at bounding box center [274, 305] width 121 height 28
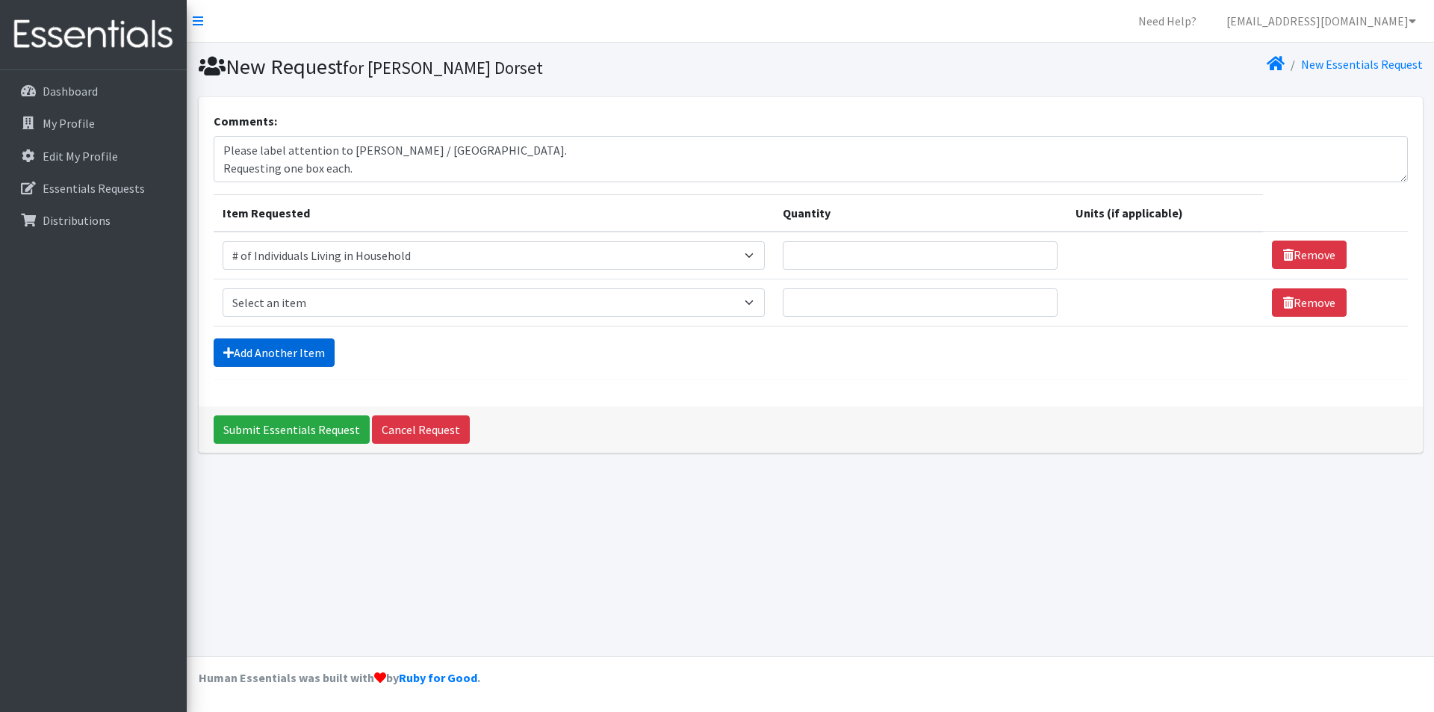
click at [263, 350] on link "Add Another Item" at bounding box center [274, 352] width 121 height 28
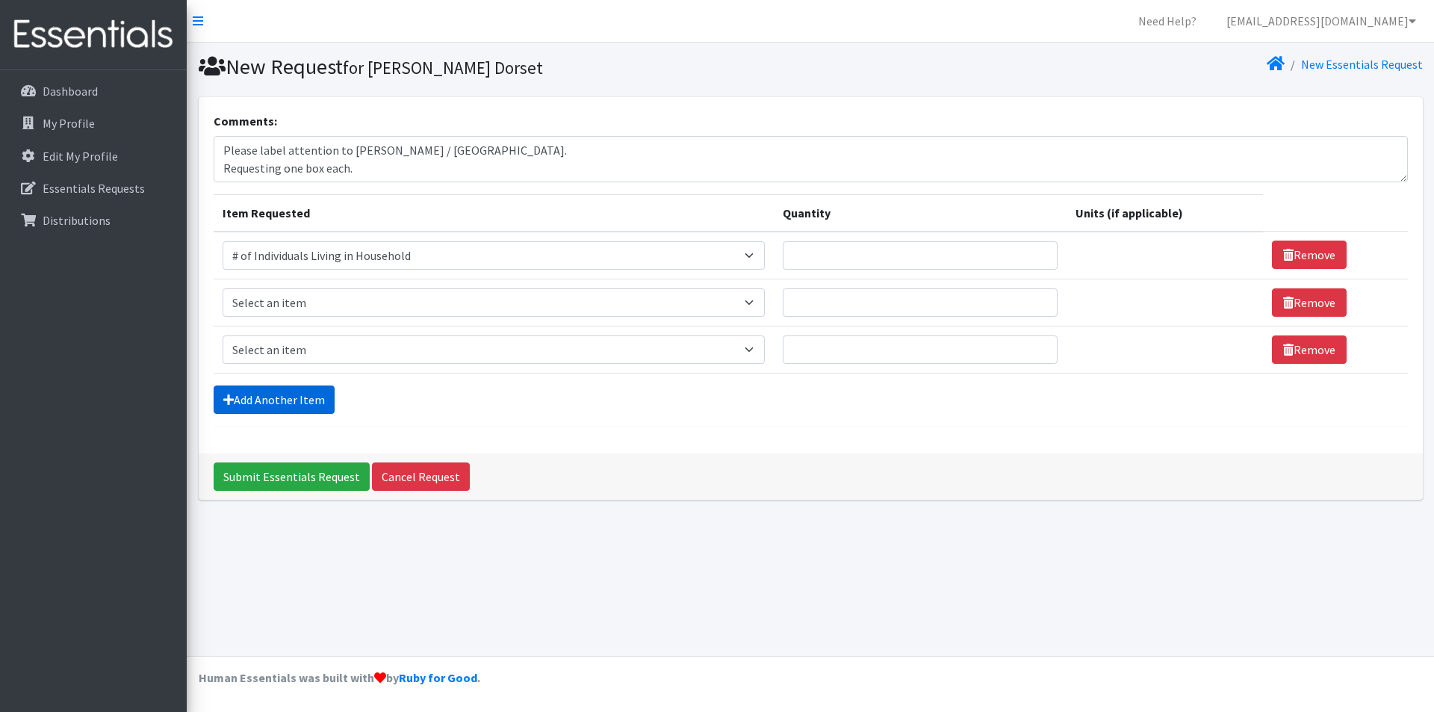
click at [285, 394] on link "Add Another Item" at bounding box center [274, 399] width 121 height 28
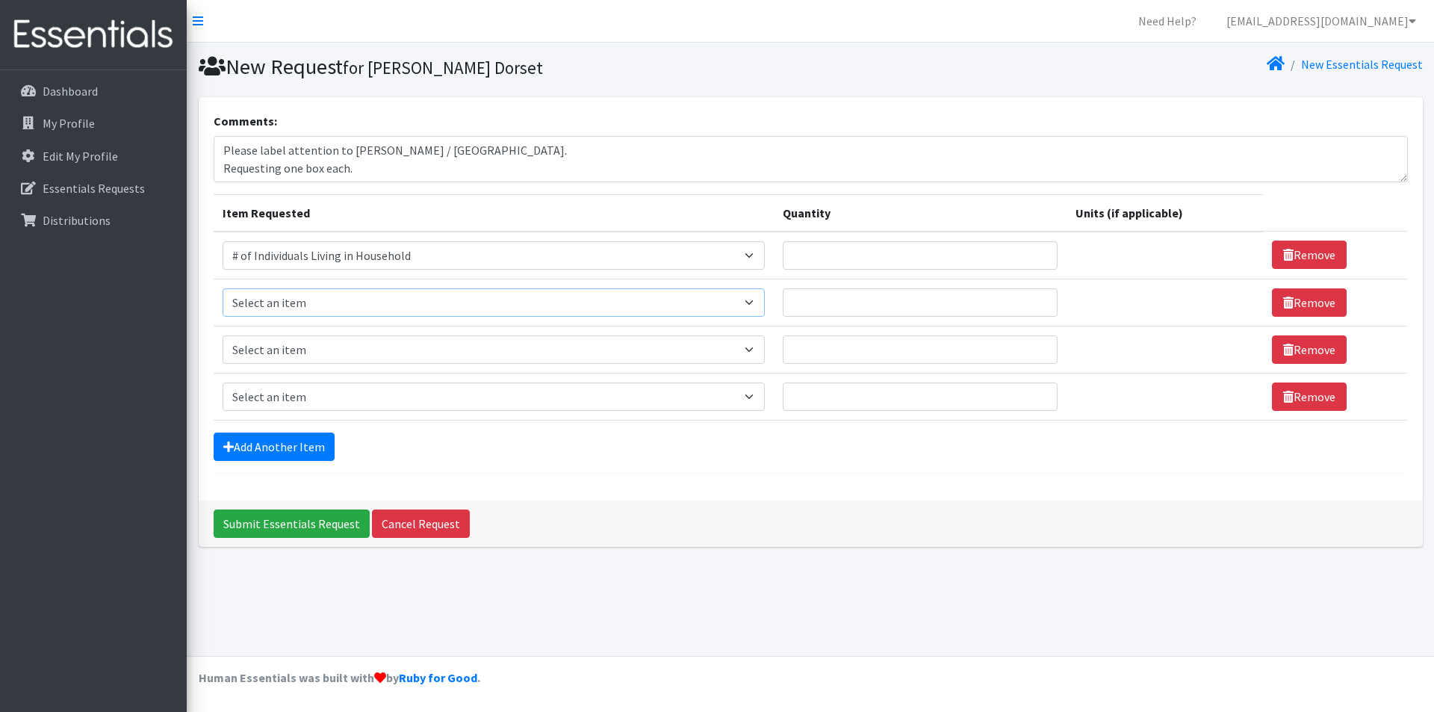
click at [317, 303] on select "Select an item # of Children this order will serve # of Individuals Living in H…" at bounding box center [494, 302] width 542 height 28
select select "13431"
click at [223, 288] on select "Select an item # of Children this order will serve # of Individuals Living in H…" at bounding box center [494, 302] width 542 height 28
click at [314, 359] on select "Select an item # of Children this order will serve # of Individuals Living in H…" at bounding box center [494, 349] width 542 height 28
click at [270, 435] on link "Add Another Item" at bounding box center [274, 446] width 121 height 28
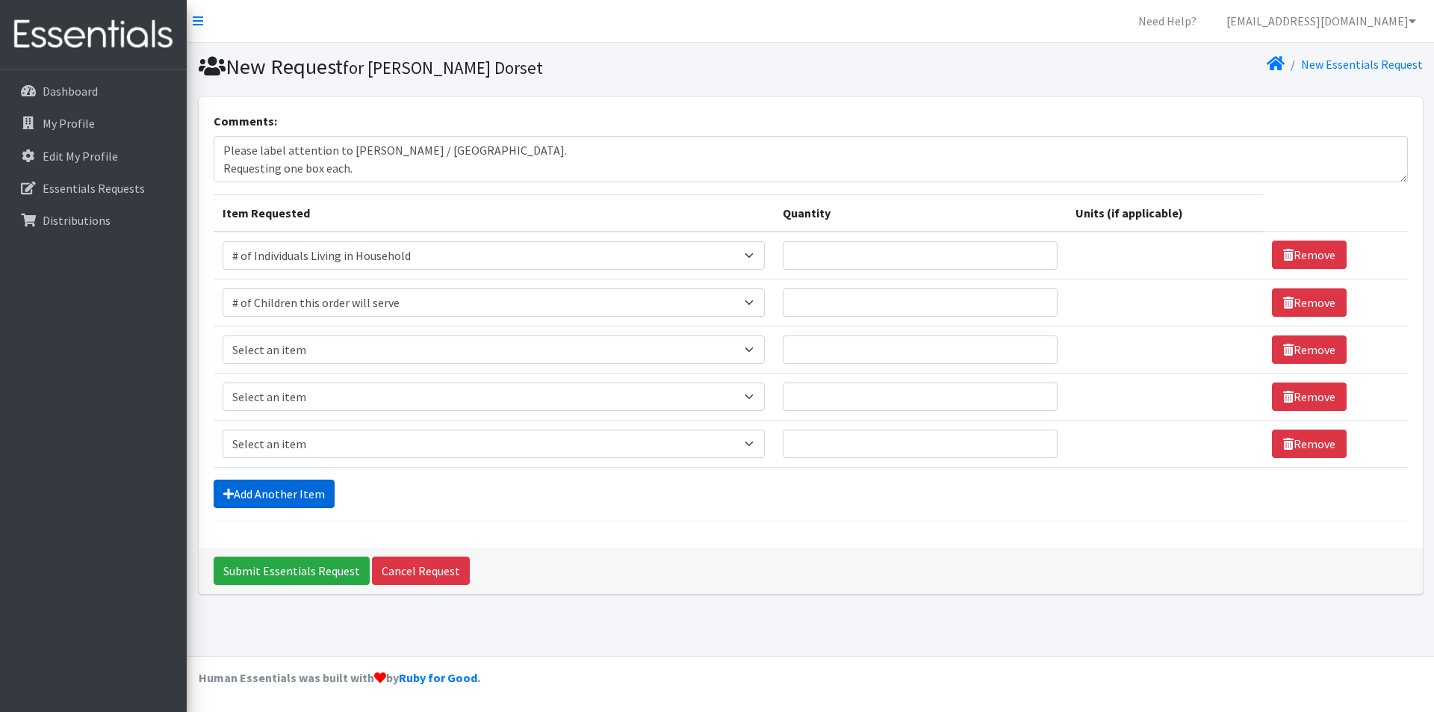
click at [276, 491] on link "Add Another Item" at bounding box center [274, 494] width 121 height 28
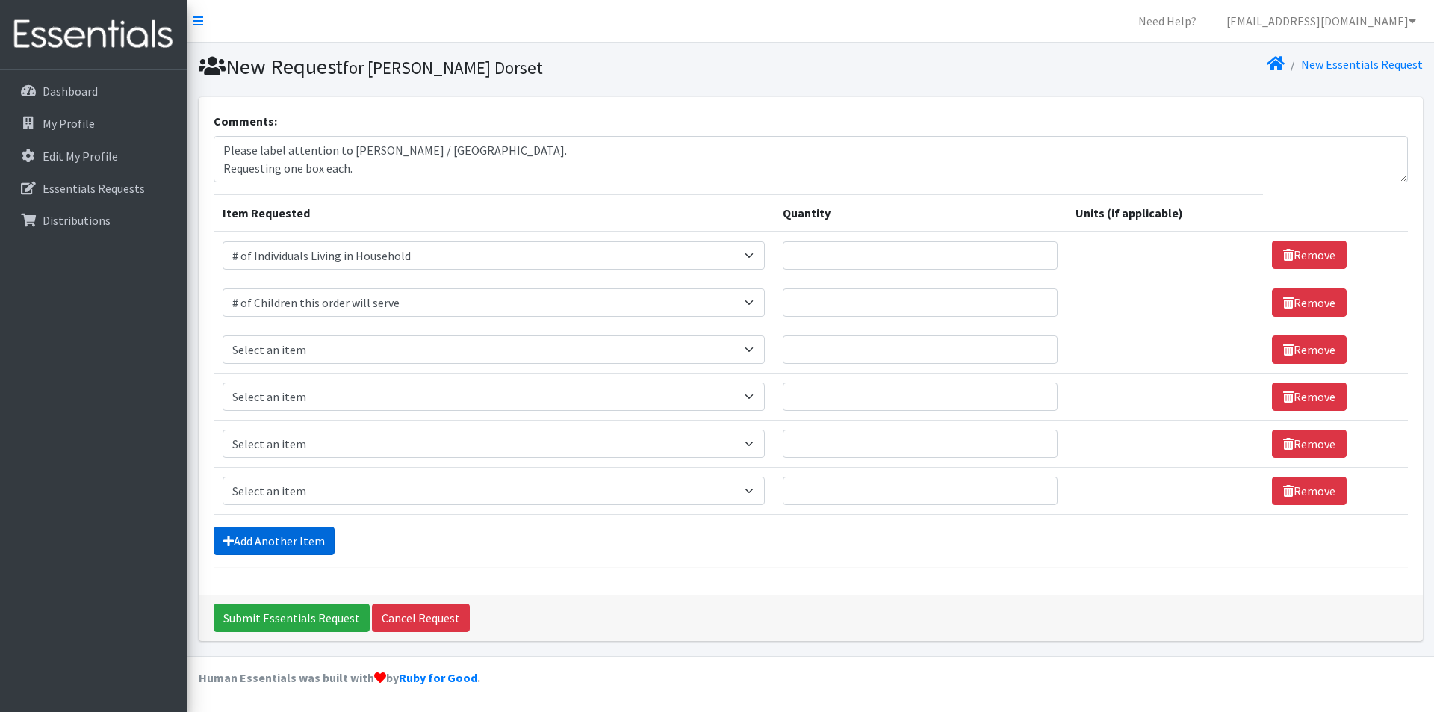
click at [281, 534] on link "Add Another Item" at bounding box center [274, 541] width 121 height 28
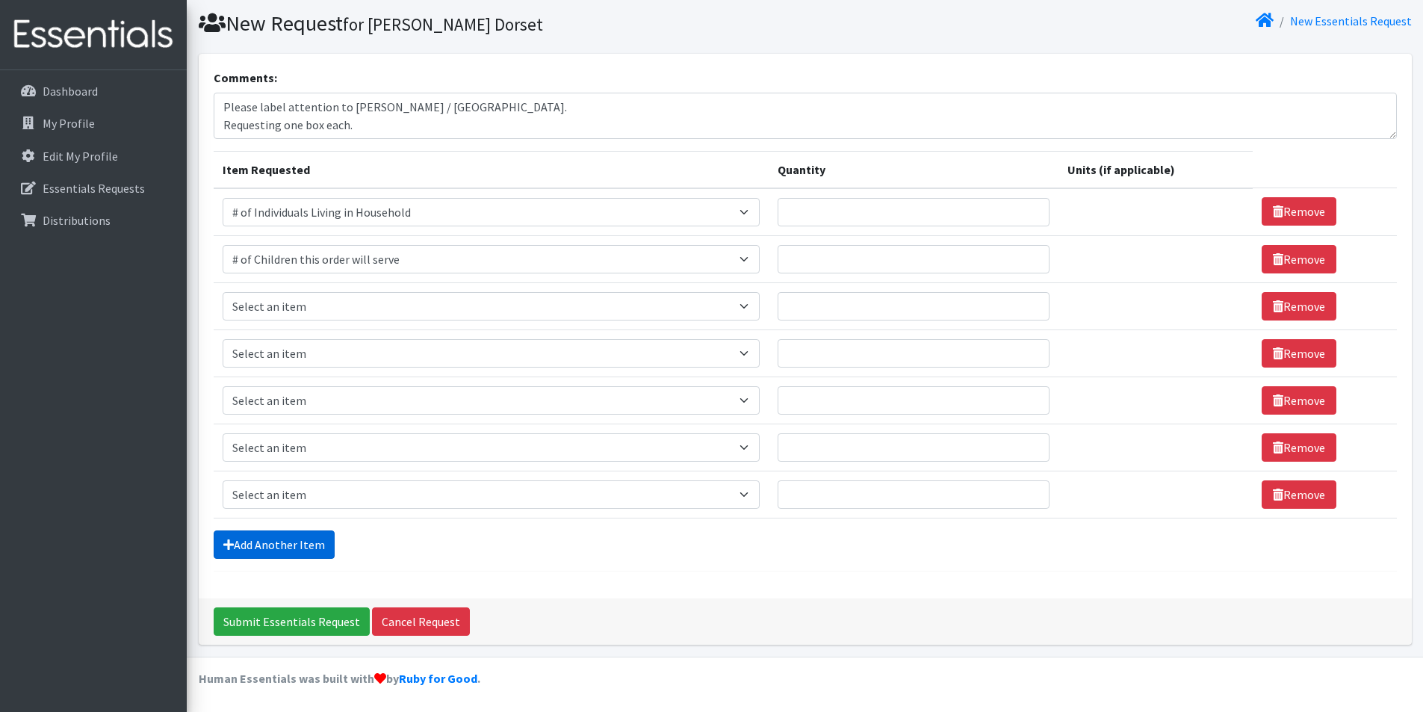
scroll to position [44, 0]
drag, startPoint x: 268, startPoint y: 311, endPoint x: 295, endPoint y: 313, distance: 27.0
click at [268, 311] on select "Select an item # of Children this order will serve # of Individuals Living in H…" at bounding box center [491, 305] width 537 height 28
select select "1964"
click at [223, 291] on select "Select an item # of Children this order will serve # of Individuals Living in H…" at bounding box center [491, 305] width 537 height 28
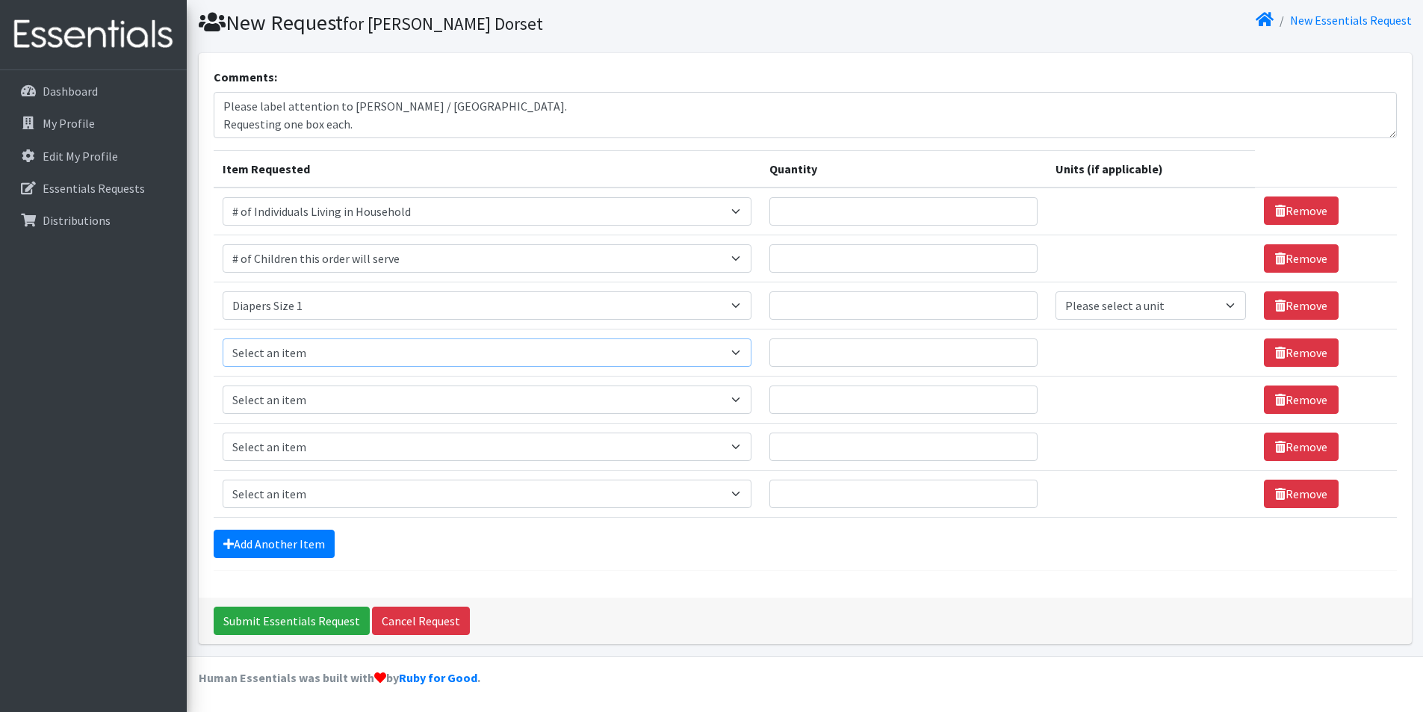
click at [276, 341] on select "Select an item # of Children this order will serve # of Individuals Living in H…" at bounding box center [487, 352] width 529 height 28
select select "1965"
click at [223, 338] on select "Select an item # of Children this order will serve # of Individuals Living in H…" at bounding box center [487, 352] width 529 height 28
click at [280, 411] on select "Select an item # of Children this order will serve # of Individuals Living in H…" at bounding box center [487, 399] width 529 height 28
select select "1966"
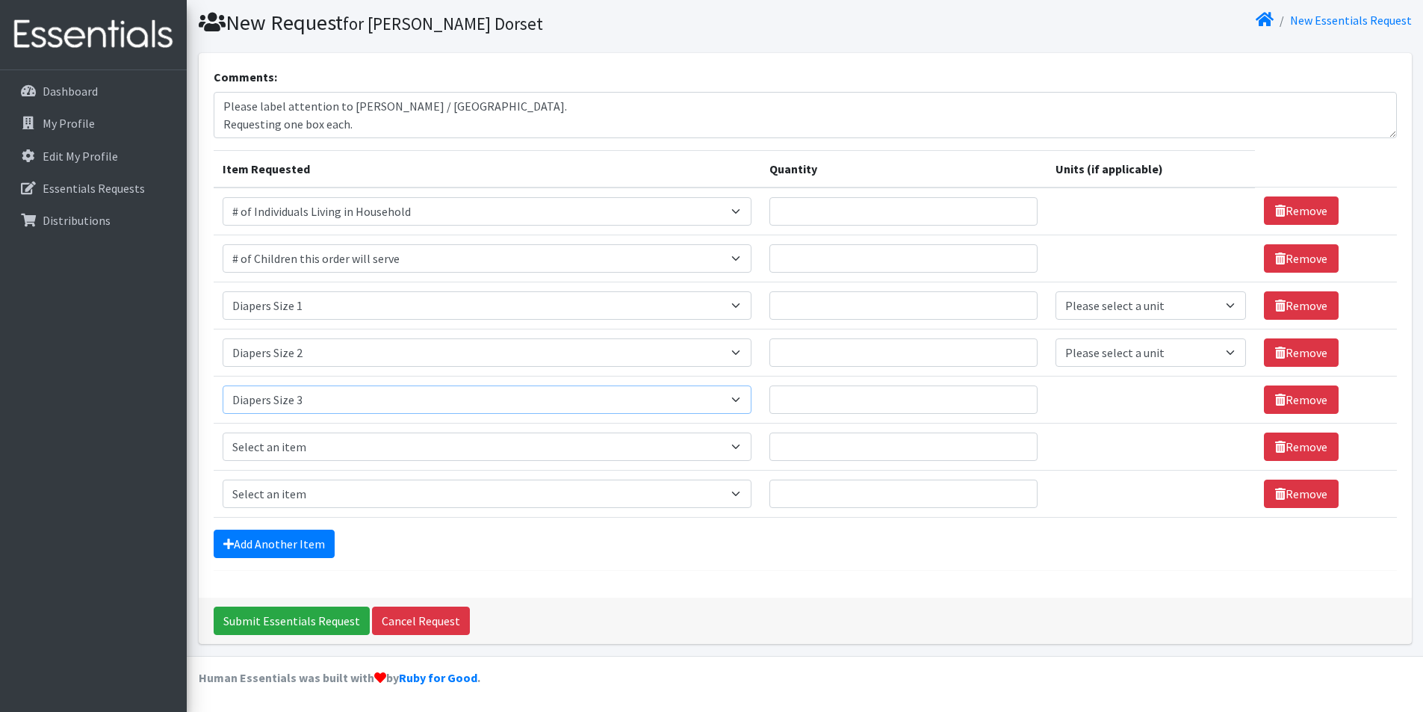
click at [223, 385] on select "Select an item # of Children this order will serve # of Individuals Living in H…" at bounding box center [487, 399] width 529 height 28
click at [288, 449] on select "Select an item # of Children this order will serve # of Individuals Living in H…" at bounding box center [487, 446] width 529 height 28
select select "1969"
click at [223, 432] on select "Select an item # of Children this order will serve # of Individuals Living in H…" at bounding box center [487, 446] width 529 height 28
click at [287, 500] on select "Select an item # of Children this order will serve # of Individuals Living in H…" at bounding box center [487, 494] width 529 height 28
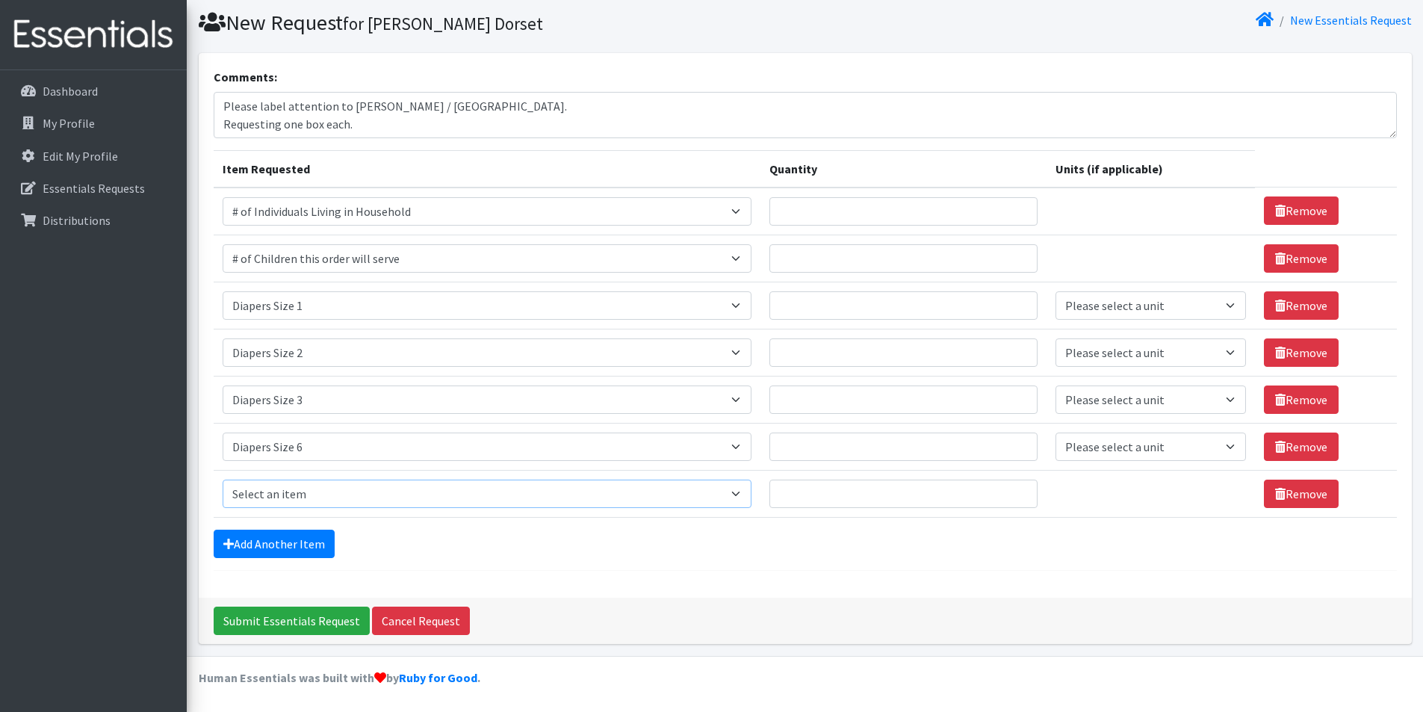
select select "1970"
click at [223, 480] on select "Select an item # of Children this order will serve # of Individuals Living in H…" at bounding box center [487, 494] width 529 height 28
click at [273, 545] on link "Add Another Item" at bounding box center [274, 544] width 121 height 28
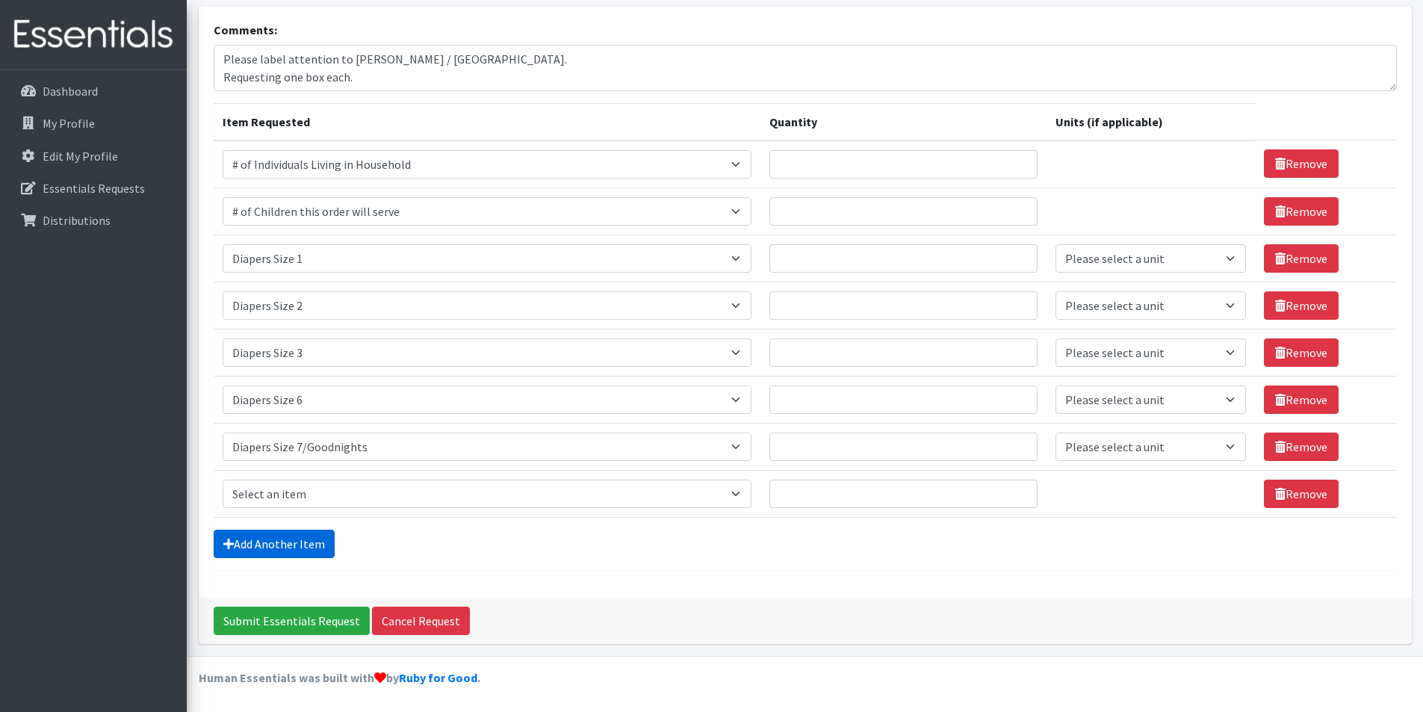
click at [284, 554] on link "Add Another Item" at bounding box center [274, 544] width 121 height 28
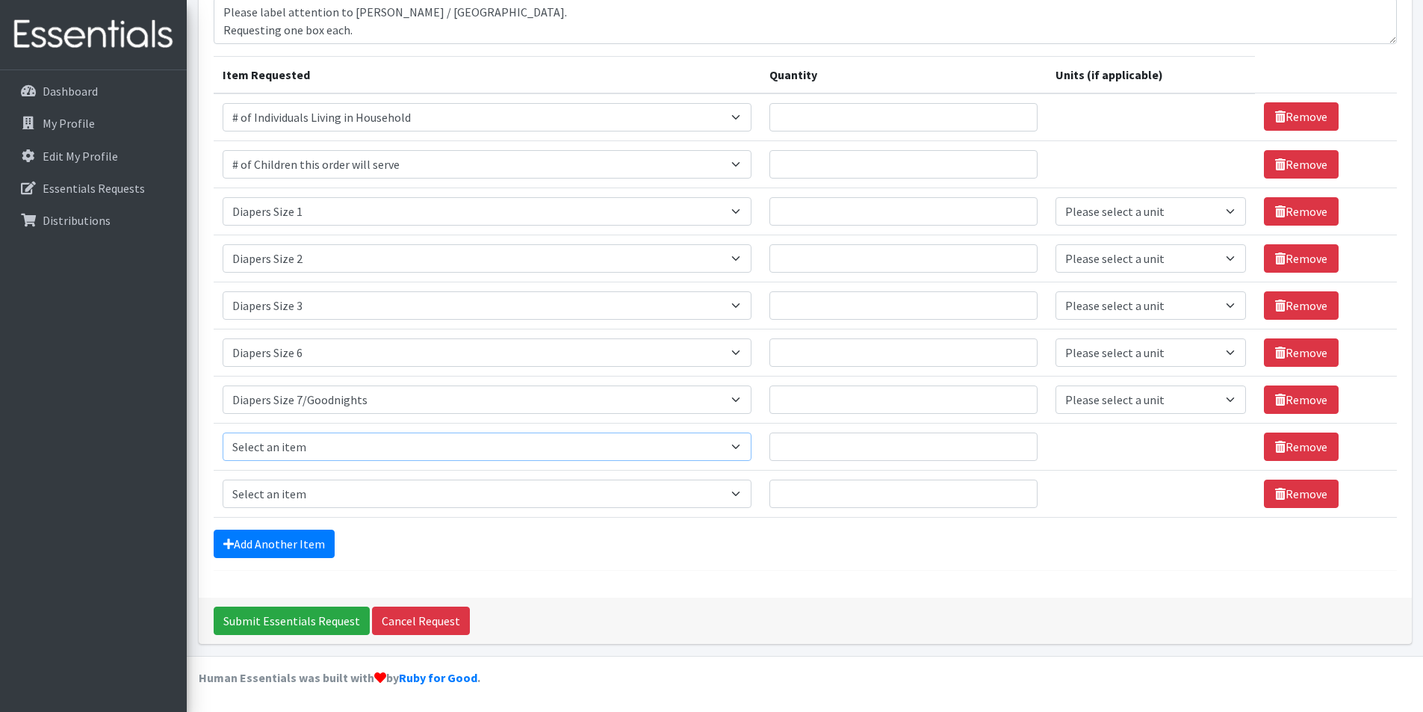
click at [305, 440] on select "Select an item # of Children this order will serve # of Individuals Living in H…" at bounding box center [487, 446] width 529 height 28
select select "1971"
click at [223, 432] on select "Select an item # of Children this order will serve # of Individuals Living in H…" at bounding box center [487, 446] width 529 height 28
drag, startPoint x: 284, startPoint y: 502, endPoint x: 292, endPoint y: 483, distance: 20.4
click at [284, 502] on select "Select an item # of Children this order will serve # of Individuals Living in H…" at bounding box center [487, 494] width 529 height 28
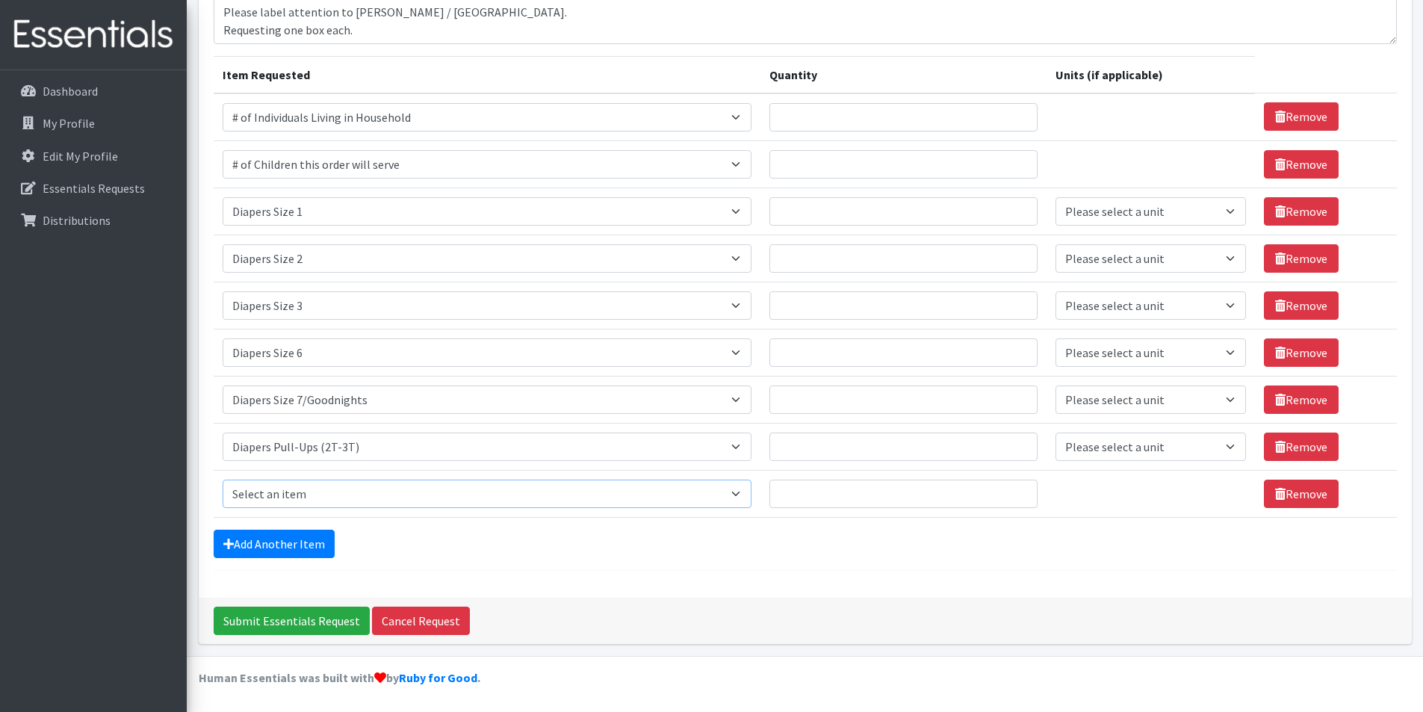
select select "1972"
click at [223, 480] on select "Select an item # of Children this order will serve # of Individuals Living in H…" at bounding box center [487, 494] width 529 height 28
click at [446, 524] on form "Comments: Please label attention to [PERSON_NAME] / [GEOGRAPHIC_DATA]. Requesti…" at bounding box center [805, 272] width 1183 height 597
click at [796, 111] on input "Quantity" at bounding box center [903, 117] width 268 height 28
type input "200"
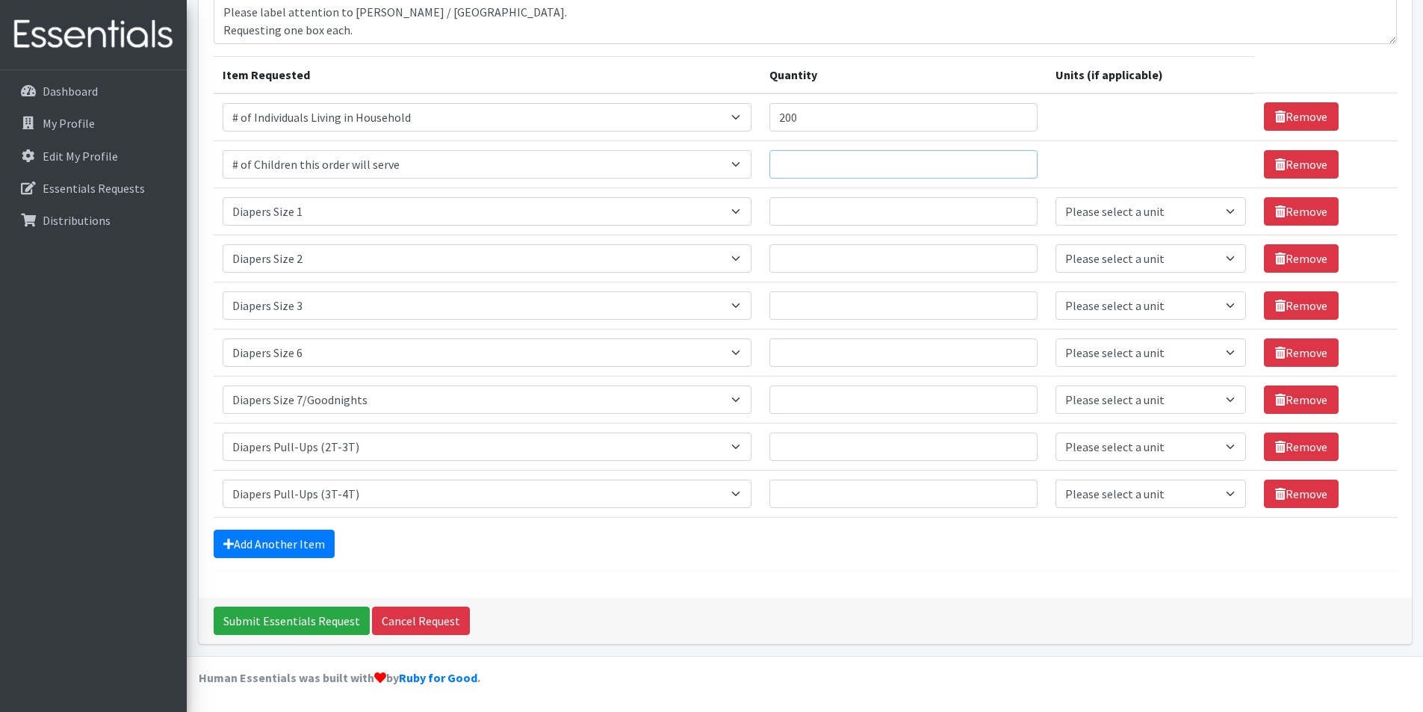
click at [813, 170] on input "Quantity" at bounding box center [903, 164] width 268 height 28
type input "150"
click at [821, 222] on input "Quantity" at bounding box center [903, 211] width 268 height 28
type input "4"
click at [833, 254] on input "Quantity" at bounding box center [903, 258] width 268 height 28
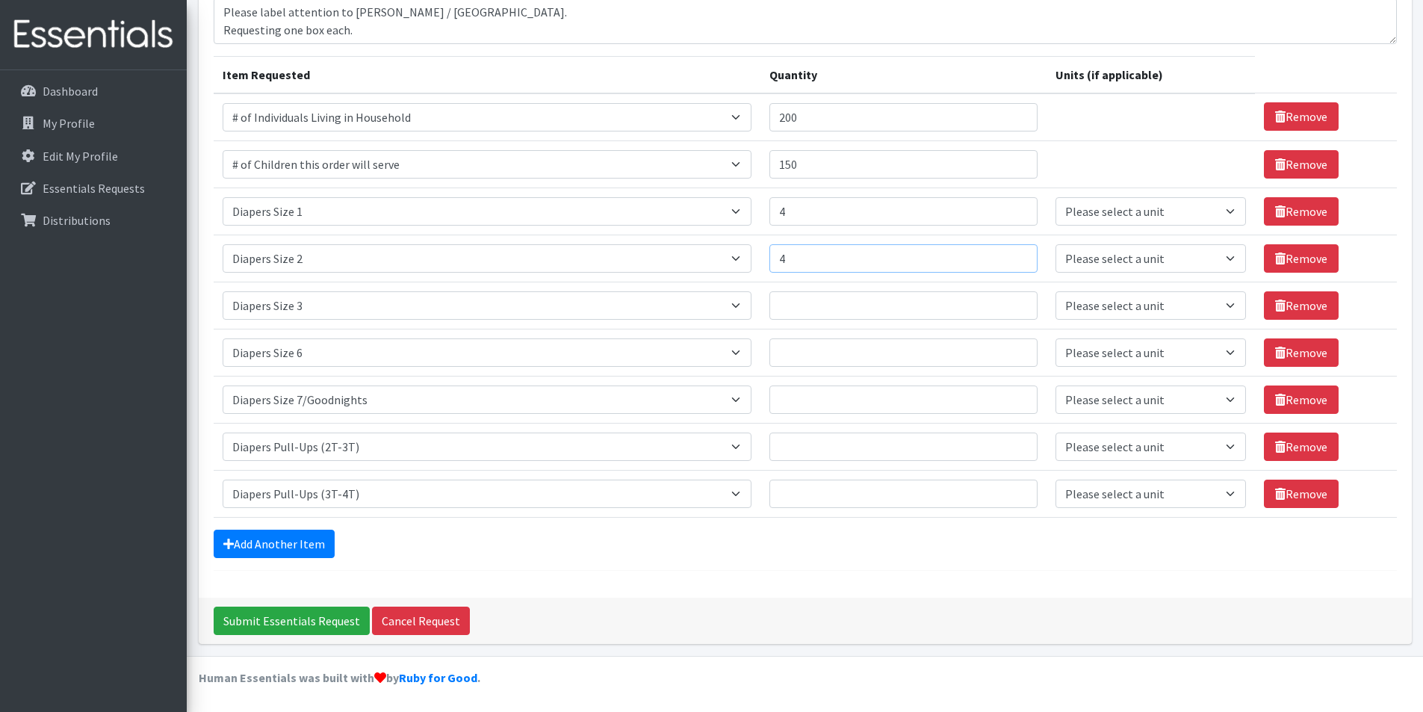
type input "4"
click at [820, 311] on input "Quantity" at bounding box center [903, 305] width 268 height 28
type input "4"
click at [828, 357] on input "Quantity" at bounding box center [903, 352] width 268 height 28
type input "4"
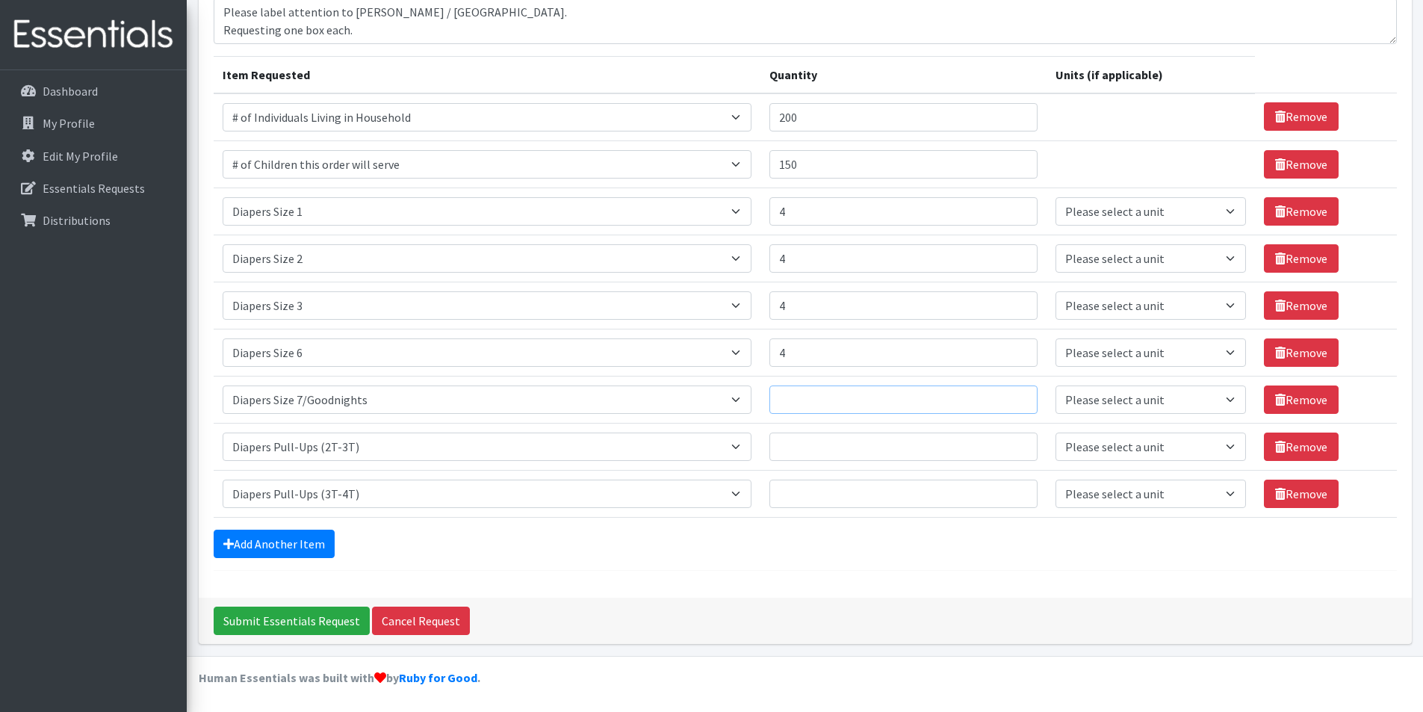
click at [822, 397] on input "Quantity" at bounding box center [903, 399] width 268 height 28
type input "4"
click at [825, 441] on input "Quantity" at bounding box center [903, 446] width 268 height 28
type input "4"
click at [817, 488] on input "Quantity" at bounding box center [903, 494] width 268 height 28
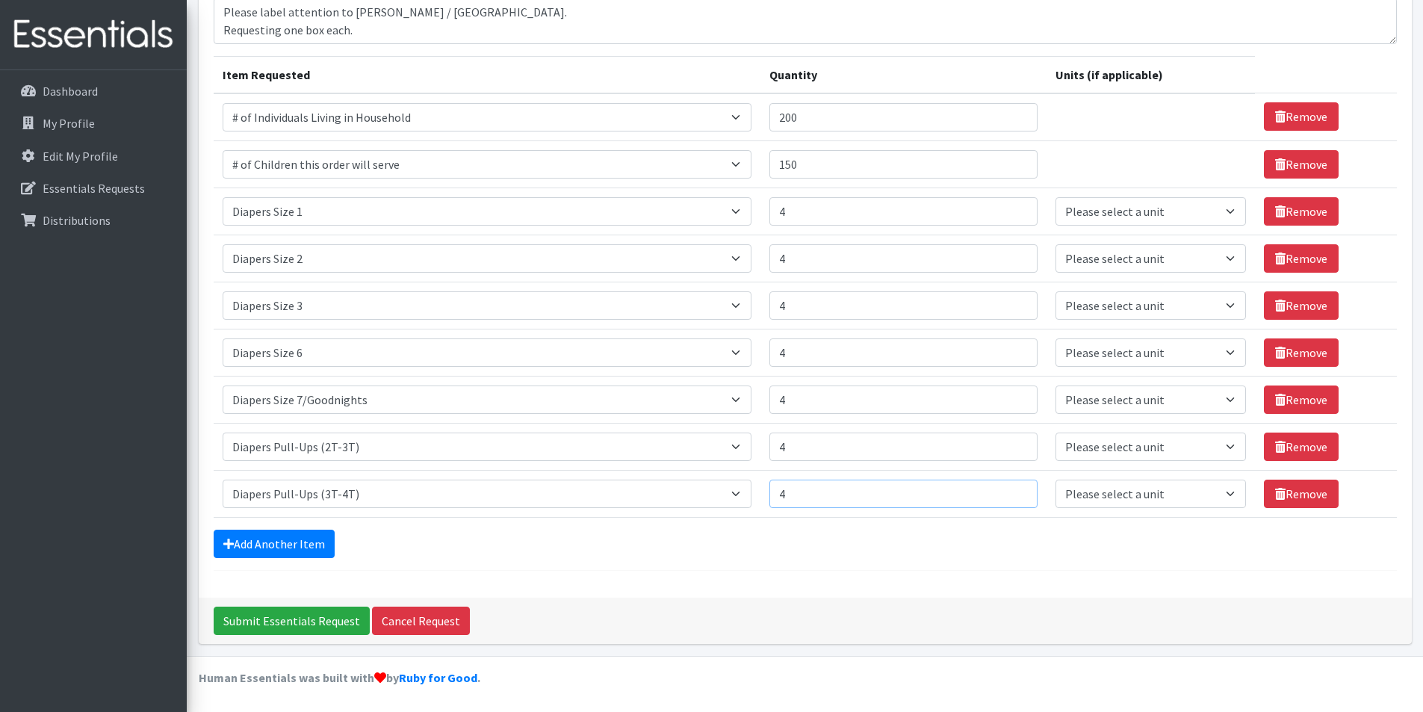
type input "4"
click at [1121, 217] on select "Please select a unit units Packs" at bounding box center [1150, 211] width 190 height 28
select select
click at [1055, 197] on select "Please select a unit units Packs" at bounding box center [1150, 211] width 190 height 28
click at [1092, 267] on select "Please select a unit units Packs" at bounding box center [1150, 258] width 190 height 28
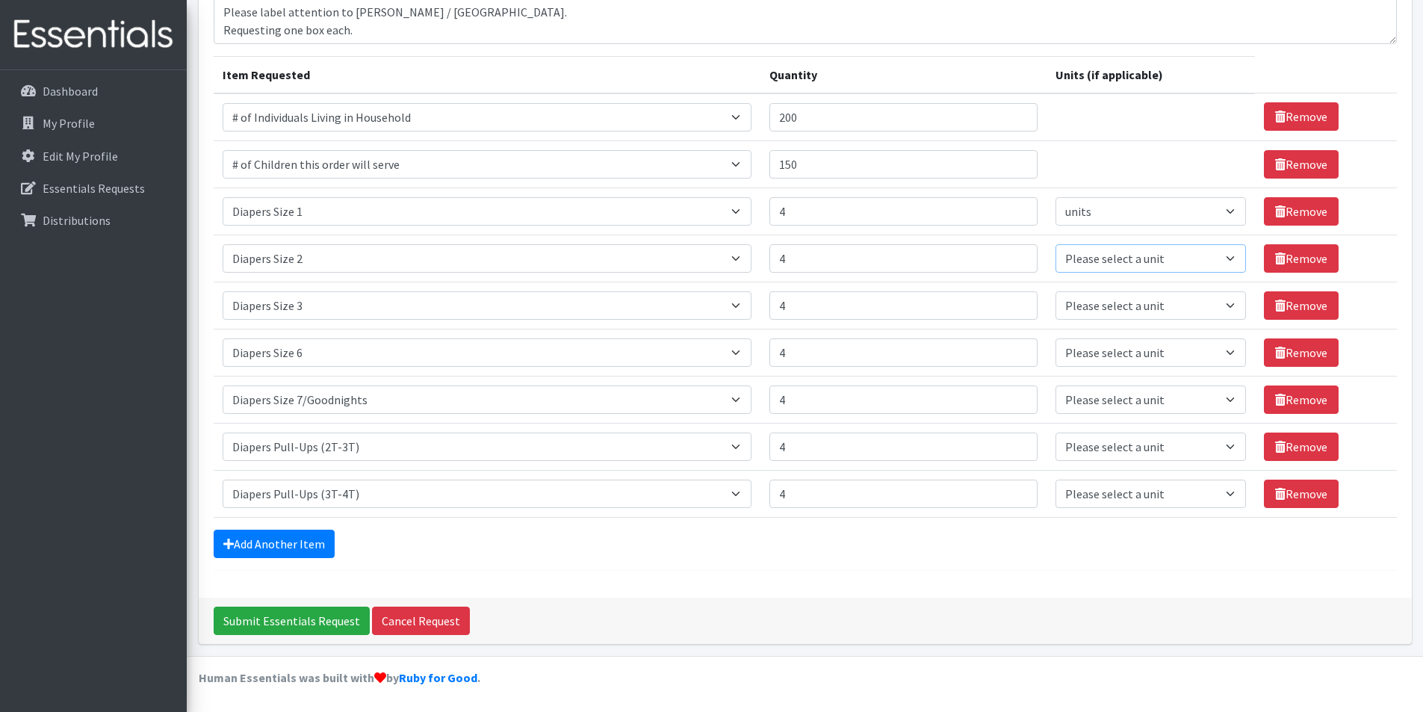
select select
click at [1055, 244] on select "Please select a unit units Packs" at bounding box center [1150, 258] width 190 height 28
click at [1088, 314] on select "Please select a unit units Packs" at bounding box center [1150, 305] width 190 height 28
select select
click at [1055, 291] on select "Please select a unit units Packs" at bounding box center [1150, 305] width 190 height 28
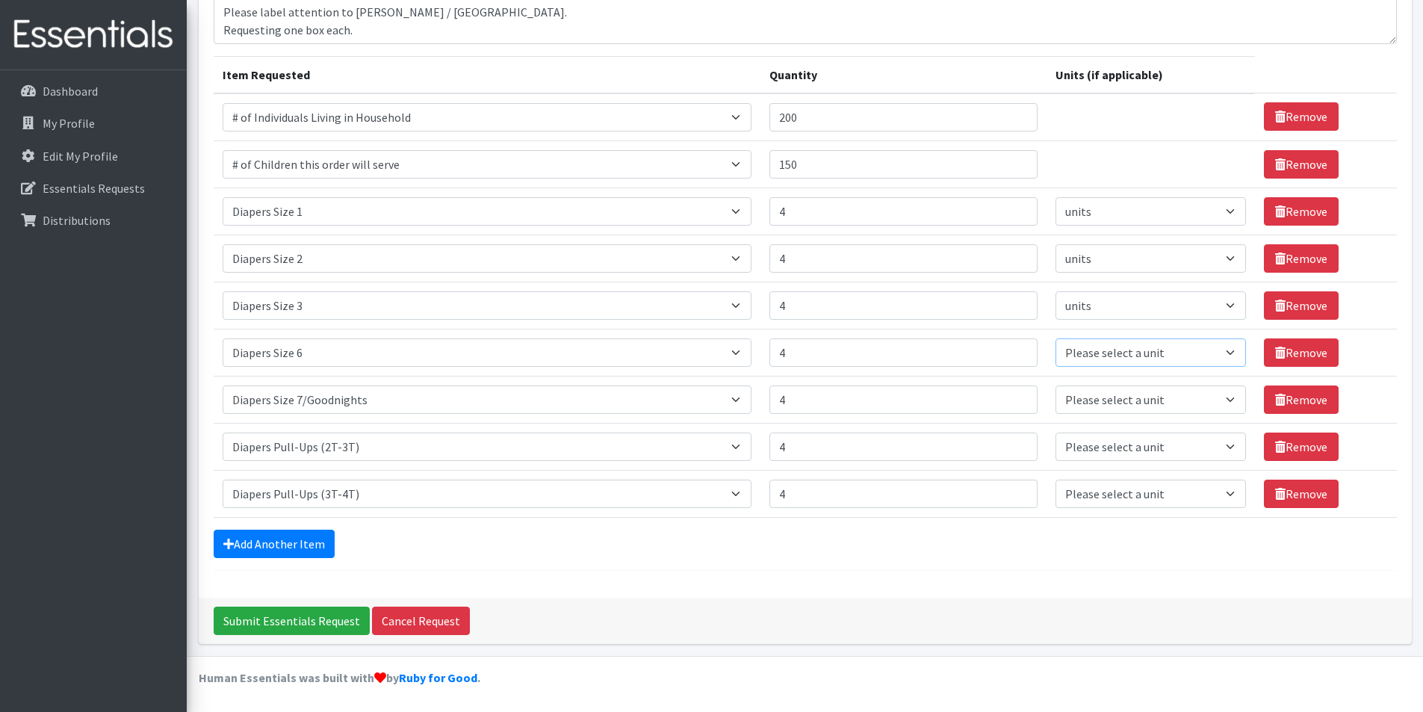
click at [1085, 364] on select "Please select a unit units Packs" at bounding box center [1150, 352] width 190 height 28
select select
click at [1055, 338] on select "Please select a unit units Packs" at bounding box center [1150, 352] width 190 height 28
click at [1084, 397] on select "Please select a unit units Packs" at bounding box center [1150, 399] width 190 height 28
click at [1055, 385] on select "Please select a unit units Packs" at bounding box center [1150, 399] width 190 height 28
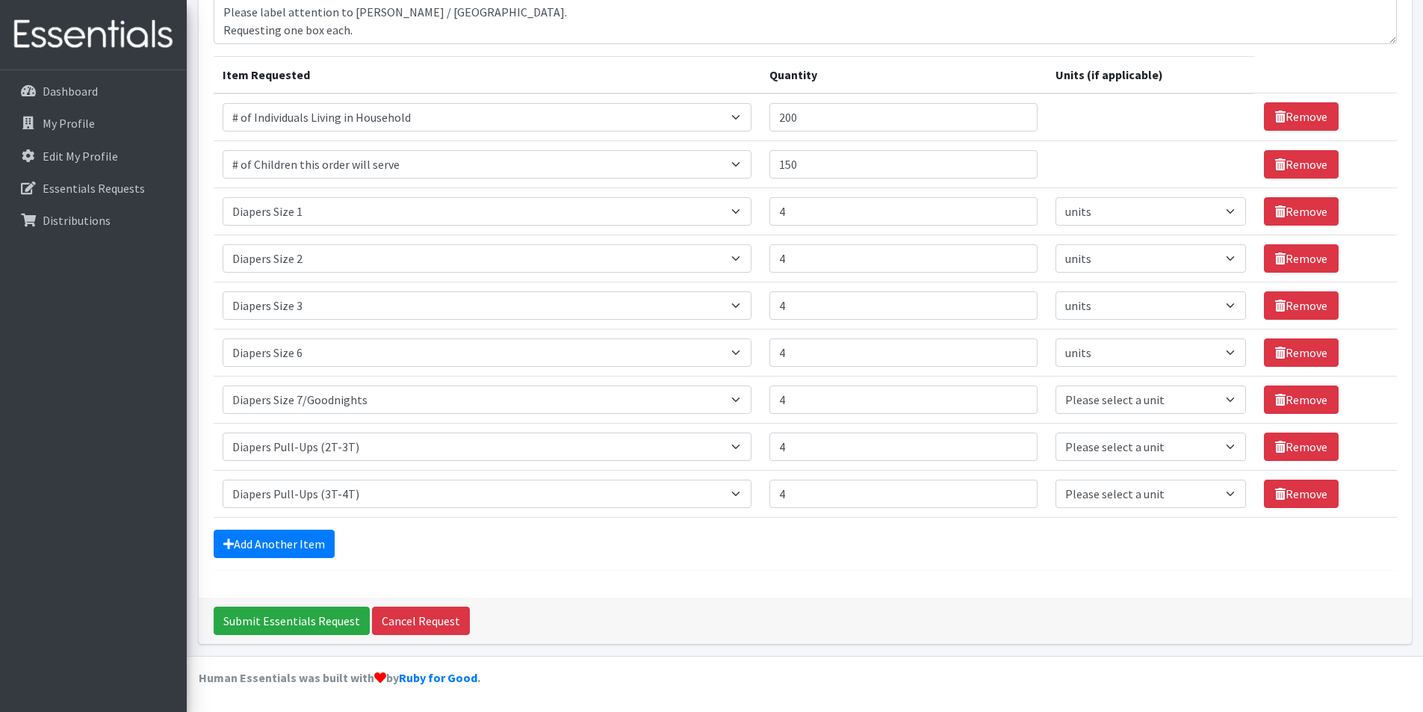
click at [1090, 416] on td "Unit Please select a unit units Packs" at bounding box center [1150, 399] width 208 height 47
click at [1086, 408] on select "Please select a unit units Packs" at bounding box center [1150, 399] width 190 height 28
select select
click at [1055, 385] on select "Please select a unit units Packs" at bounding box center [1150, 399] width 190 height 28
drag, startPoint x: 1094, startPoint y: 449, endPoint x: 1094, endPoint y: 459, distance: 10.5
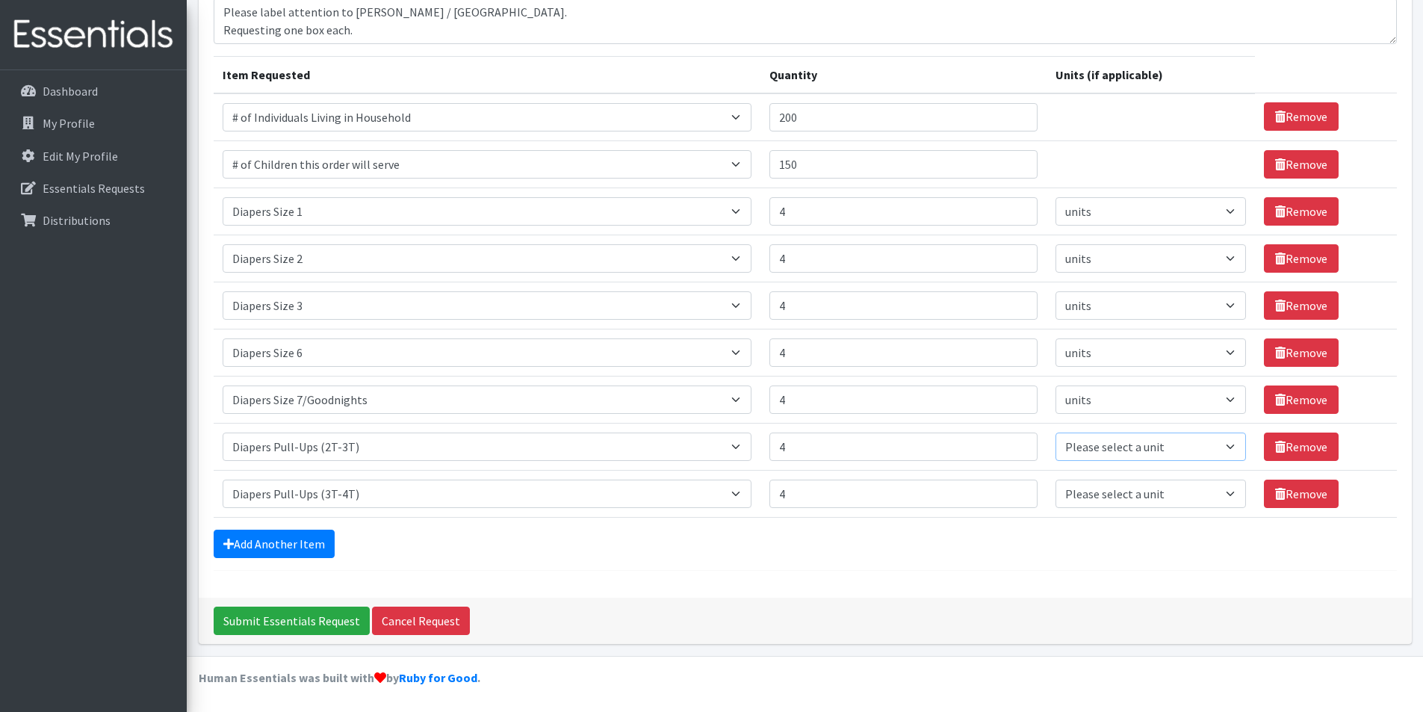
click at [1094, 449] on select "Please select a unit units Packs" at bounding box center [1150, 446] width 190 height 28
select select
click at [1055, 432] on select "Please select a unit units Packs" at bounding box center [1150, 446] width 190 height 28
click at [1090, 496] on select "Please select a unit units Packs" at bounding box center [1150, 494] width 190 height 28
select select
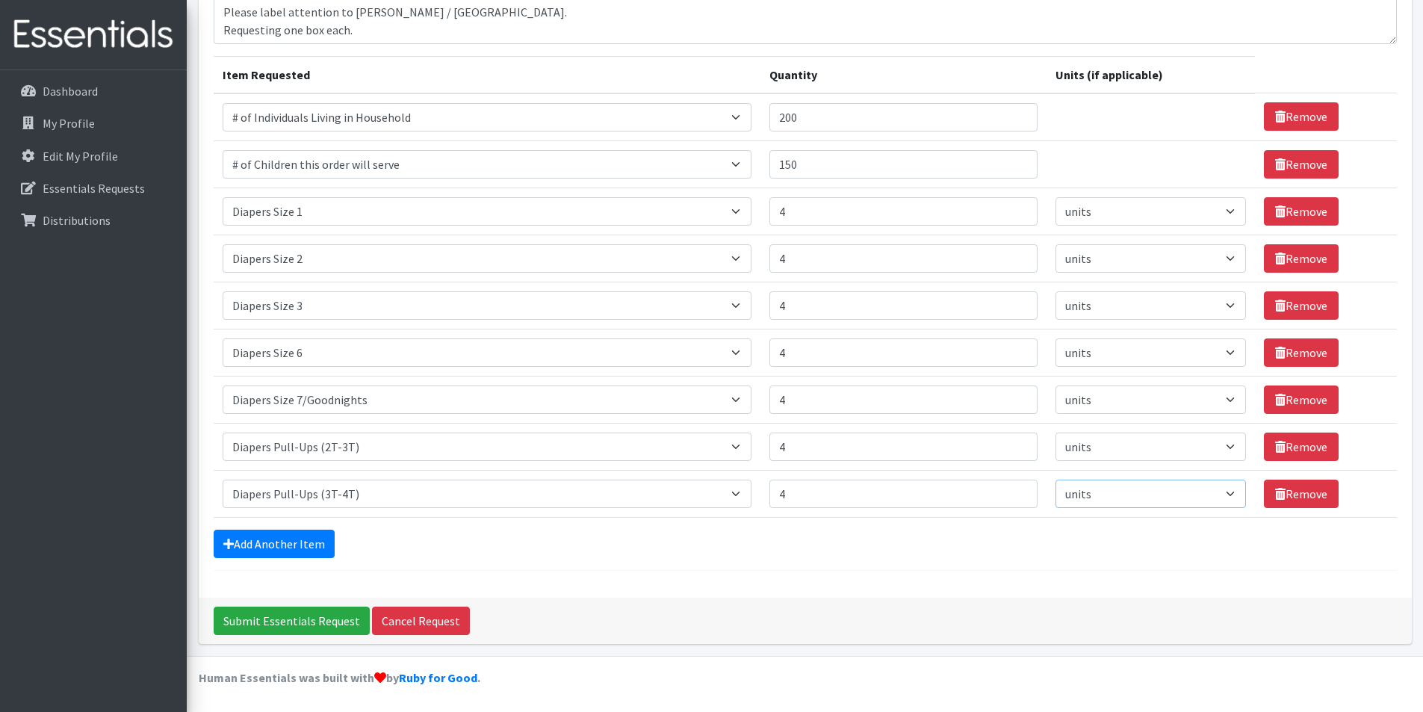
click at [1055, 480] on select "Please select a unit units Packs" at bounding box center [1150, 494] width 190 height 28
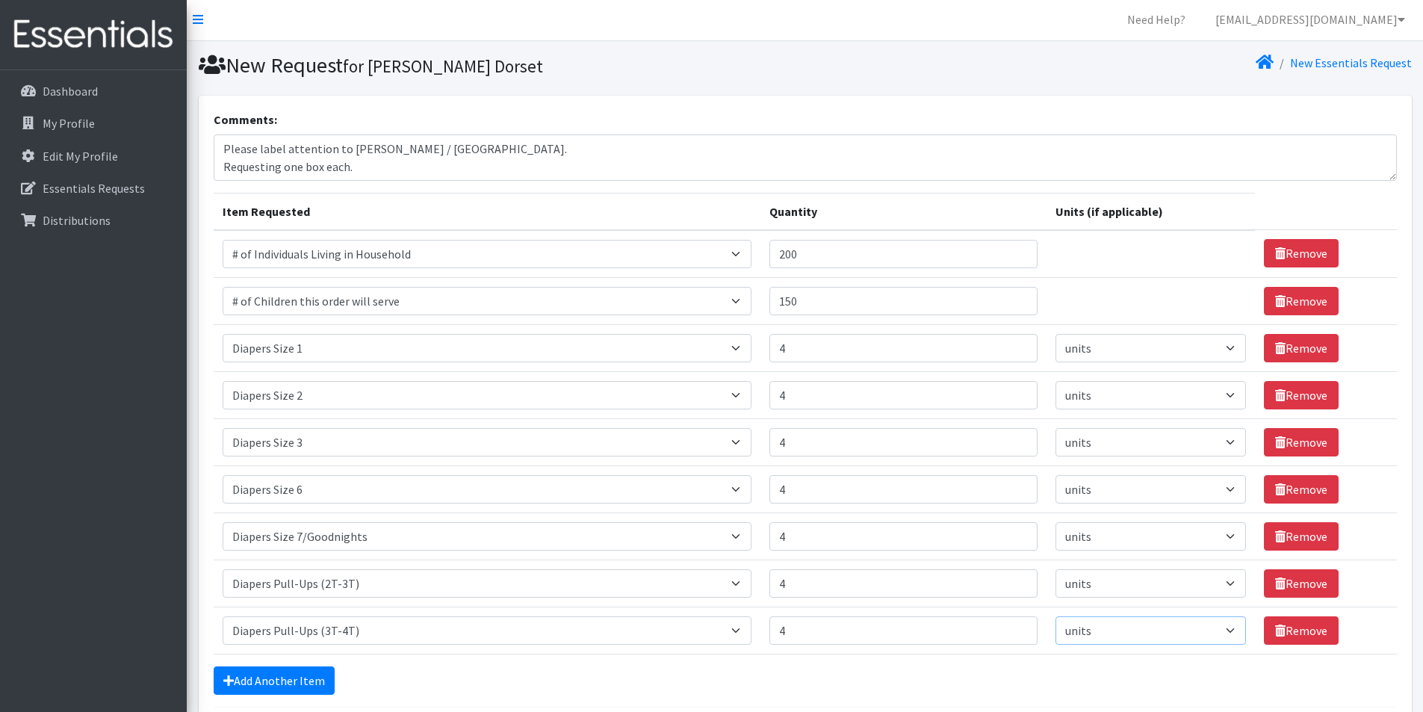
scroll to position [0, 0]
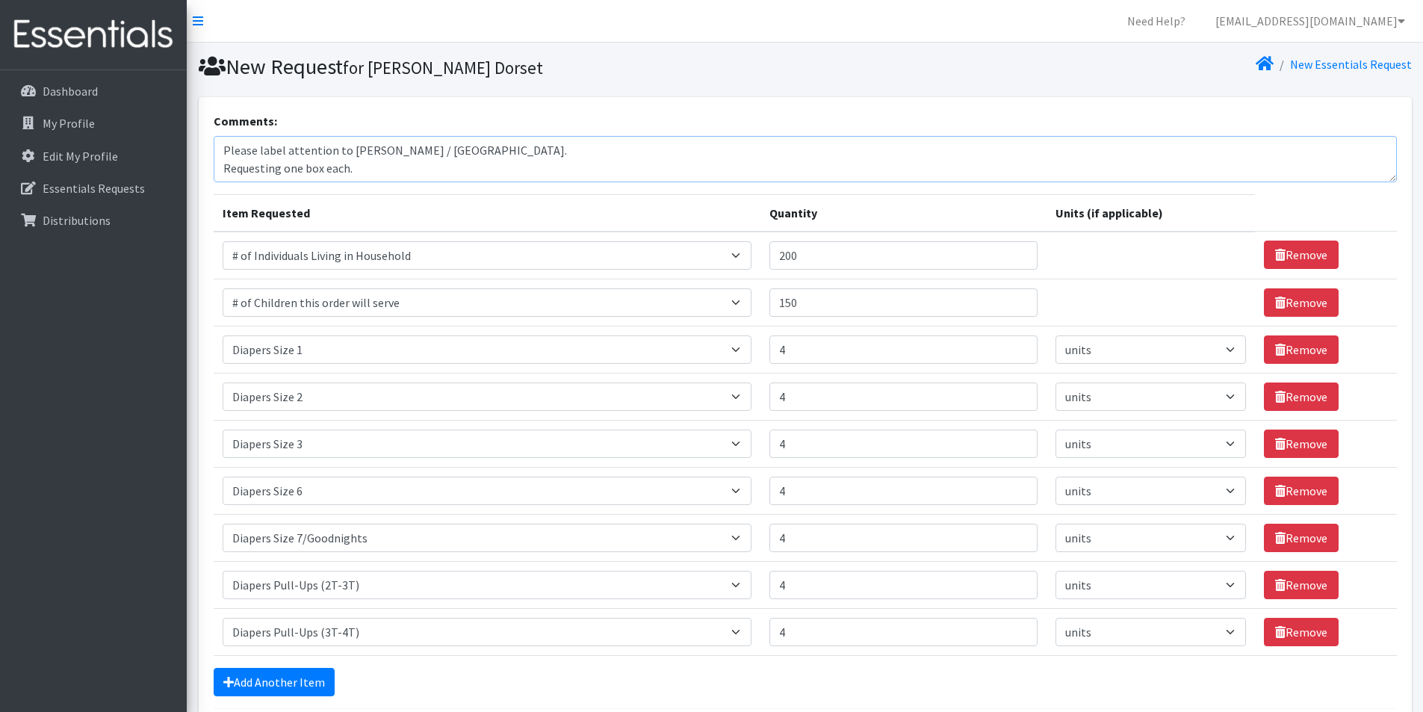
click at [432, 156] on textarea "Please label attention to [PERSON_NAME] / [GEOGRAPHIC_DATA]. Requesting one box…" at bounding box center [805, 159] width 1183 height 46
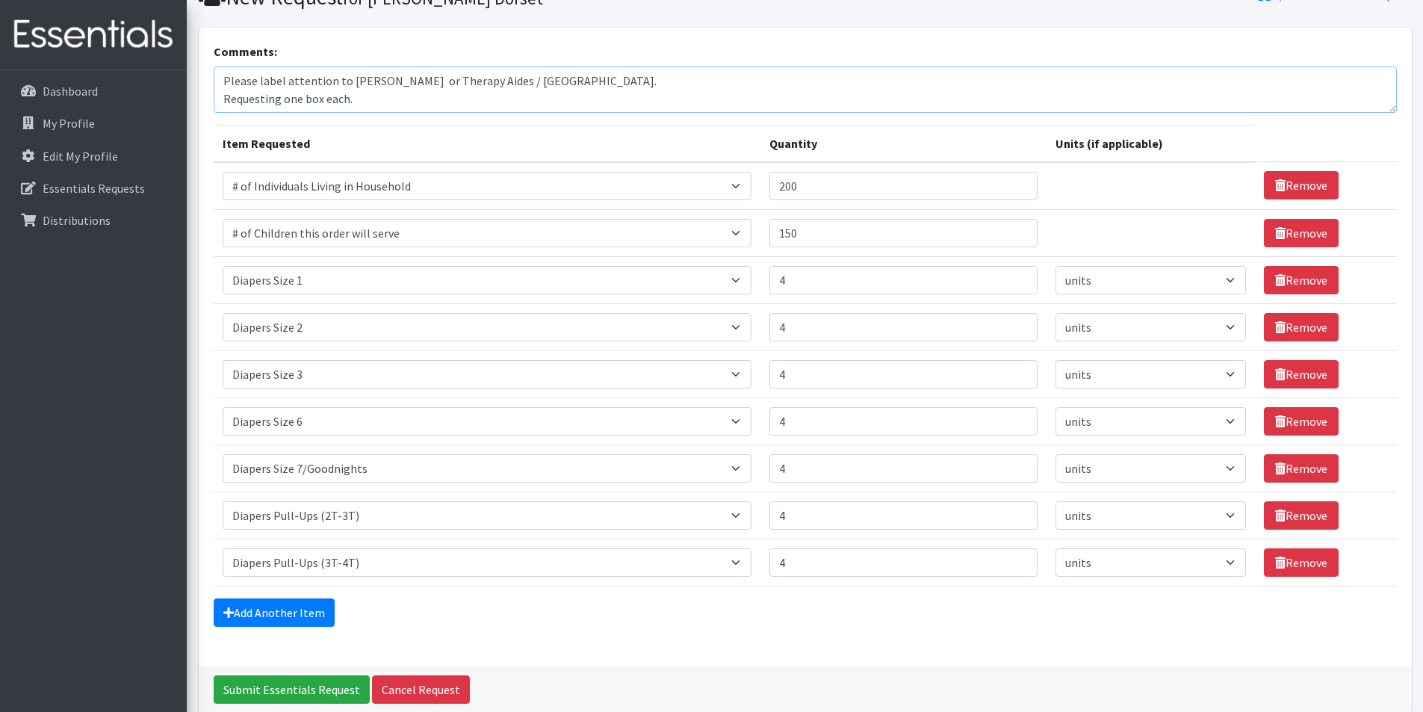
scroll to position [138, 0]
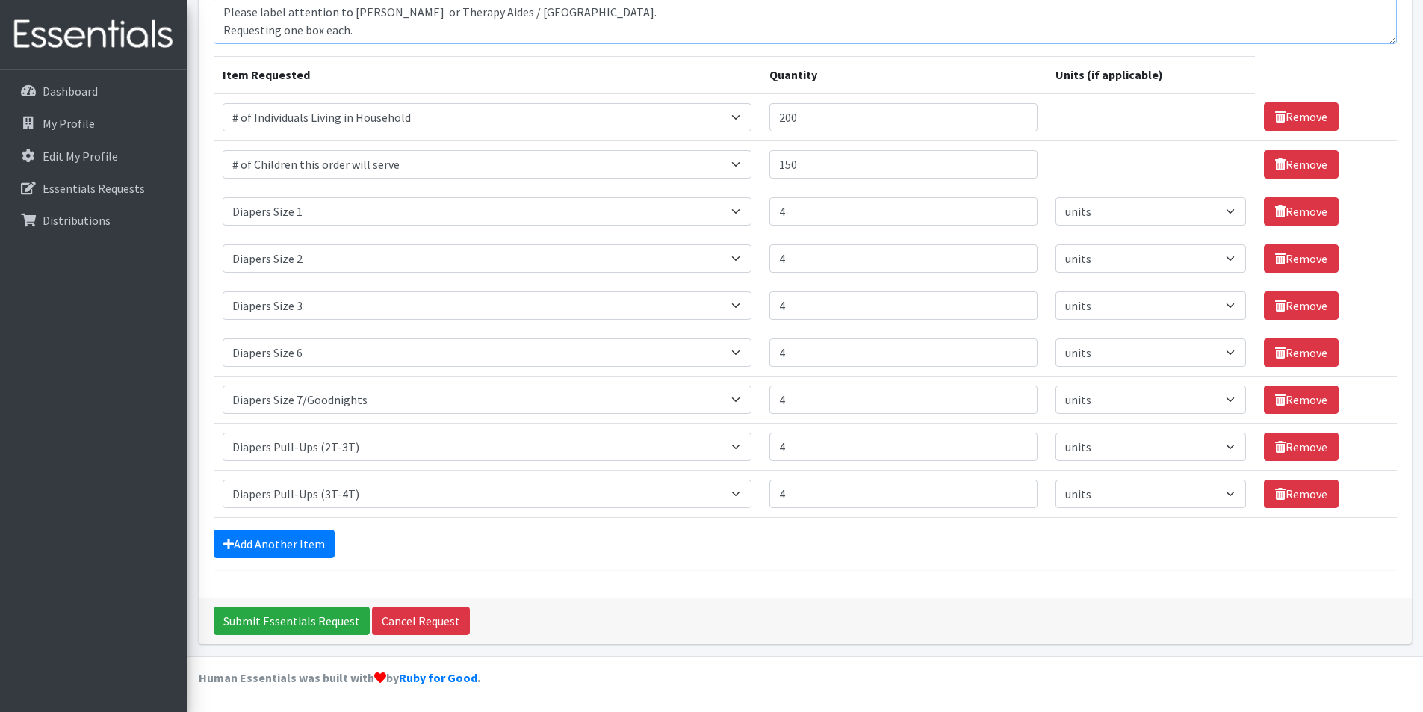
type textarea "Please label attention to [PERSON_NAME] or Therapy Aides / [GEOGRAPHIC_DATA]. R…"
click at [1003, 567] on form "Comments: Please label attention to [PERSON_NAME] or Therapy Aides / Bayonne. R…" at bounding box center [805, 272] width 1183 height 597
click at [116, 442] on div "Dashboard My Profile Edit My Profile Essentials Requests Distributions" at bounding box center [93, 404] width 187 height 669
click at [274, 620] on input "Submit Essentials Request" at bounding box center [292, 621] width 156 height 28
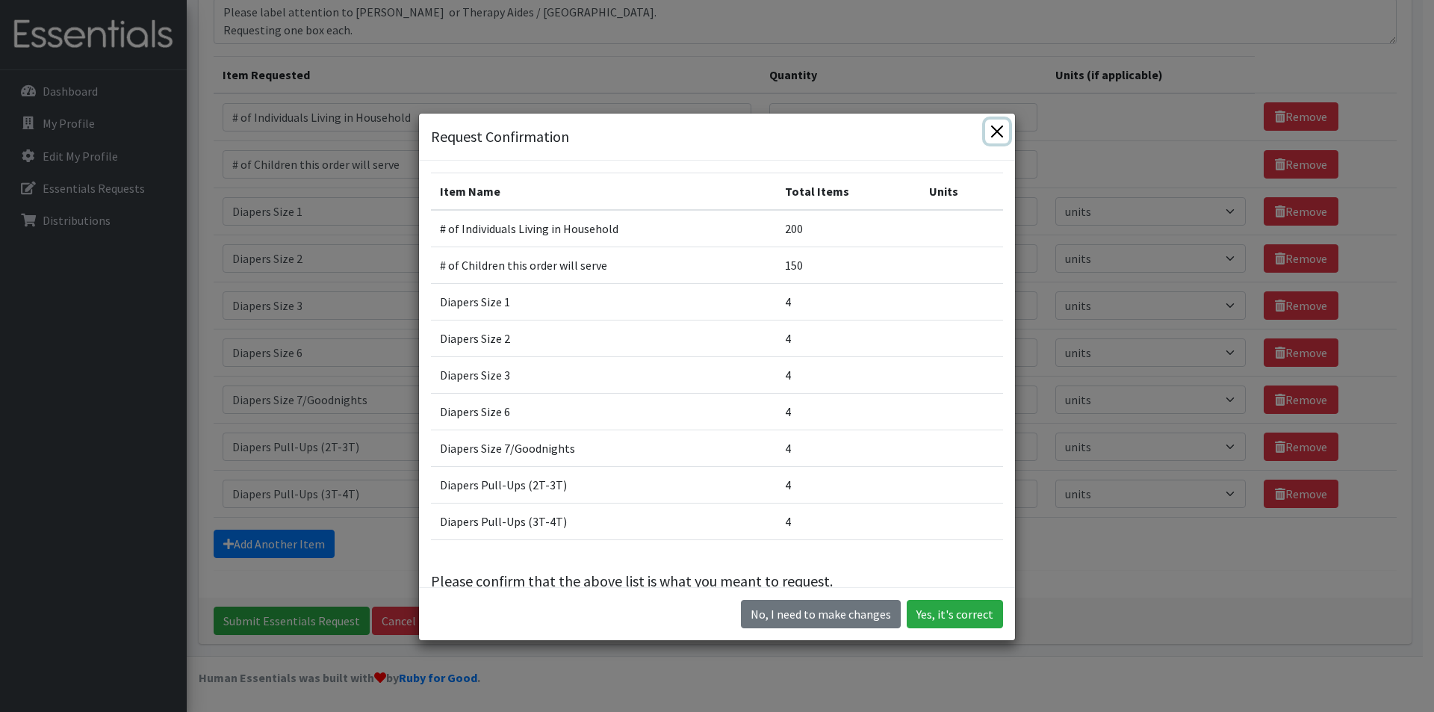
click at [996, 122] on button "Close" at bounding box center [997, 132] width 24 height 24
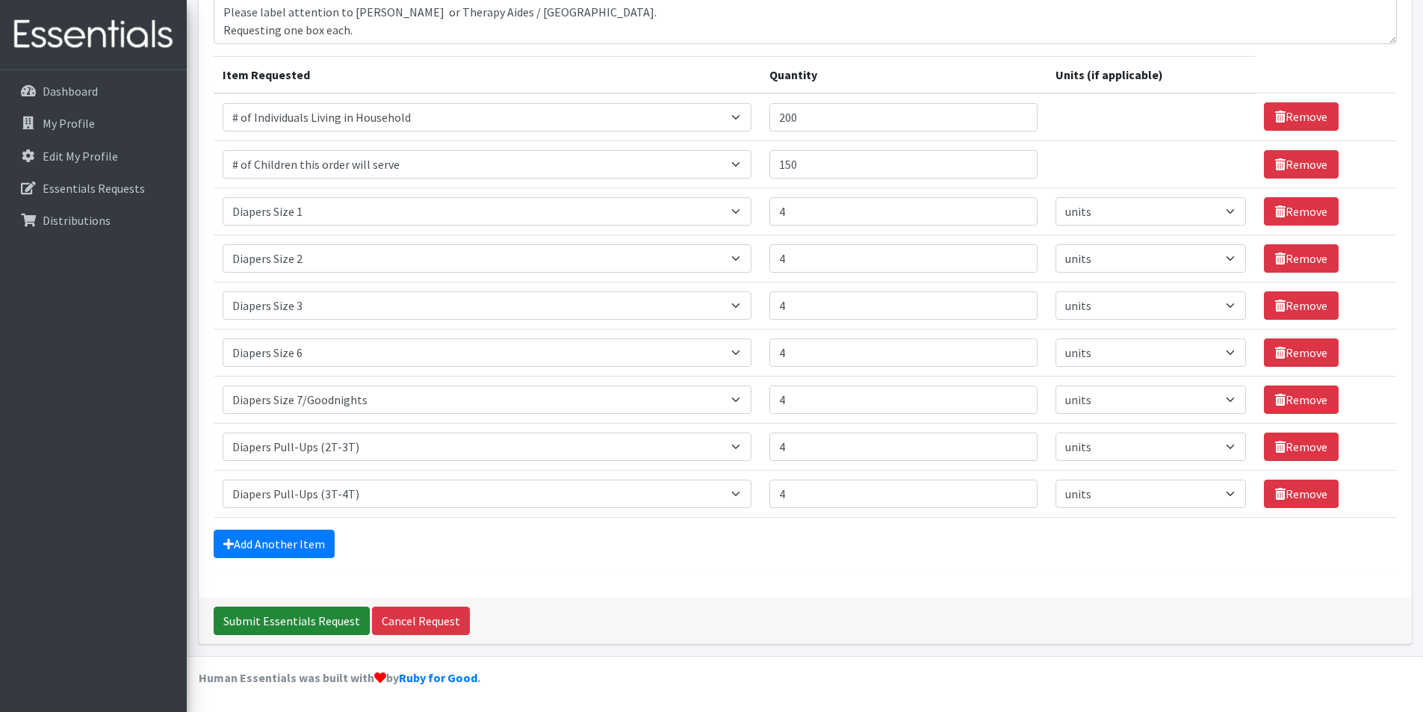
click at [252, 624] on input "Submit Essentials Request" at bounding box center [292, 621] width 156 height 28
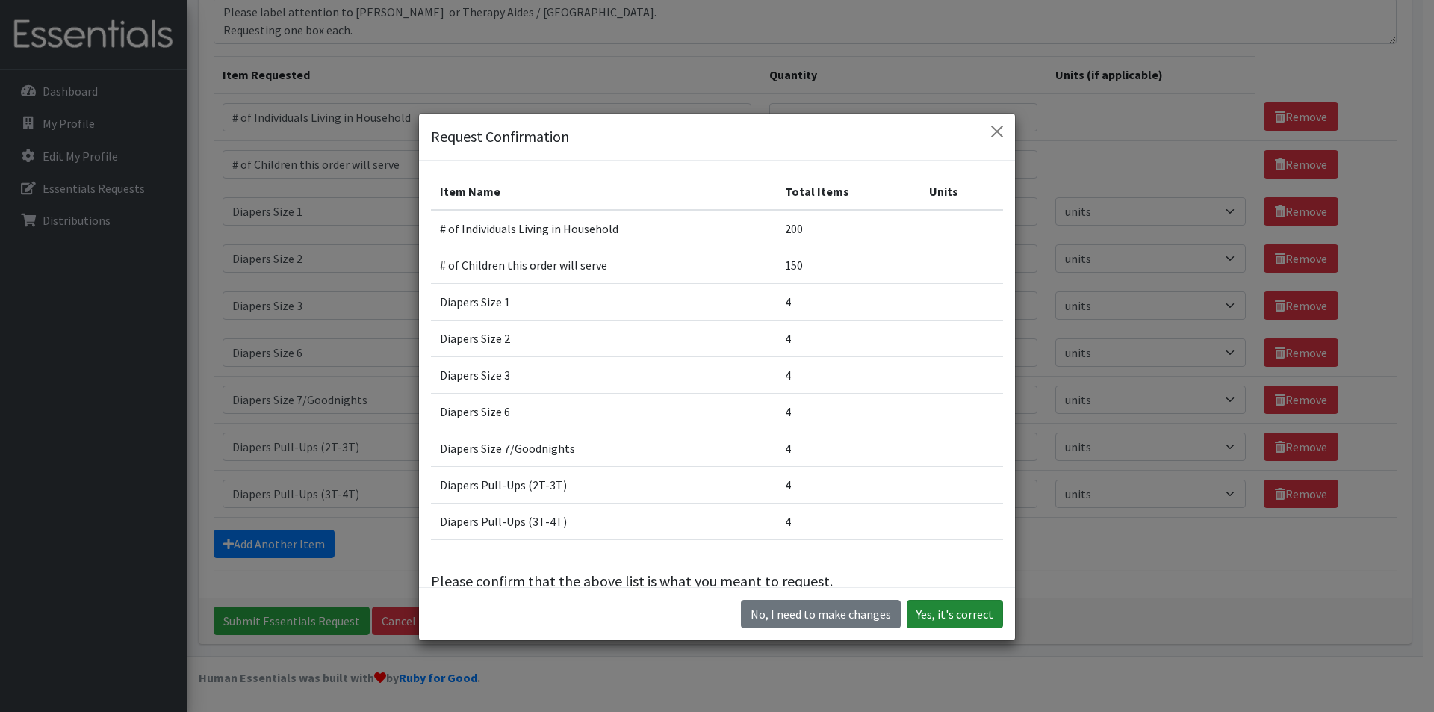
click at [920, 614] on button "Yes, it's correct" at bounding box center [955, 614] width 96 height 28
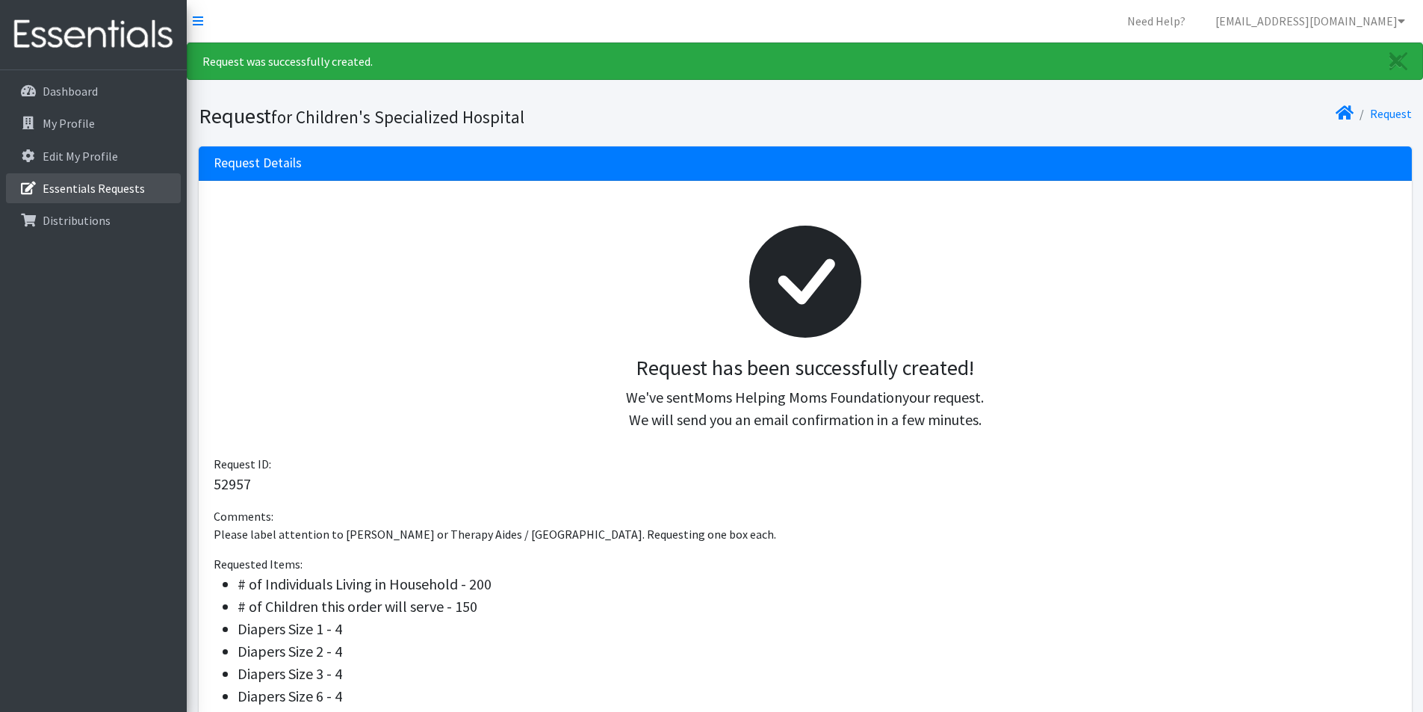
click at [81, 186] on p "Essentials Requests" at bounding box center [94, 188] width 102 height 15
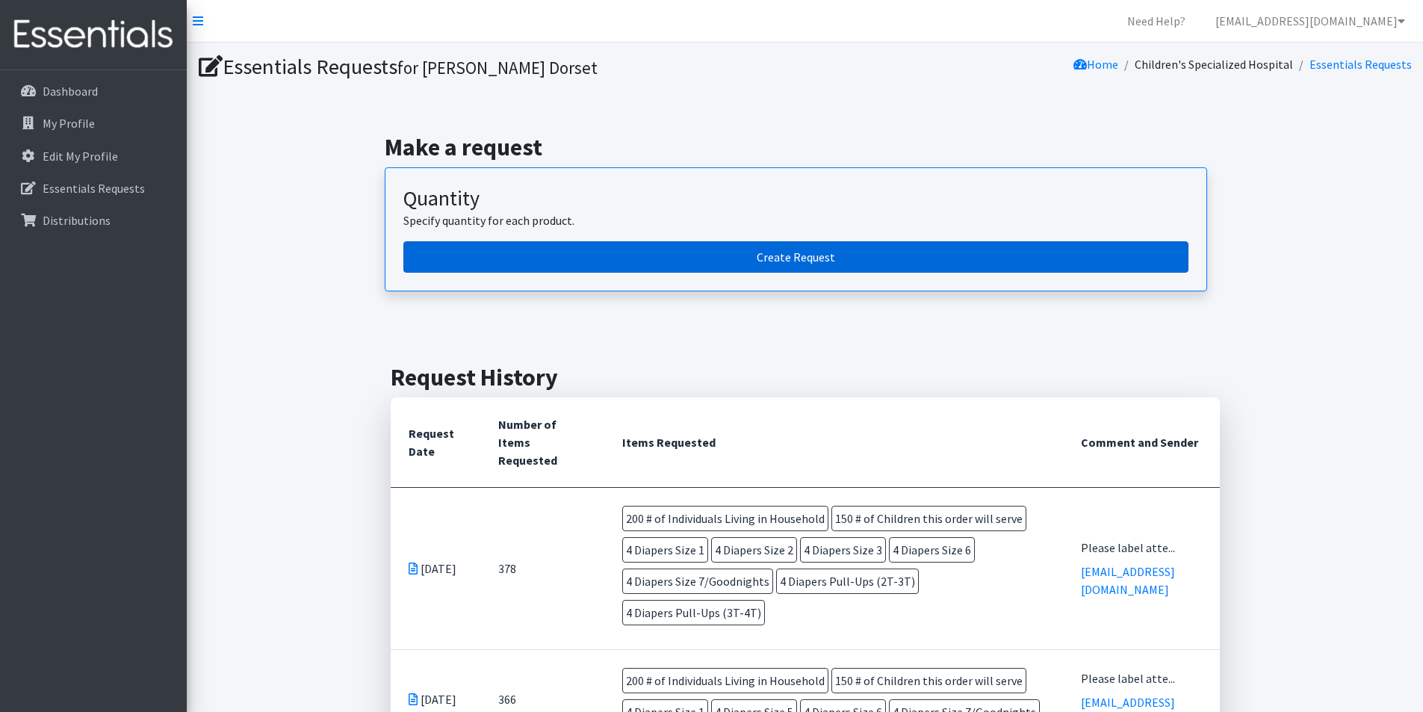
click at [601, 262] on link "Create Request" at bounding box center [795, 256] width 785 height 31
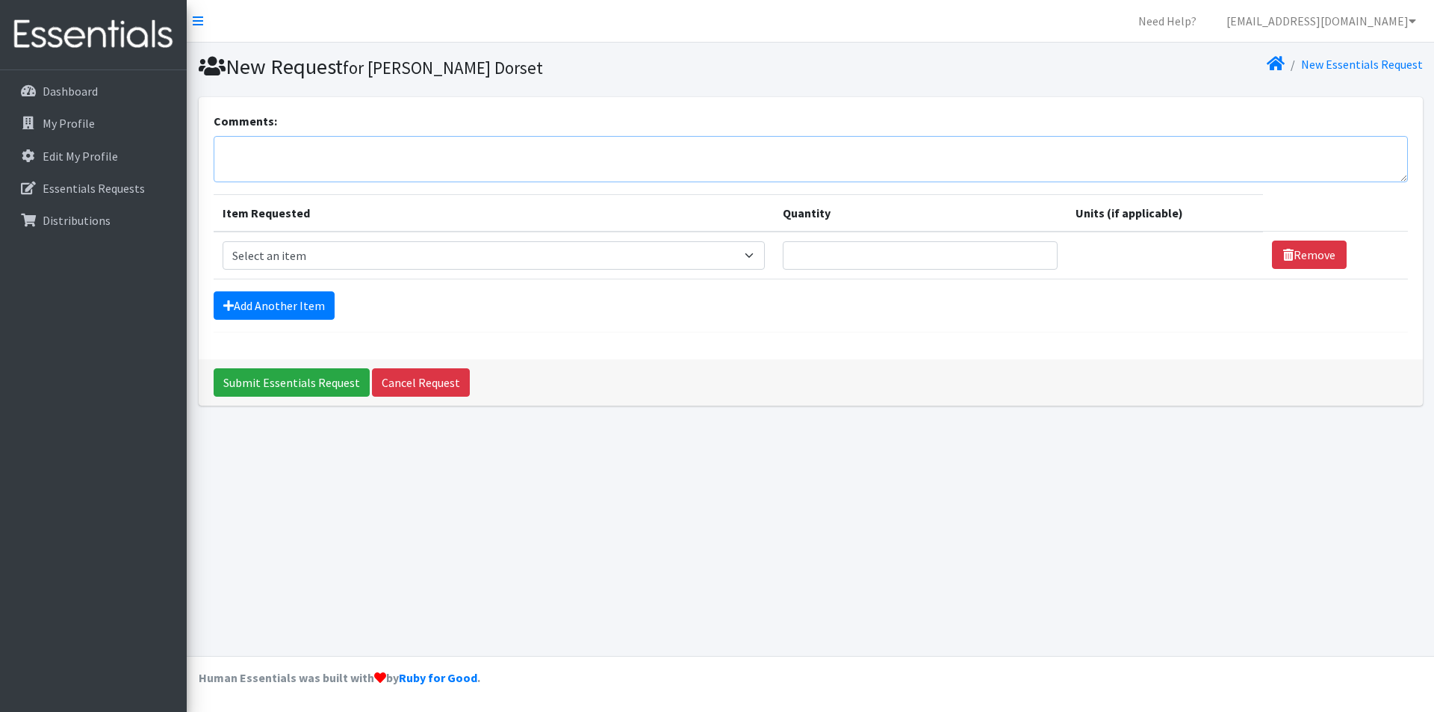
click at [311, 159] on textarea "Comments:" at bounding box center [811, 159] width 1194 height 46
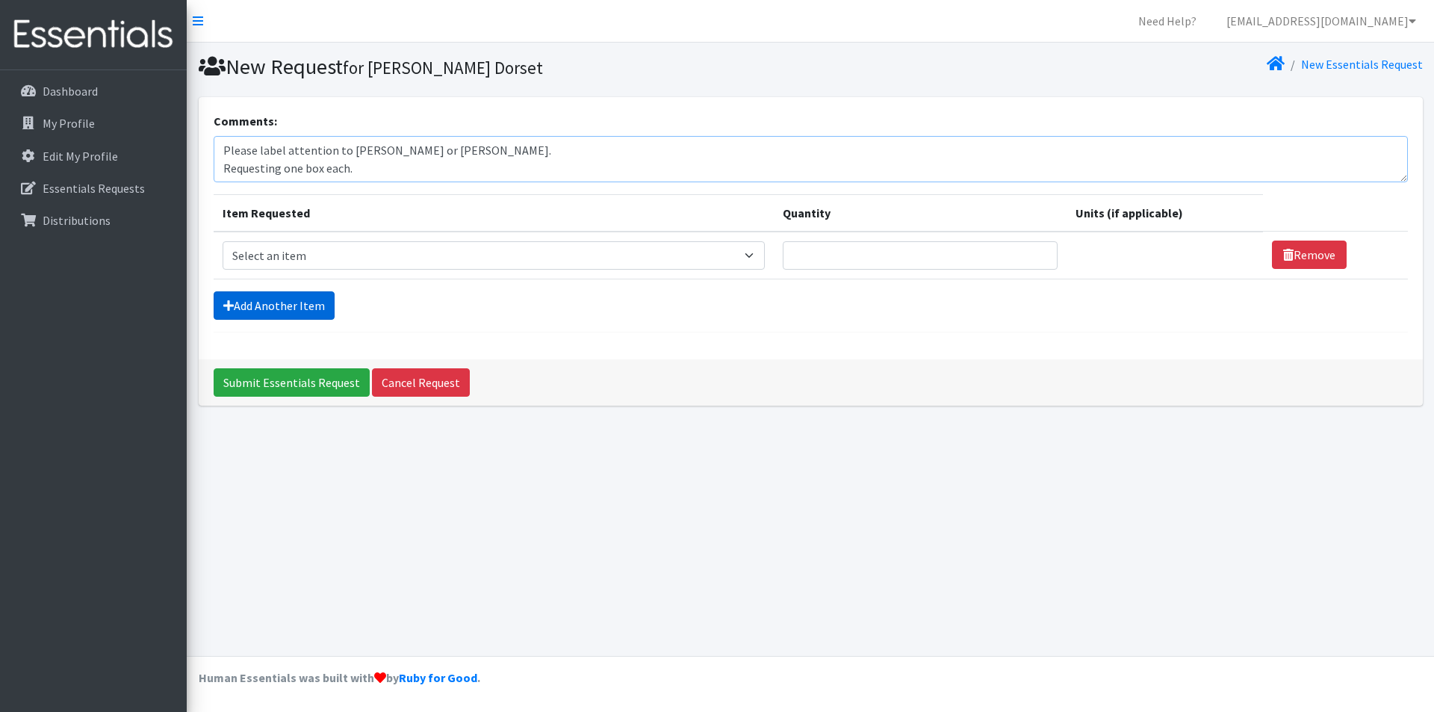
type textarea "Please label attention to Kendra Dorset or Laura Kircher. Requesting one box ea…"
click at [234, 312] on link "Add Another Item" at bounding box center [274, 305] width 121 height 28
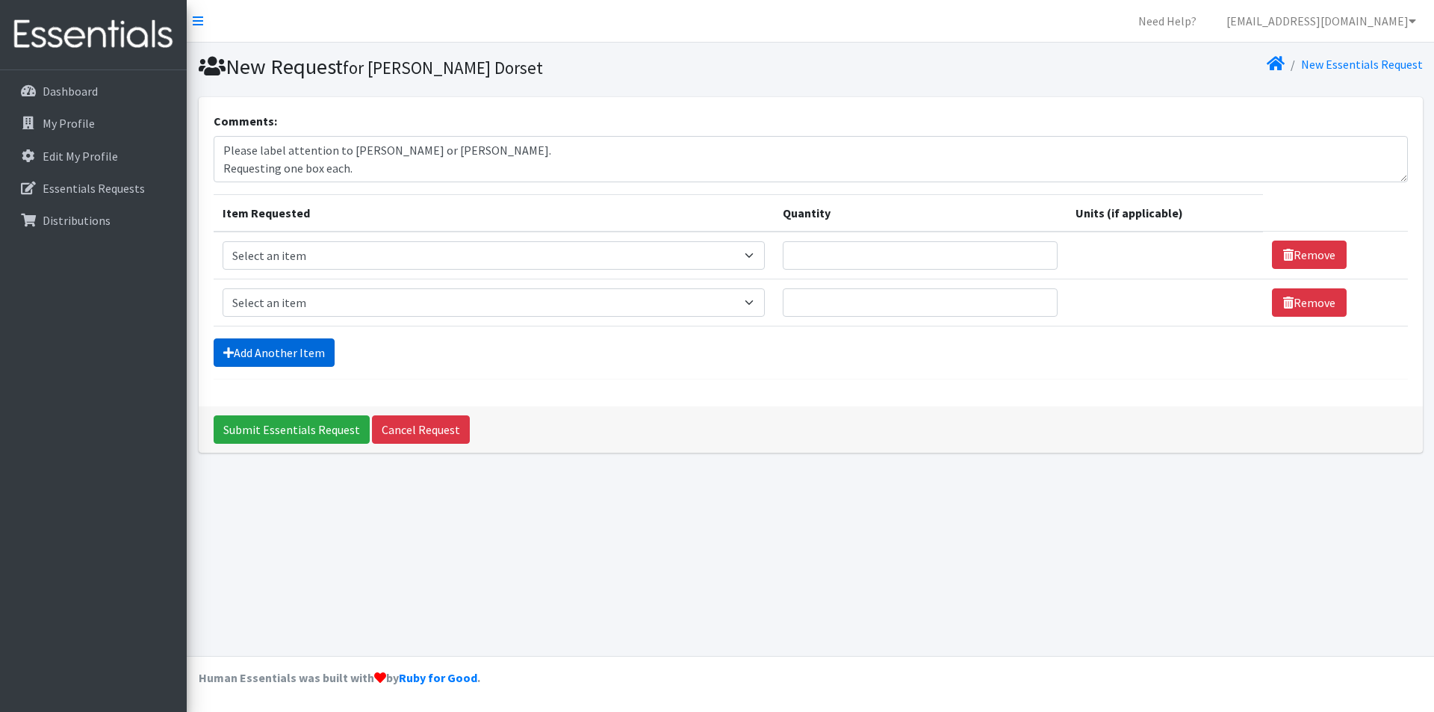
click at [253, 356] on link "Add Another Item" at bounding box center [274, 352] width 121 height 28
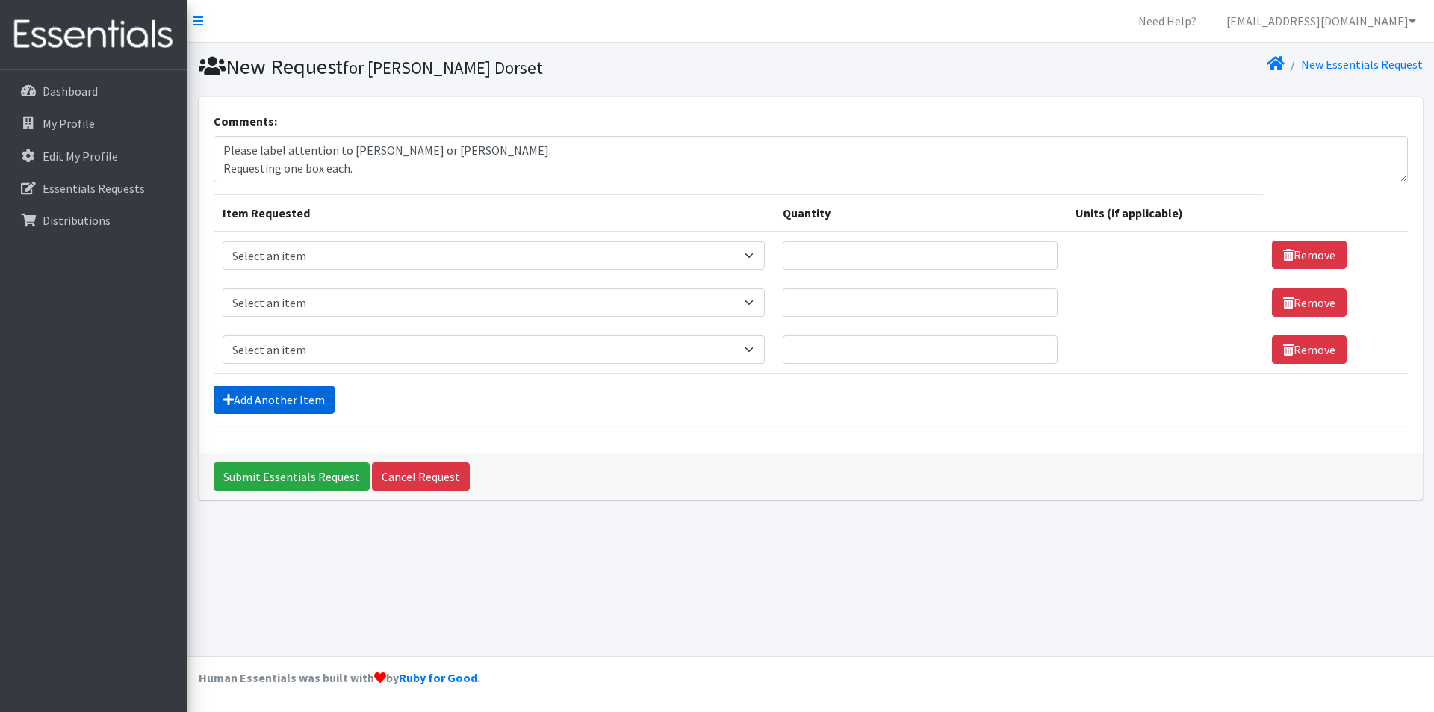
click at [261, 397] on link "Add Another Item" at bounding box center [274, 399] width 121 height 28
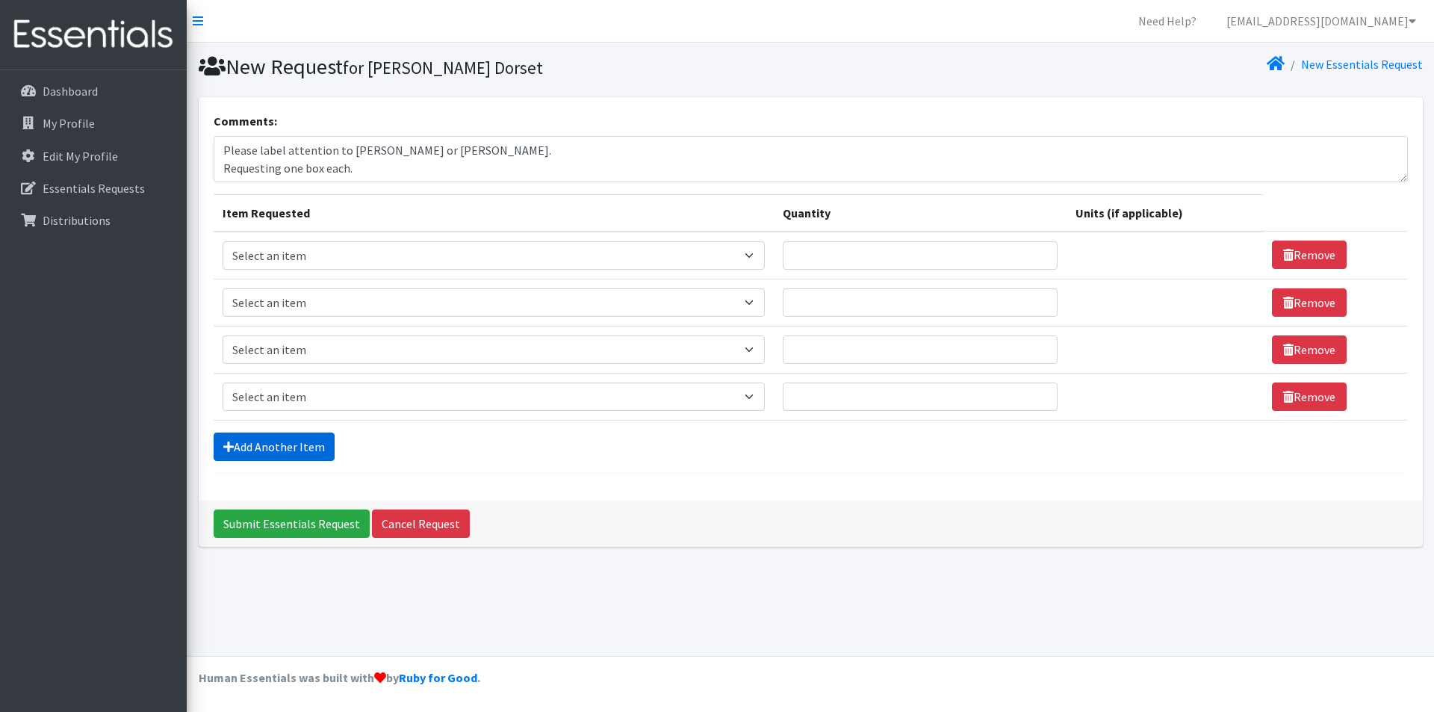
click at [279, 453] on link "Add Another Item" at bounding box center [274, 446] width 121 height 28
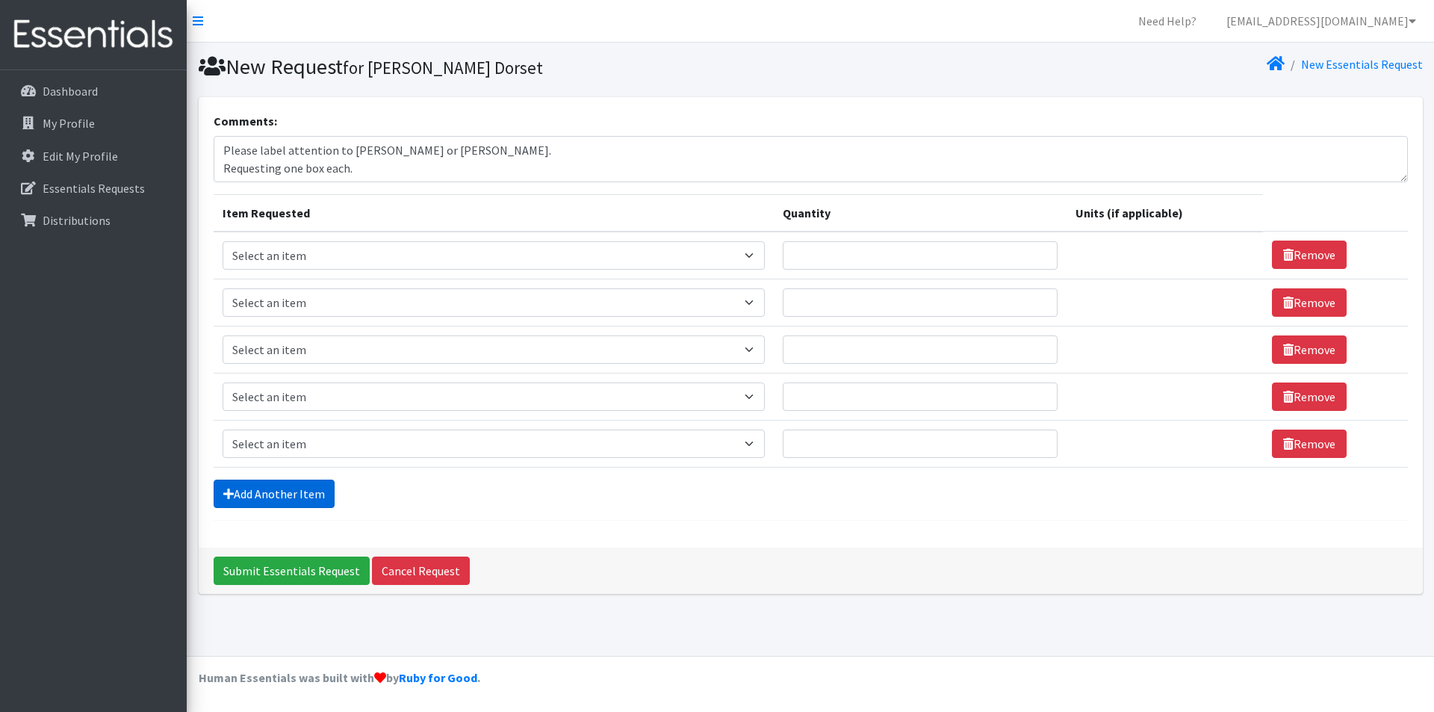
click at [291, 501] on link "Add Another Item" at bounding box center [274, 494] width 121 height 28
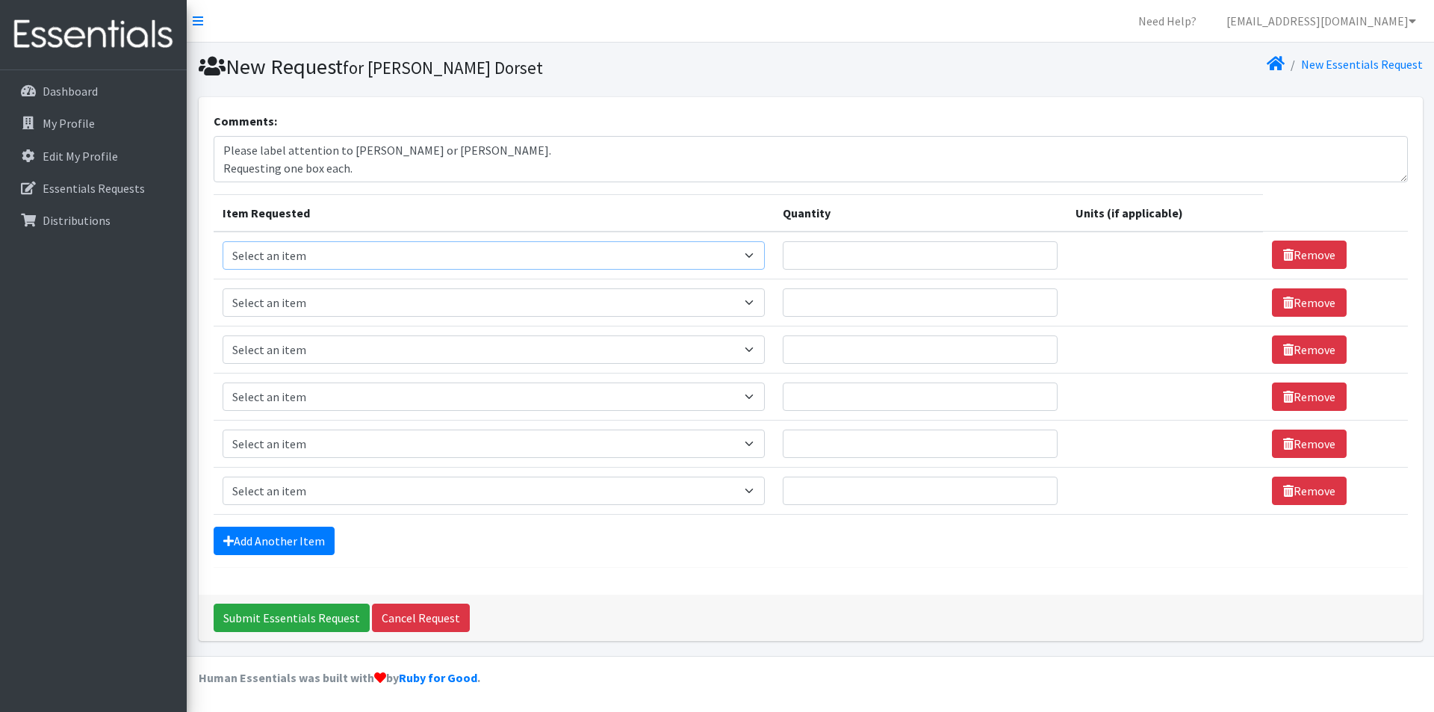
drag, startPoint x: 308, startPoint y: 250, endPoint x: 317, endPoint y: 266, distance: 18.1
click at [308, 250] on select "Select an item # of Children this order will serve # of Individuals Living in H…" at bounding box center [494, 255] width 542 height 28
select select "6076"
click at [223, 241] on select "Select an item # of Children this order will serve # of Individuals Living in H…" at bounding box center [494, 255] width 542 height 28
click at [304, 299] on select "Select an item # of Children this order will serve # of Individuals Living in H…" at bounding box center [494, 302] width 542 height 28
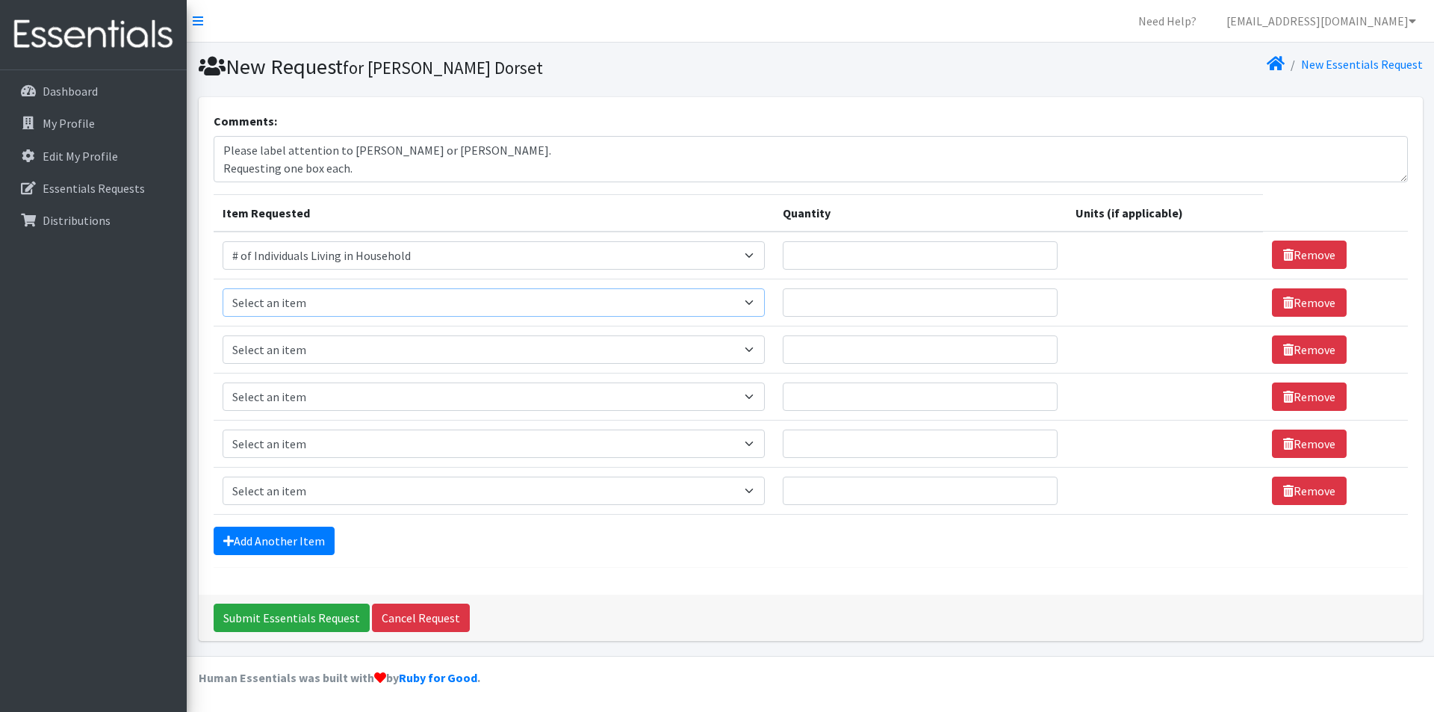
select select "13431"
click at [223, 288] on select "Select an item # of Children this order will serve # of Individuals Living in H…" at bounding box center [494, 302] width 542 height 28
click at [298, 345] on select "Select an item # of Children this order will serve # of Individuals Living in H…" at bounding box center [494, 349] width 542 height 28
click at [223, 335] on select "Select an item # of Children this order will serve # of Individuals Living in H…" at bounding box center [494, 349] width 542 height 28
drag, startPoint x: 305, startPoint y: 353, endPoint x: 347, endPoint y: 369, distance: 44.9
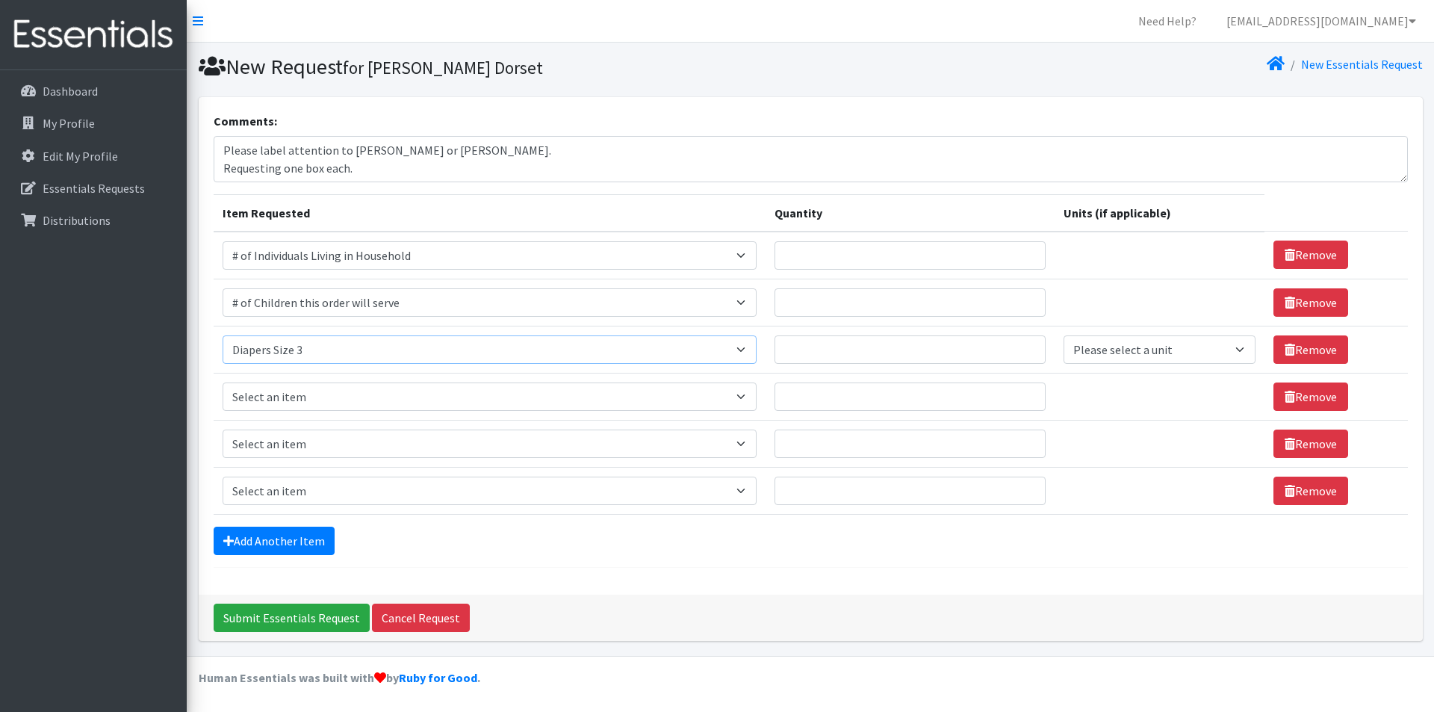
click at [305, 353] on select "Select an item # of Children this order will serve # of Individuals Living in H…" at bounding box center [490, 349] width 534 height 28
select select "1964"
click at [223, 335] on select "Select an item # of Children this order will serve # of Individuals Living in H…" at bounding box center [490, 349] width 534 height 28
click at [342, 394] on select "Select an item # of Children this order will serve # of Individuals Living in H…" at bounding box center [490, 396] width 534 height 28
click at [503, 548] on div "Add Another Item" at bounding box center [811, 541] width 1194 height 28
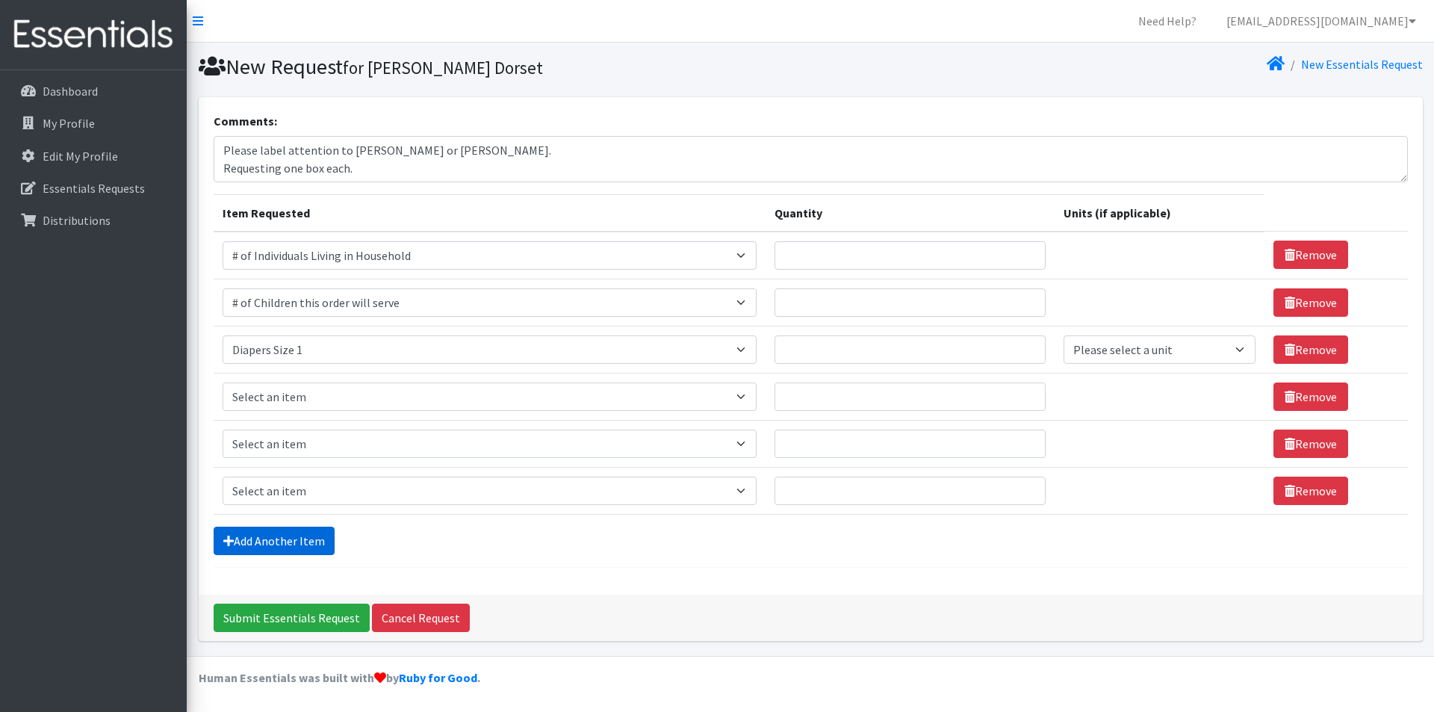
click at [293, 540] on link "Add Another Item" at bounding box center [274, 541] width 121 height 28
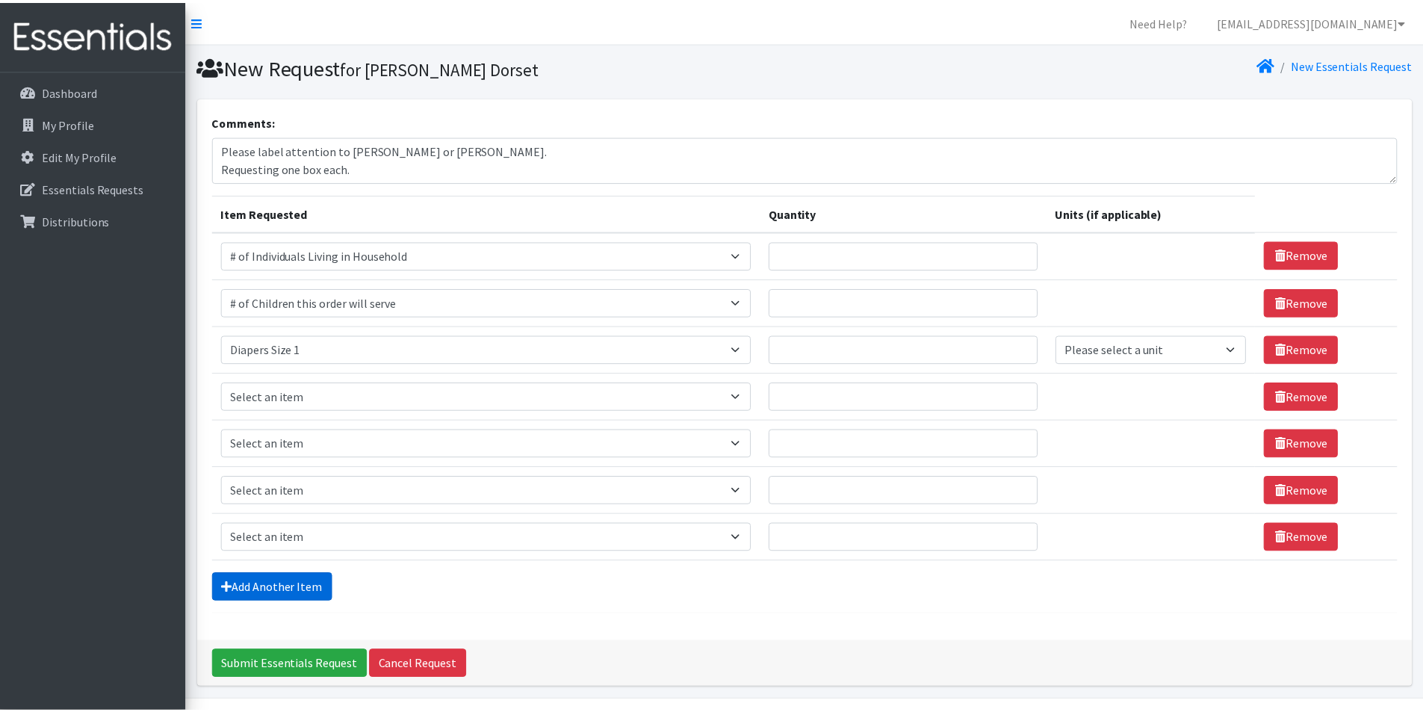
scroll to position [44, 0]
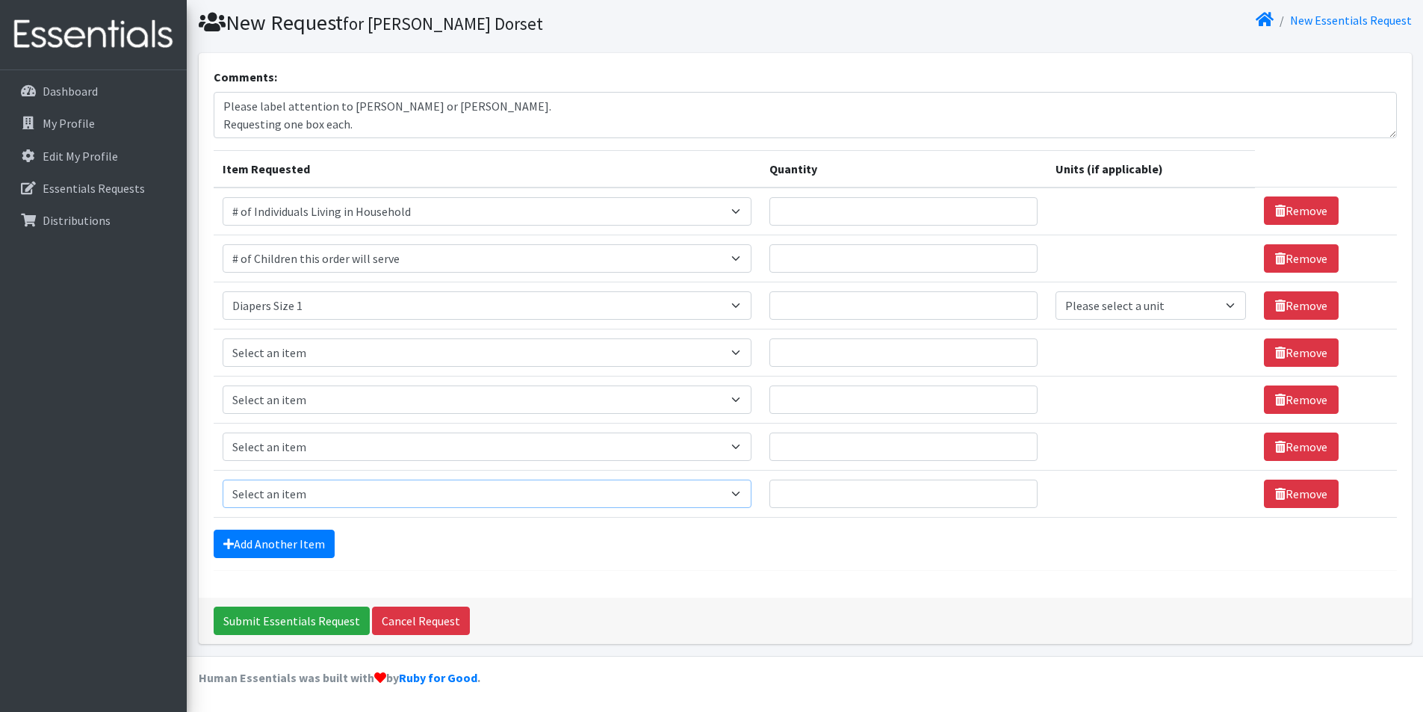
click at [300, 488] on select "Select an item # of Children this order will serve # of Individuals Living in H…" at bounding box center [487, 494] width 529 height 28
select select "1970"
click at [223, 480] on select "Select an item # of Children this order will serve # of Individuals Living in H…" at bounding box center [487, 494] width 529 height 28
click at [441, 527] on form "Comments: Please label attention to Kendra Dorset or Laura Kircher. Requesting …" at bounding box center [805, 319] width 1183 height 503
click at [1076, 501] on select "Please select a unit units Packs" at bounding box center [1150, 494] width 190 height 28
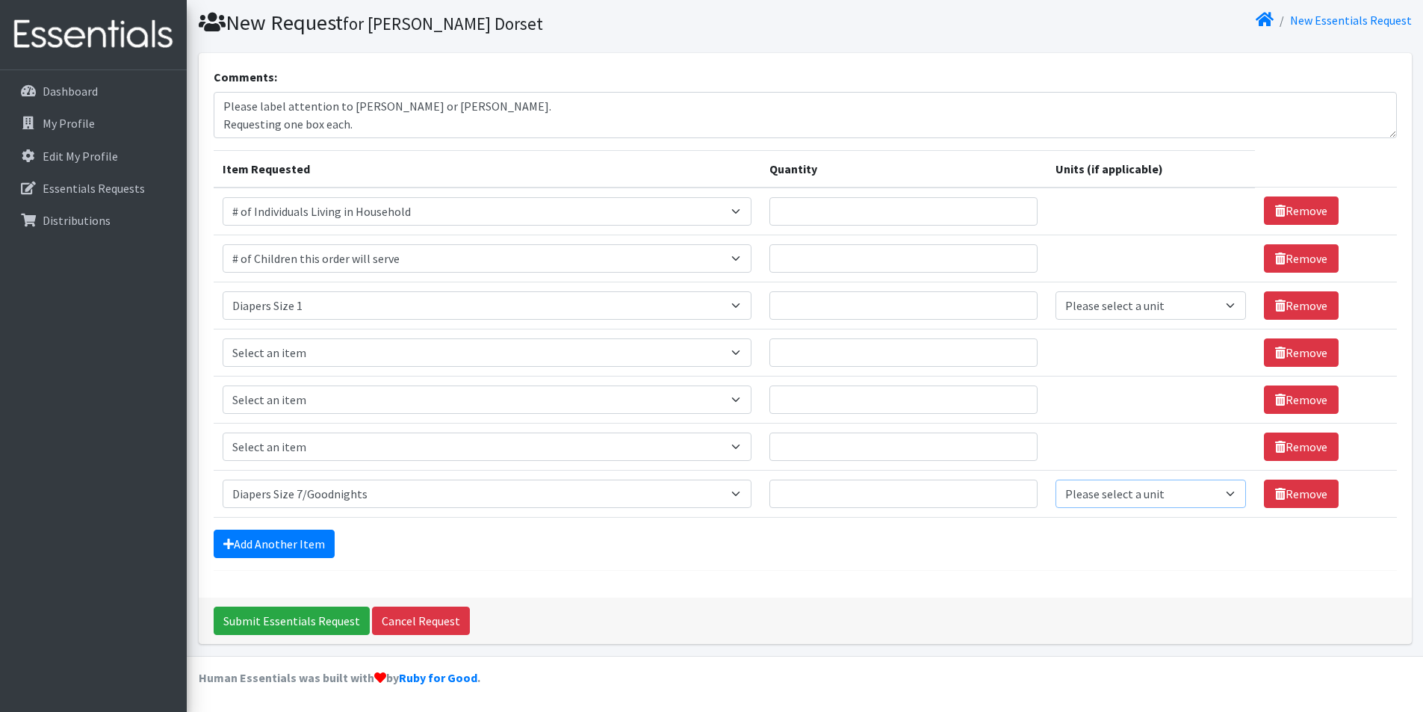
select select
click at [1055, 480] on select "Please select a unit units Packs" at bounding box center [1150, 494] width 190 height 28
drag, startPoint x: 1095, startPoint y: 303, endPoint x: 1098, endPoint y: 317, distance: 15.2
click at [1095, 303] on select "Please select a unit units Packs" at bounding box center [1150, 305] width 190 height 28
select select
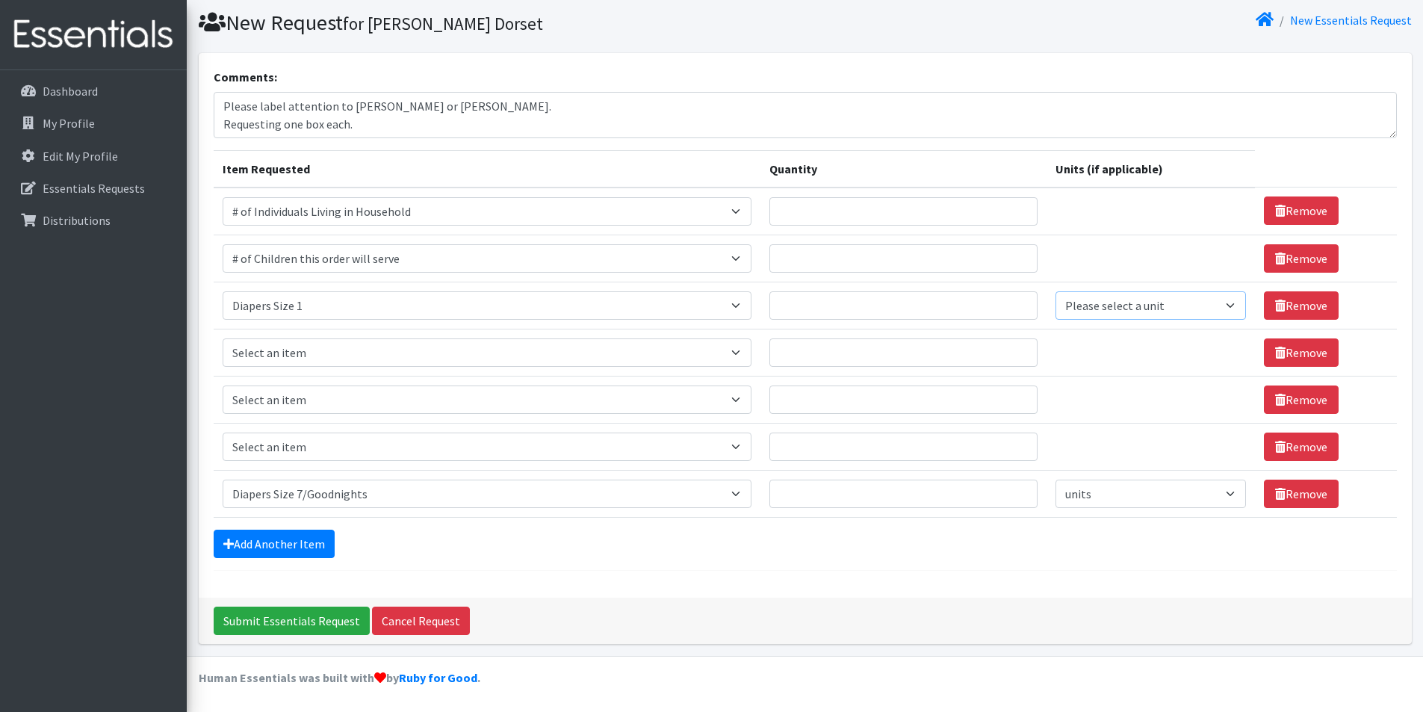
click at [1055, 291] on select "Please select a unit units Packs" at bounding box center [1150, 305] width 190 height 28
click at [810, 305] on input "Quantity" at bounding box center [903, 305] width 268 height 28
type input "4"
click at [890, 212] on input "Quantity" at bounding box center [903, 211] width 268 height 28
type input "200"
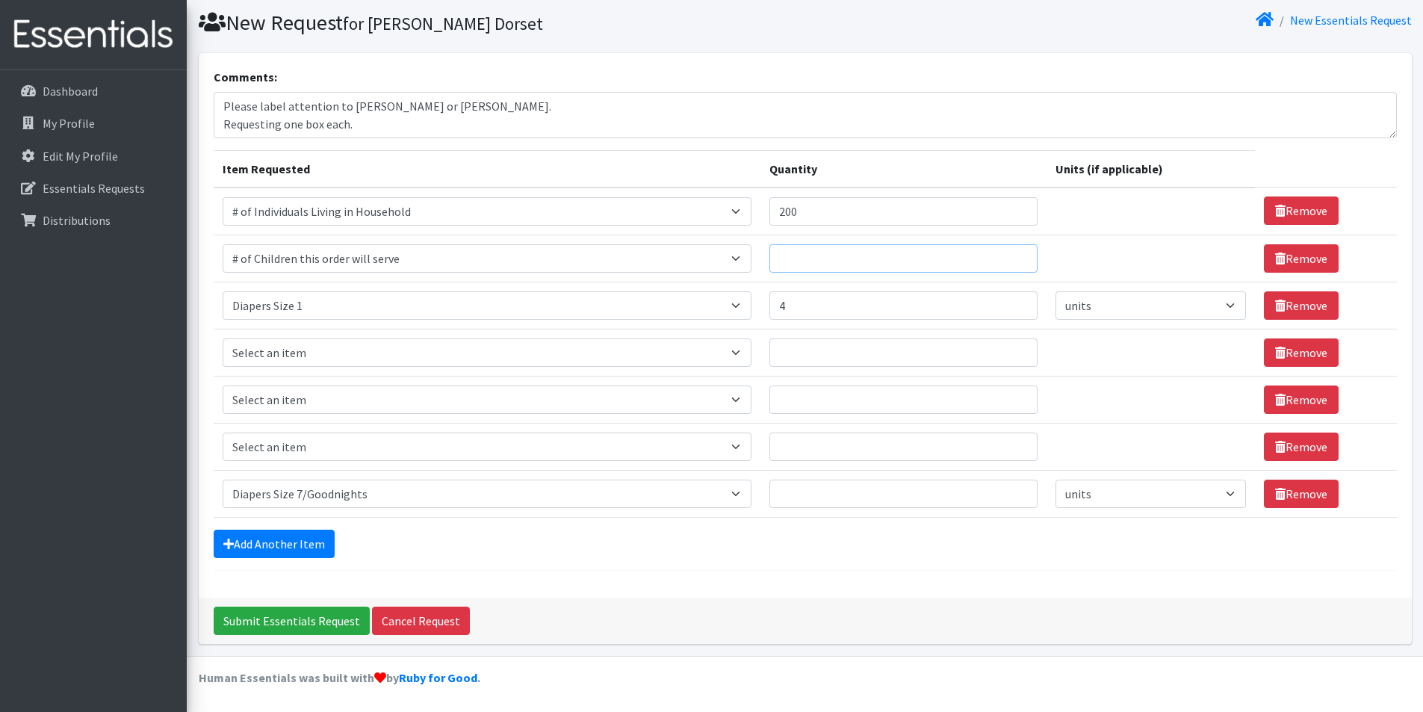
click at [812, 264] on input "Quantity" at bounding box center [903, 258] width 268 height 28
type input "150"
click at [1105, 373] on td "Unit units" at bounding box center [1150, 352] width 208 height 47
click at [340, 359] on select "Select an item # of Children this order will serve # of Individuals Living in H…" at bounding box center [487, 352] width 529 height 28
click at [510, 591] on div "Comments: Please label attention to Kendra Dorset or Laura Kircher. Requesting …" at bounding box center [805, 325] width 1213 height 545
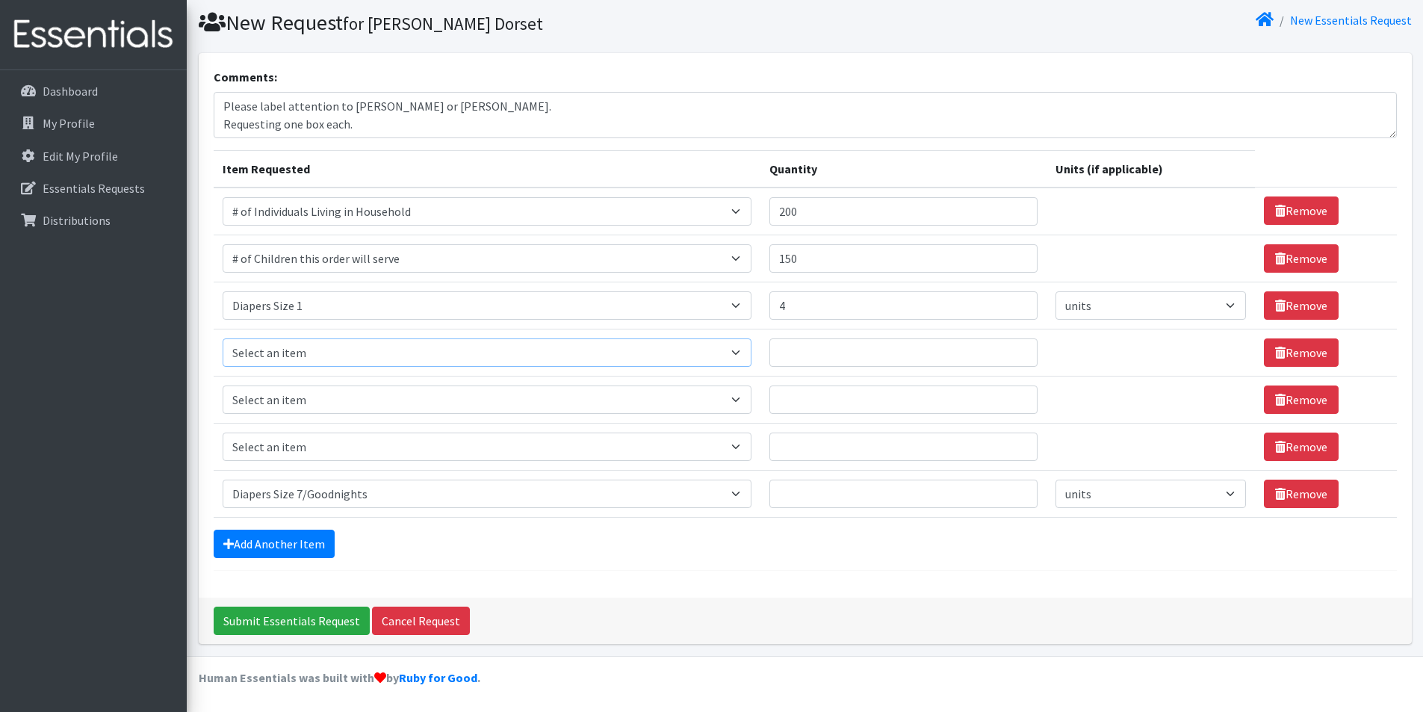
click at [303, 358] on select "Select an item # of Children this order will serve # of Individuals Living in H…" at bounding box center [487, 352] width 529 height 28
click at [574, 612] on div "Submit Essentials Request Cancel Request" at bounding box center [805, 621] width 1213 height 46
click at [248, 348] on select "Select an item # of Children this order will serve # of Individuals Living in H…" at bounding box center [487, 352] width 529 height 28
select select "1968"
click at [223, 338] on select "Select an item # of Children this order will serve # of Individuals Living in H…" at bounding box center [487, 352] width 529 height 28
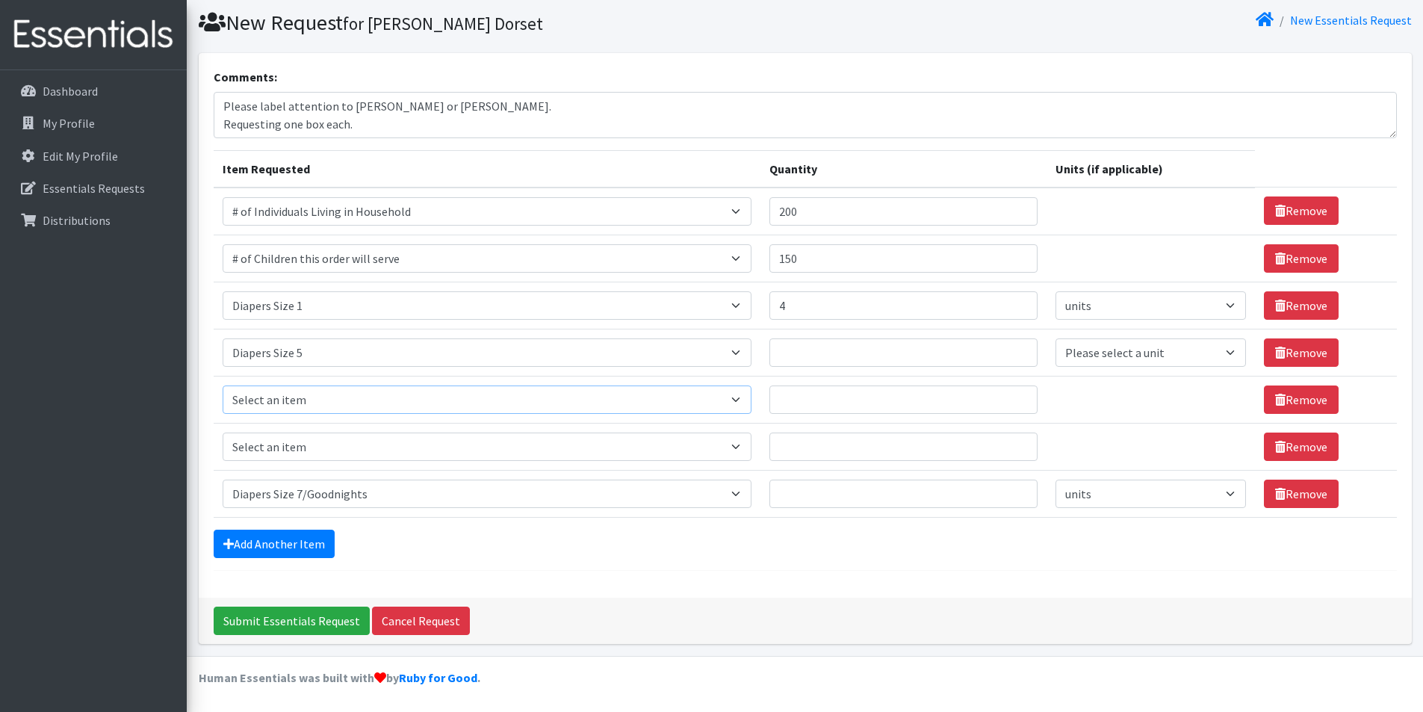
click at [325, 395] on select "Select an item # of Children this order will serve # of Individuals Living in H…" at bounding box center [487, 399] width 529 height 28
select select "1969"
click at [223, 385] on select "Select an item # of Children this order will serve # of Individuals Living in H…" at bounding box center [487, 399] width 529 height 28
drag, startPoint x: 1285, startPoint y: 441, endPoint x: 1231, endPoint y: 457, distance: 56.2
click at [1285, 441] on link "Remove" at bounding box center [1301, 446] width 75 height 28
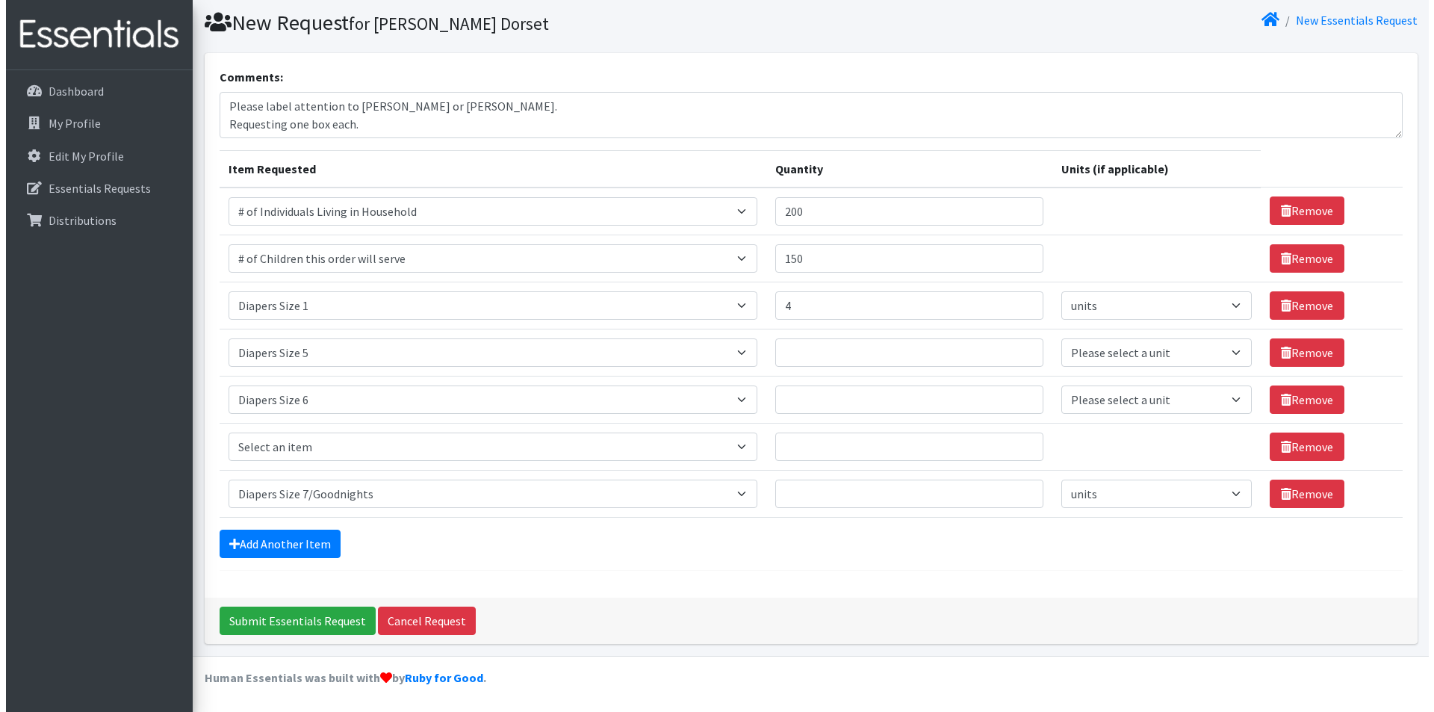
scroll to position [0, 0]
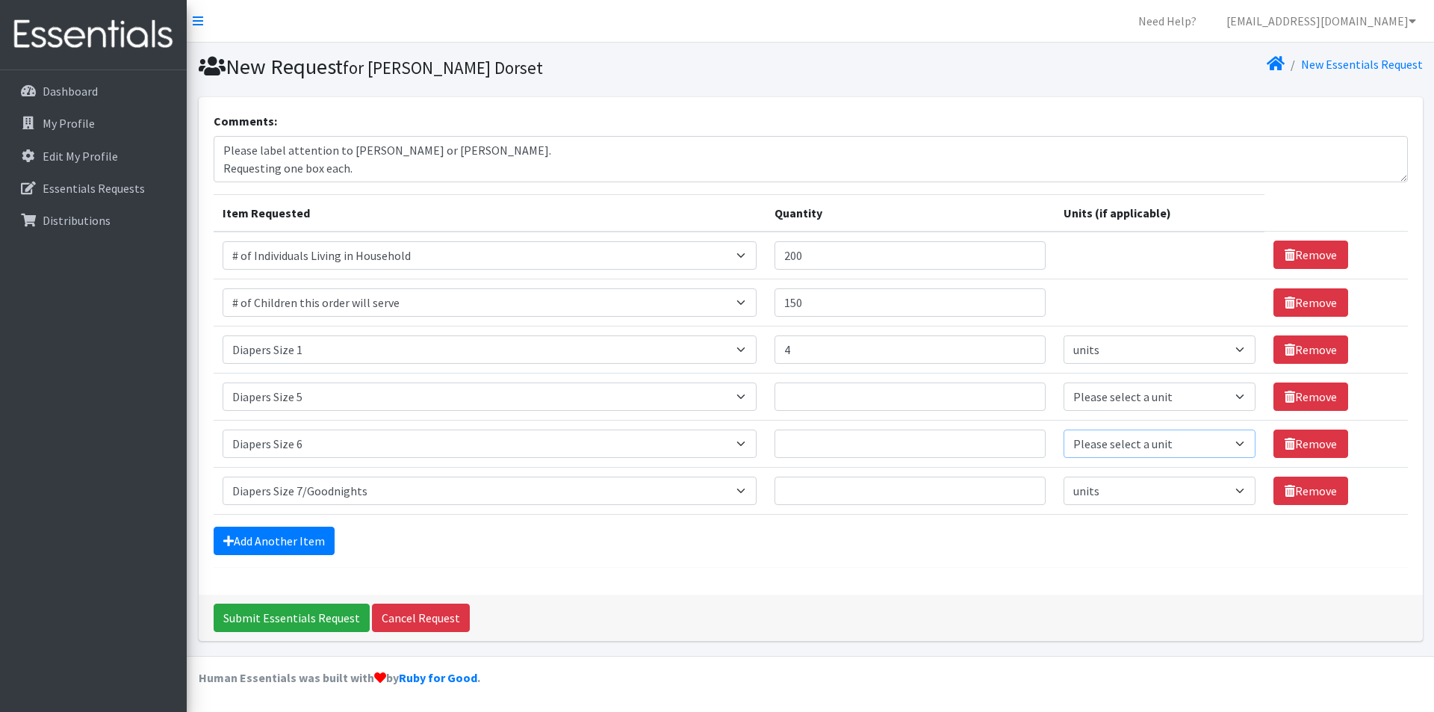
click at [1122, 441] on select "Please select a unit units Packs" at bounding box center [1160, 443] width 193 height 28
select select
click at [1064, 429] on select "Please select a unit units Packs" at bounding box center [1160, 443] width 193 height 28
click at [1086, 406] on select "Please select a unit units Packs" at bounding box center [1160, 396] width 193 height 28
select select
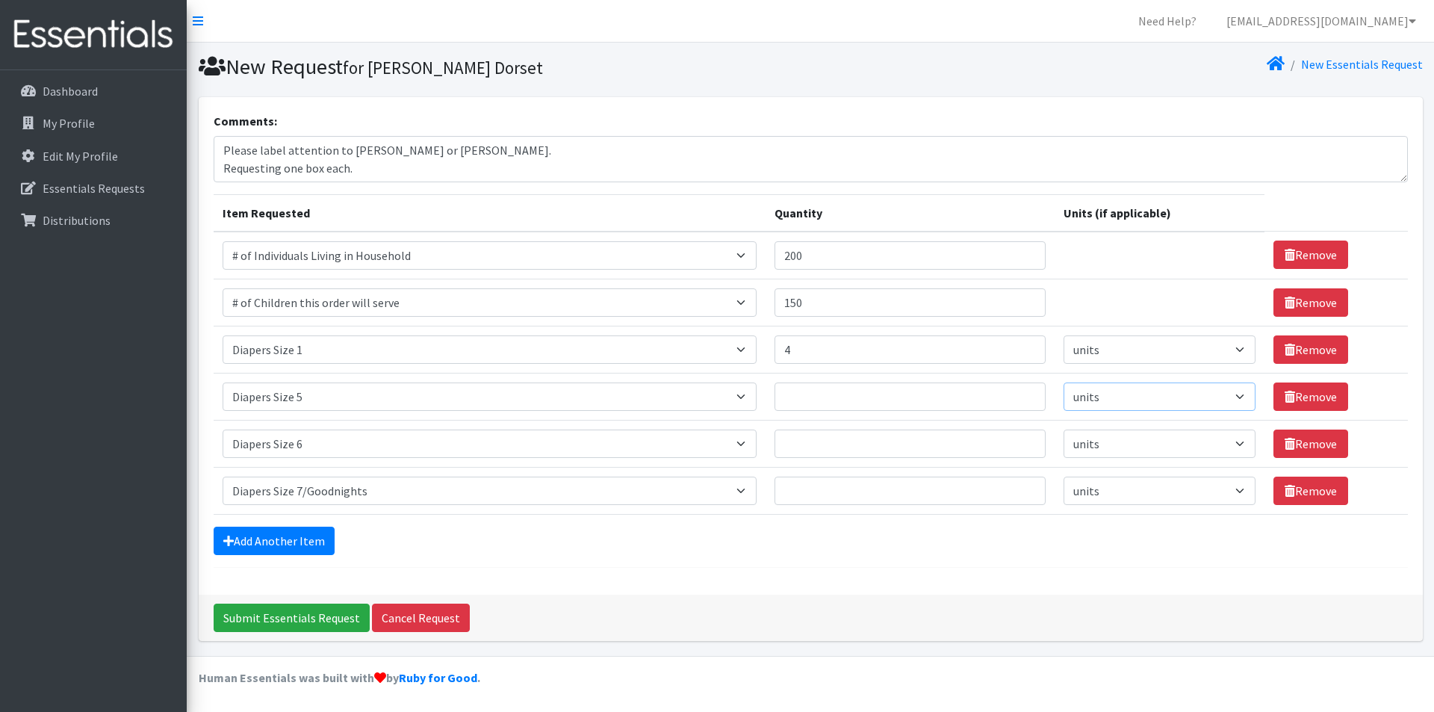
click at [1064, 382] on select "Please select a unit units Packs" at bounding box center [1160, 396] width 193 height 28
click at [899, 407] on input "Quantity" at bounding box center [910, 396] width 271 height 28
type input "4"
click at [846, 441] on input "Quantity" at bounding box center [910, 443] width 271 height 28
type input "4"
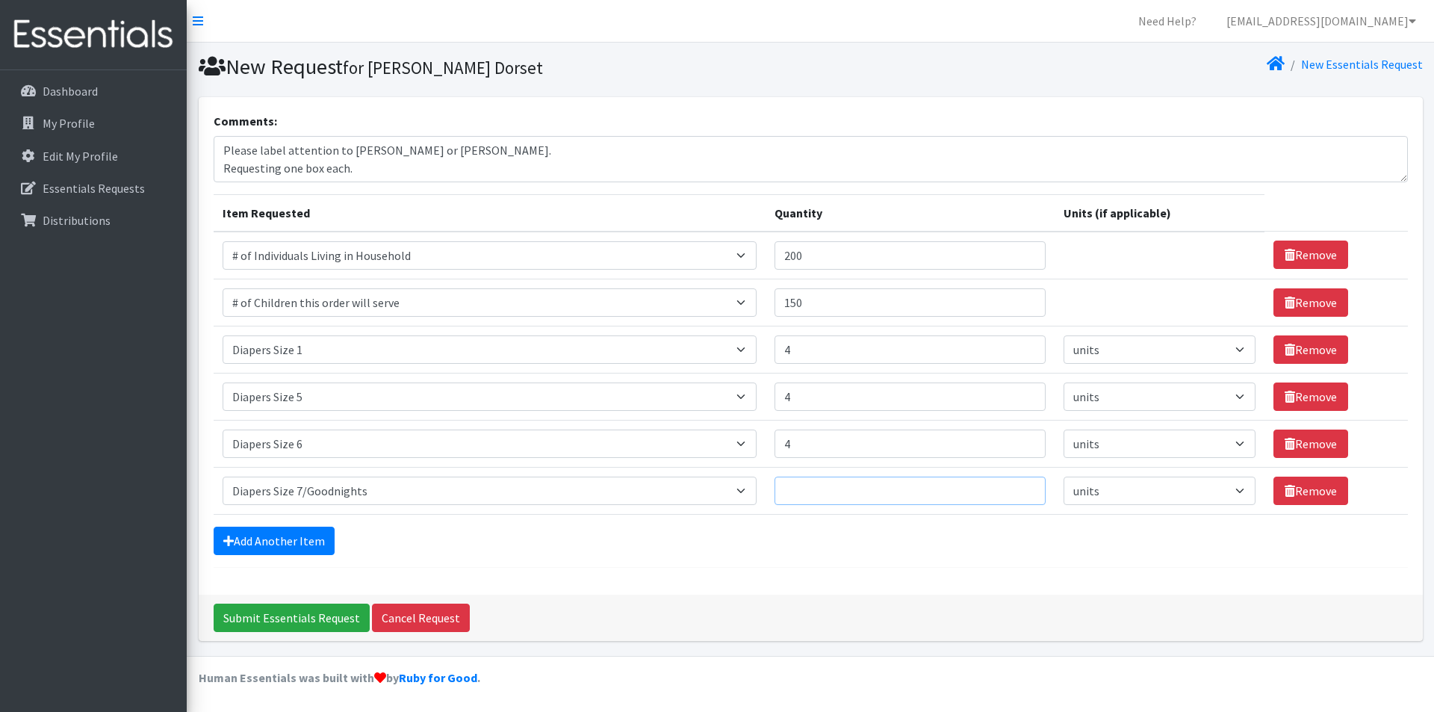
click at [849, 495] on input "Quantity" at bounding box center [910, 491] width 271 height 28
type input "4"
click at [815, 596] on div "Submit Essentials Request Cancel Request" at bounding box center [811, 618] width 1224 height 46
click at [533, 146] on textarea "Please label attention to Kendra Dorset or Laura Kircher. Requesting one box ea…" at bounding box center [811, 159] width 1194 height 46
type textarea "Please label attention to [PERSON_NAME] or [PERSON_NAME] / Union. Requesting on…"
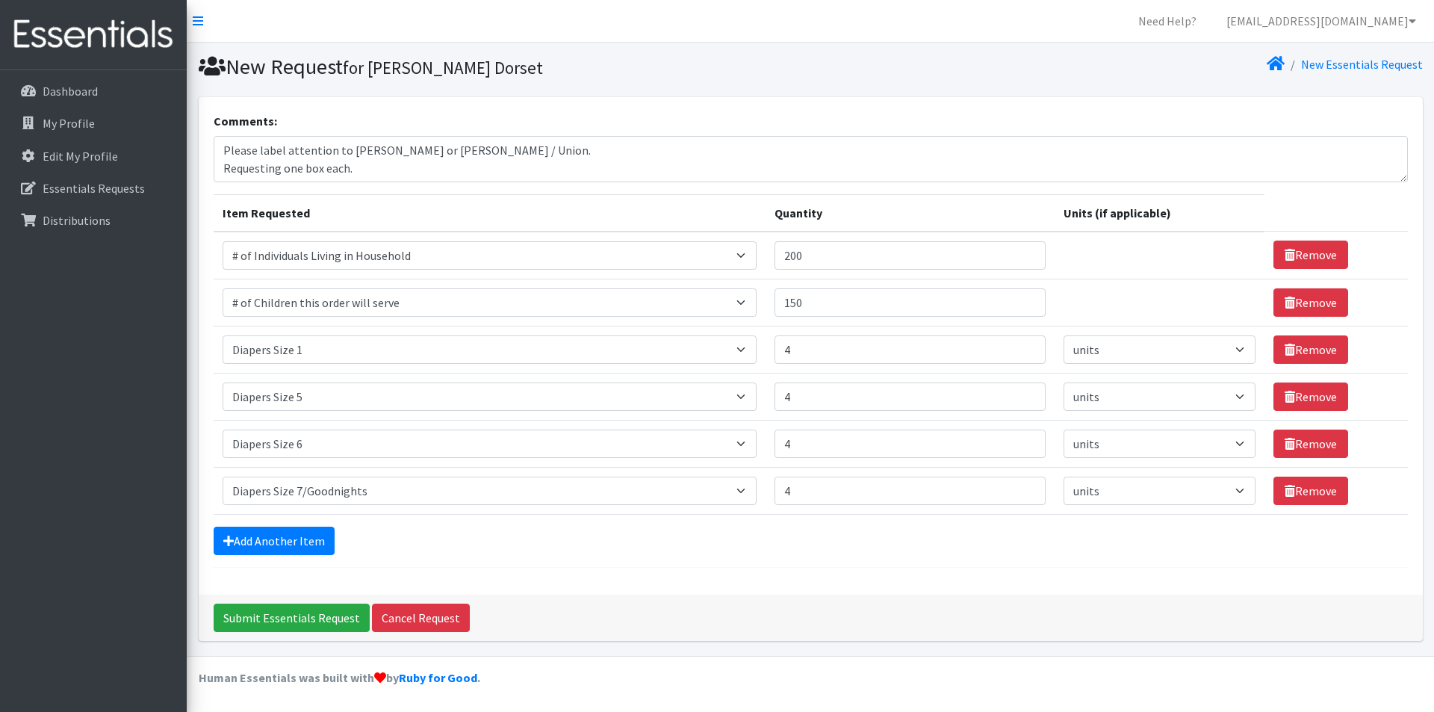
click at [528, 207] on th "Item Requested" at bounding box center [490, 212] width 552 height 37
click at [264, 627] on input "Submit Essentials Request" at bounding box center [292, 618] width 156 height 28
click at [0, 0] on div at bounding box center [0, 0] width 0 height 0
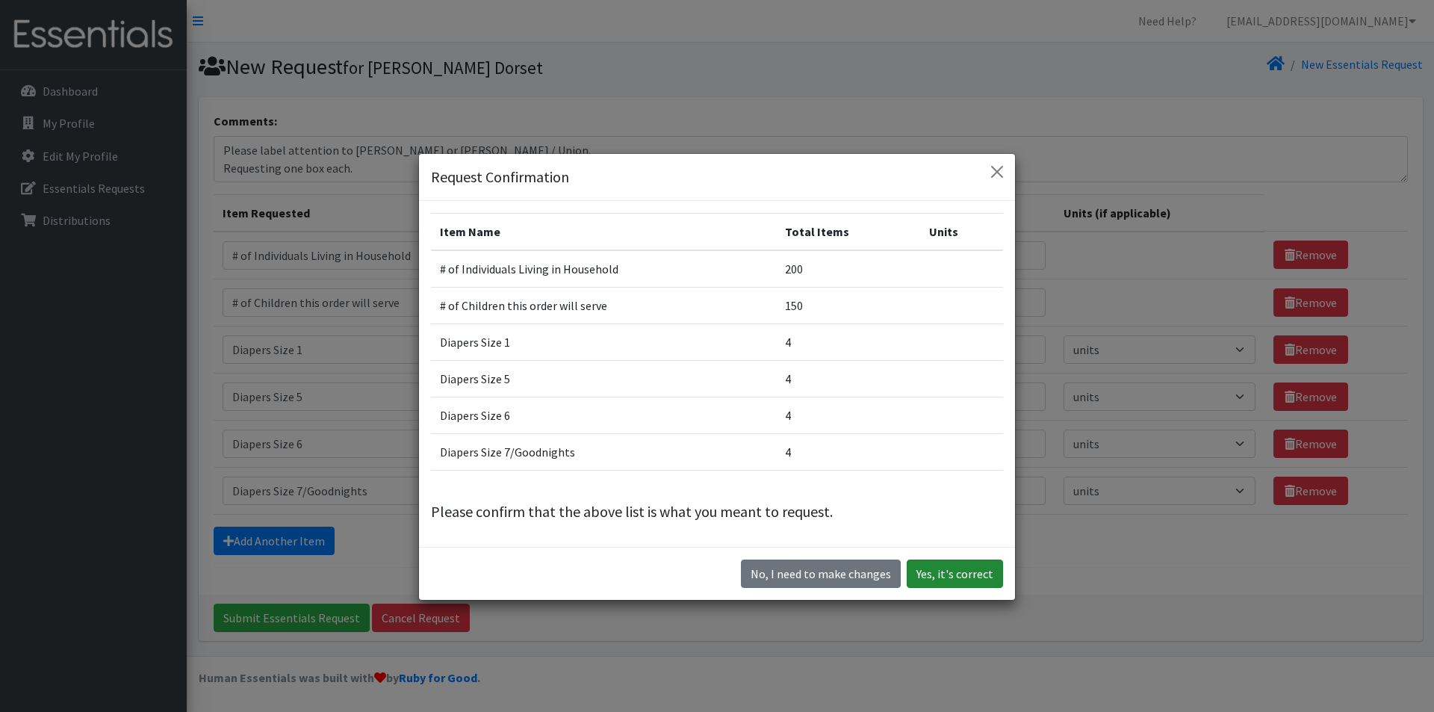
click at [966, 580] on button "Yes, it's correct" at bounding box center [955, 573] width 96 height 28
